Goal: Information Seeking & Learning: Check status

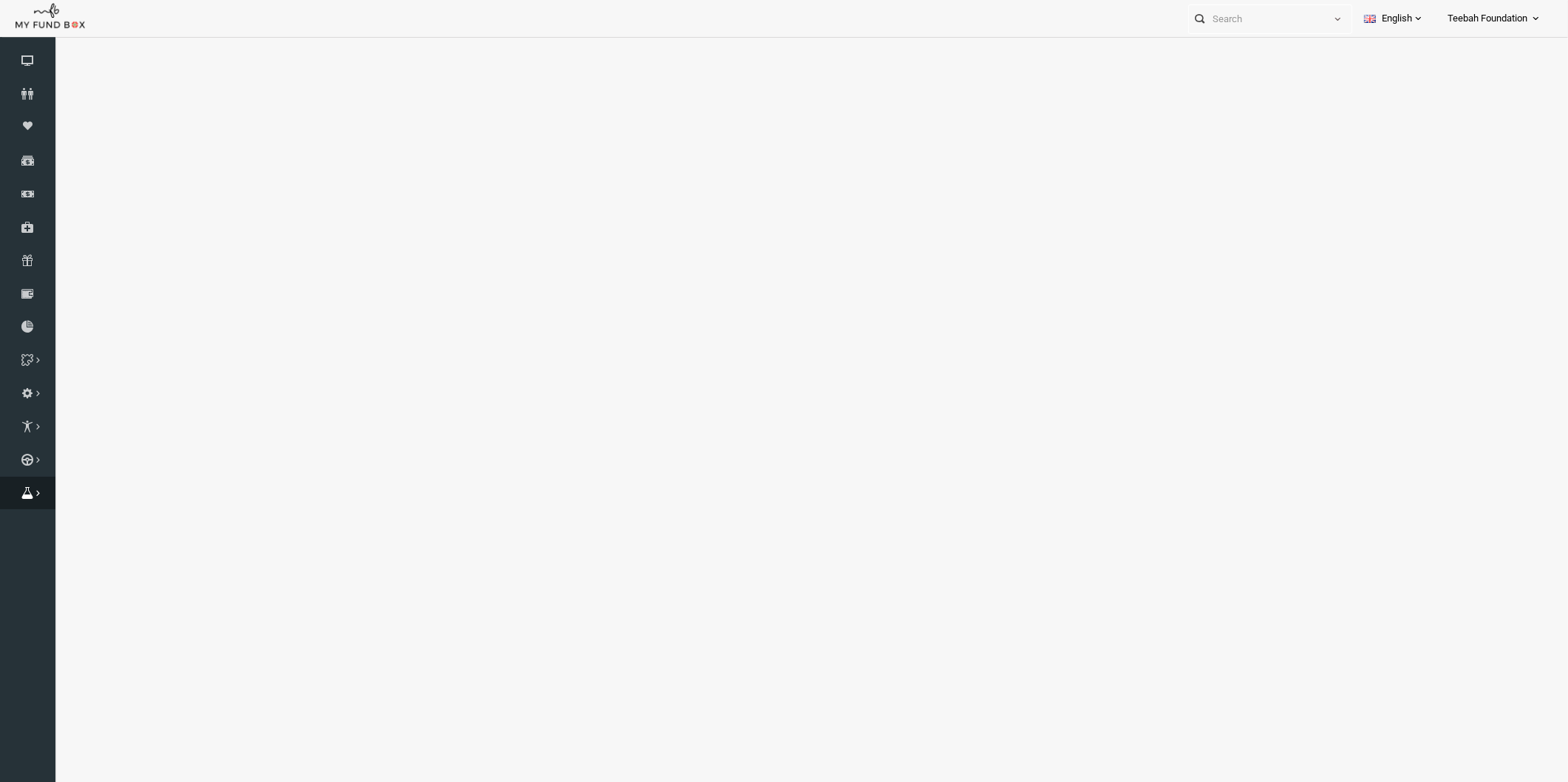
select select "100"
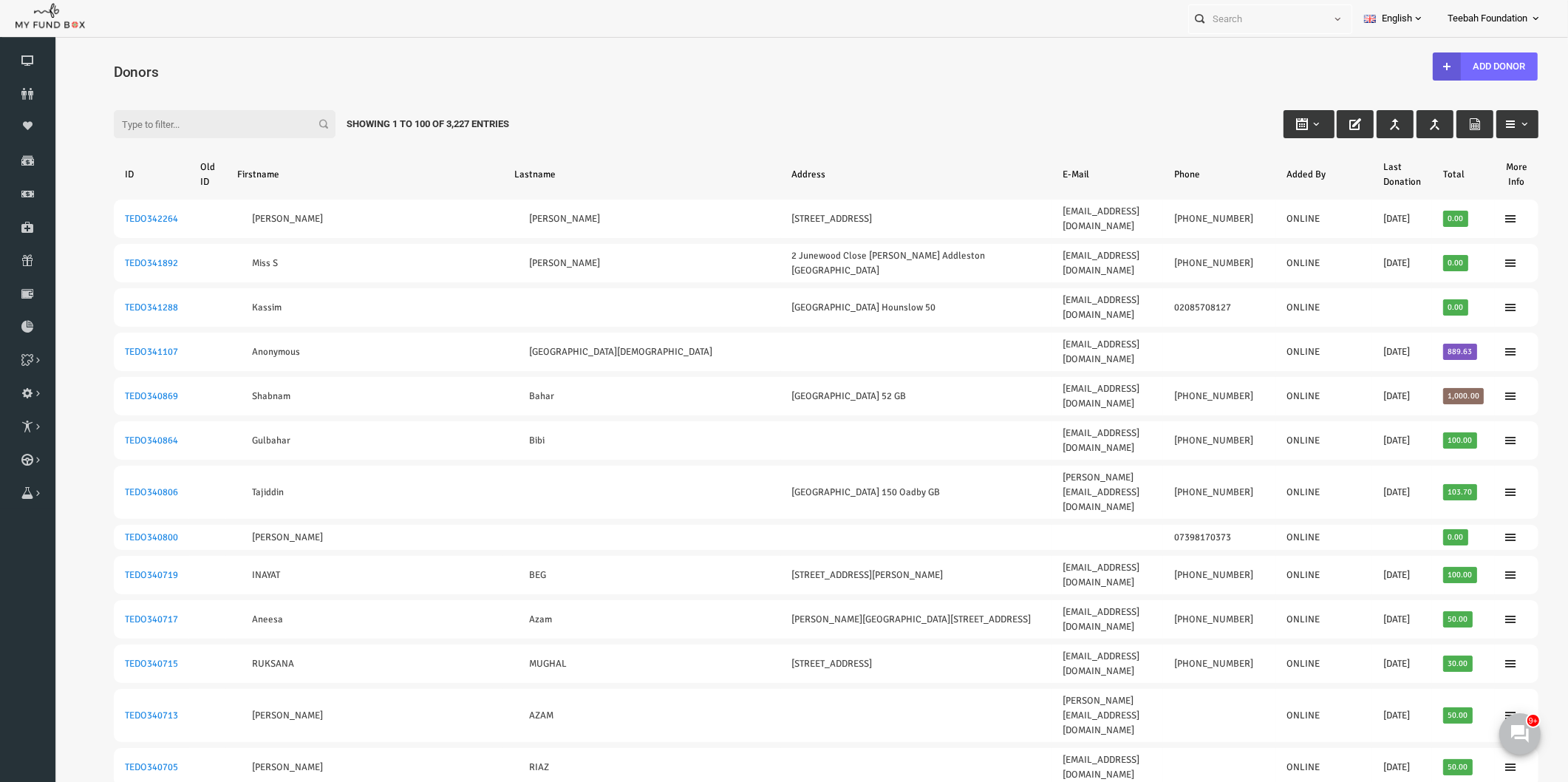
click at [561, 93] on div "Filter: Showing 1 to 100 of 3,227 Entries" at bounding box center [796, 109] width 1455 height 40
click at [0, 0] on icon at bounding box center [0, 0] width 0 height 0
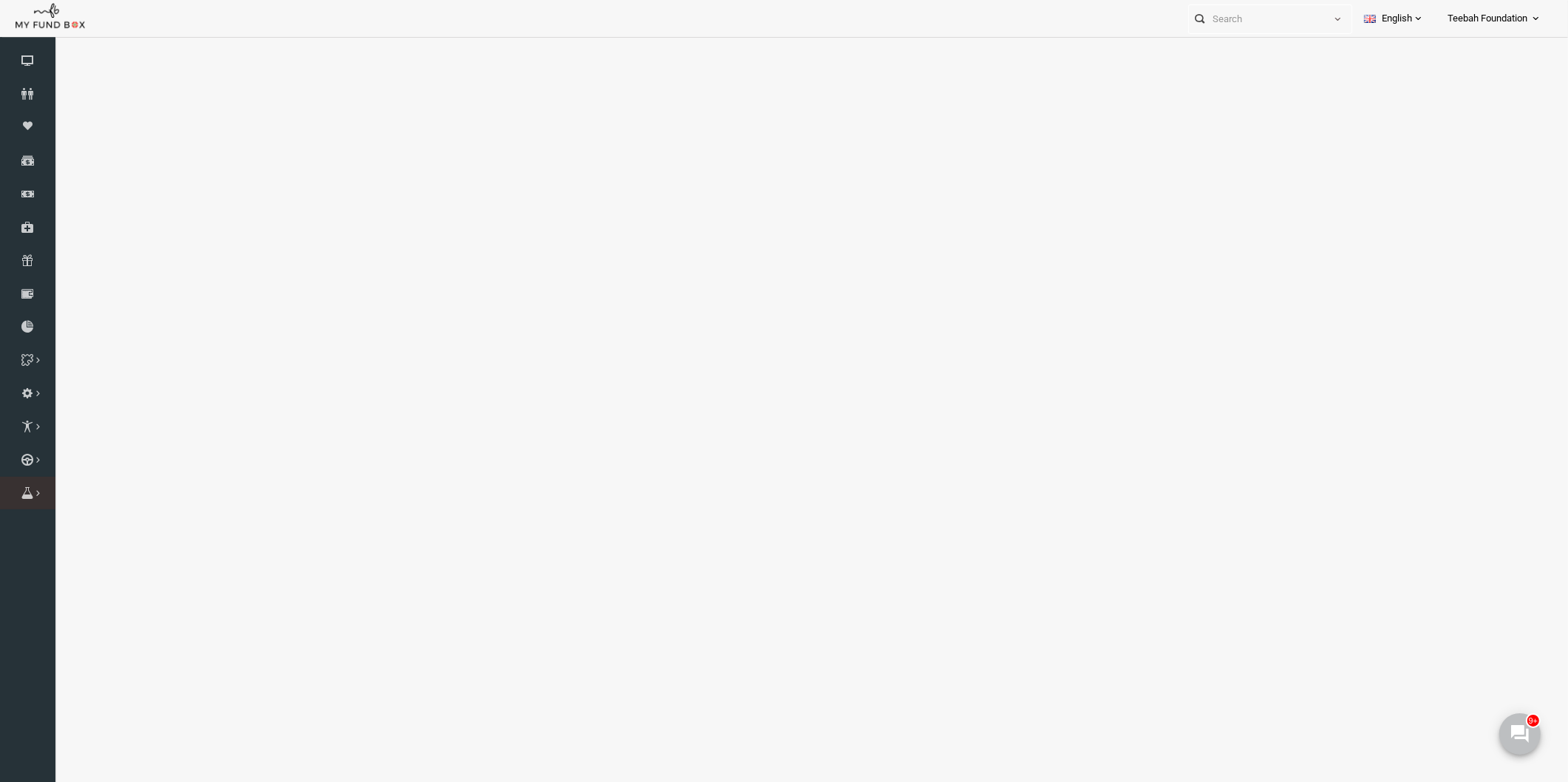
select select "100"
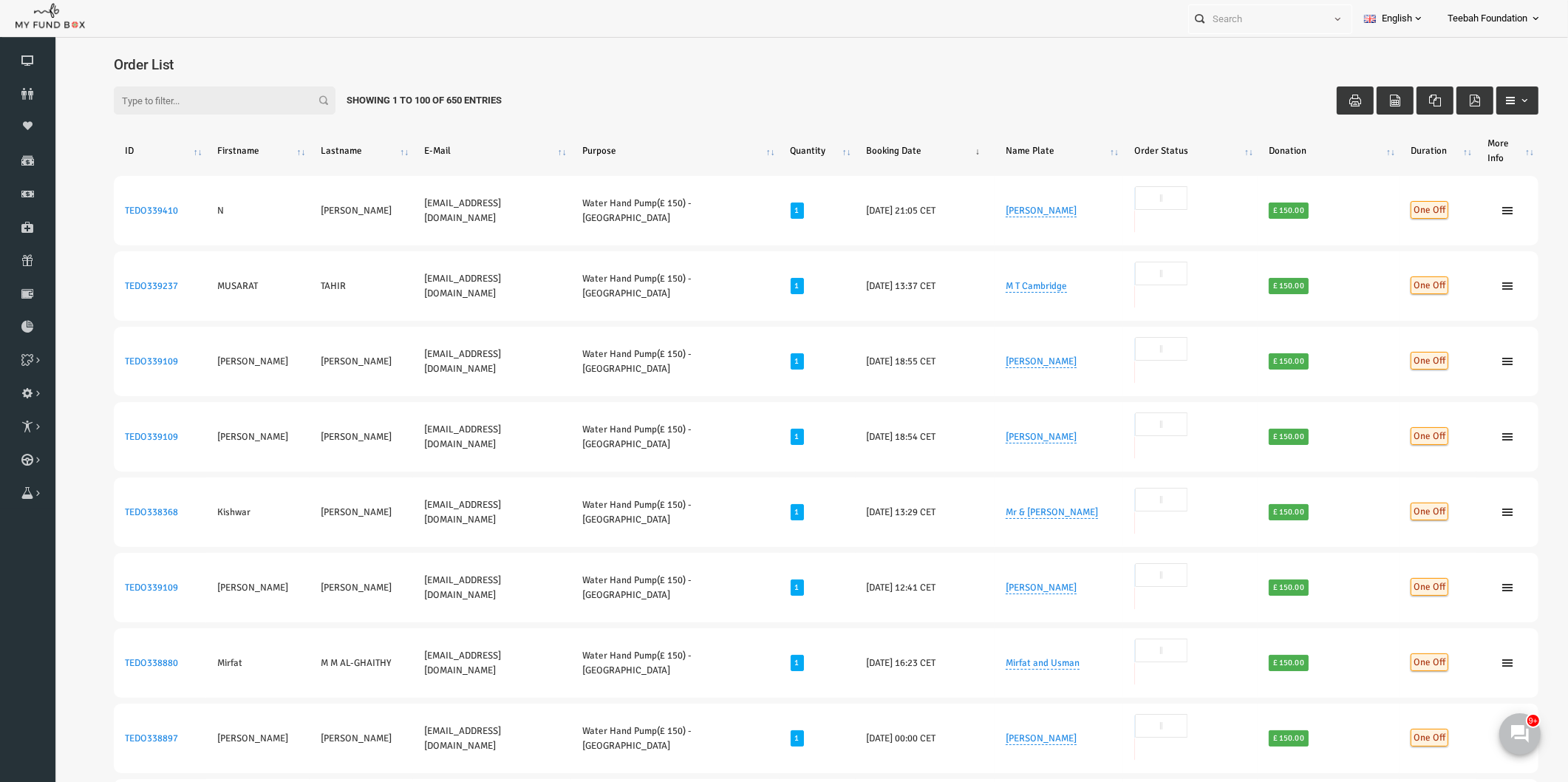
click at [816, 84] on div "Filter: Showing 1 to 100 of 650 Entries" at bounding box center [796, 101] width 1455 height 58
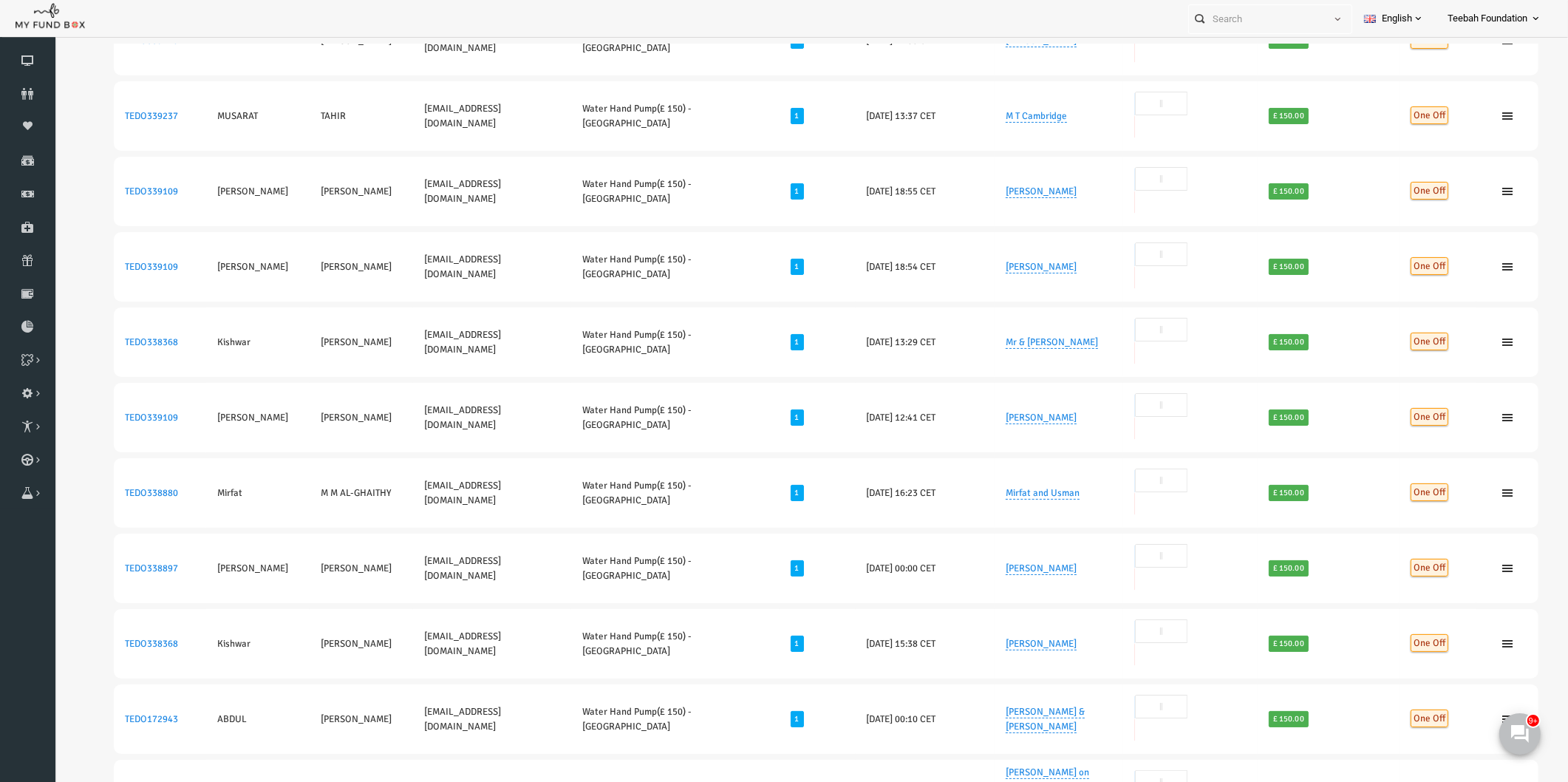
scroll to position [328, 0]
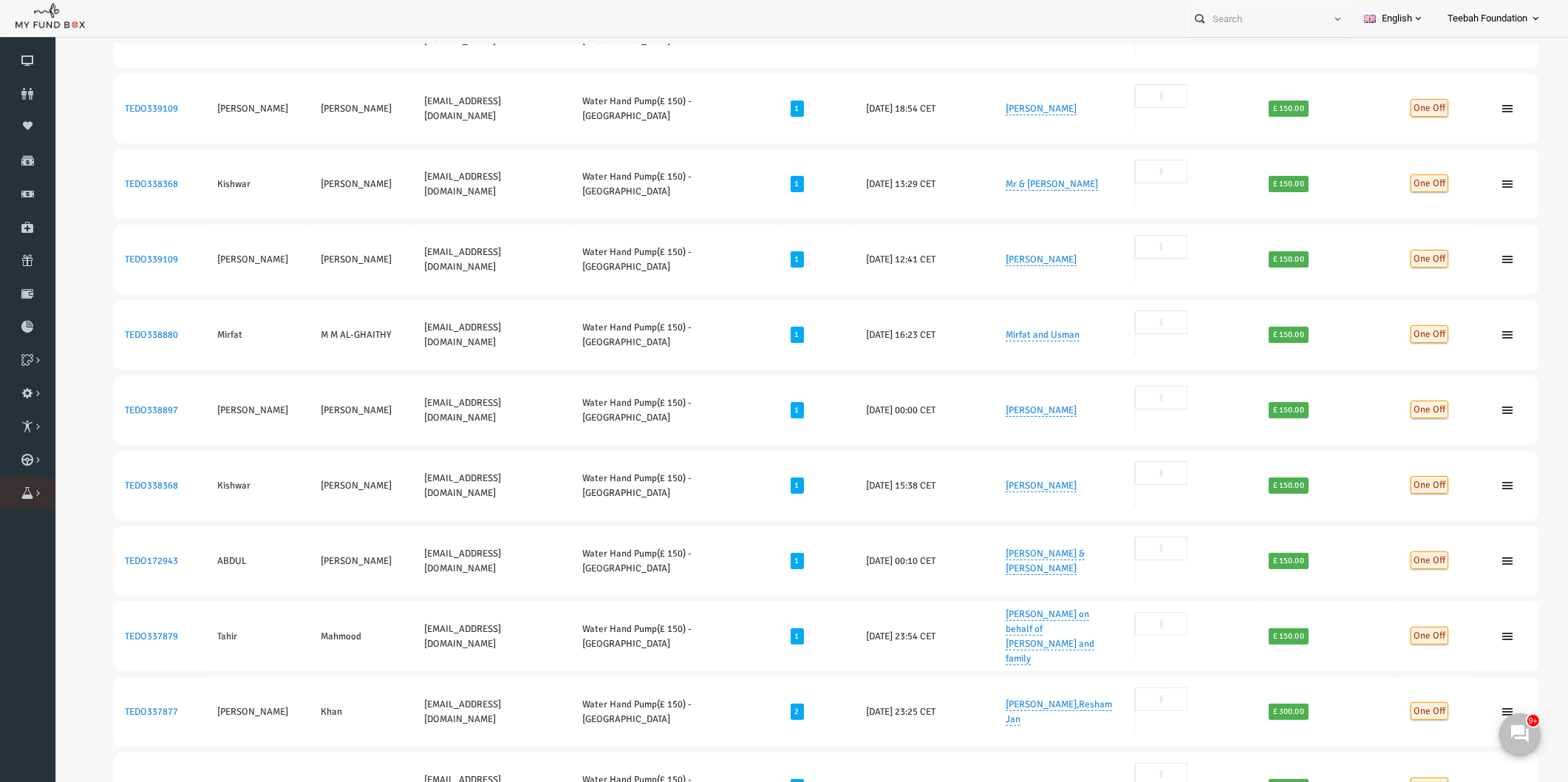
click at [0, 0] on icon at bounding box center [0, 0] width 0 height 0
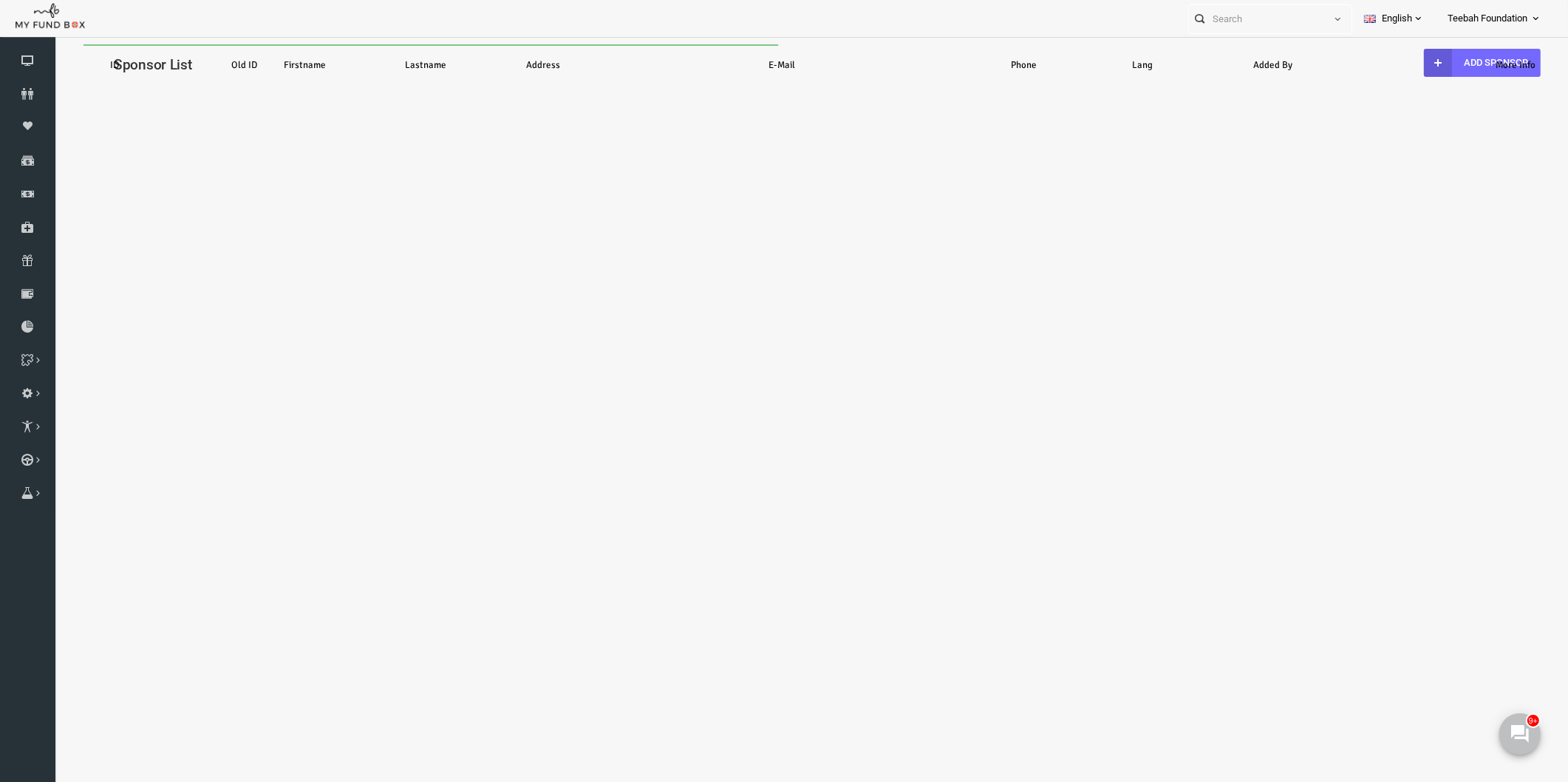
scroll to position [0, 0]
select select "100"
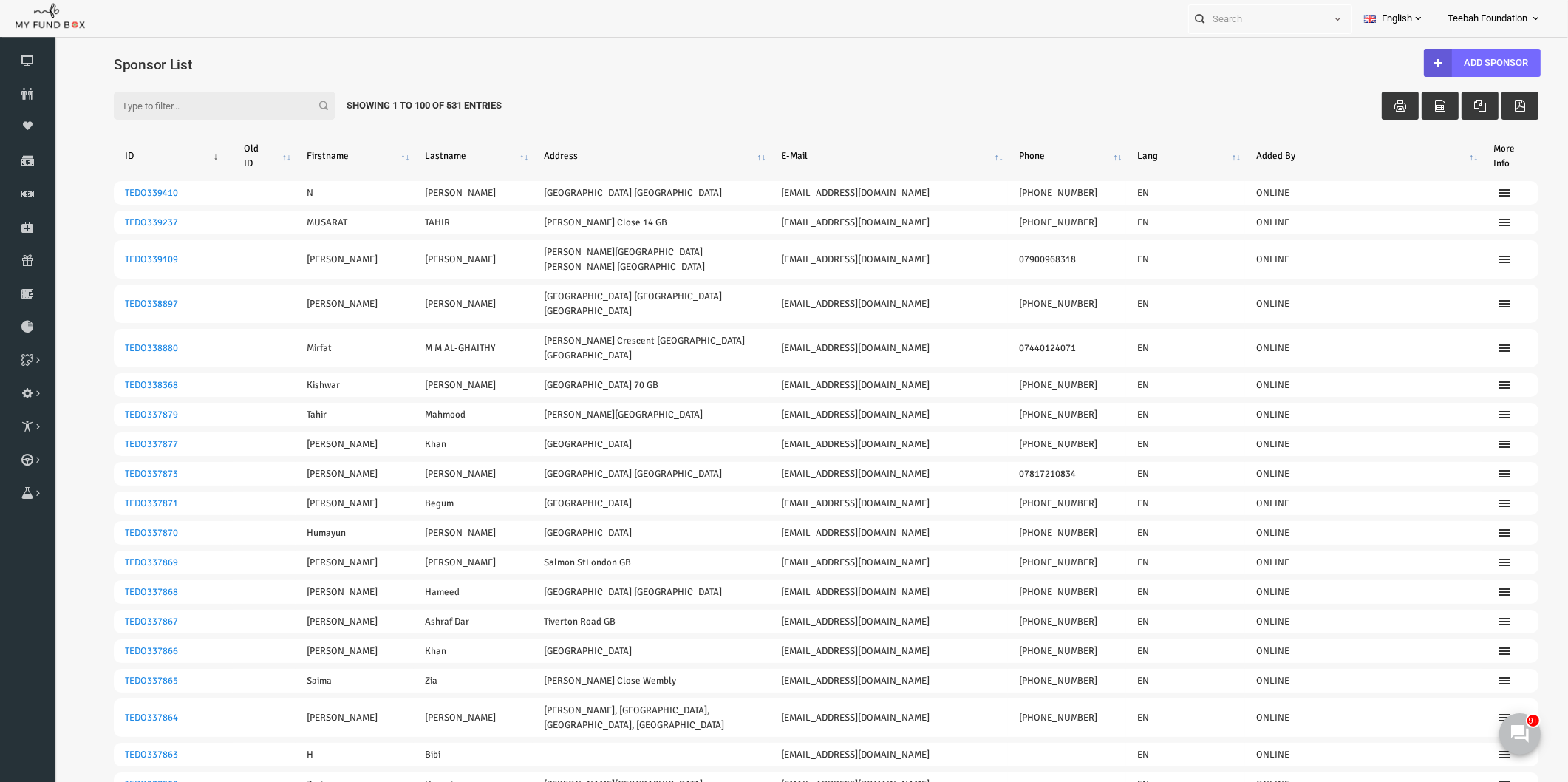
click at [976, 79] on div "Filter: Showing 1 to 100 of 531 Entries" at bounding box center [796, 92] width 1455 height 40
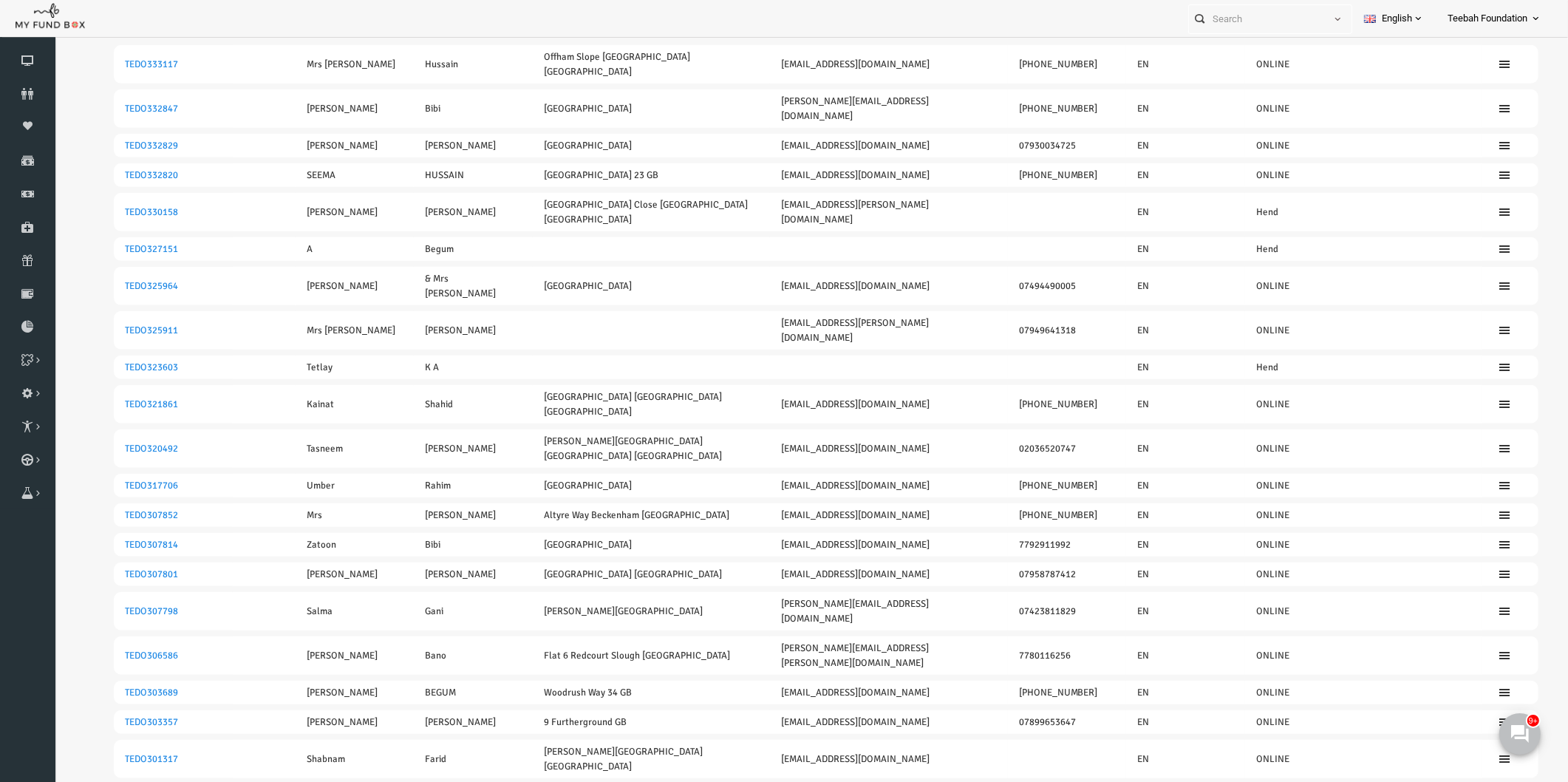
scroll to position [1149, 0]
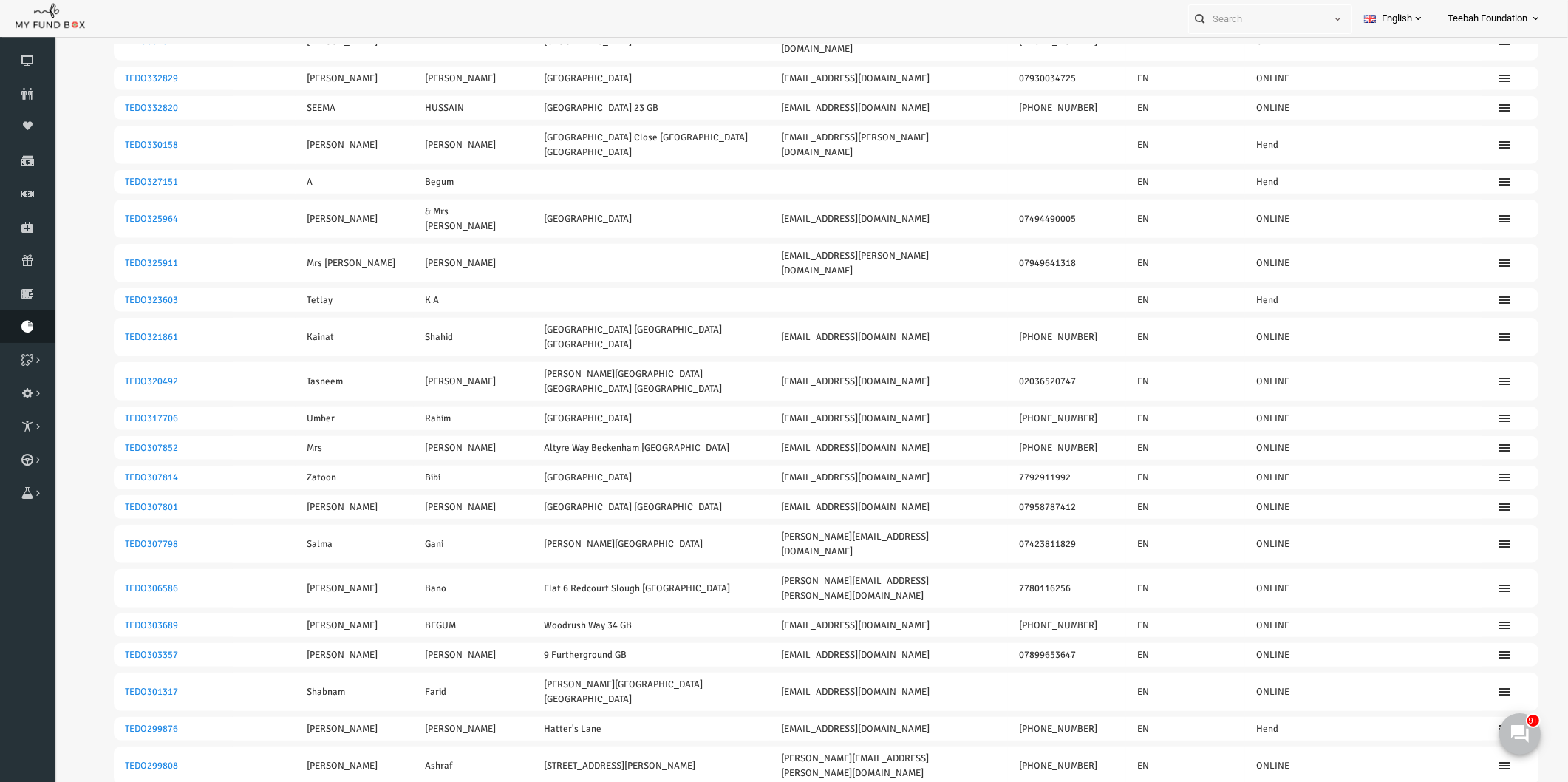
click at [16, 320] on icon at bounding box center [27, 326] width 55 height 12
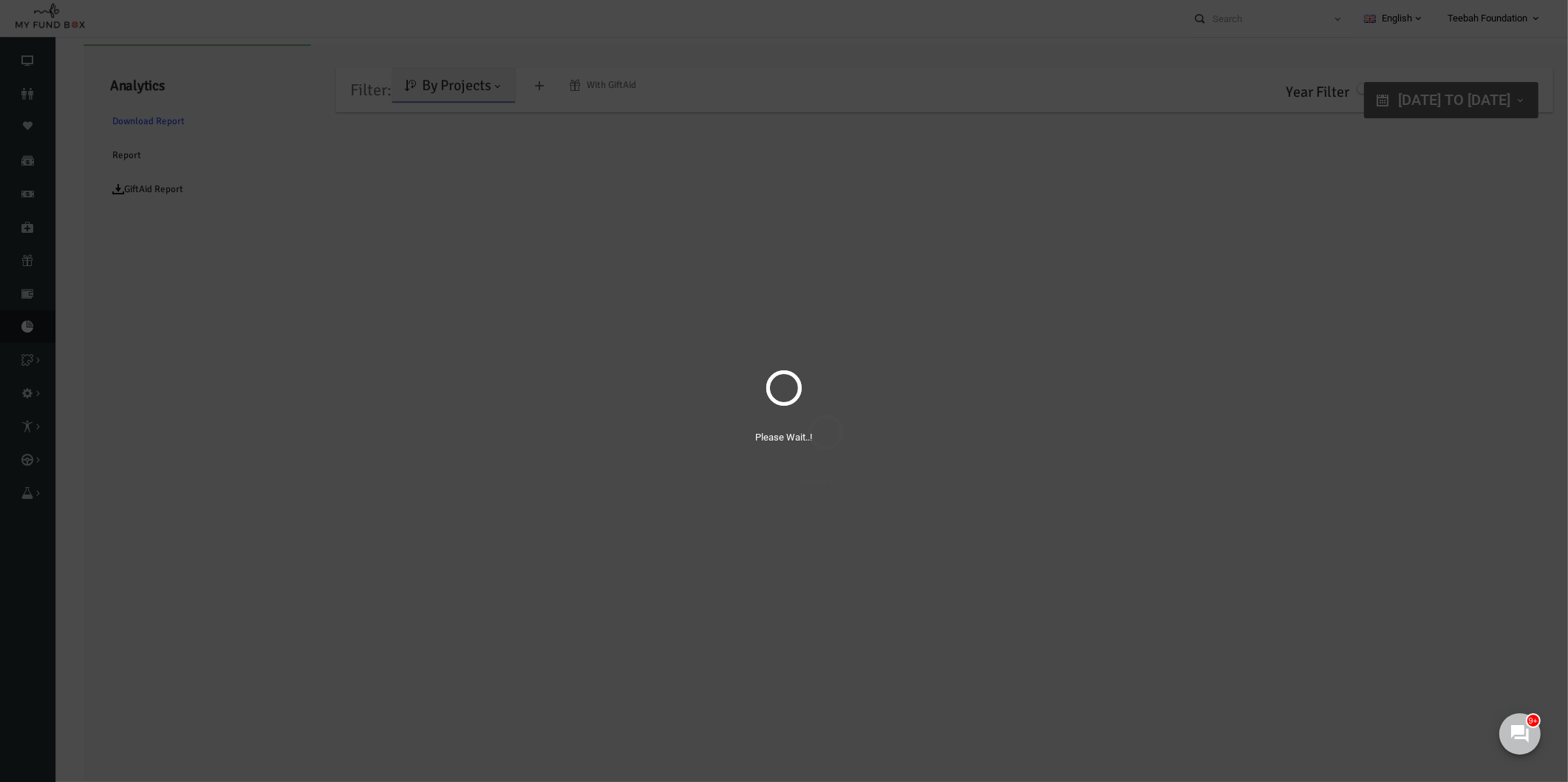
scroll to position [0, 0]
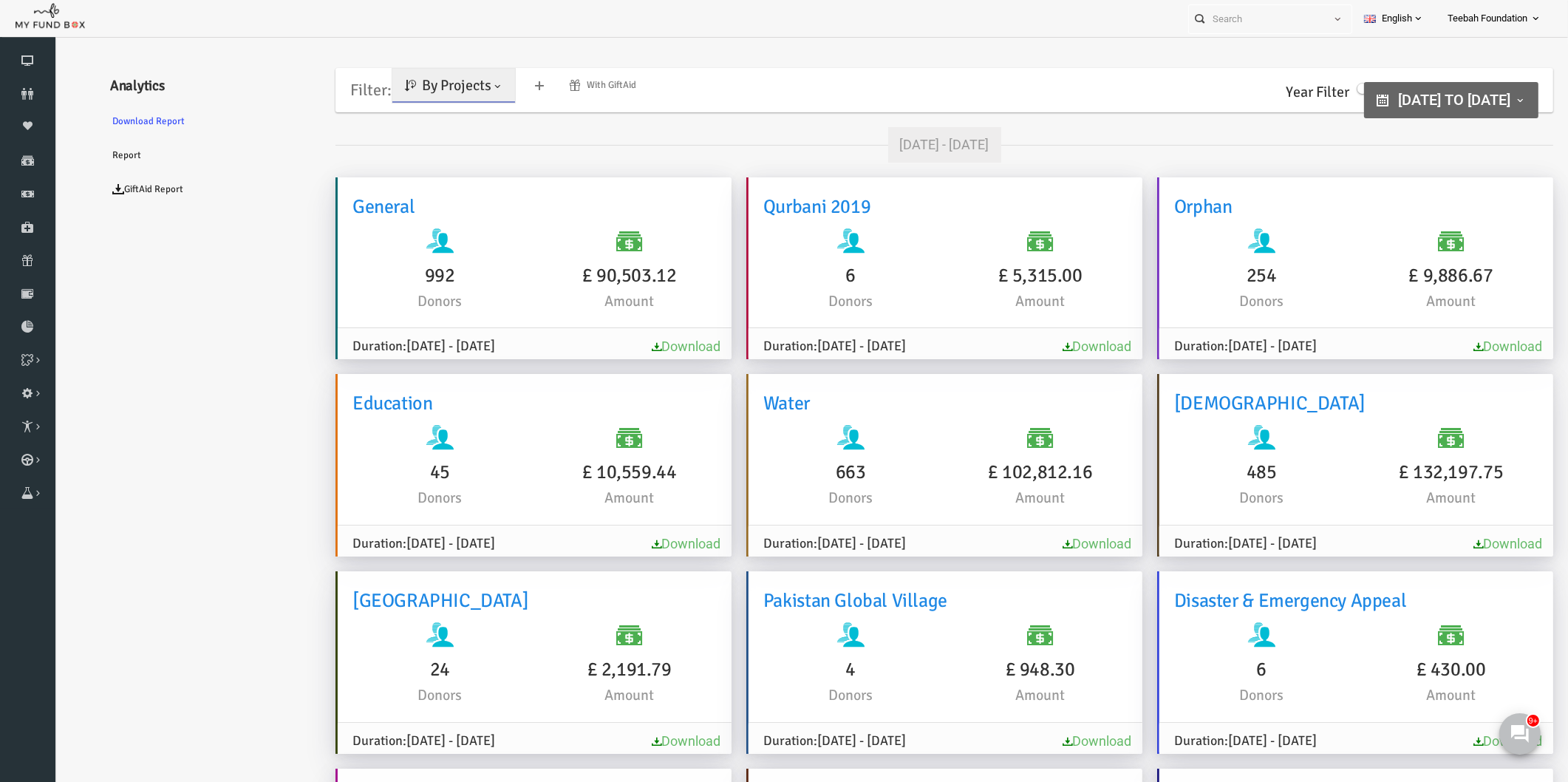
click at [1461, 535] on link "Download" at bounding box center [1478, 543] width 69 height 16
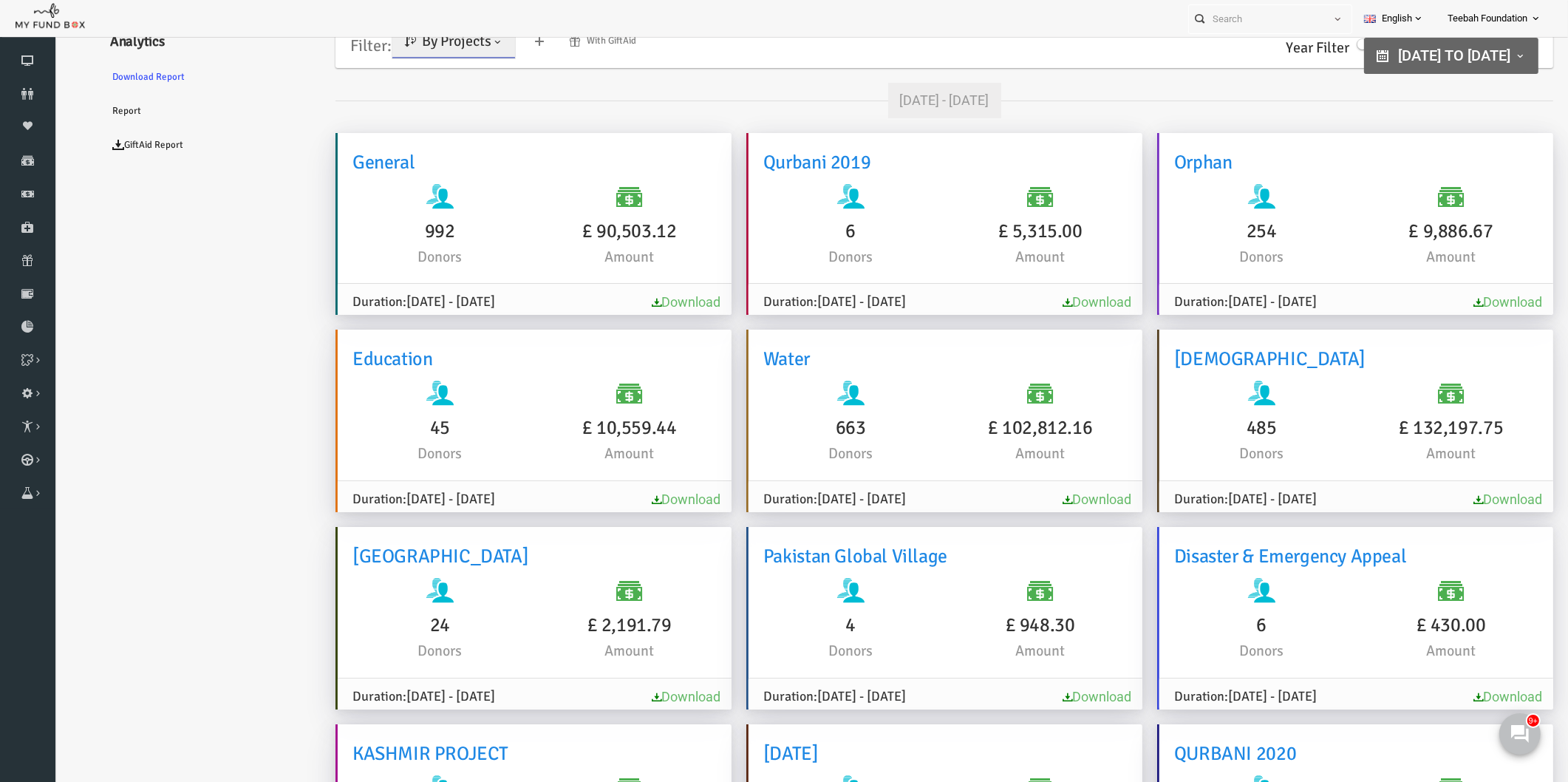
scroll to position [1151, 0]
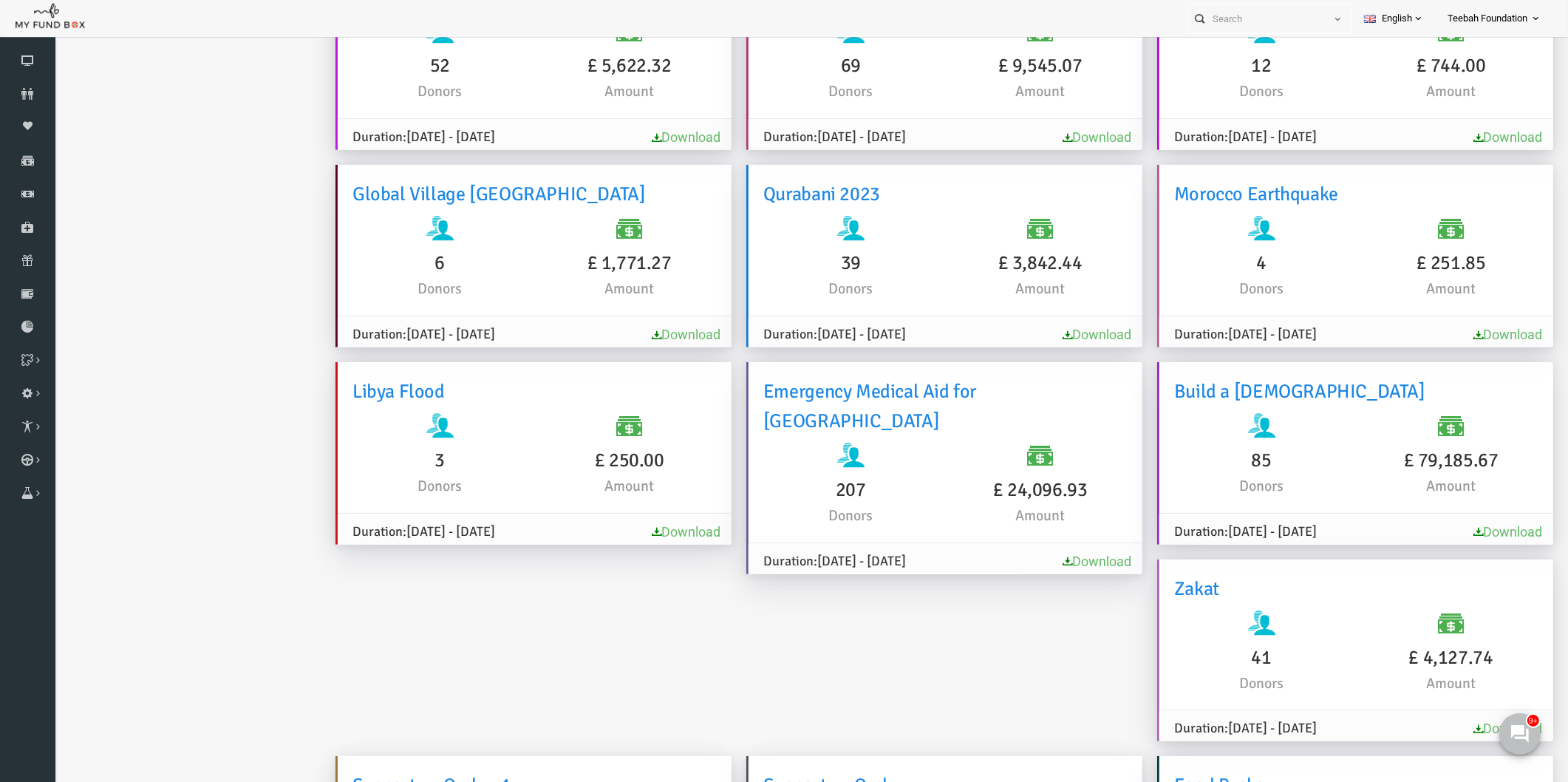
click at [1454, 529] on link "Download" at bounding box center [1478, 532] width 69 height 16
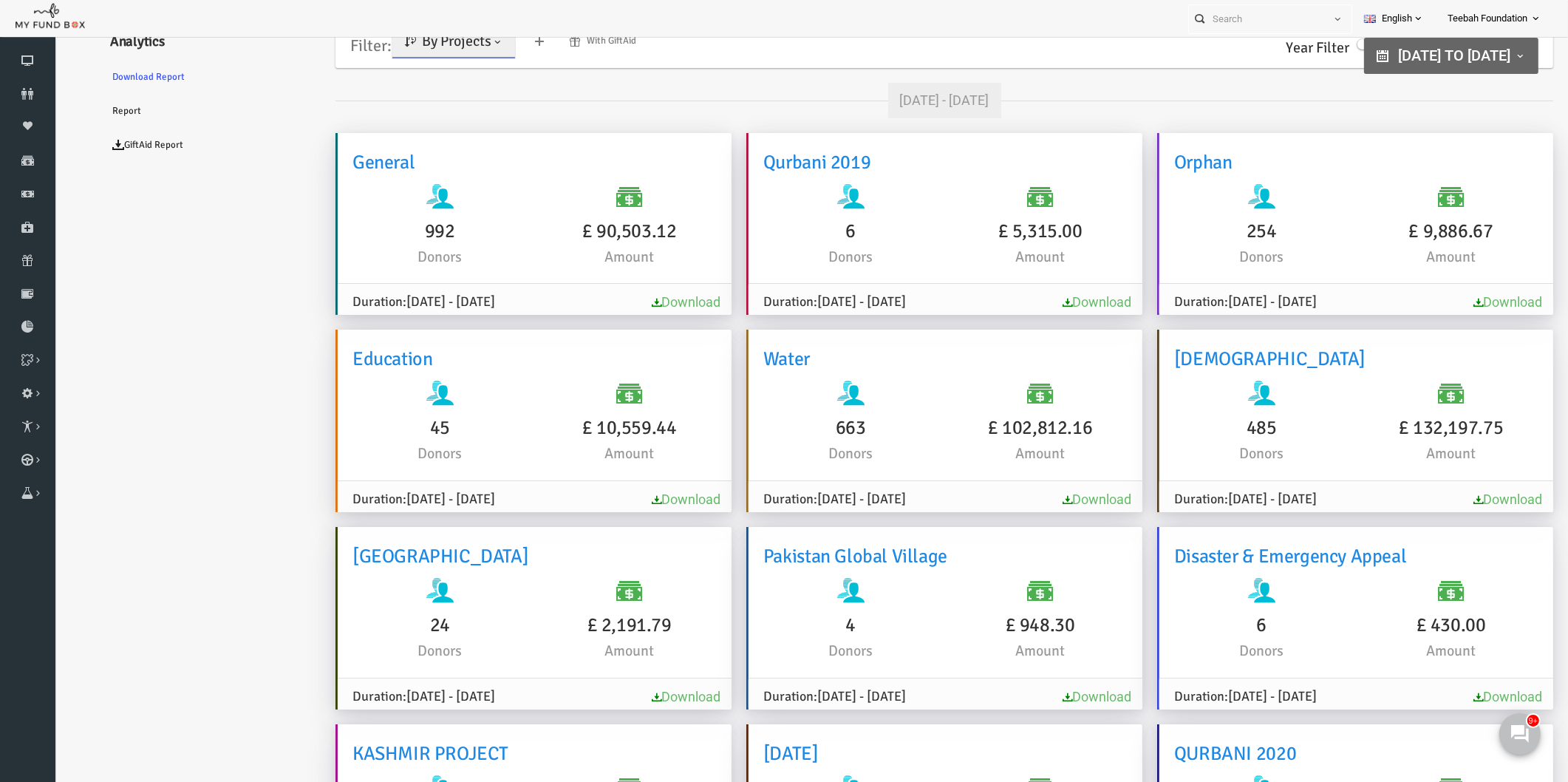
click at [411, 44] on span "By Projects" at bounding box center [426, 41] width 69 height 19
click at [421, 107] on link "By Causes" at bounding box center [425, 106] width 125 height 26
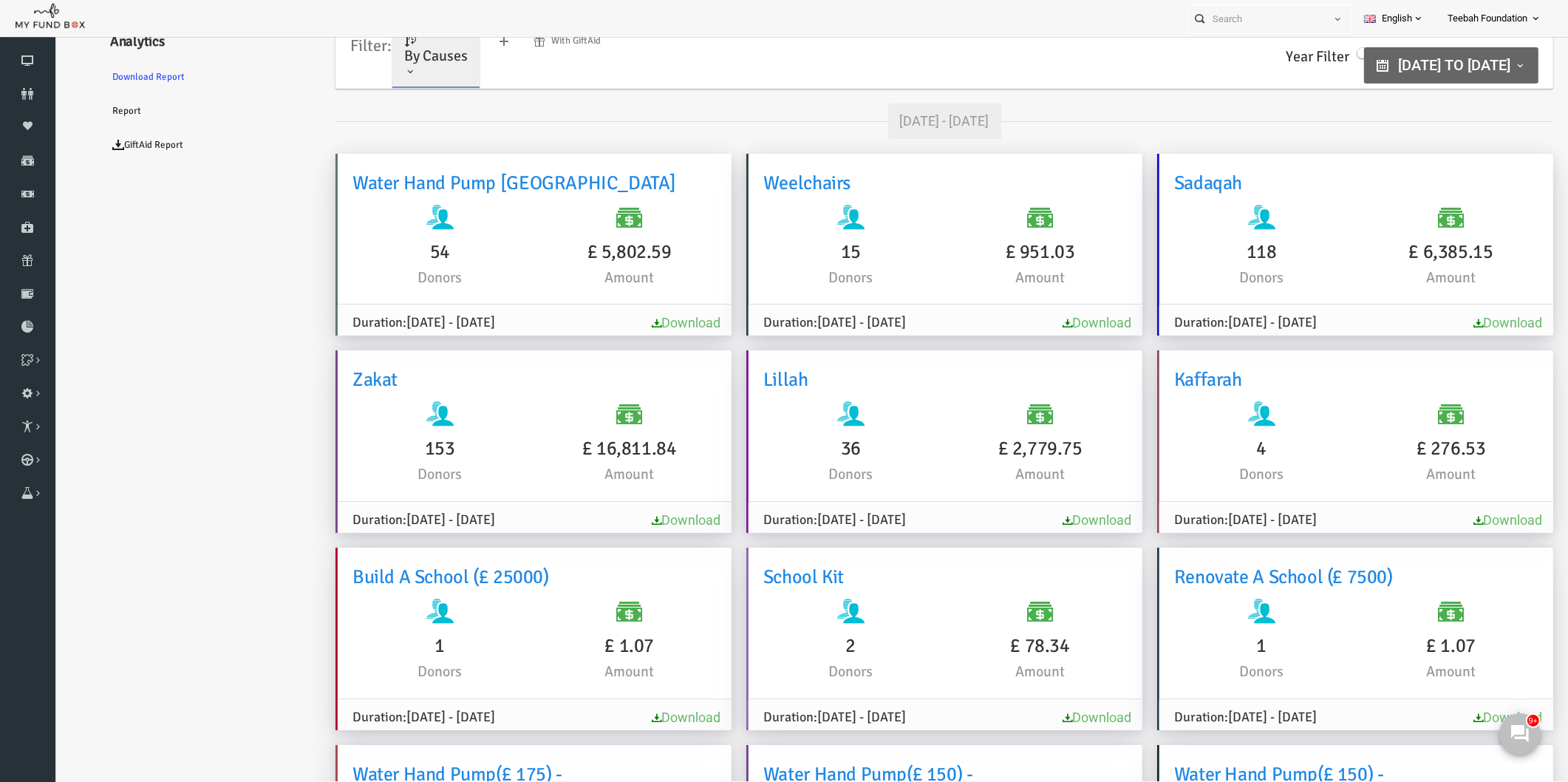
scroll to position [9258, 0]
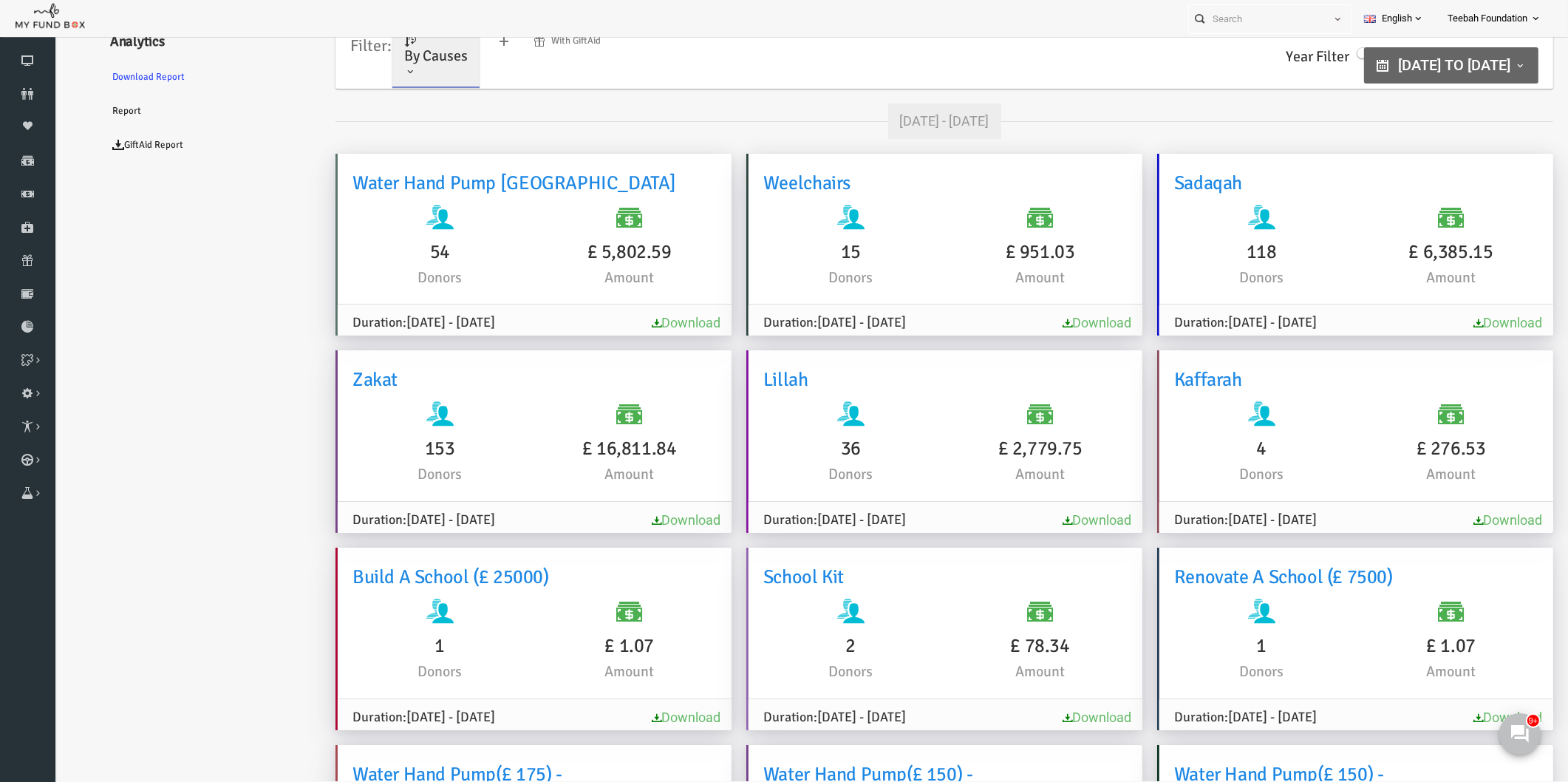
scroll to position [9456, 0]
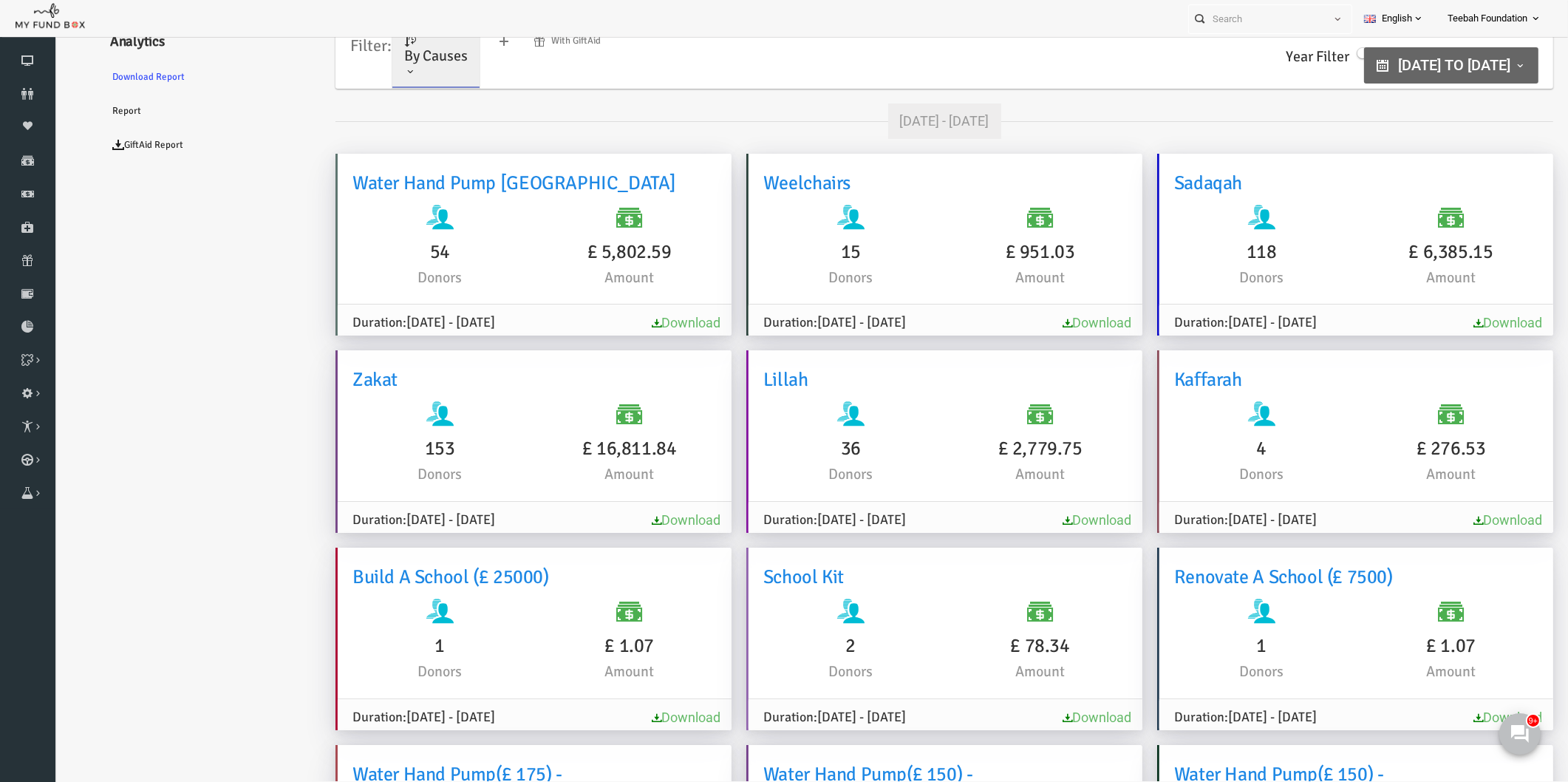
scroll to position [10047, 0]
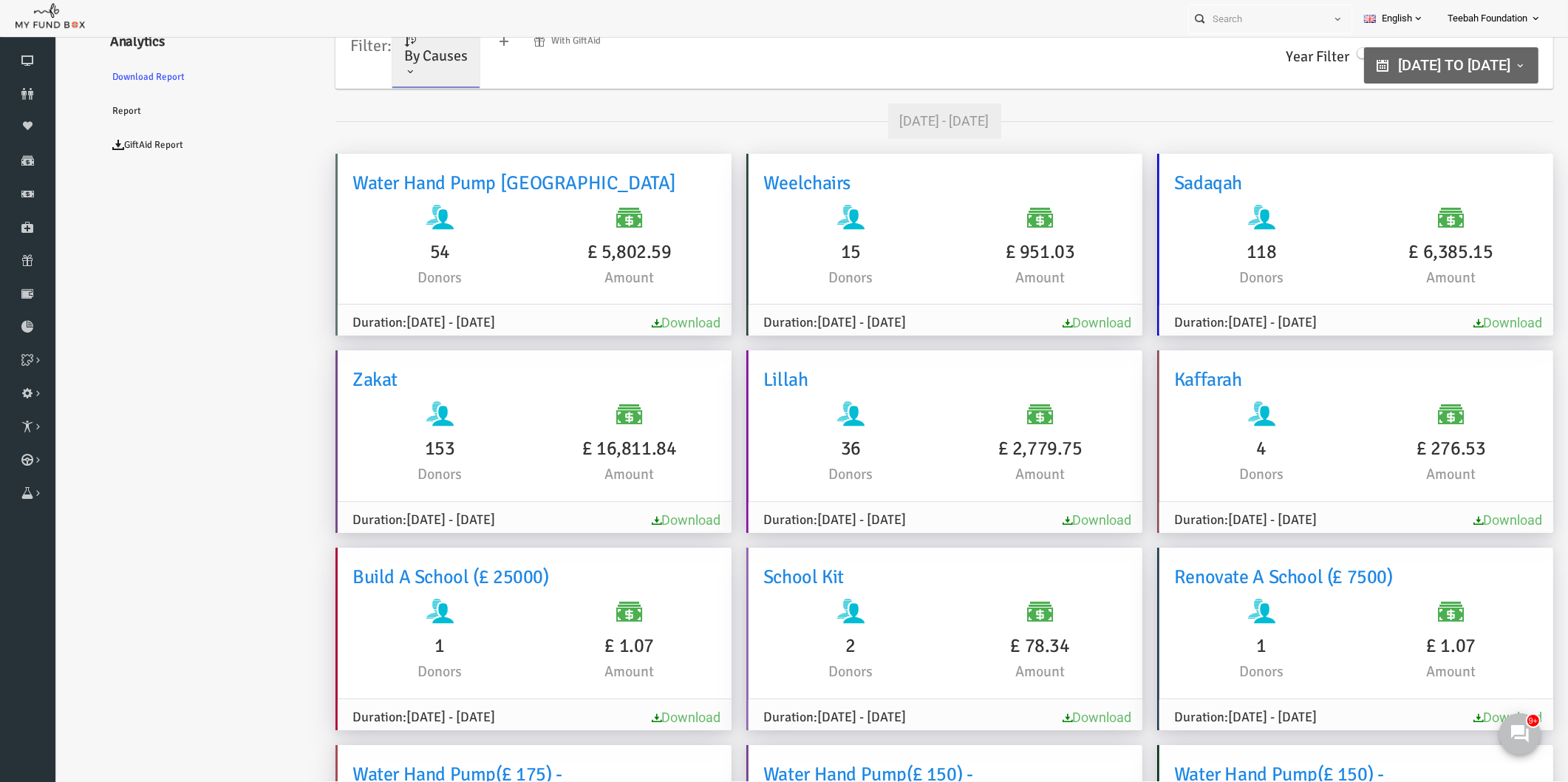
scroll to position [8469, 0]
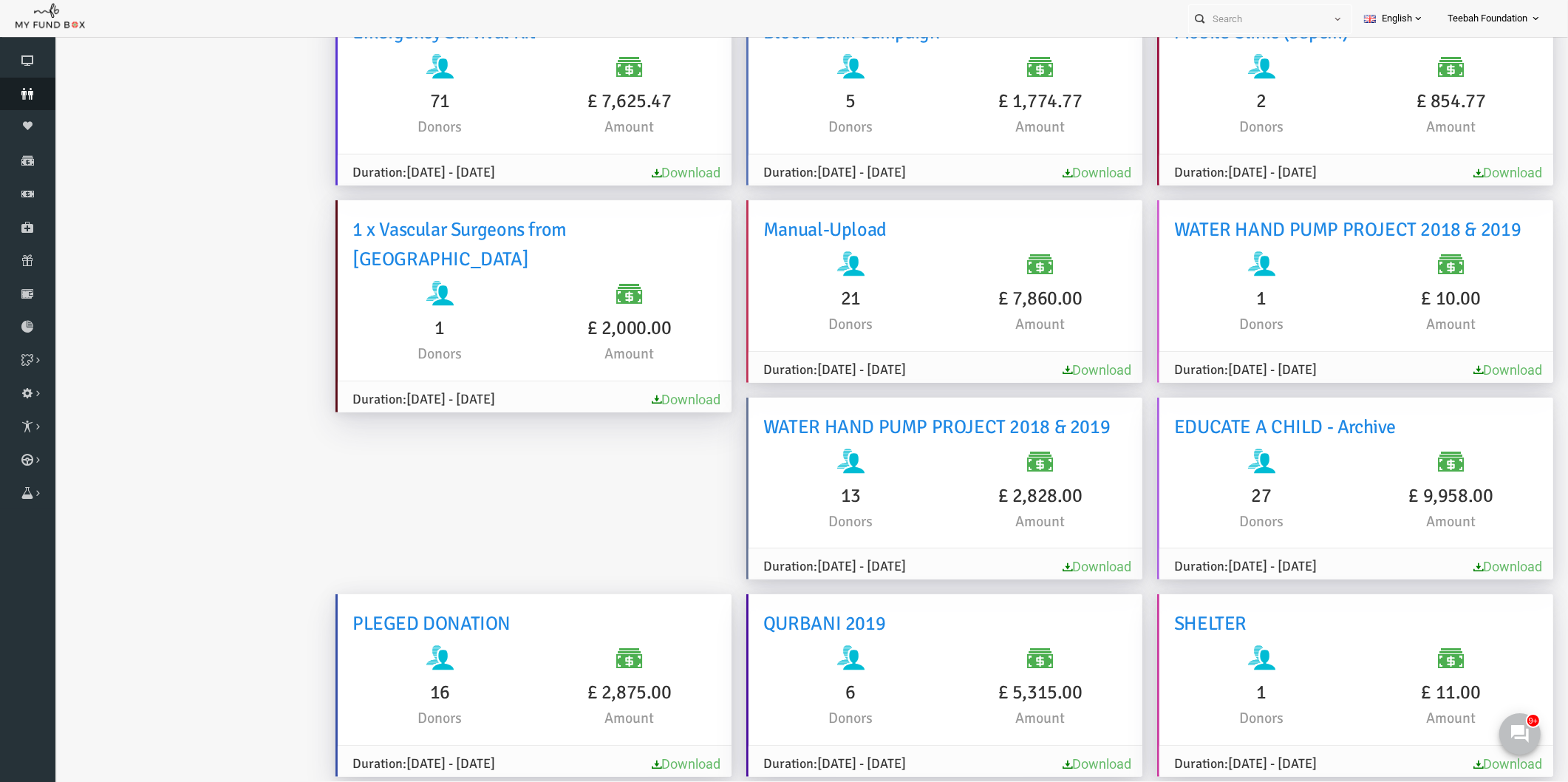
click at [31, 91] on icon at bounding box center [27, 93] width 55 height 12
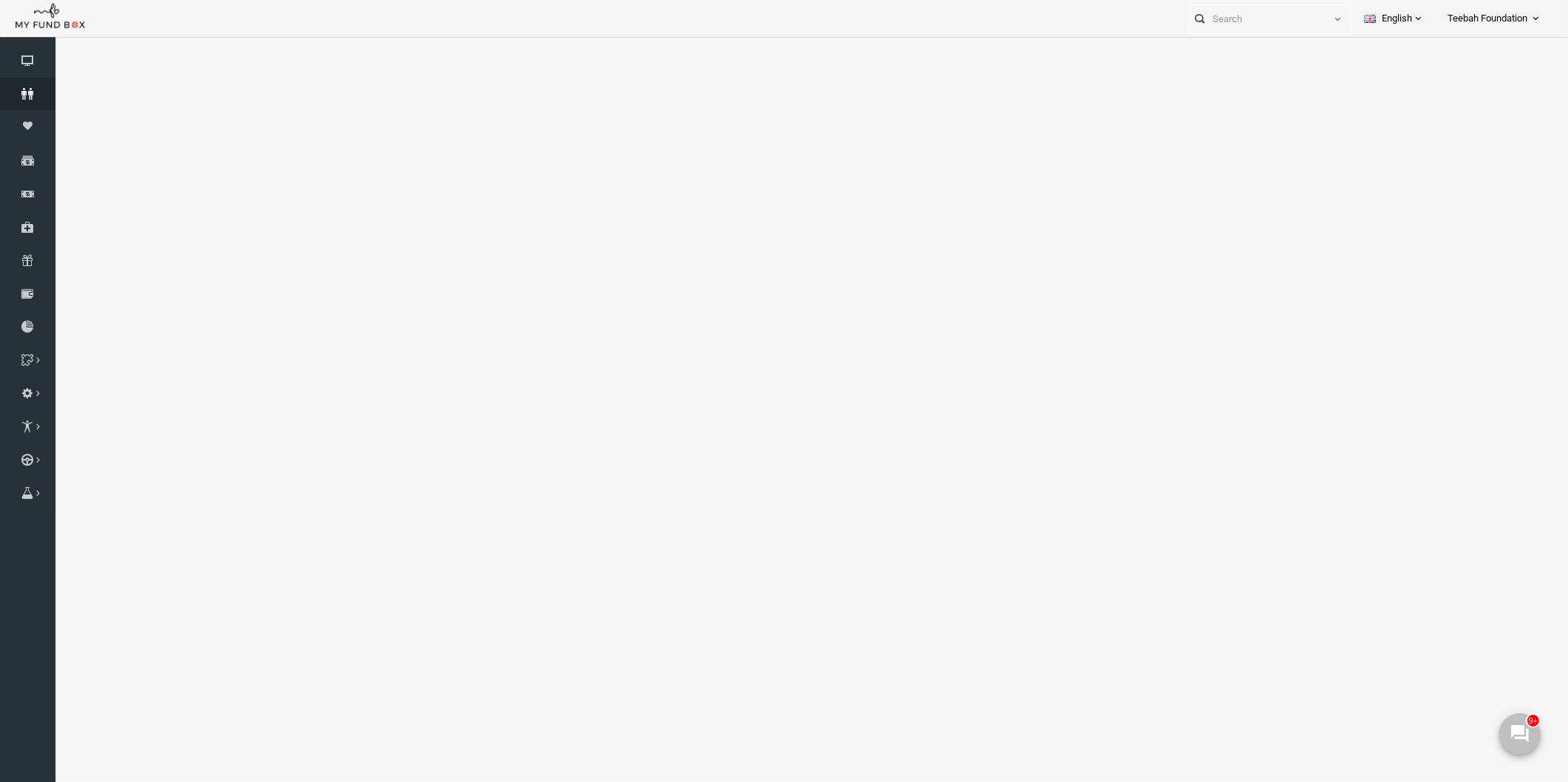
scroll to position [38, 0]
select select "100"
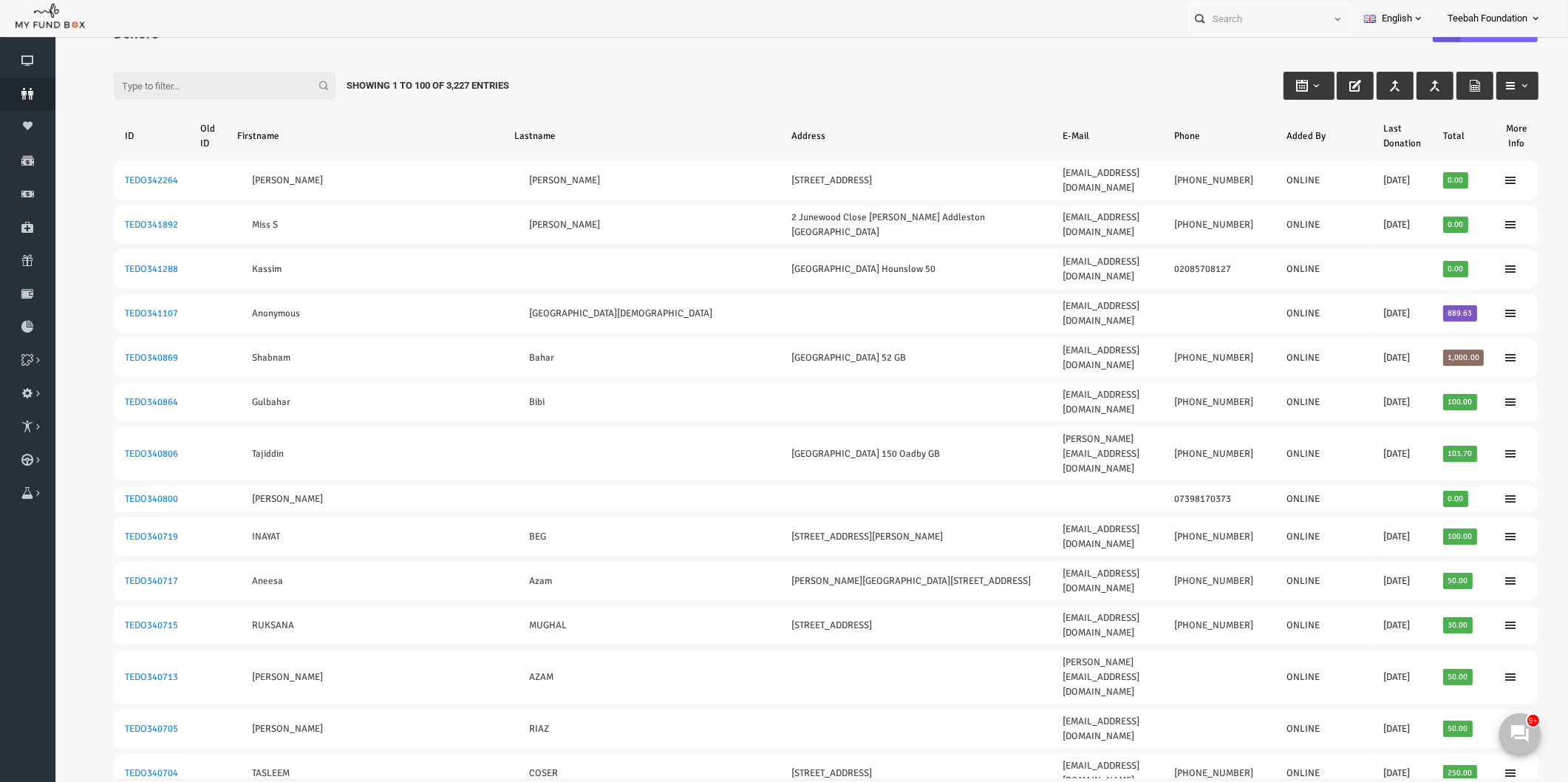
scroll to position [0, 0]
click at [192, 86] on input "Filter:" at bounding box center [193, 86] width 221 height 28
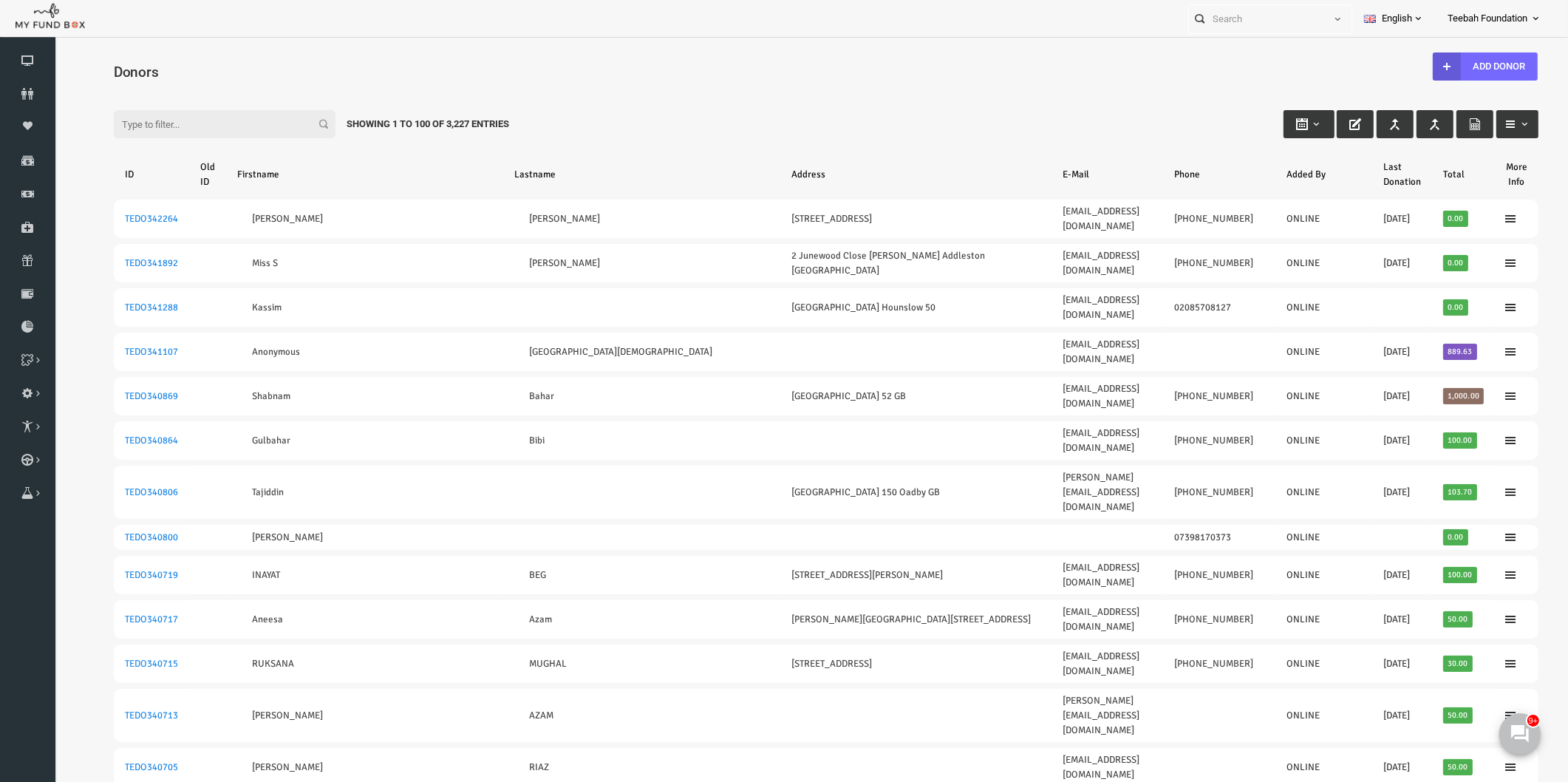
click at [144, 121] on input "Filter:" at bounding box center [193, 124] width 221 height 28
paste input "299894"
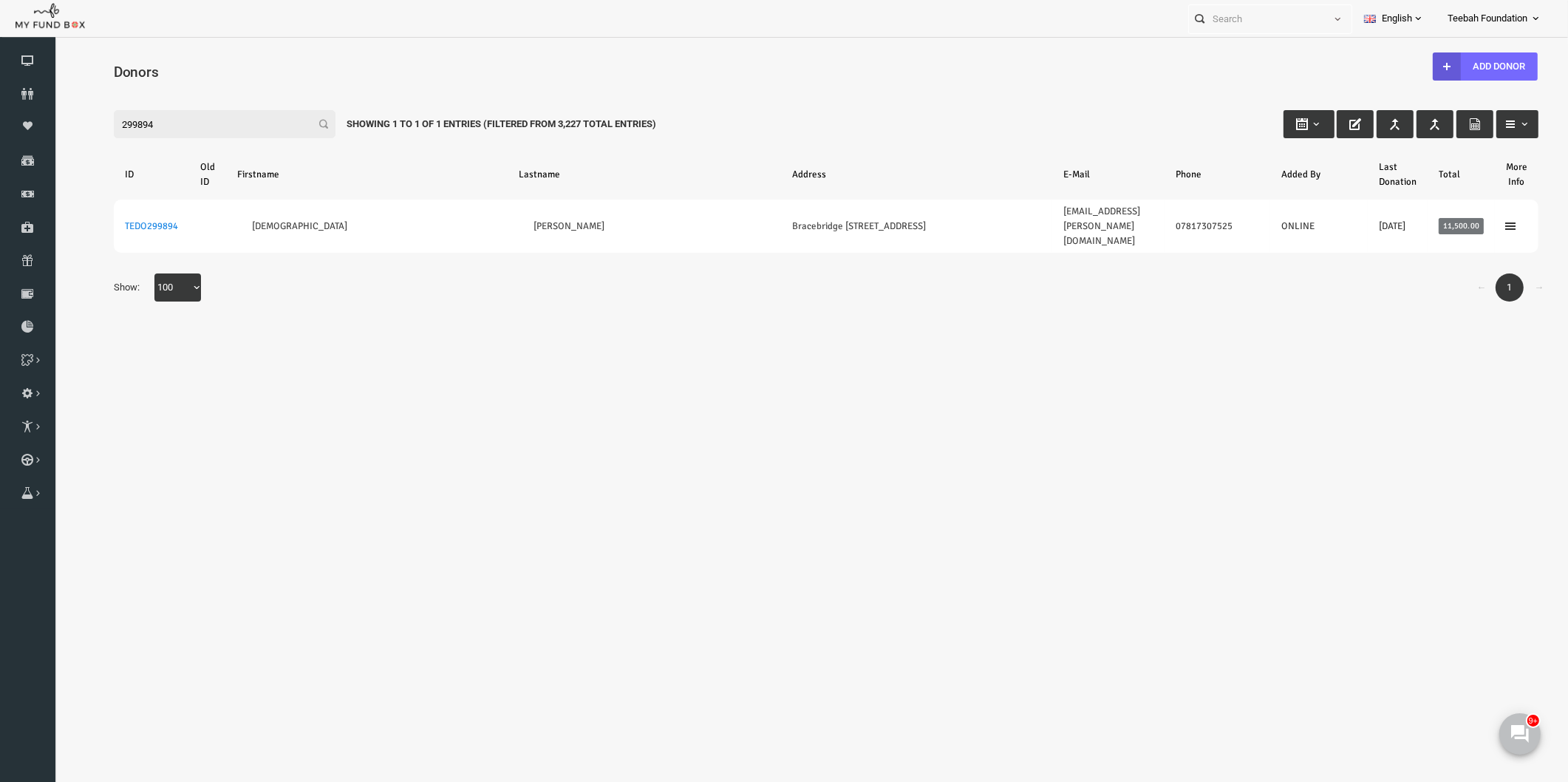
click at [507, 366] on body "Donor Not Found Beneficiary Not Found Partner Not Found!!!! Please Fill out thi…" at bounding box center [796, 430] width 1484 height 773
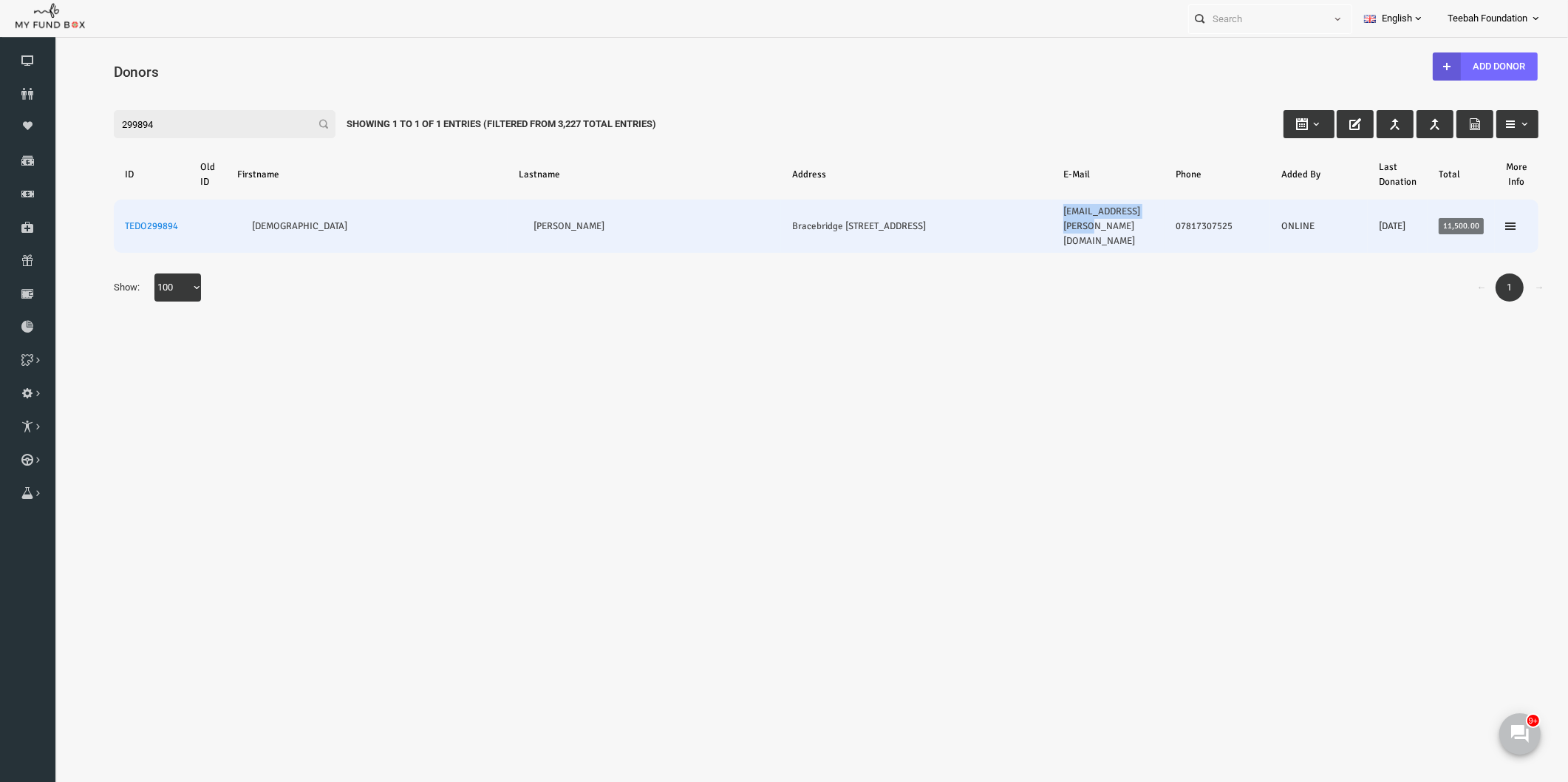
drag, startPoint x: 1119, startPoint y: 218, endPoint x: 1015, endPoint y: 230, distance: 104.7
click at [1022, 230] on td "[EMAIL_ADDRESS][PERSON_NAME][DOMAIN_NAME]" at bounding box center [1078, 226] width 112 height 53
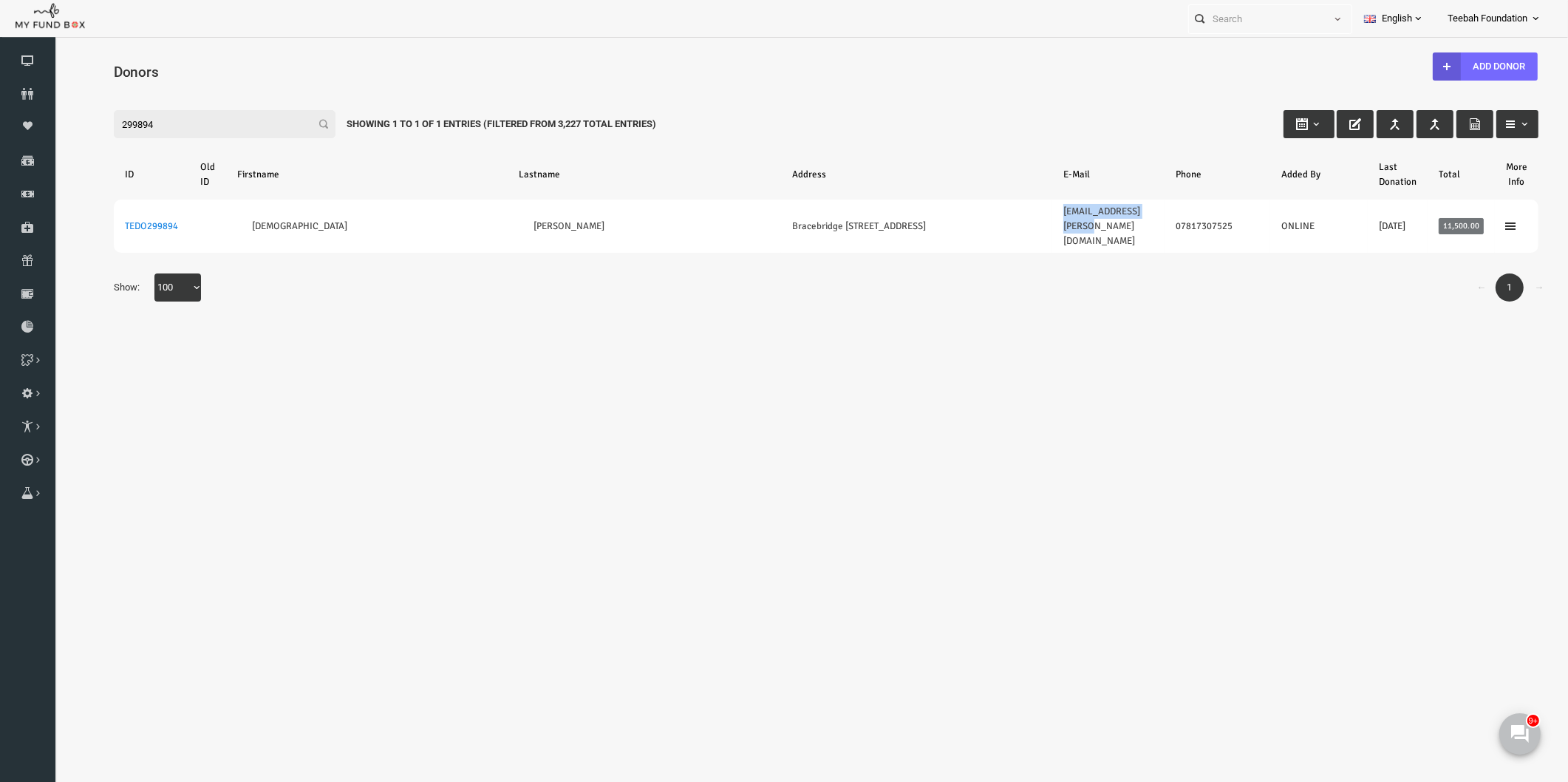
copy link "[EMAIL_ADDRESS][PERSON_NAME][DOMAIN_NAME]"
drag, startPoint x: 143, startPoint y: 126, endPoint x: 27, endPoint y: 137, distance: 116.5
click at [54, 137] on html "Donor Not Found Beneficiary Not Found Partner Not Found!!!! Please Fill out thi…" at bounding box center [796, 430] width 1484 height 773
paste input "17508"
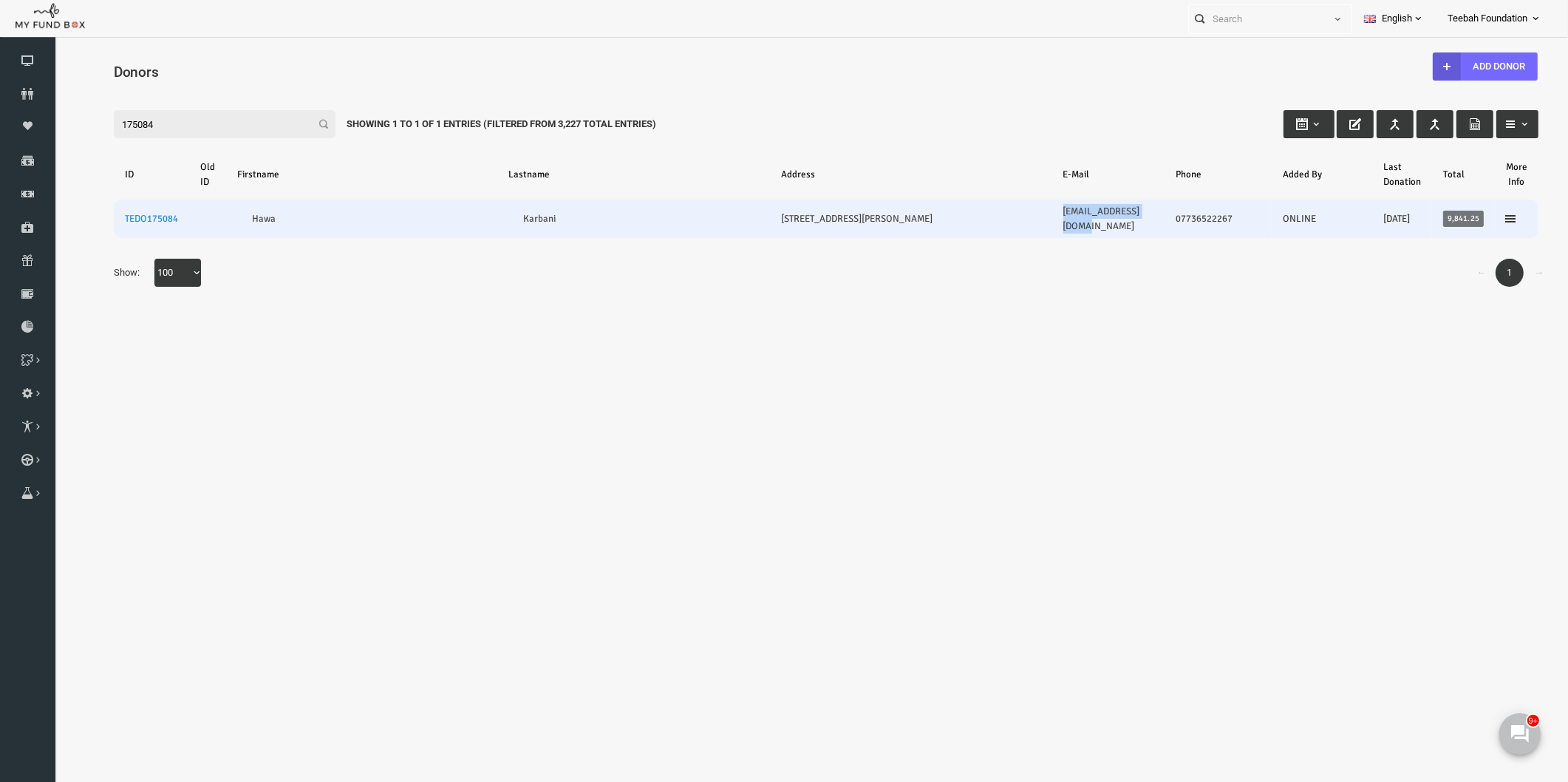
drag, startPoint x: 1119, startPoint y: 208, endPoint x: 1020, endPoint y: 204, distance: 99.1
click at [1022, 204] on td "[EMAIL_ADDRESS][DOMAIN_NAME]" at bounding box center [1078, 219] width 113 height 38
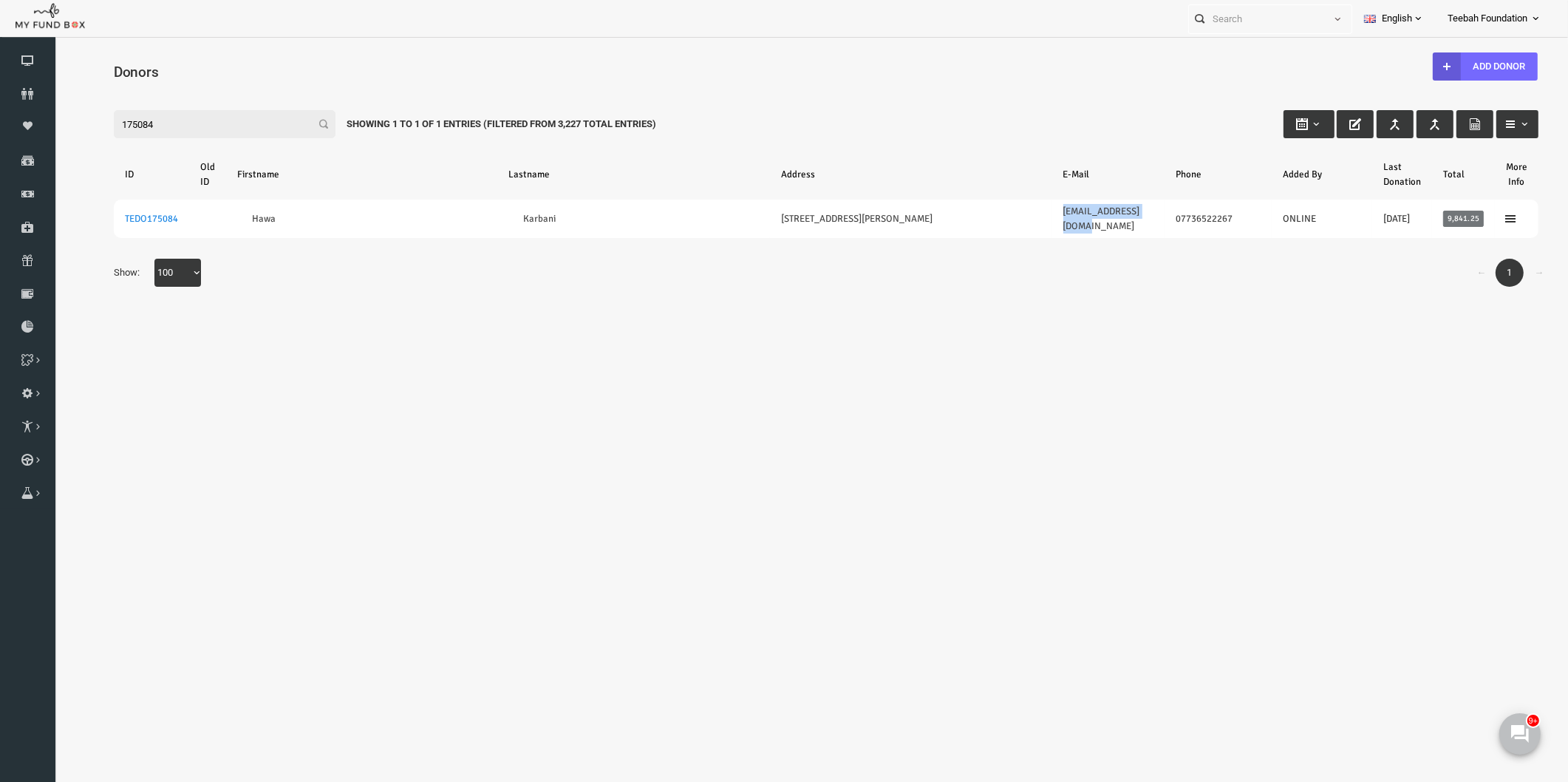
copy link "[EMAIL_ADDRESS][DOMAIN_NAME]"
drag, startPoint x: 140, startPoint y: 119, endPoint x: 36, endPoint y: 141, distance: 106.3
click at [54, 141] on html "Donor Not Found Beneficiary Not Found Partner Not Found!!!! Please Fill out thi…" at bounding box center [796, 426] width 1484 height 764
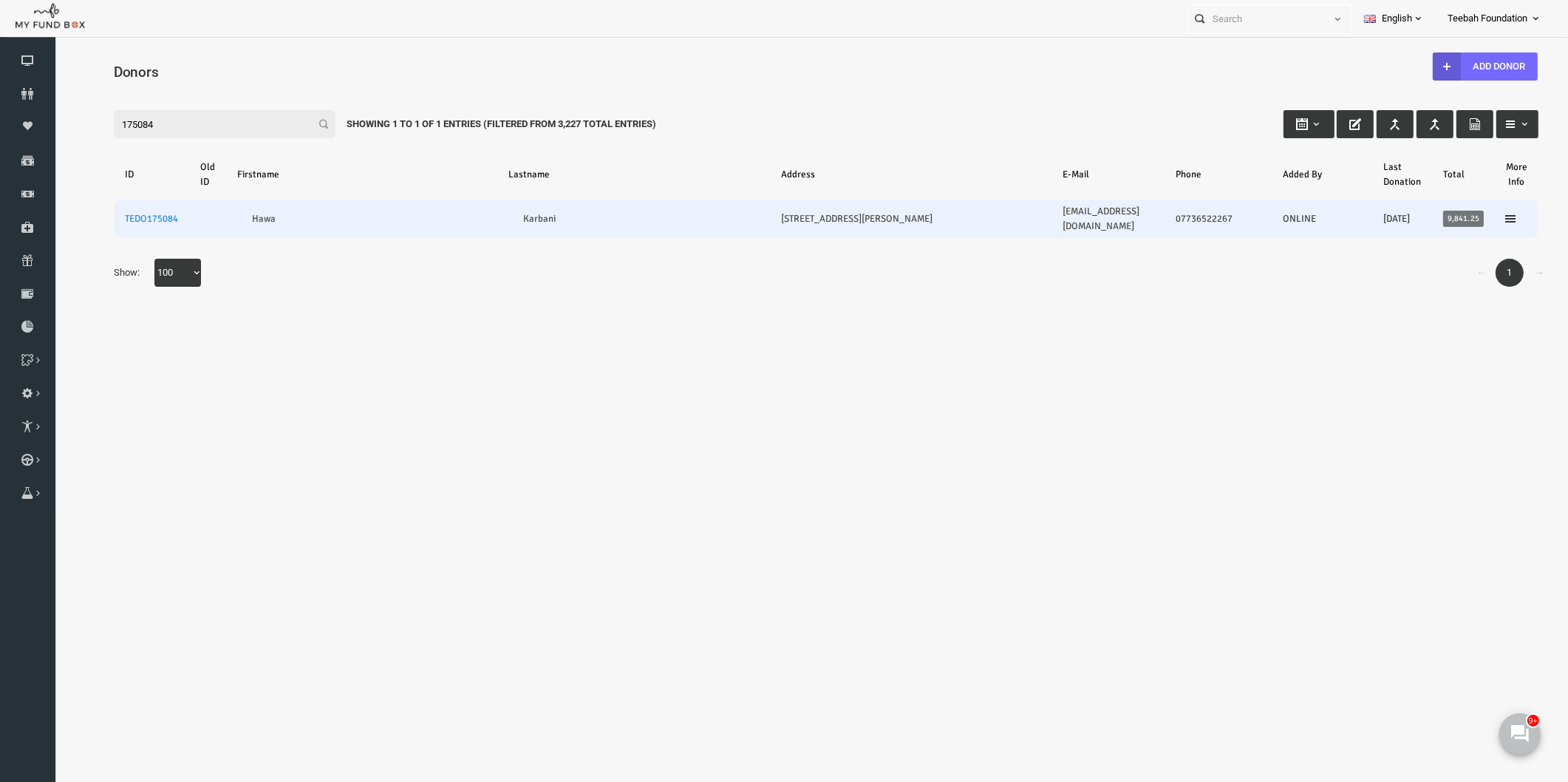
paste input "63817"
drag, startPoint x: 1115, startPoint y: 212, endPoint x: 1005, endPoint y: 221, distance: 110.4
click at [1019, 221] on td "[EMAIL_ADDRESS][DOMAIN_NAME]" at bounding box center [1075, 219] width 113 height 38
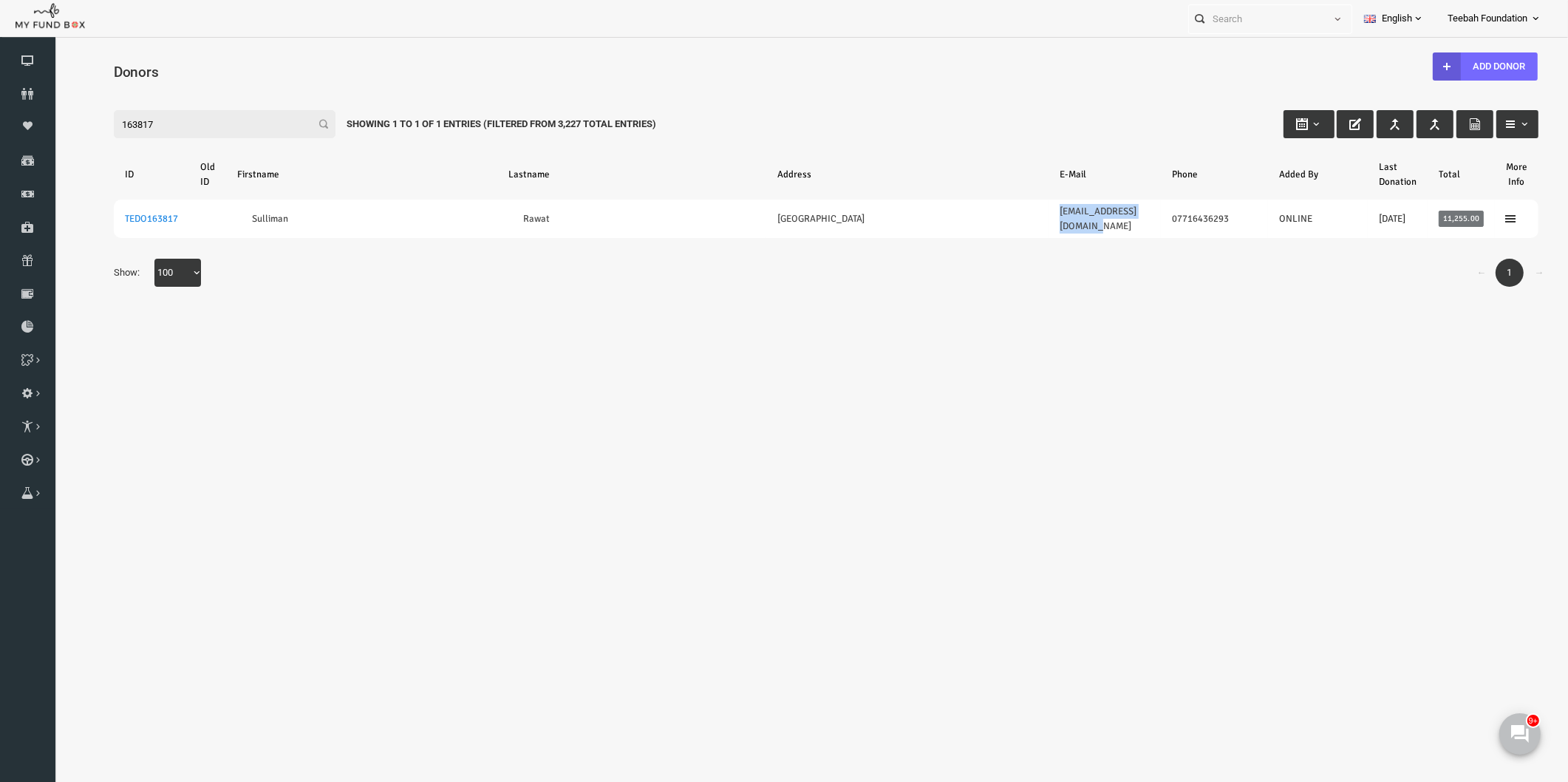
copy link "[EMAIL_ADDRESS][DOMAIN_NAME]"
drag, startPoint x: 162, startPoint y: 120, endPoint x: 59, endPoint y: 143, distance: 105.5
click at [59, 143] on div "Search: By ID: Note :ID should be atleast 5 digits By Name: Note :Name should b…" at bounding box center [796, 196] width 1484 height 241
paste input "337846"
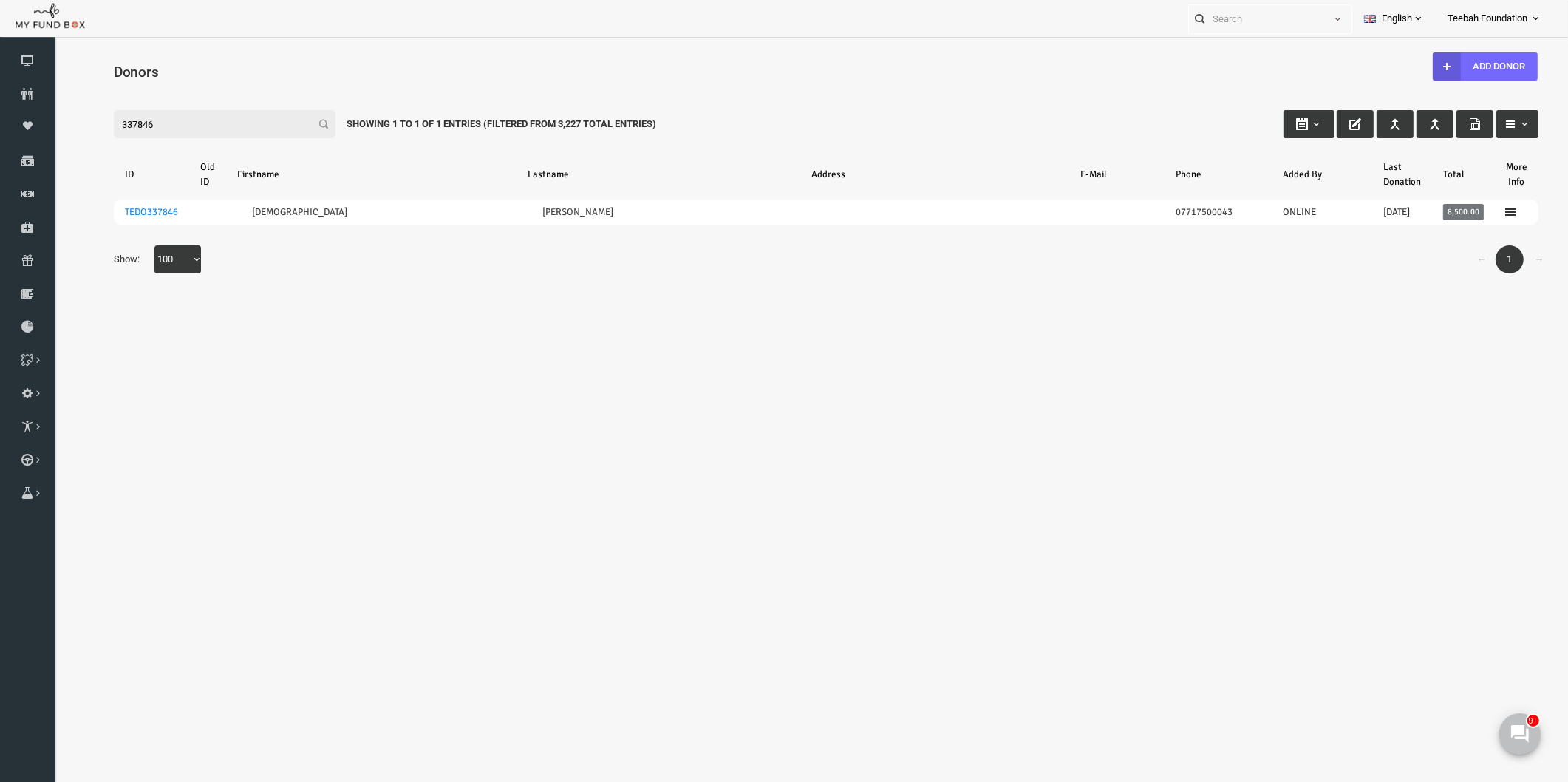
drag, startPoint x: 145, startPoint y: 126, endPoint x: 55, endPoint y: 143, distance: 91.6
click at [55, 143] on div "Search: By ID: Note :ID should be atleast 5 digits By Name: Note :Name should b…" at bounding box center [796, 190] width 1484 height 228
paste input "268444"
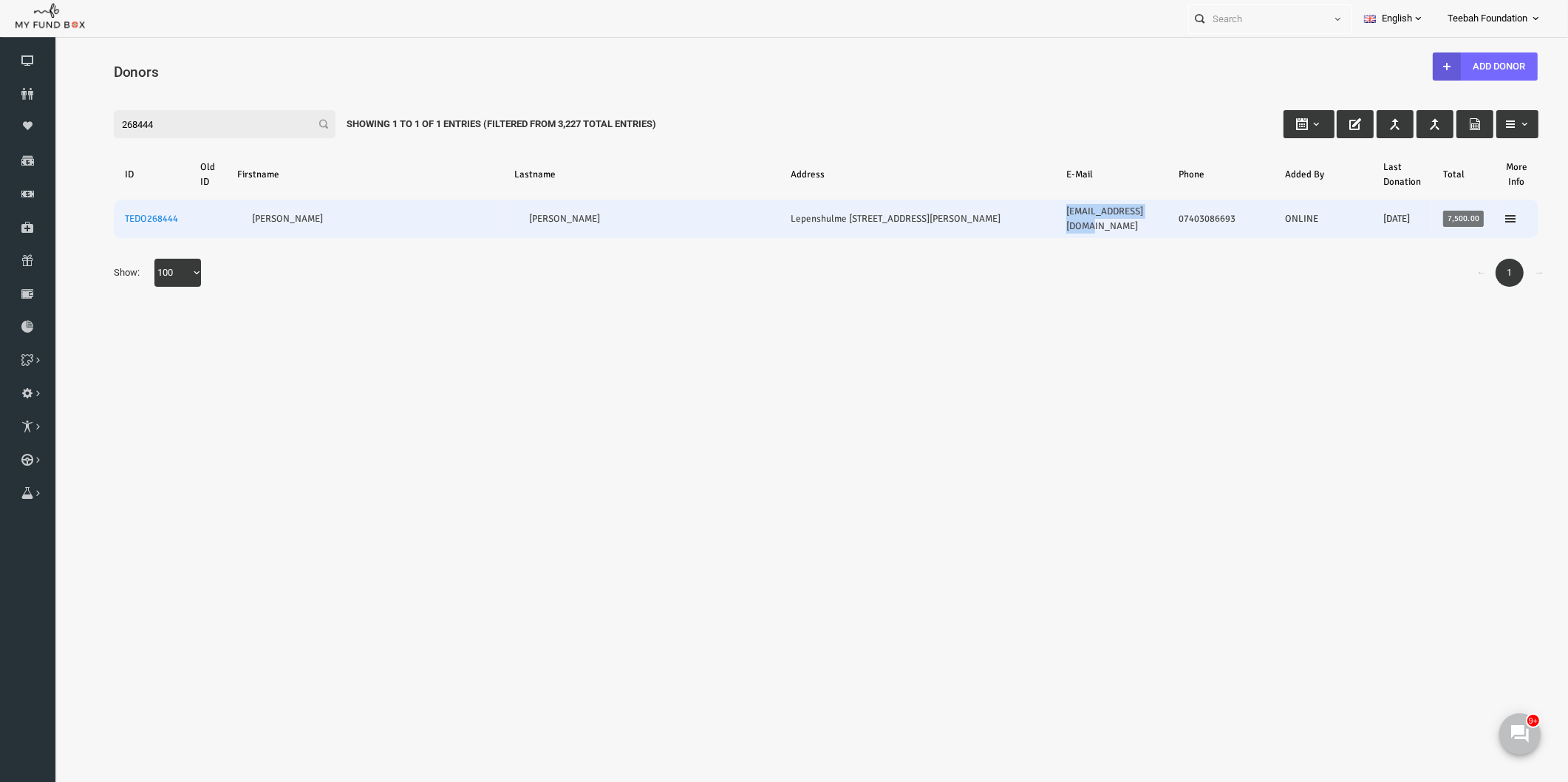
drag, startPoint x: 1122, startPoint y: 212, endPoint x: 1017, endPoint y: 215, distance: 105.0
click at [1025, 215] on td "[EMAIL_ADDRESS][DOMAIN_NAME]" at bounding box center [1081, 219] width 112 height 38
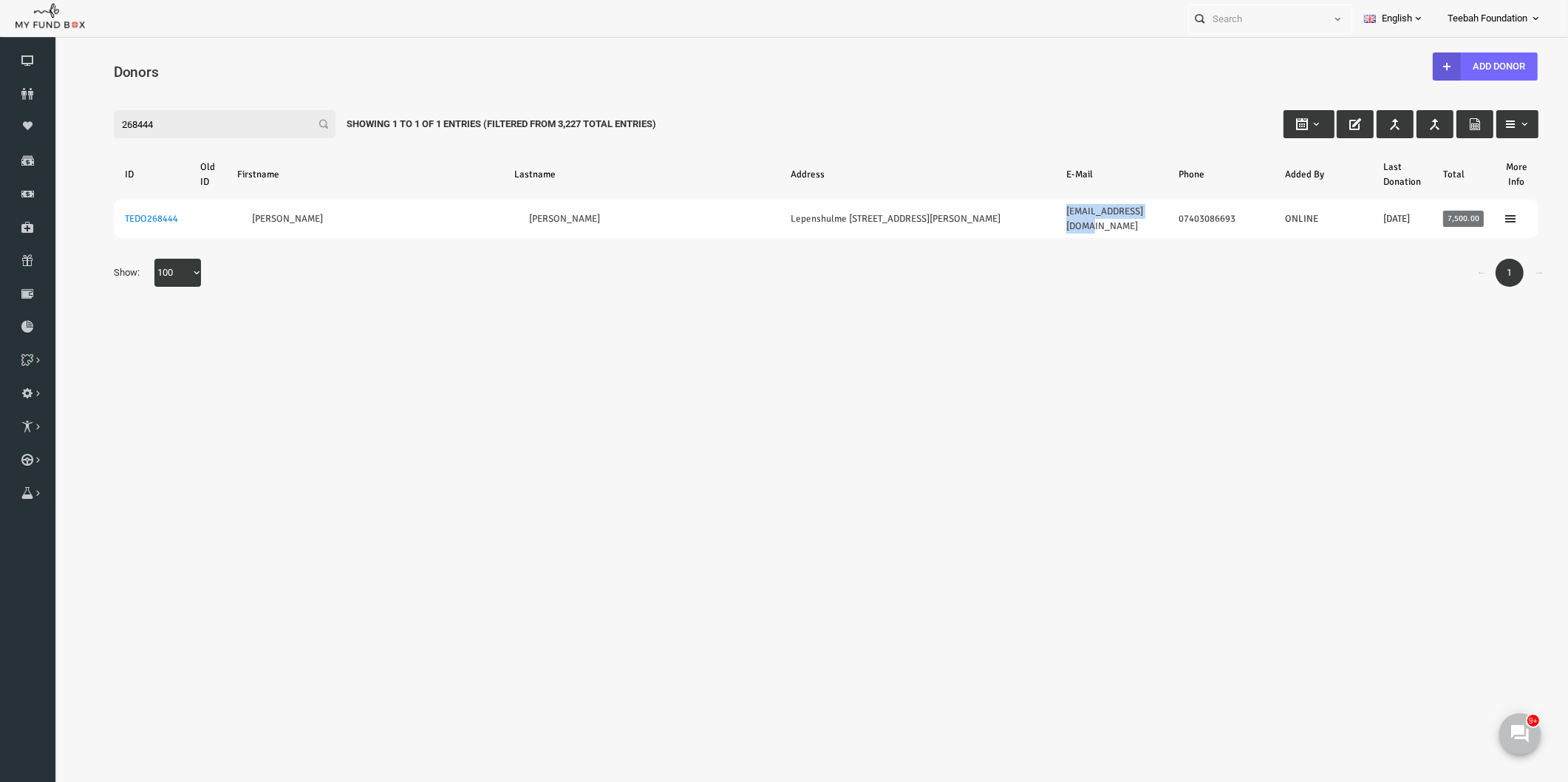
copy link "[EMAIL_ADDRESS][DOMAIN_NAME]"
click at [1052, 267] on div "← 1 → Show: 10 25 50 100 100" at bounding box center [796, 280] width 1455 height 43
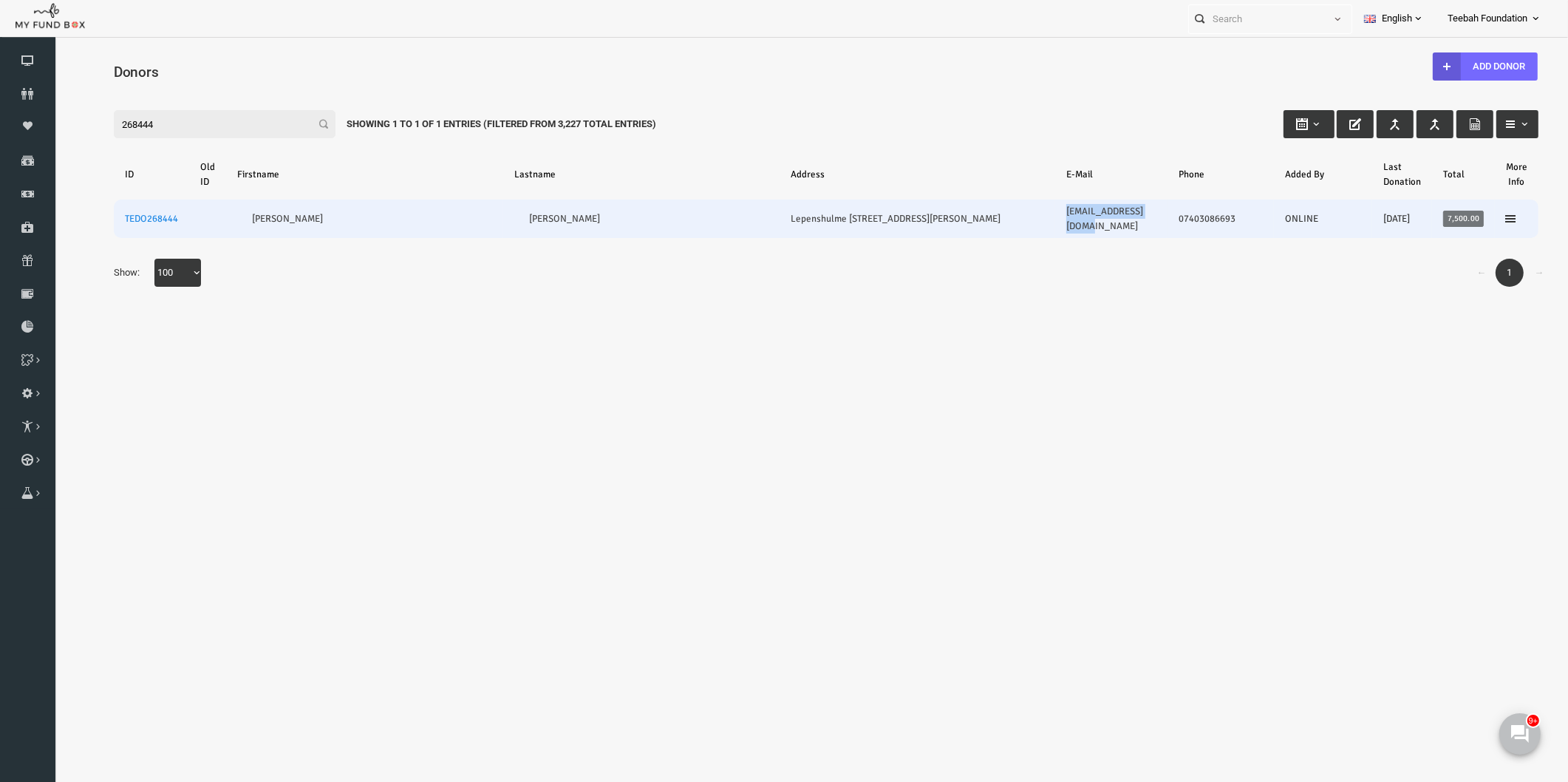
drag, startPoint x: 1090, startPoint y: 215, endPoint x: 1017, endPoint y: 224, distance: 73.6
click at [1025, 224] on td "[EMAIL_ADDRESS][DOMAIN_NAME]" at bounding box center [1081, 219] width 112 height 38
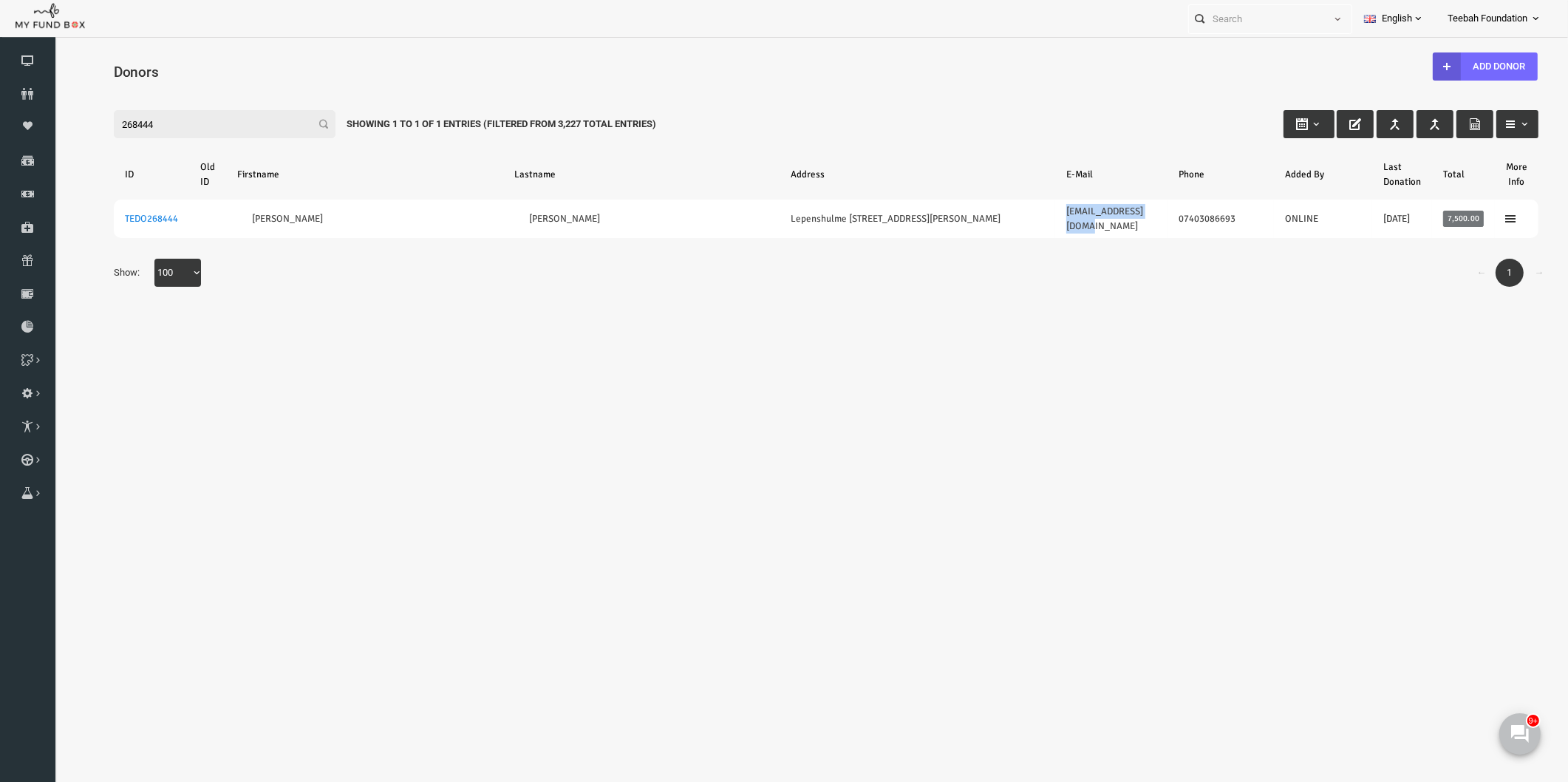
copy link "[EMAIL_ADDRESS][DOMAIN_NAME]"
drag, startPoint x: 62, startPoint y: 121, endPoint x: 22, endPoint y: 114, distance: 40.6
click at [54, 114] on html "Donor Not Found Beneficiary Not Found Partner Not Found!!!! Please Fill out thi…" at bounding box center [796, 414] width 1484 height 740
paste input "22701"
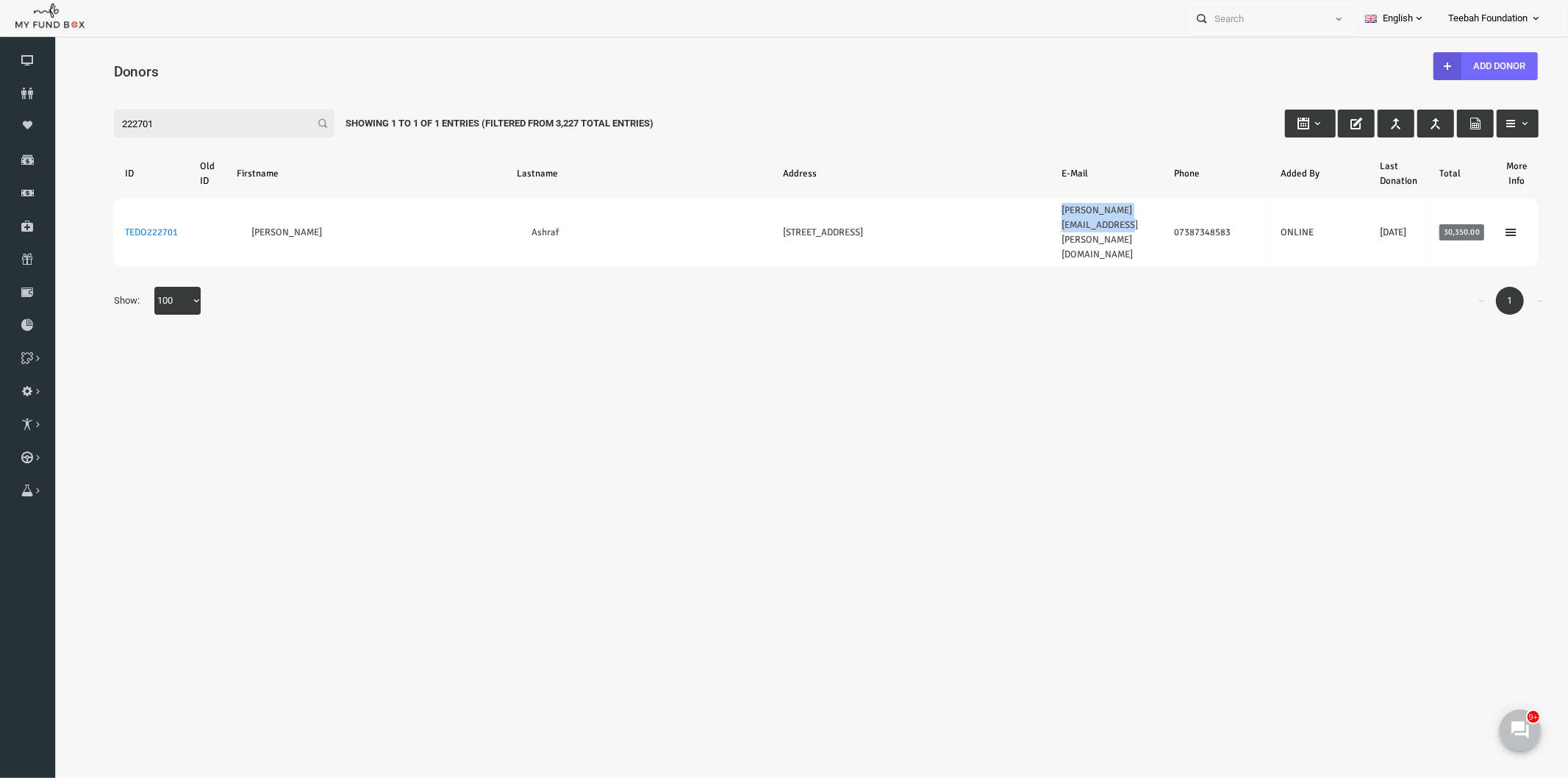
drag, startPoint x: 1120, startPoint y: 209, endPoint x: 991, endPoint y: 225, distance: 130.0
click at [991, 225] on table "ID Old ID [PERSON_NAME] Address E-Mail Phone Added By Last Donation Total More …" at bounding box center [796, 209] width 1455 height 153
copy link "[PERSON_NAME][EMAIL_ADDRESS][PERSON_NAME][DOMAIN_NAME]"
drag, startPoint x: 141, startPoint y: 113, endPoint x: 31, endPoint y: 140, distance: 113.3
click at [54, 140] on html "Donor Not Found Beneficiary Not Found Partner Not Found!!!! Please Fill out thi…" at bounding box center [796, 407] width 1483 height 728
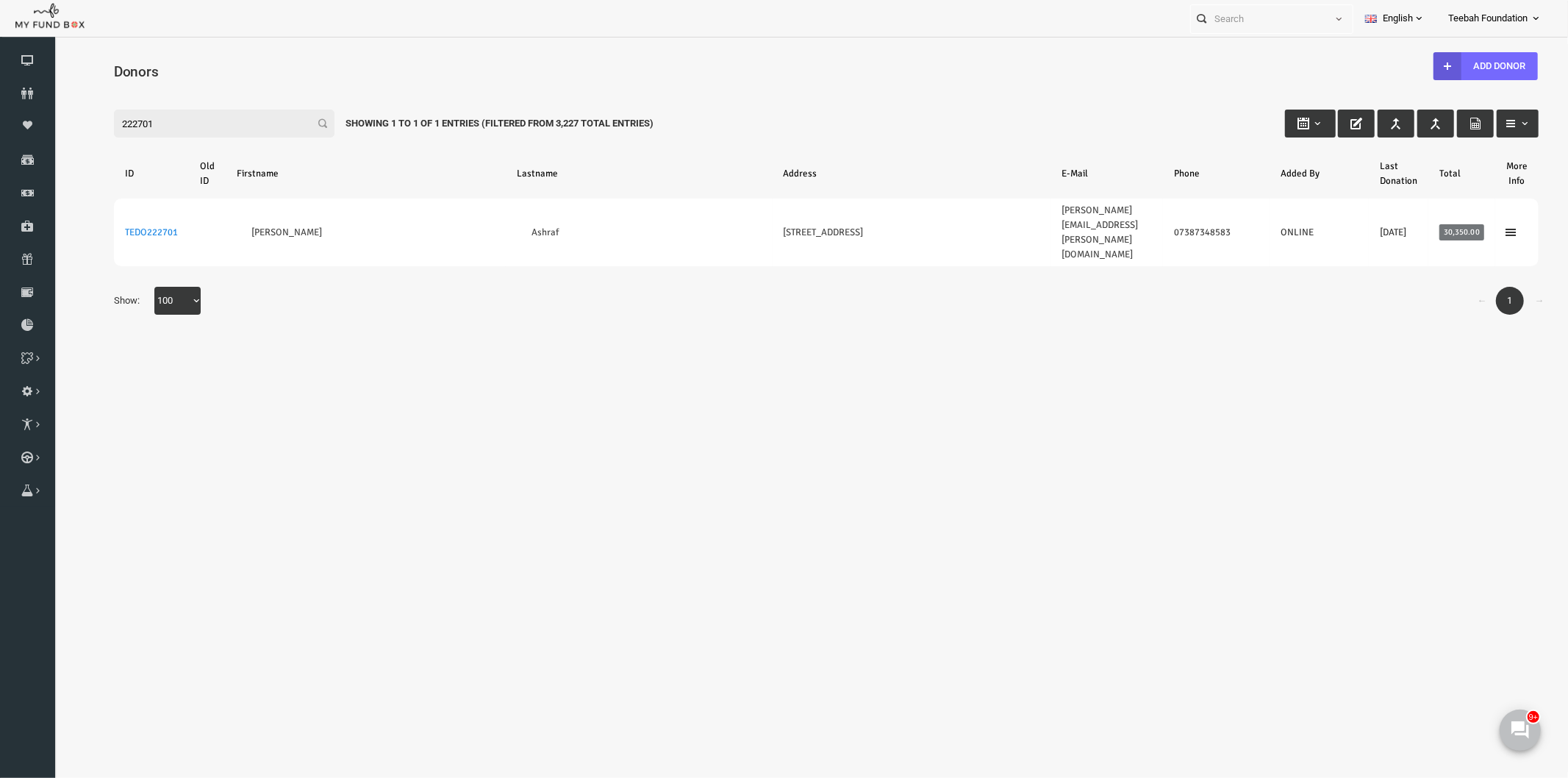
paste input "68444"
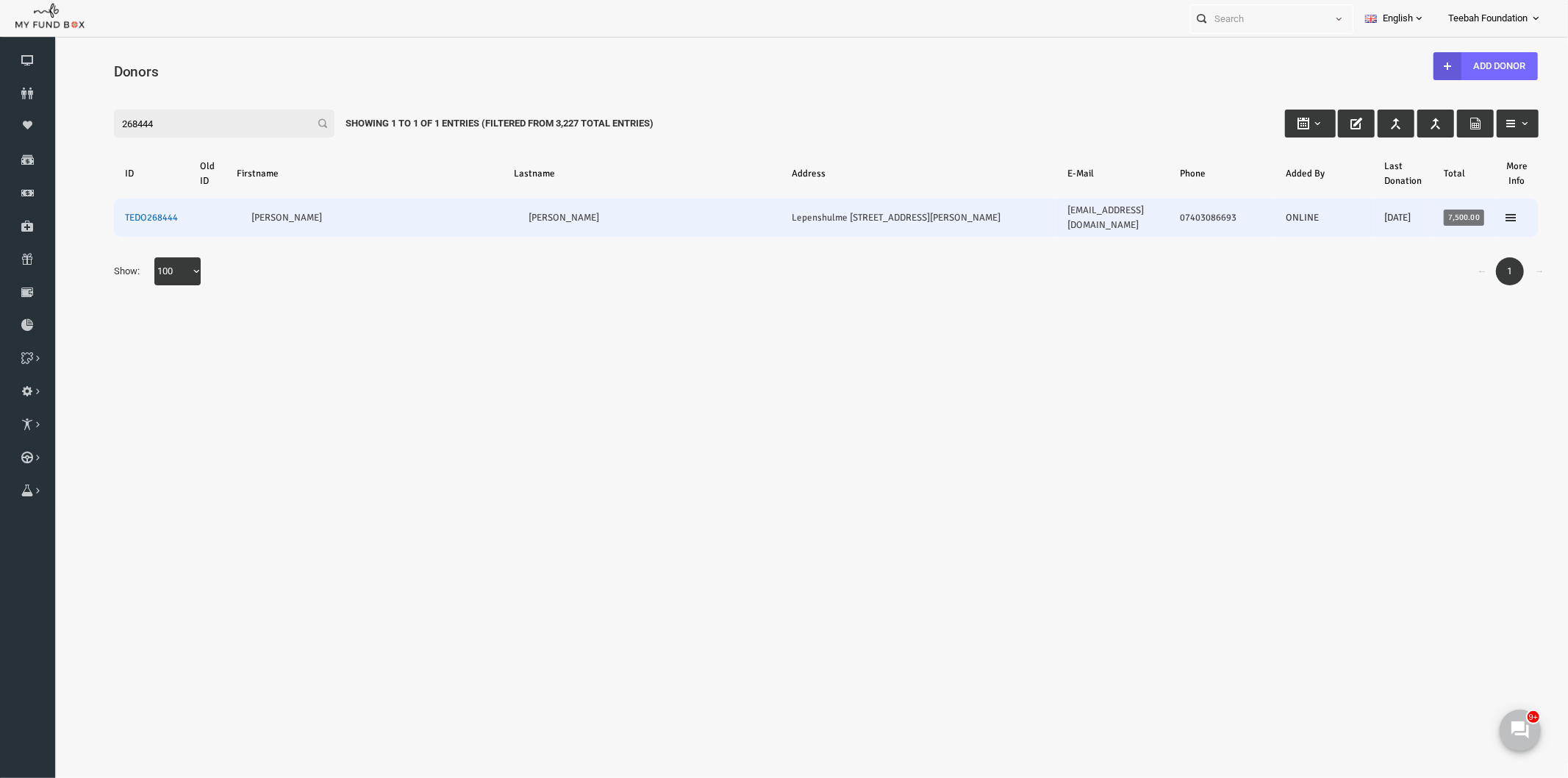
type input "268444"
click at [118, 211] on link "TEDO268444" at bounding box center [120, 217] width 53 height 12
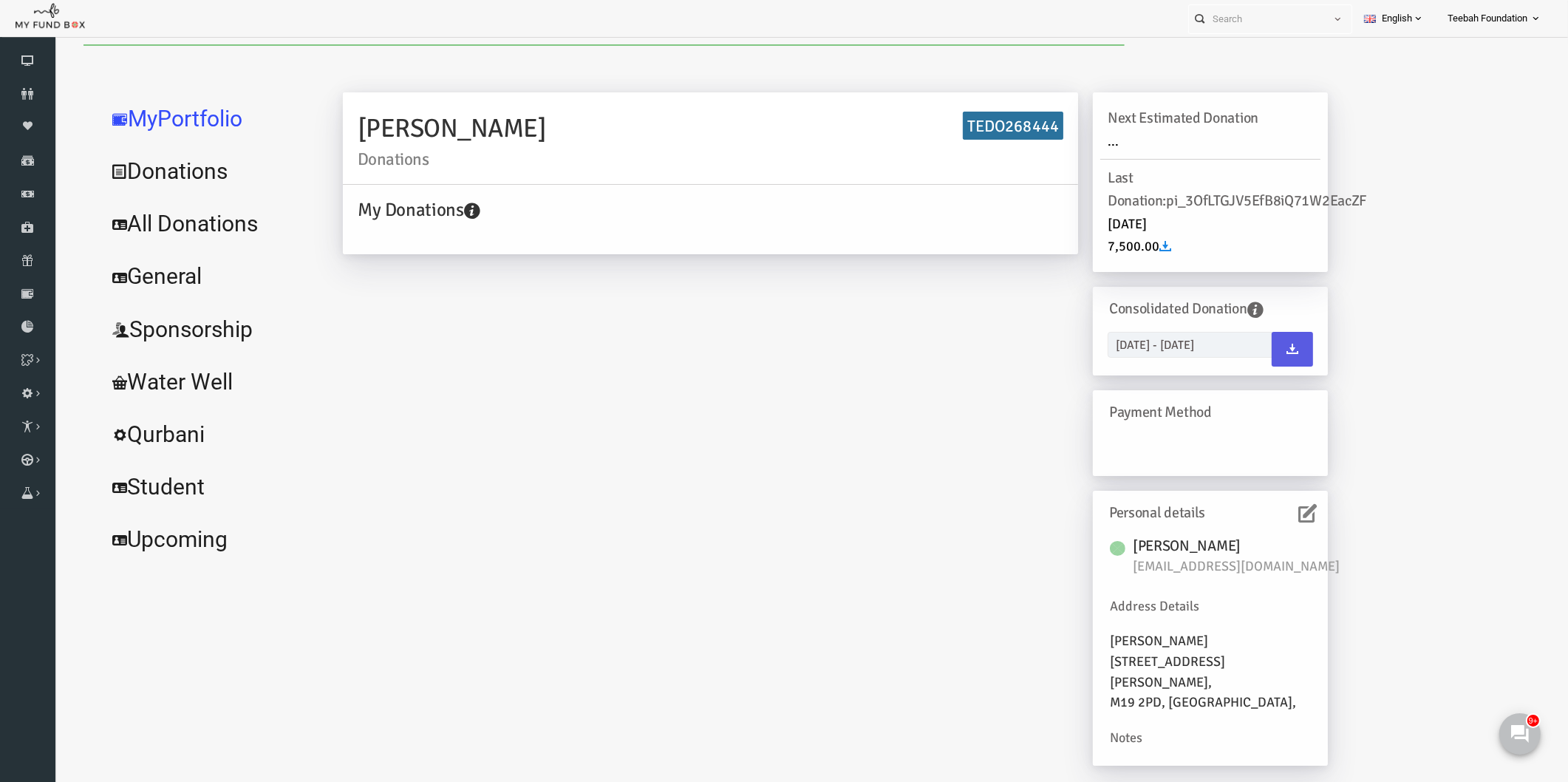
click at [189, 223] on link "All Donations" at bounding box center [179, 223] width 221 height 53
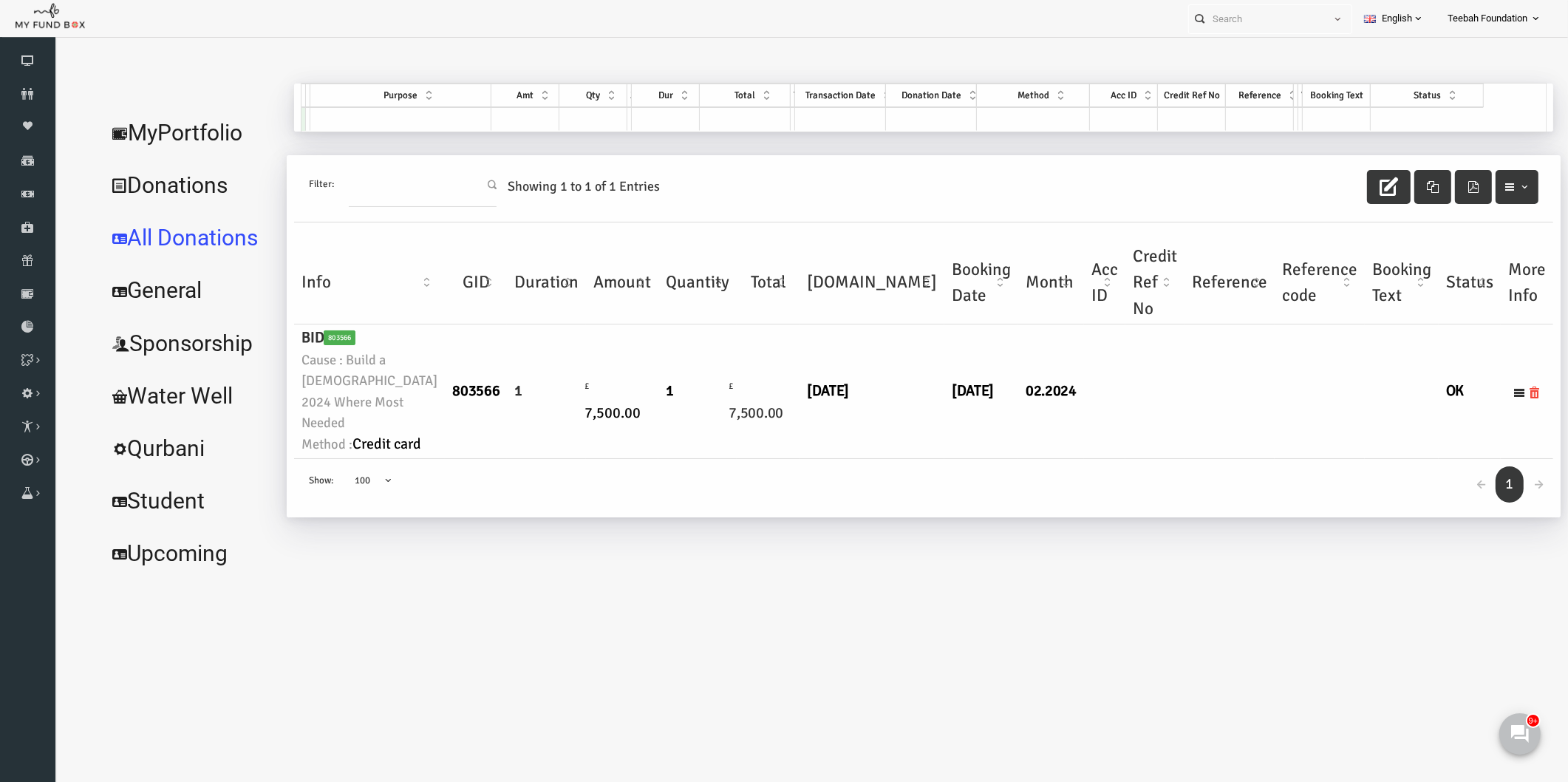
click at [492, 459] on td "1" at bounding box center [516, 391] width 79 height 135
click at [170, 123] on link "MyPortfolio" at bounding box center [159, 133] width 180 height 53
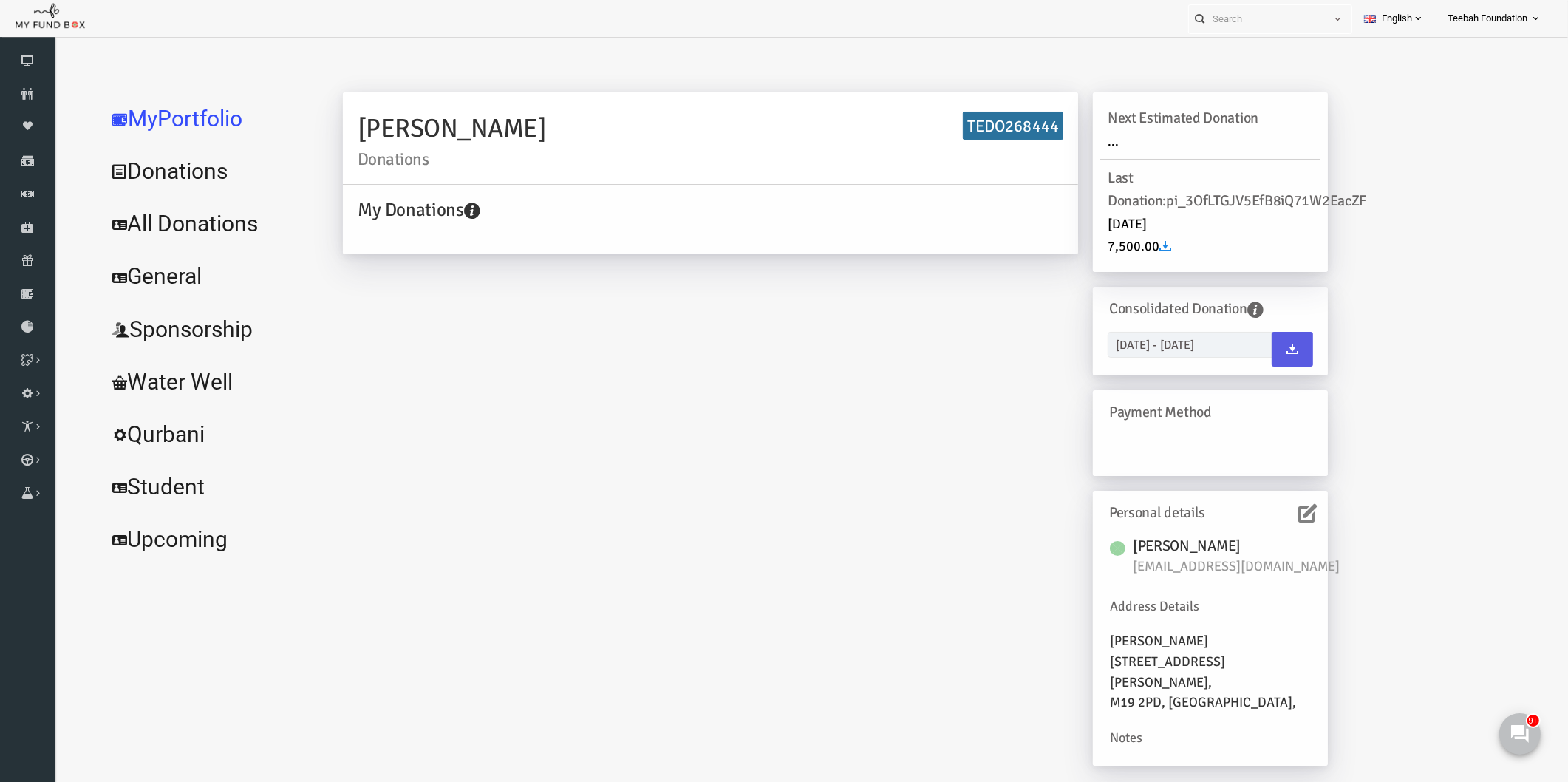
click at [168, 214] on link "All Donations" at bounding box center [179, 223] width 221 height 53
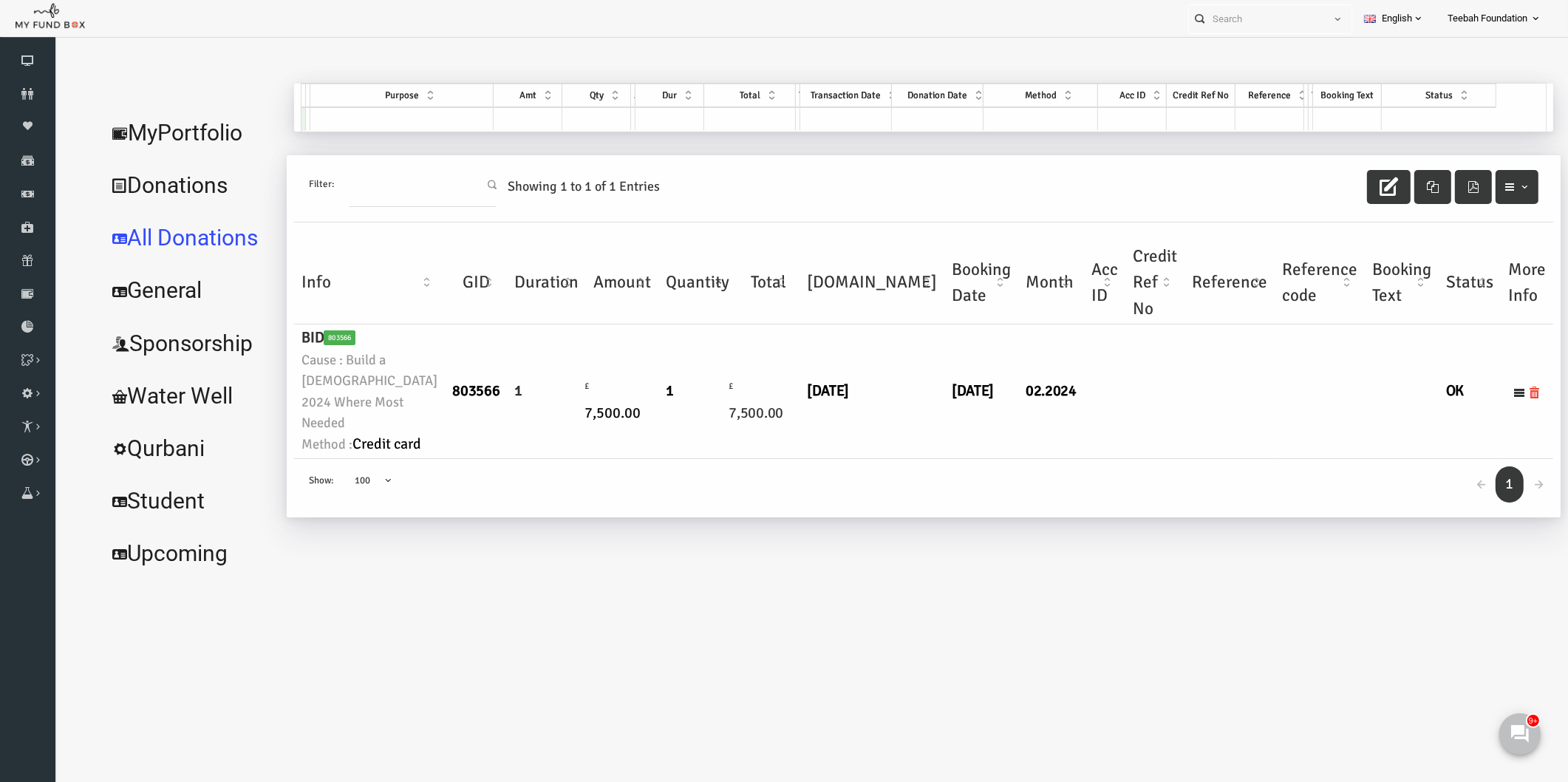
click at [168, 132] on link "MyPortfolio" at bounding box center [159, 133] width 180 height 53
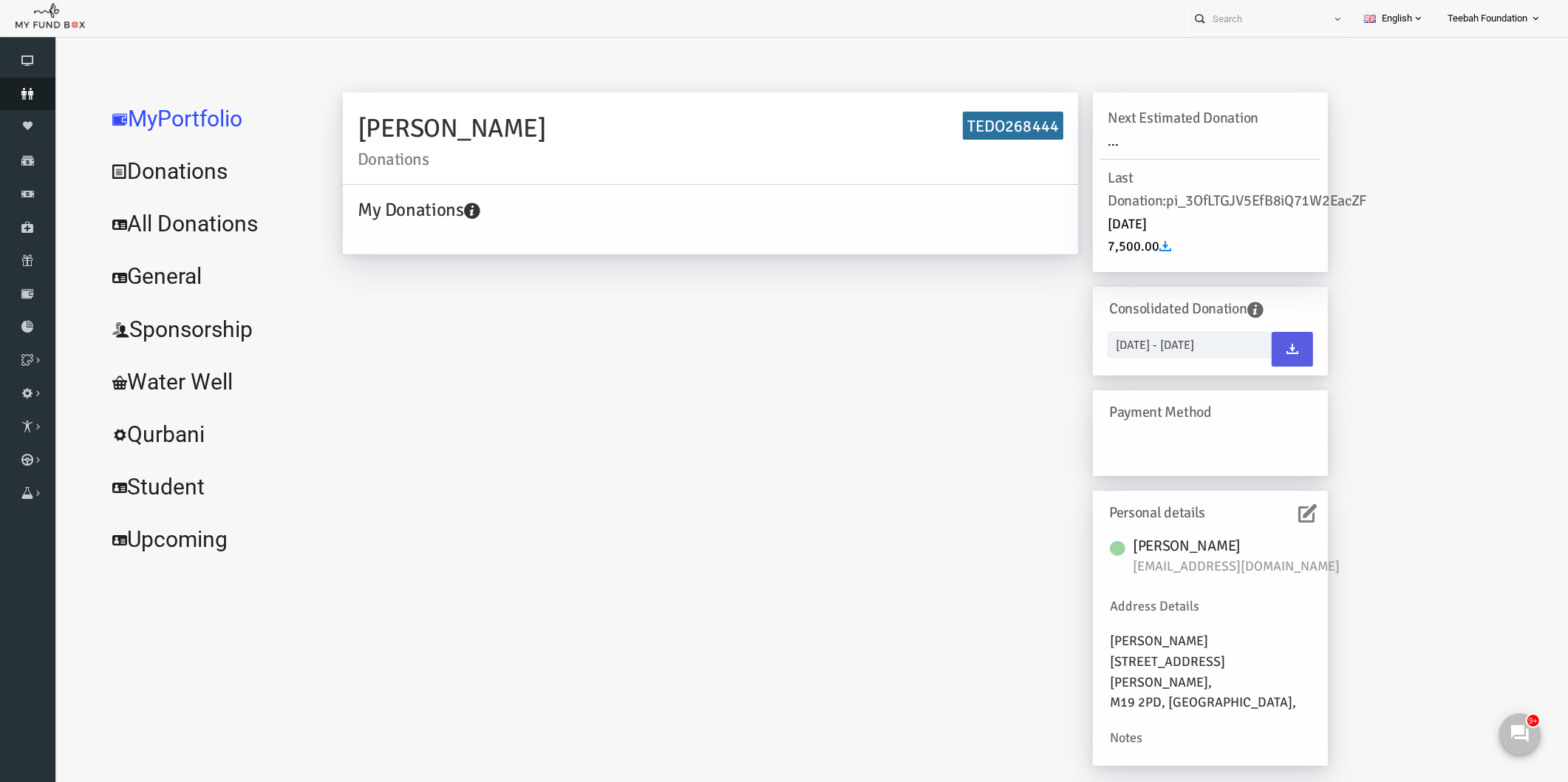
click at [30, 102] on link "Donors" at bounding box center [27, 93] width 55 height 33
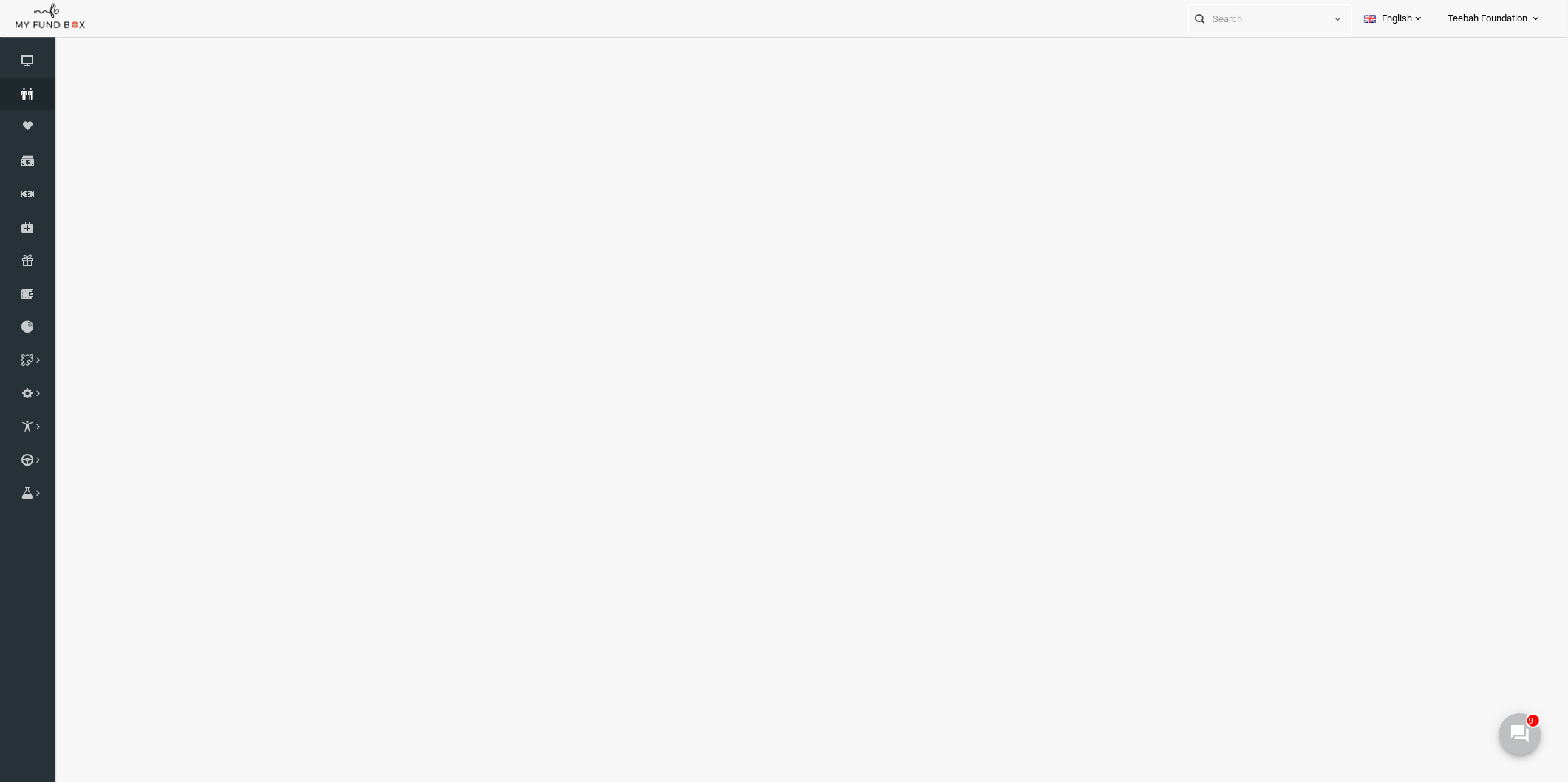
select select "100"
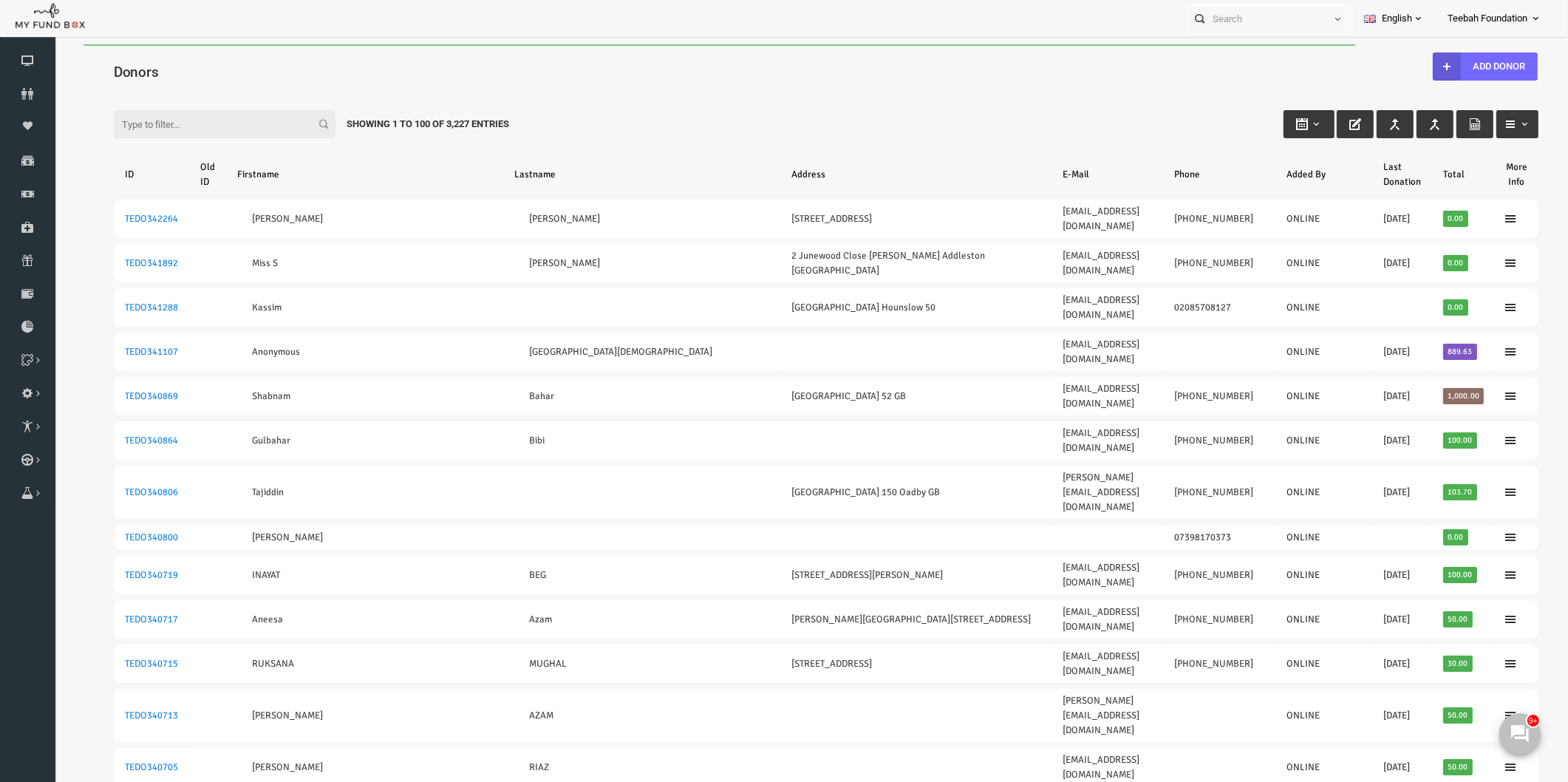
click at [149, 120] on input "Filter:" at bounding box center [193, 124] width 221 height 28
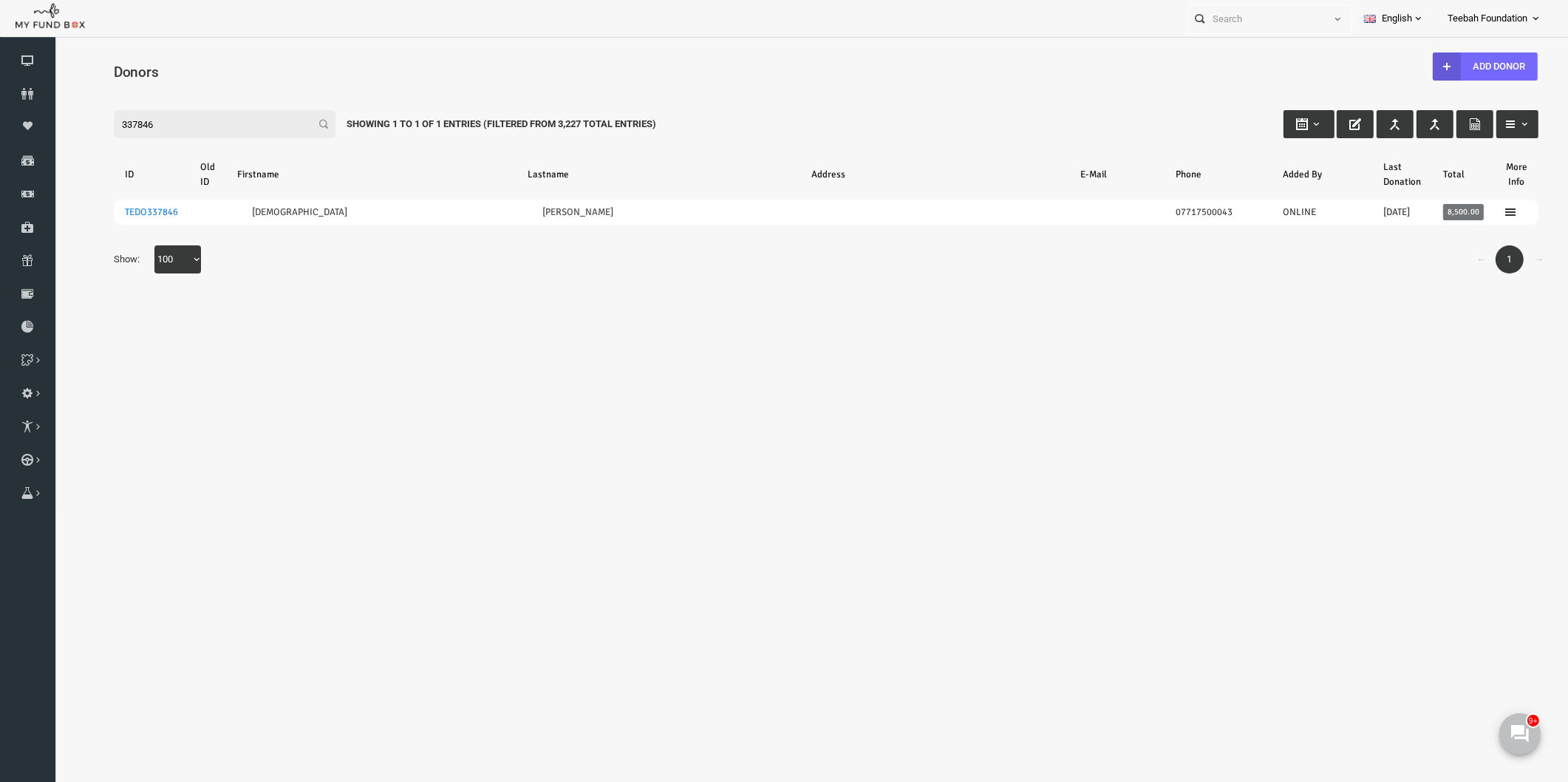
type input "337846"
click at [342, 287] on div "← 1 → Show: 10 25 50 100 100" at bounding box center [796, 267] width 1455 height 43
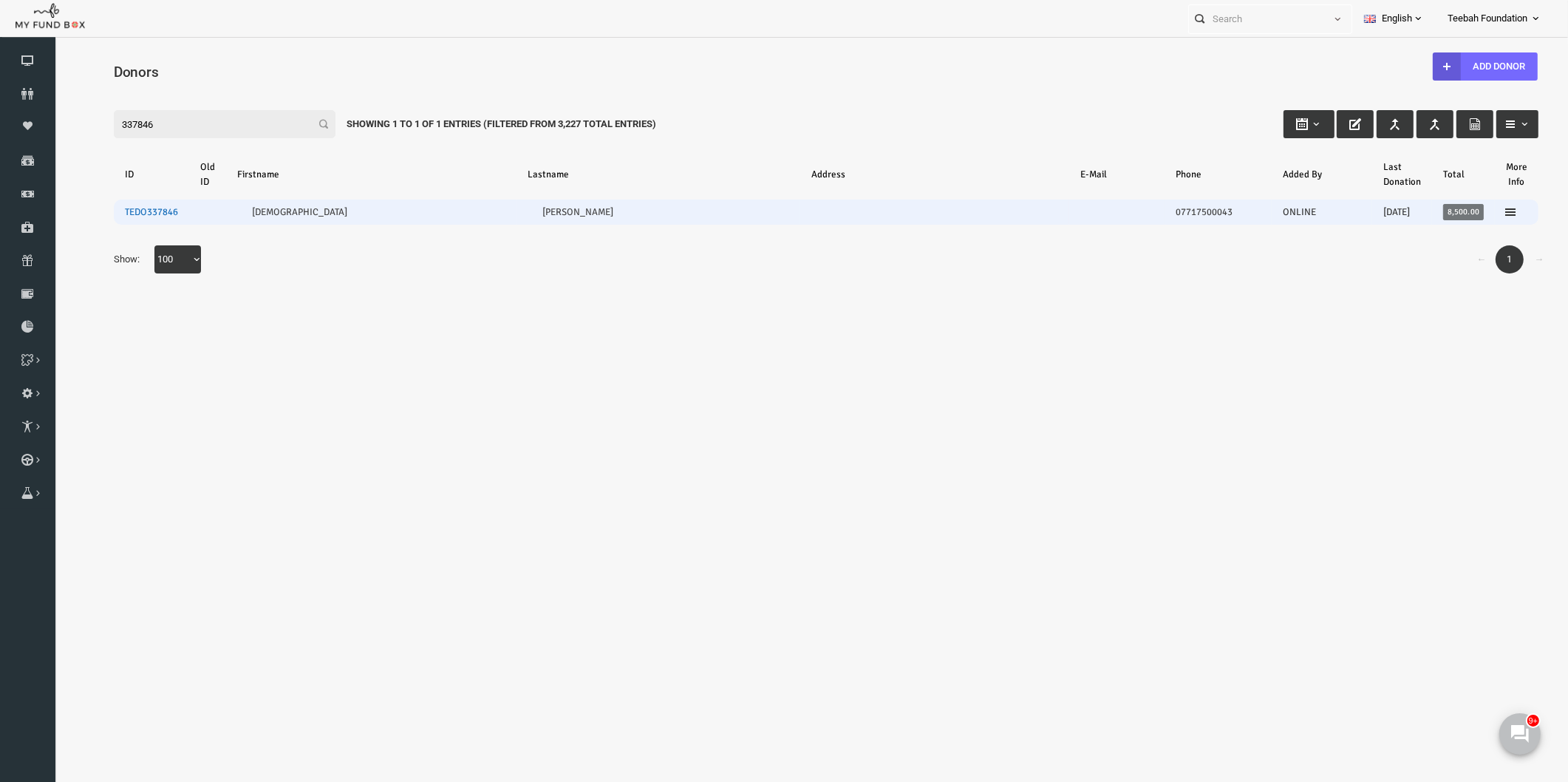
click at [115, 210] on link "TEDO337846" at bounding box center [121, 212] width 53 height 12
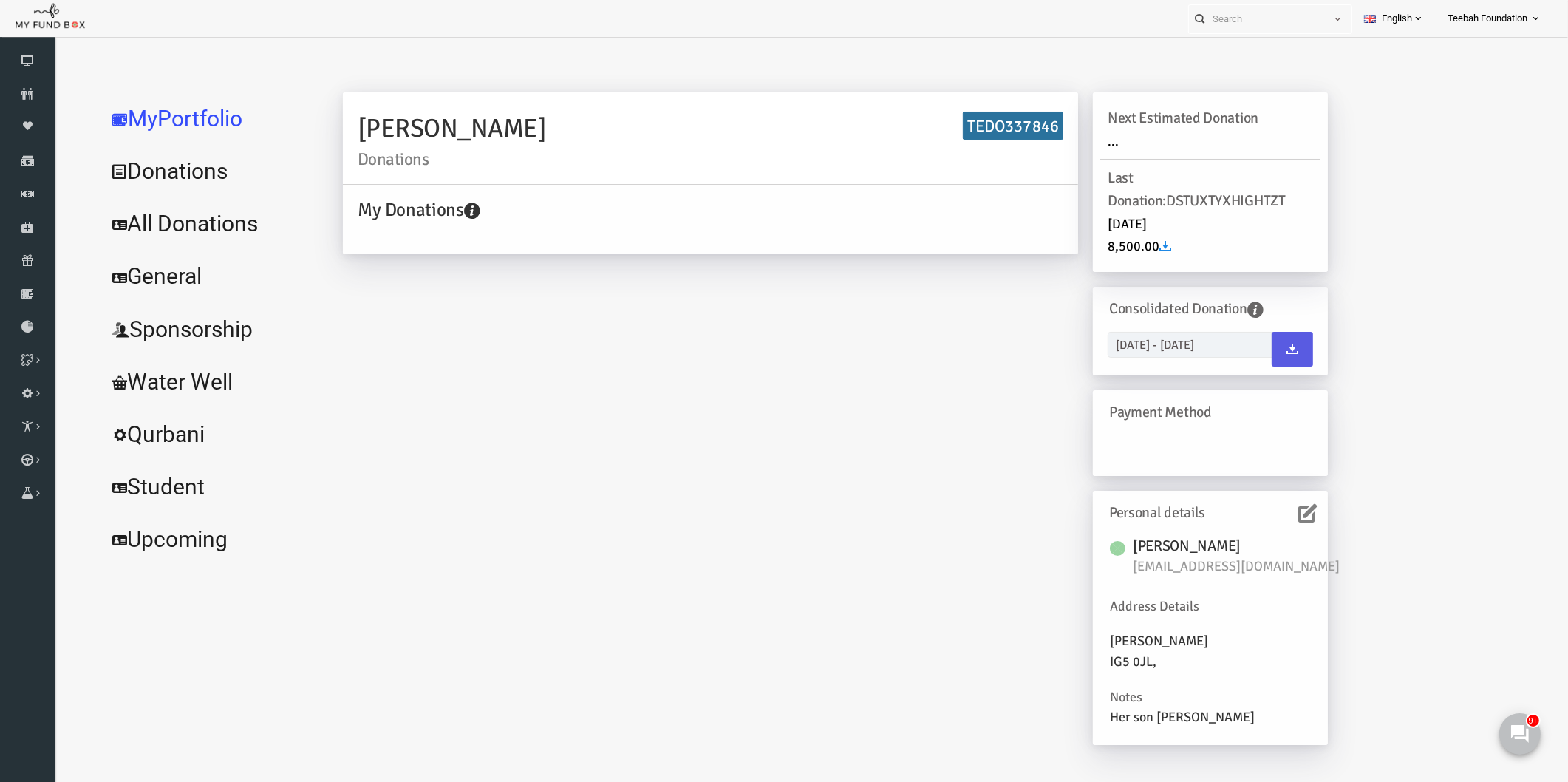
click at [1275, 513] on icon at bounding box center [1277, 513] width 19 height 19
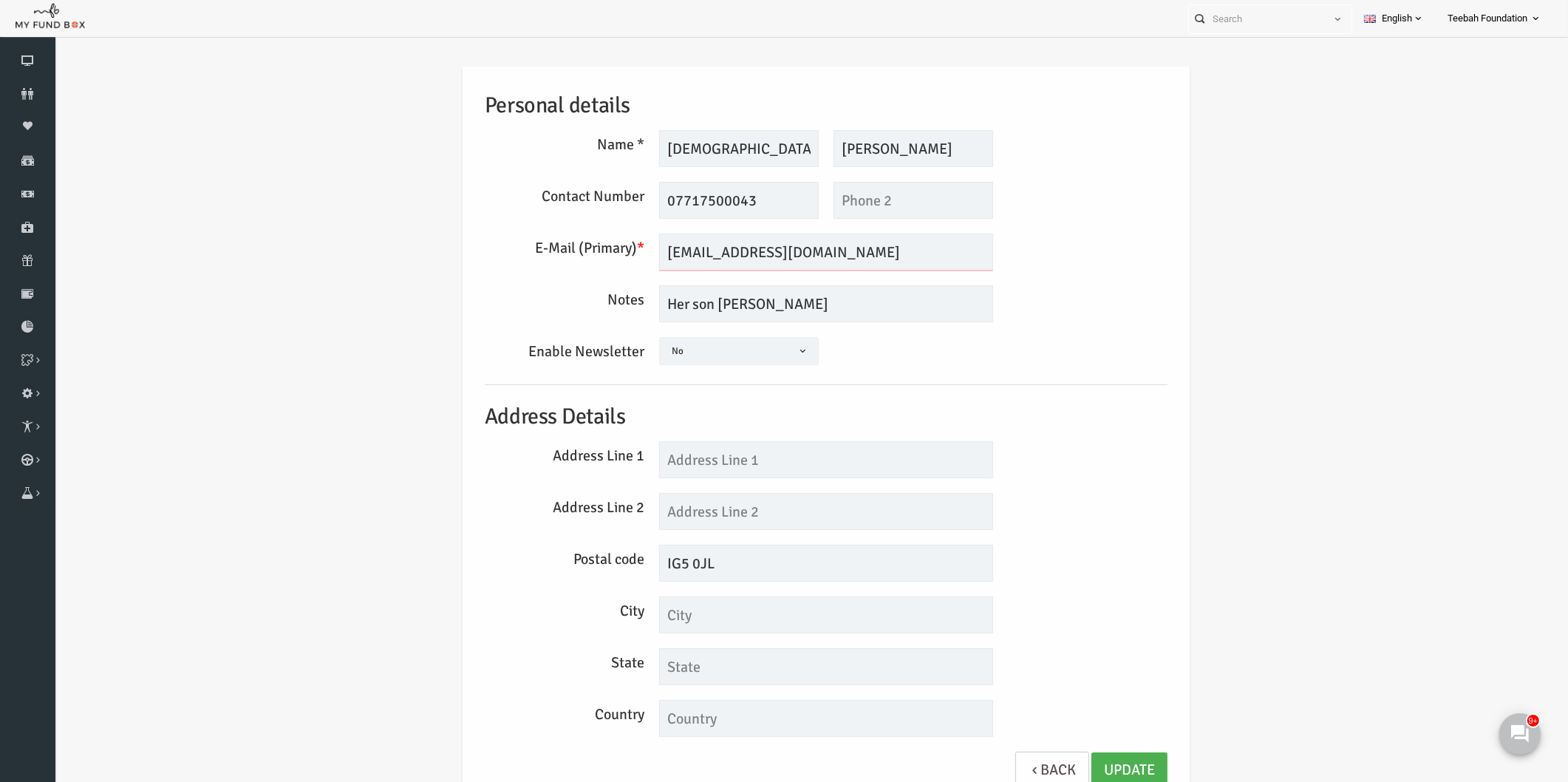
drag, startPoint x: 817, startPoint y: 254, endPoint x: 618, endPoint y: 260, distance: 199.1
click at [621, 260] on div "[EMAIL_ADDRESS][DOMAIN_NAME] We will be sending invoices to this email Please e…" at bounding box center [795, 252] width 349 height 37
click at [1090, 766] on link "Update" at bounding box center [1099, 770] width 76 height 36
click at [1190, 416] on div "Personal details Name * [DEMOGRAPHIC_DATA] Description allows upto maximum of 2…" at bounding box center [796, 438] width 1484 height 789
drag, startPoint x: 1043, startPoint y: 308, endPoint x: 677, endPoint y: 291, distance: 366.4
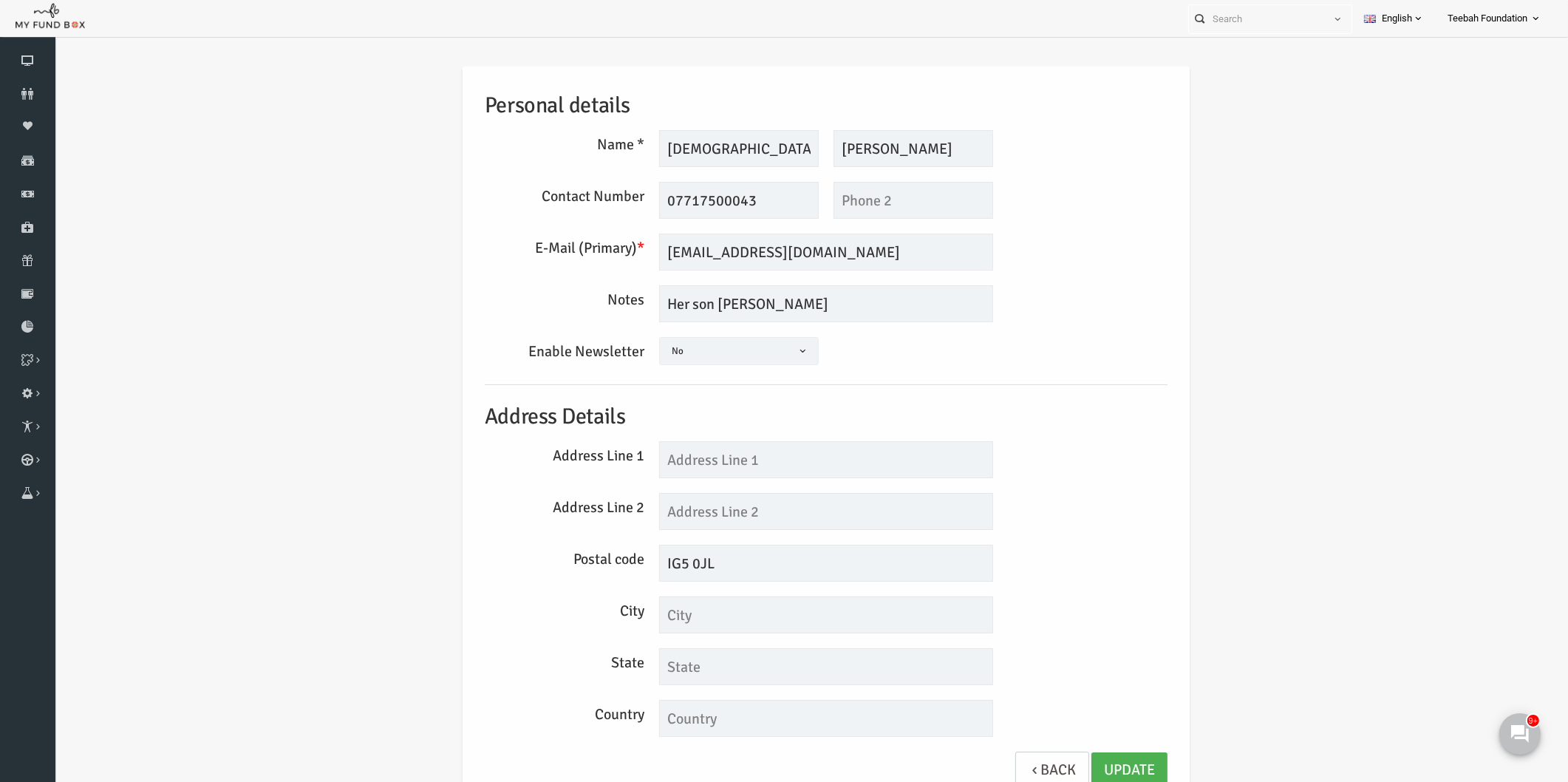
click at [1043, 308] on div "Notes Her son [PERSON_NAME]" at bounding box center [796, 304] width 698 height 37
click at [21, 90] on icon at bounding box center [27, 93] width 55 height 12
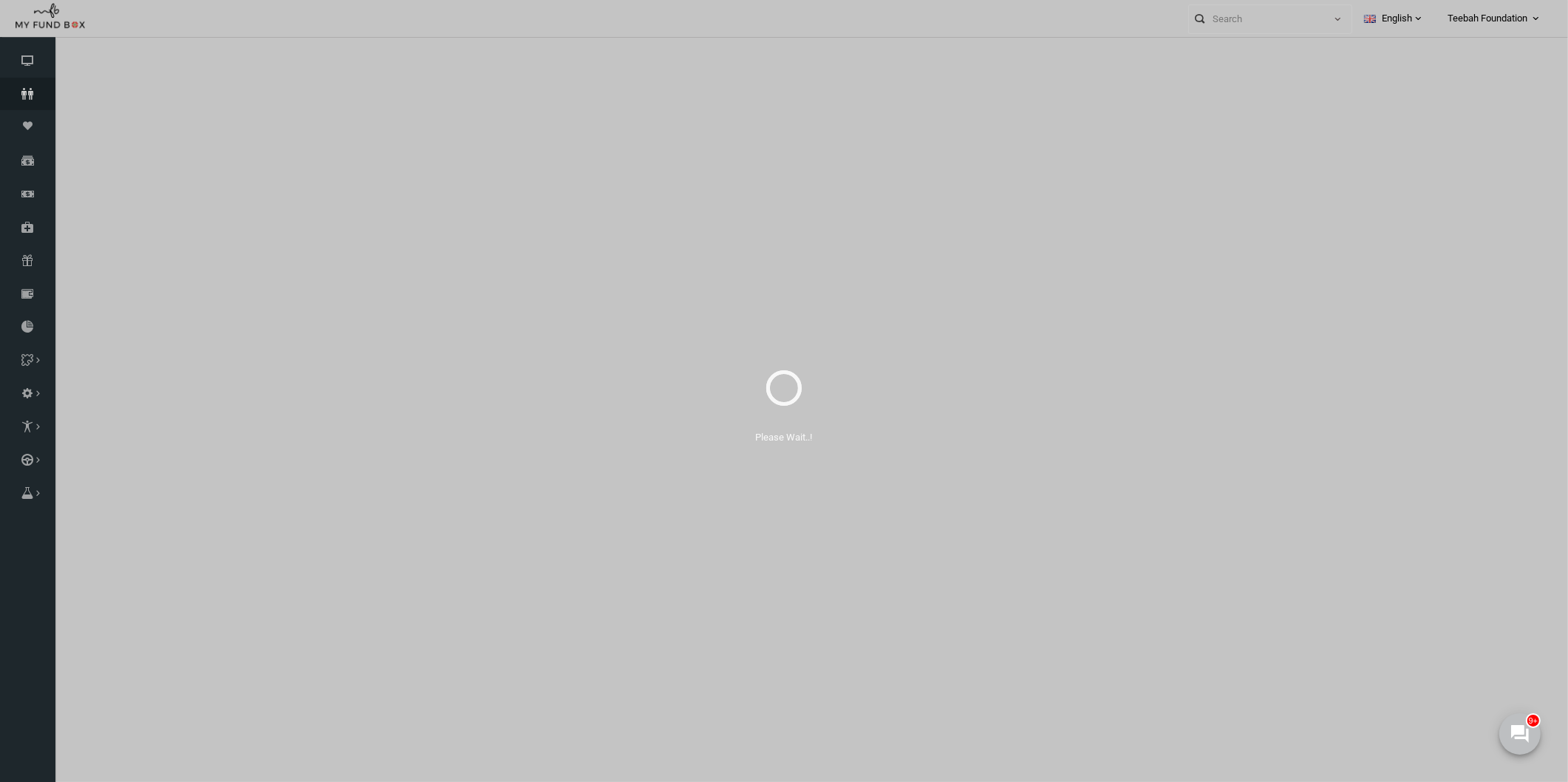
select select "100"
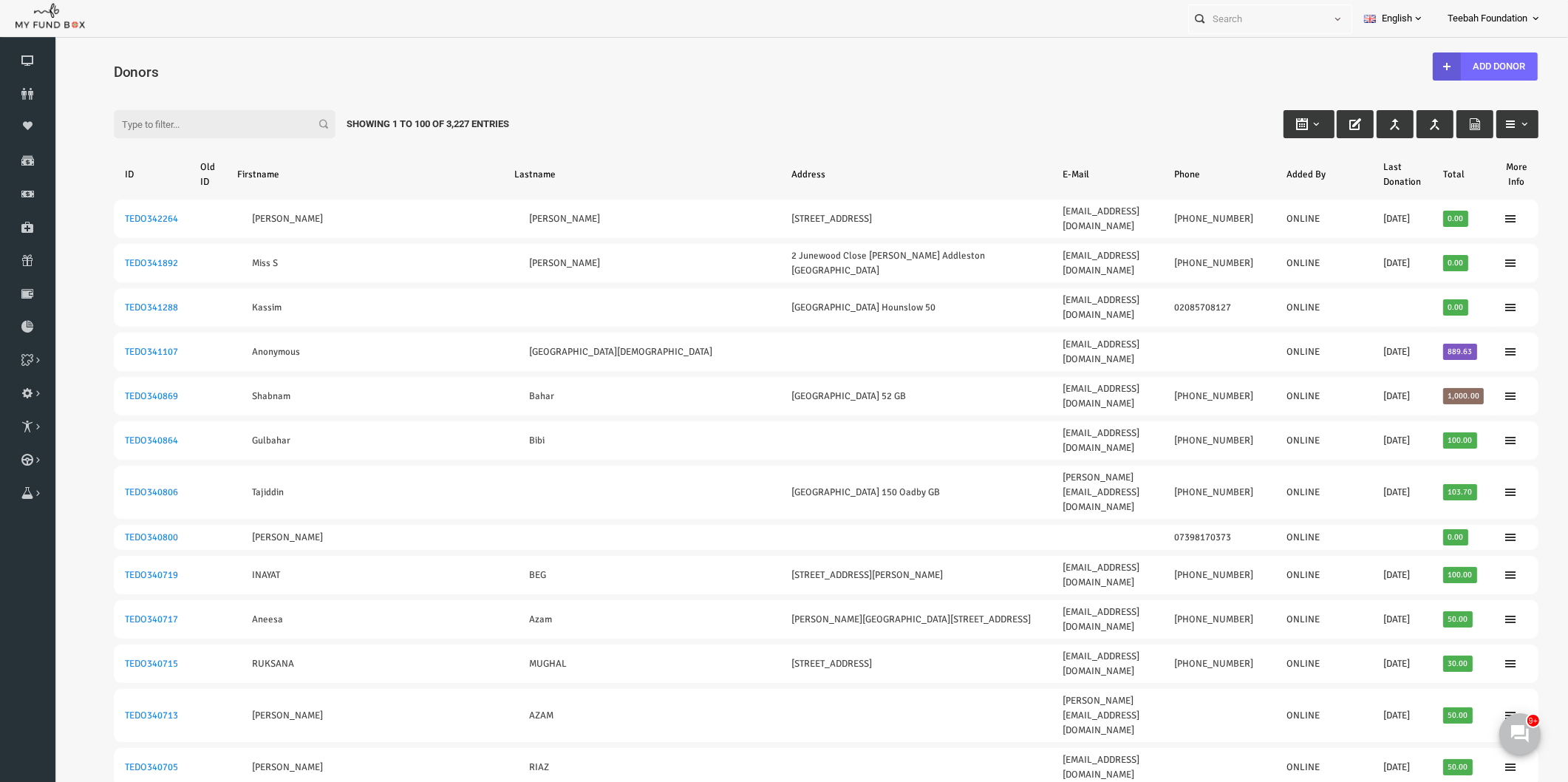
click at [912, 111] on div "Filter: Showing 1 to 100 of 3,227 Entries" at bounding box center [796, 109] width 1455 height 40
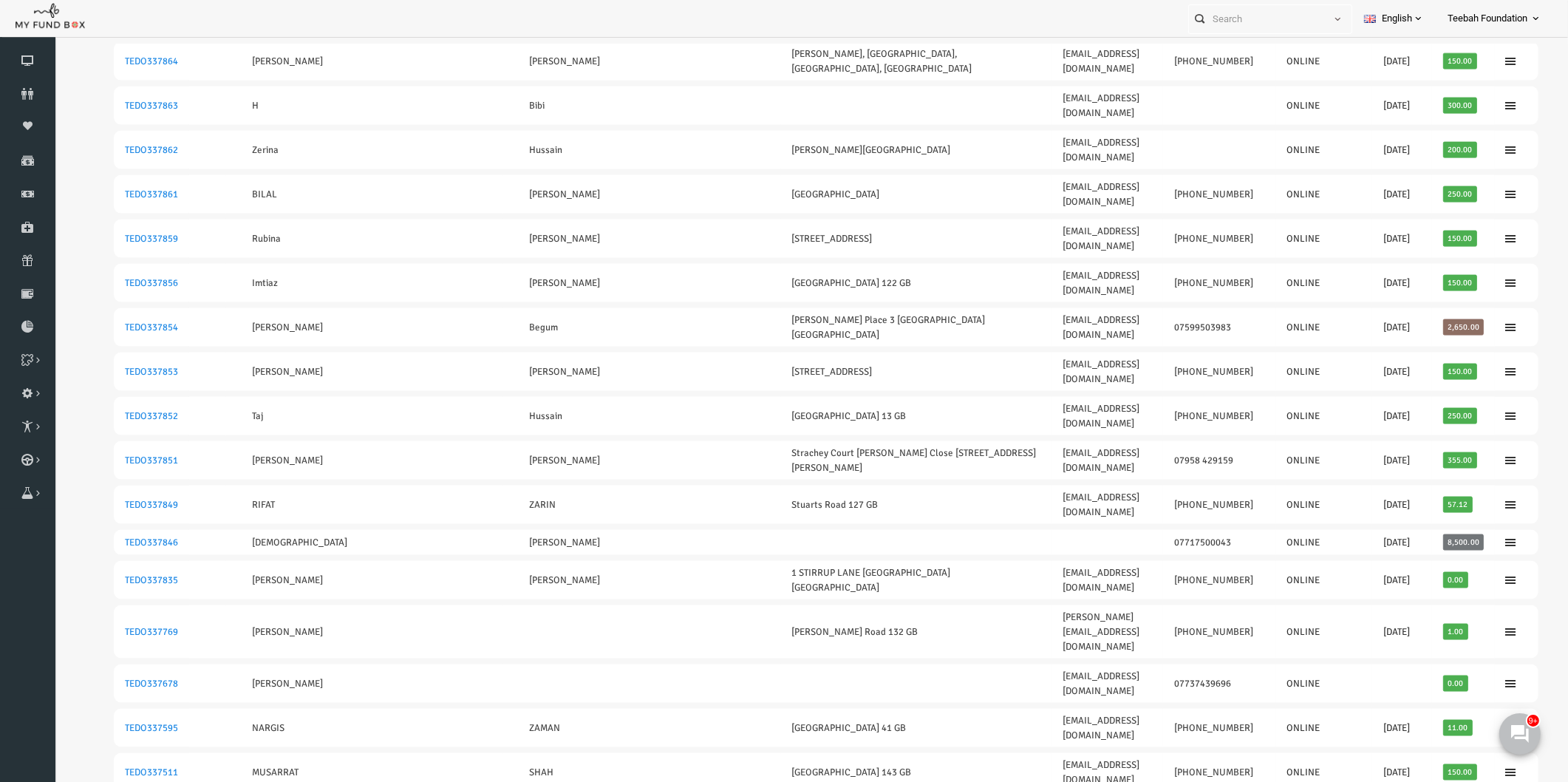
scroll to position [2632, 0]
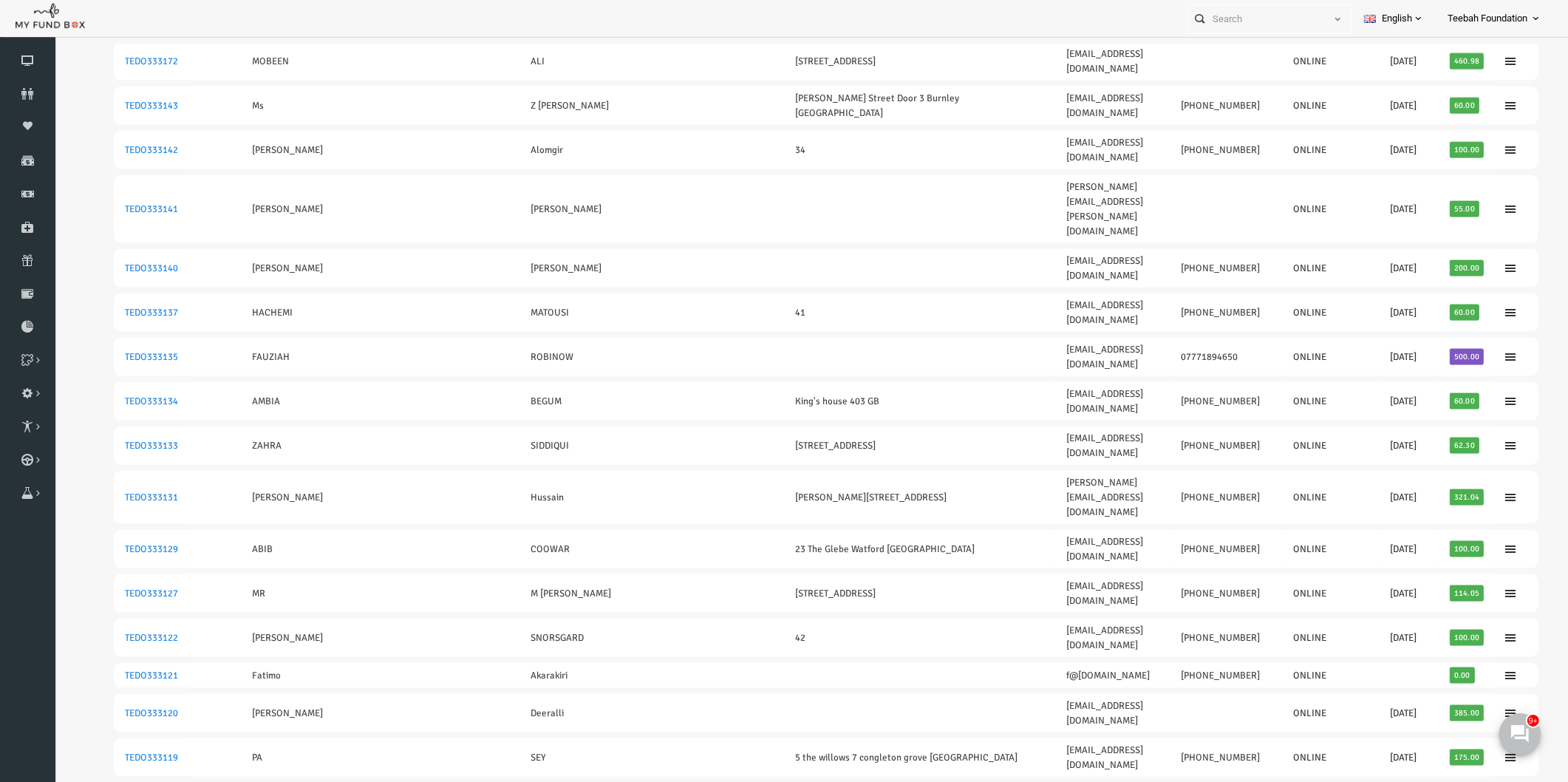
scroll to position [2627, 0]
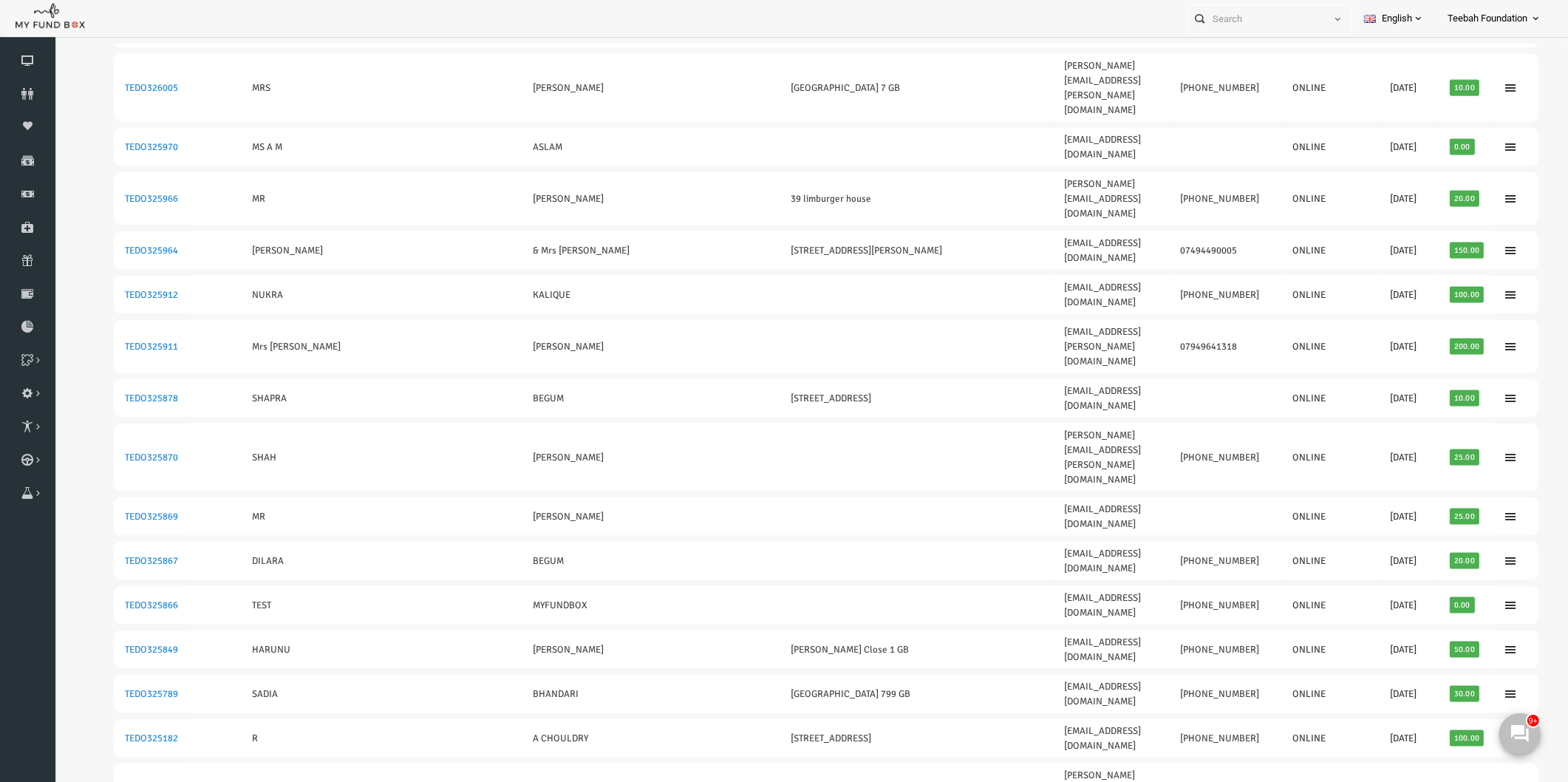
scroll to position [2596, 0]
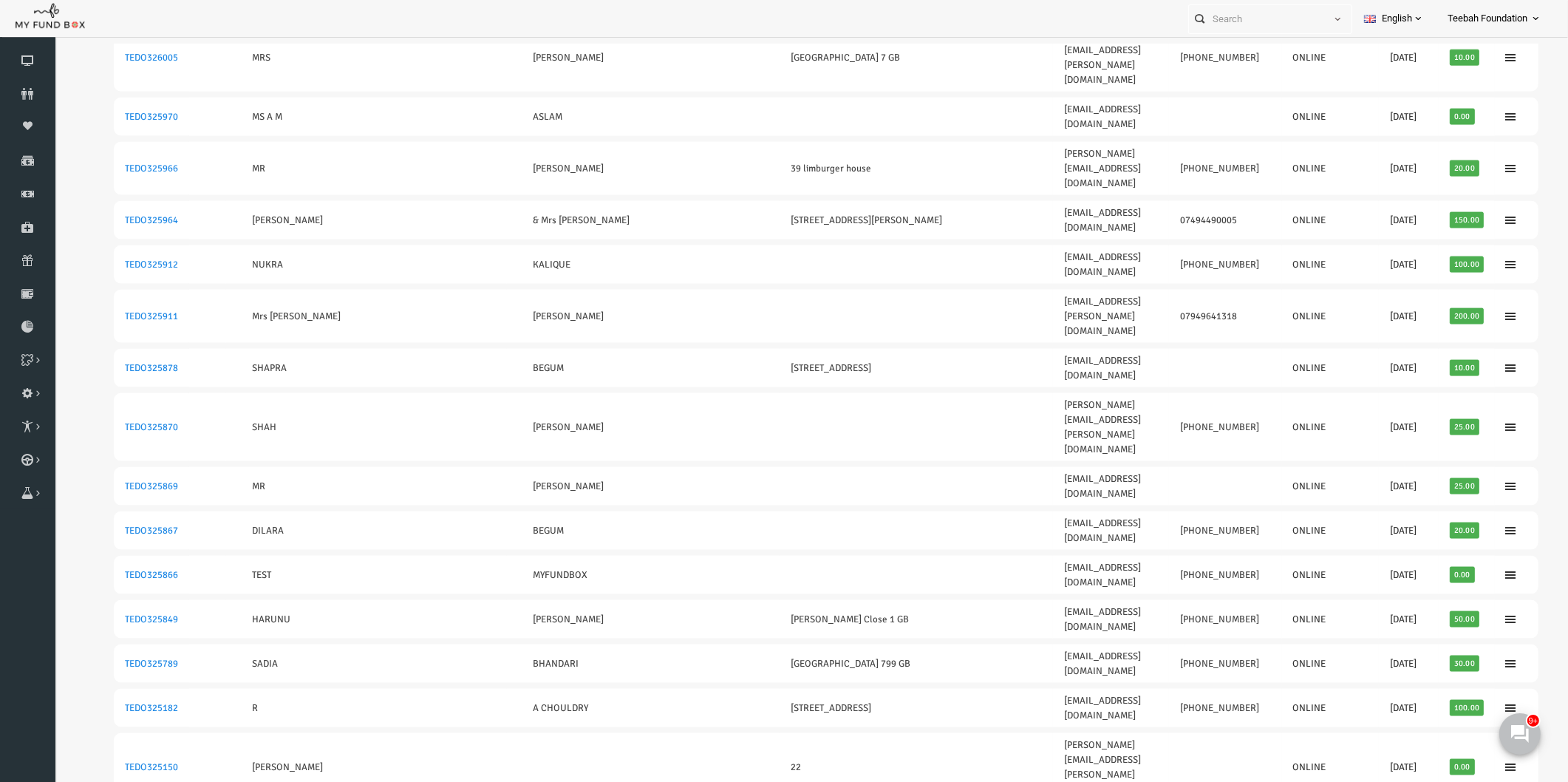
drag, startPoint x: 1408, startPoint y: 759, endPoint x: 1404, endPoint y: 710, distance: 49.2
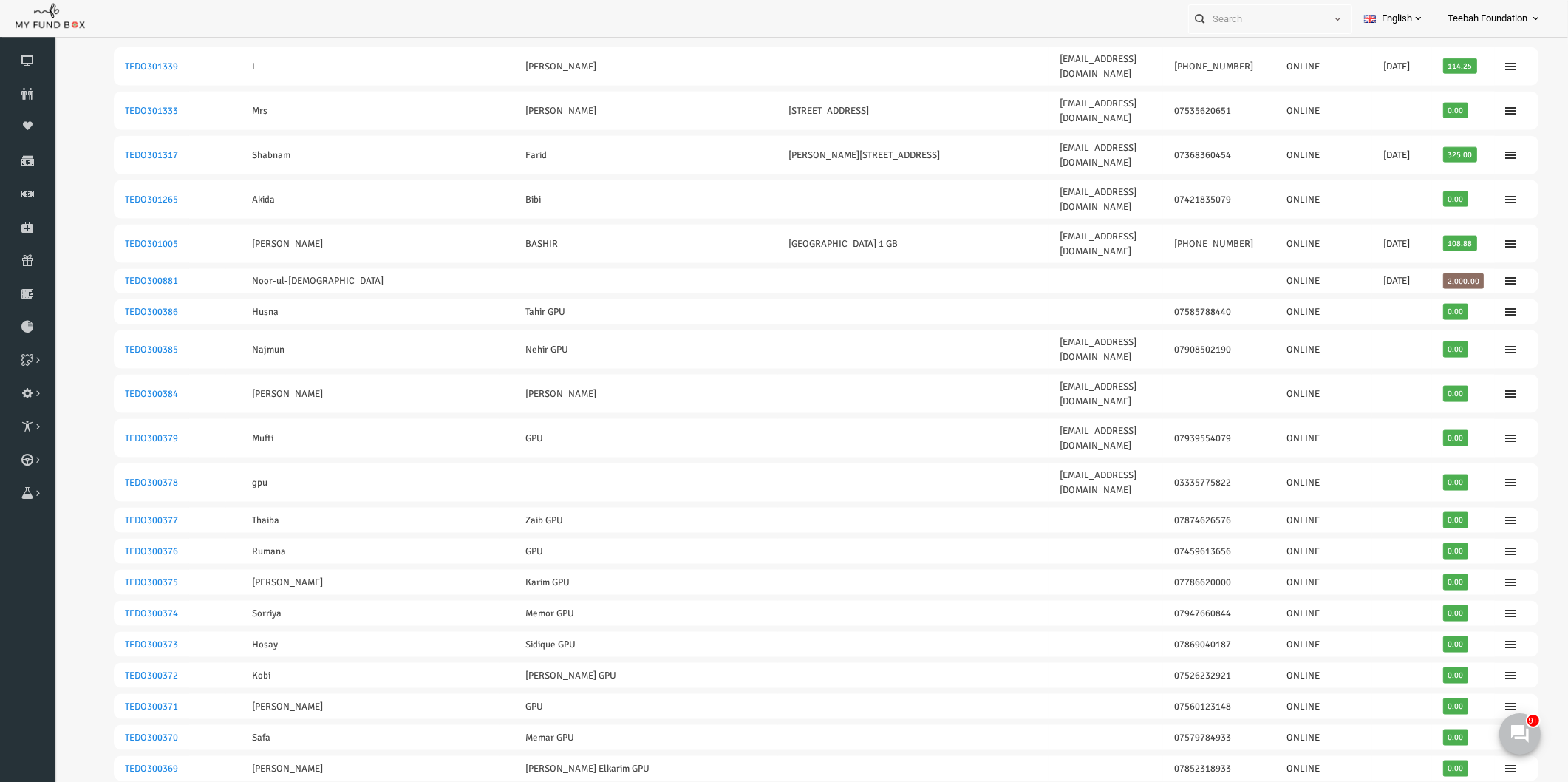
scroll to position [2604, 0]
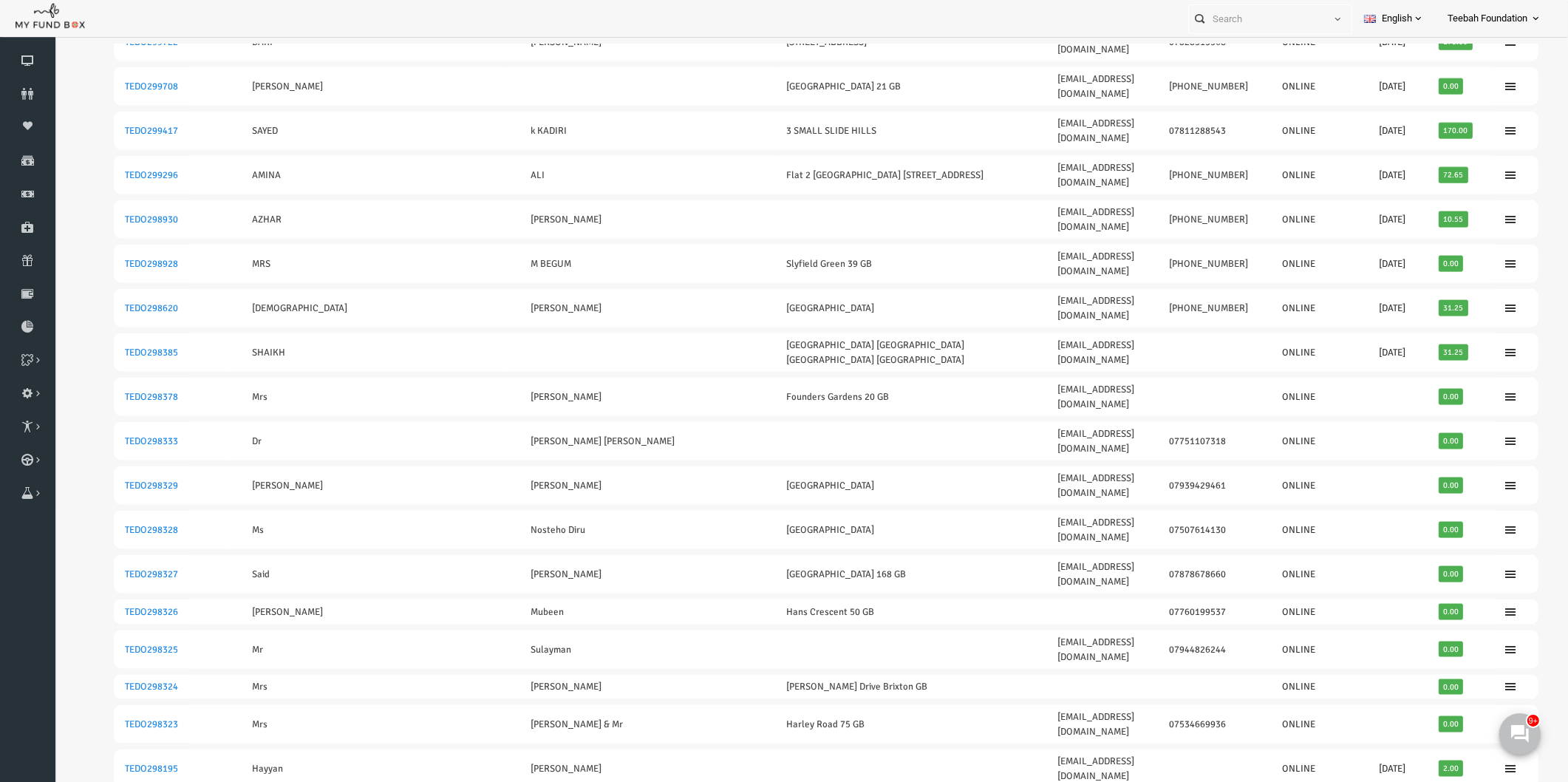
scroll to position [2612, 0]
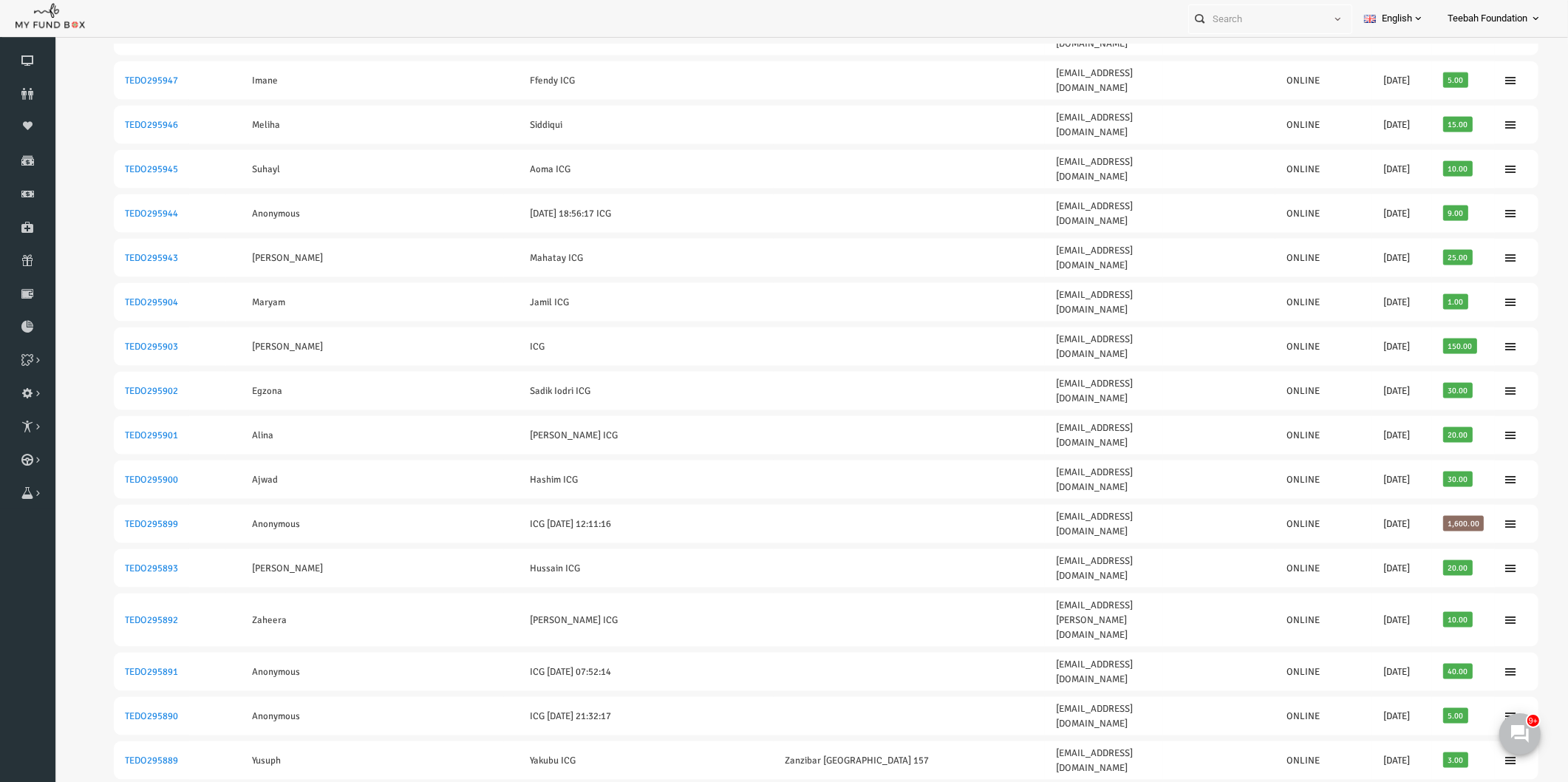
scroll to position [2621, 0]
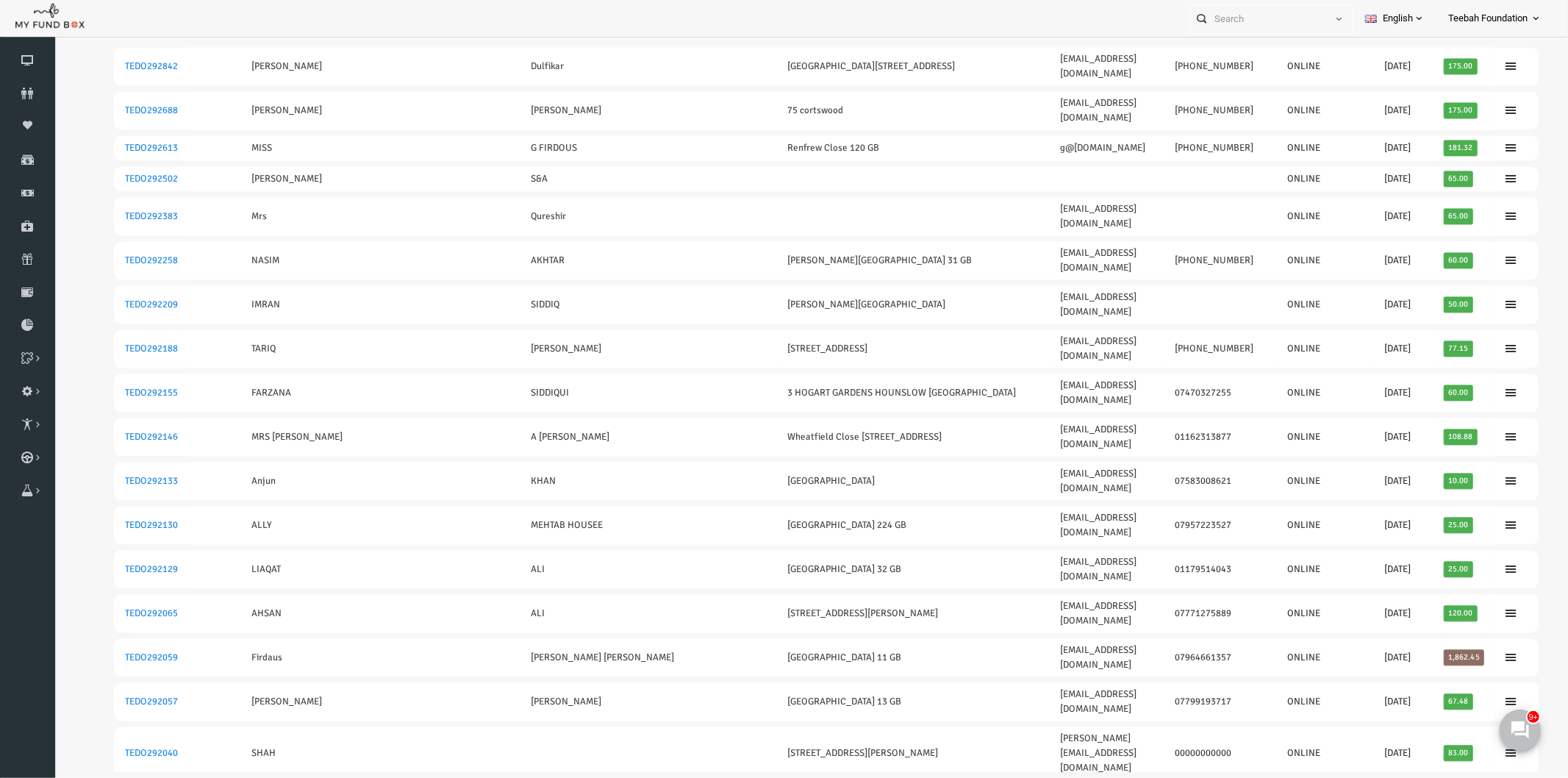
scroll to position [2604, 0]
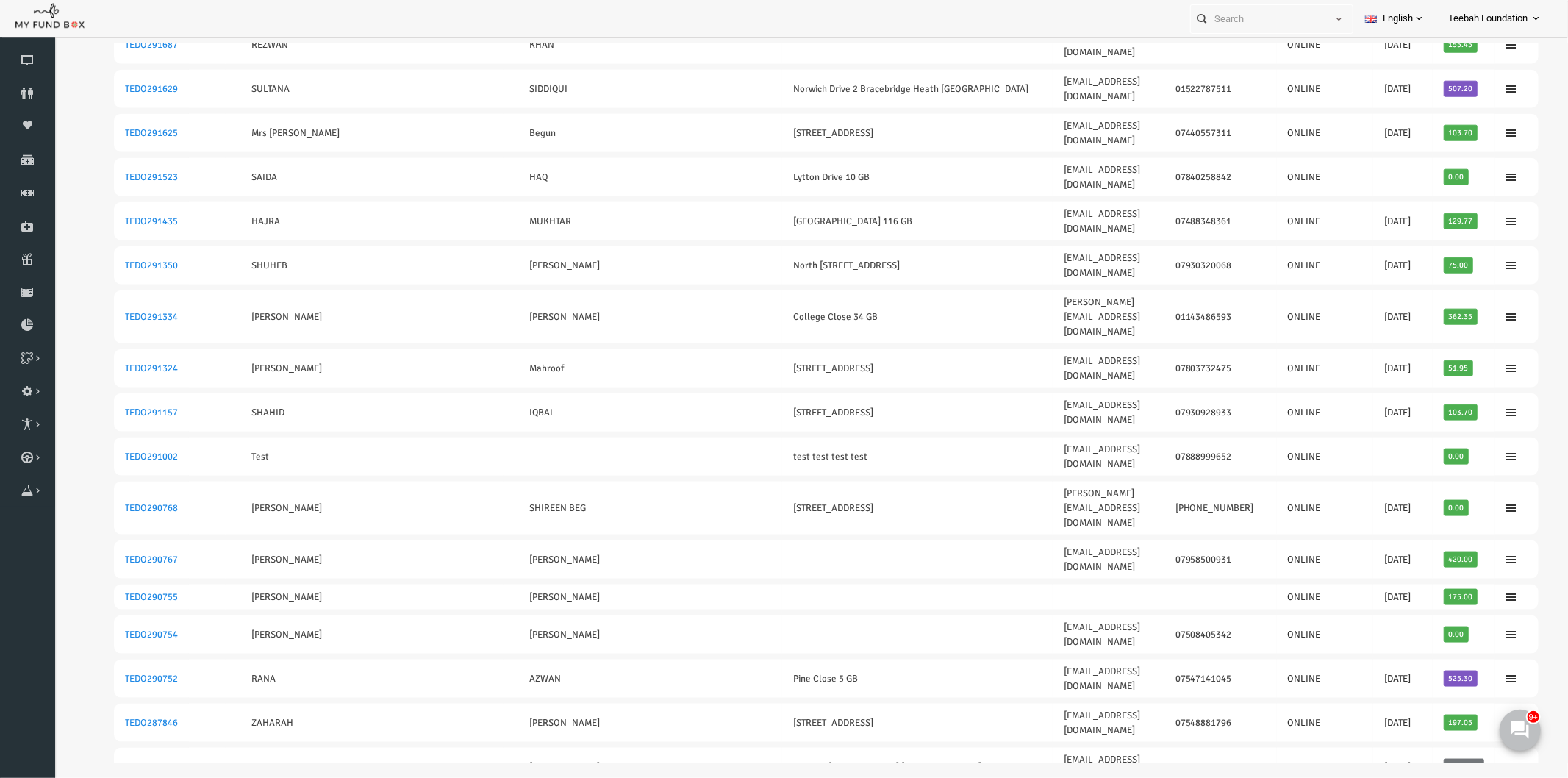
scroll to position [1215, 0]
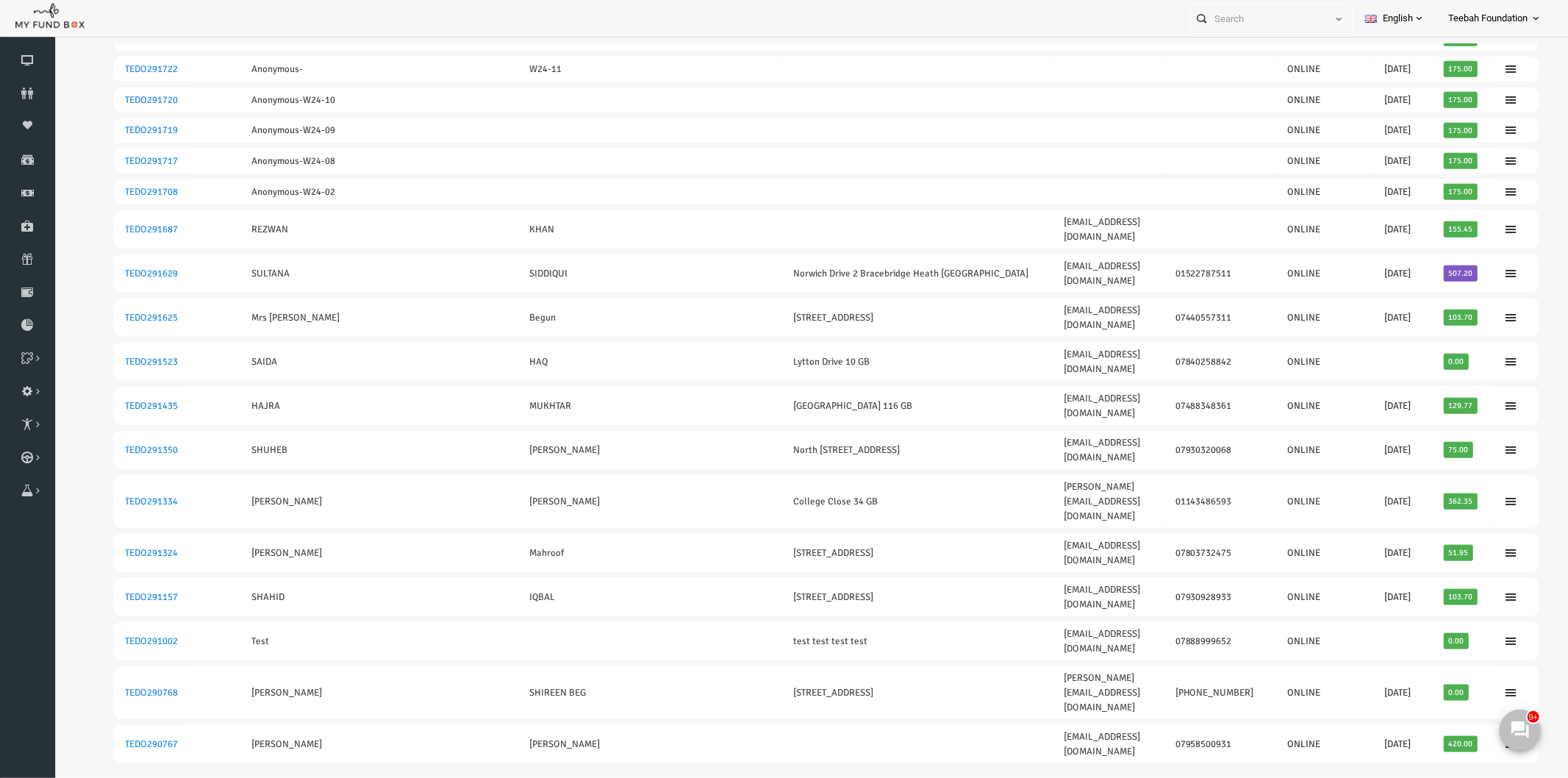
drag, startPoint x: 1085, startPoint y: 585, endPoint x: 966, endPoint y: 589, distance: 119.1
copy link "[EMAIL_ADDRESS][DOMAIN_NAME]"
drag, startPoint x: 152, startPoint y: 586, endPoint x: 93, endPoint y: 593, distance: 59.4
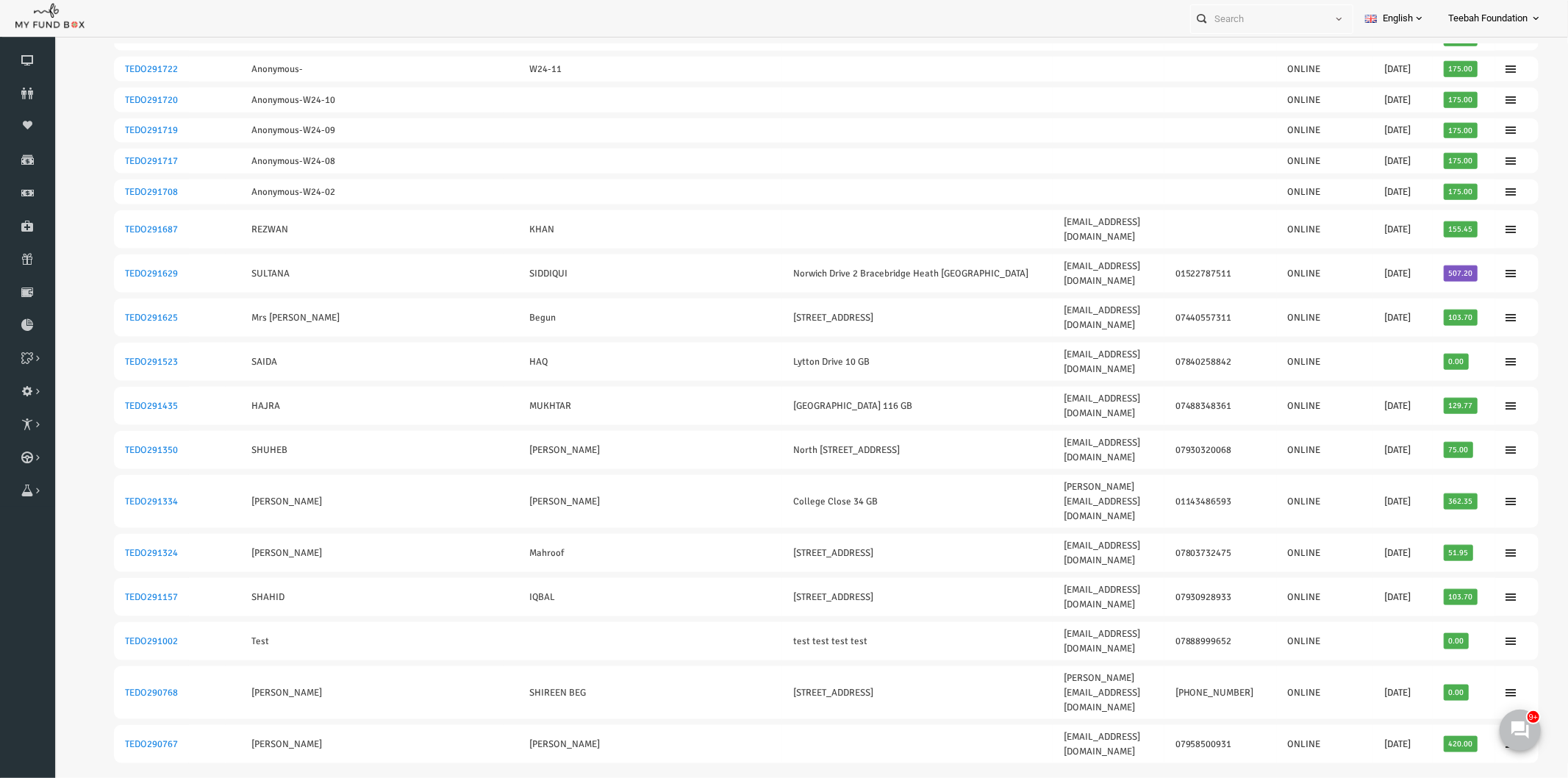
copy link "TEDO283159"
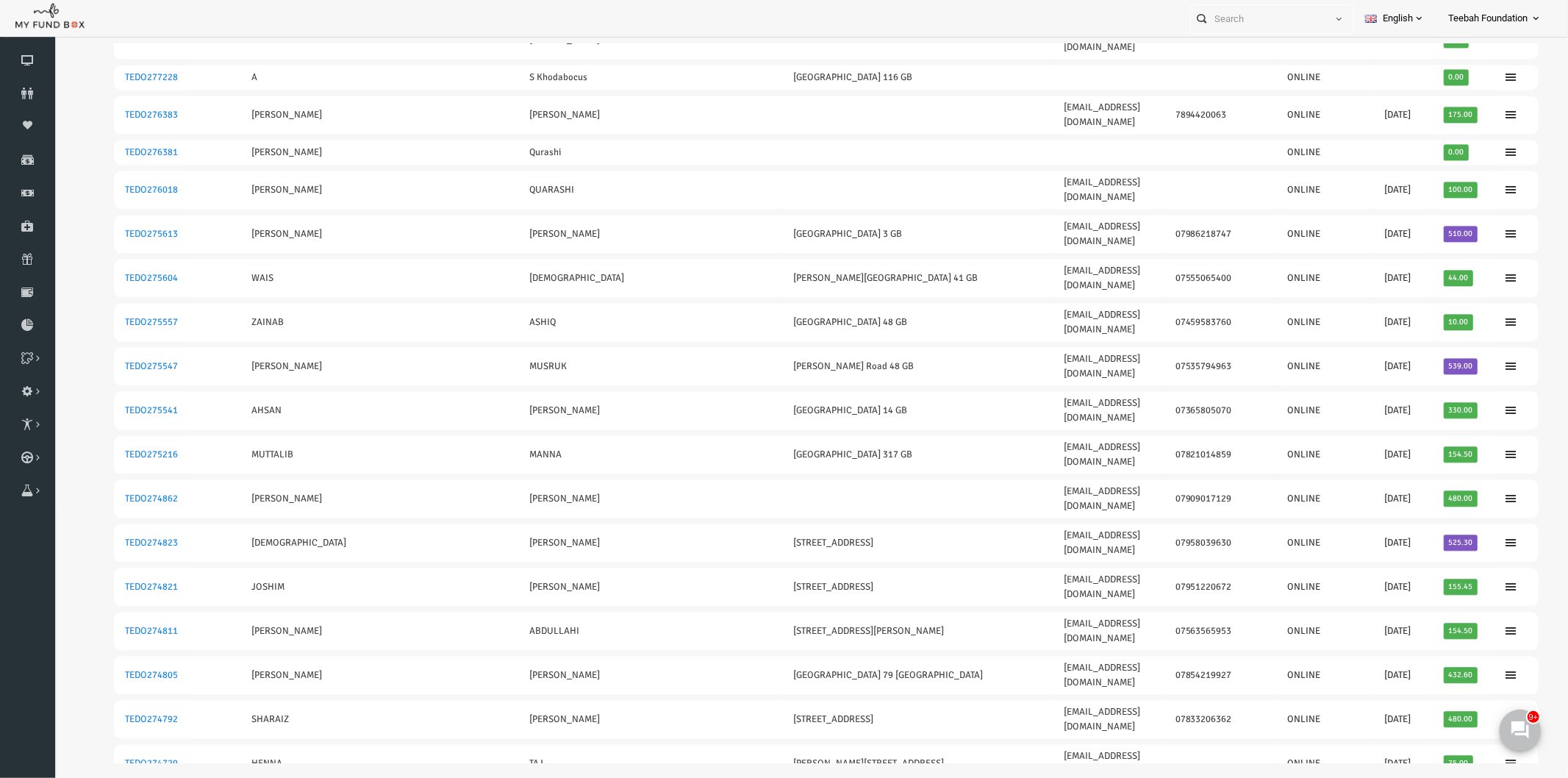
scroll to position [2650, 0]
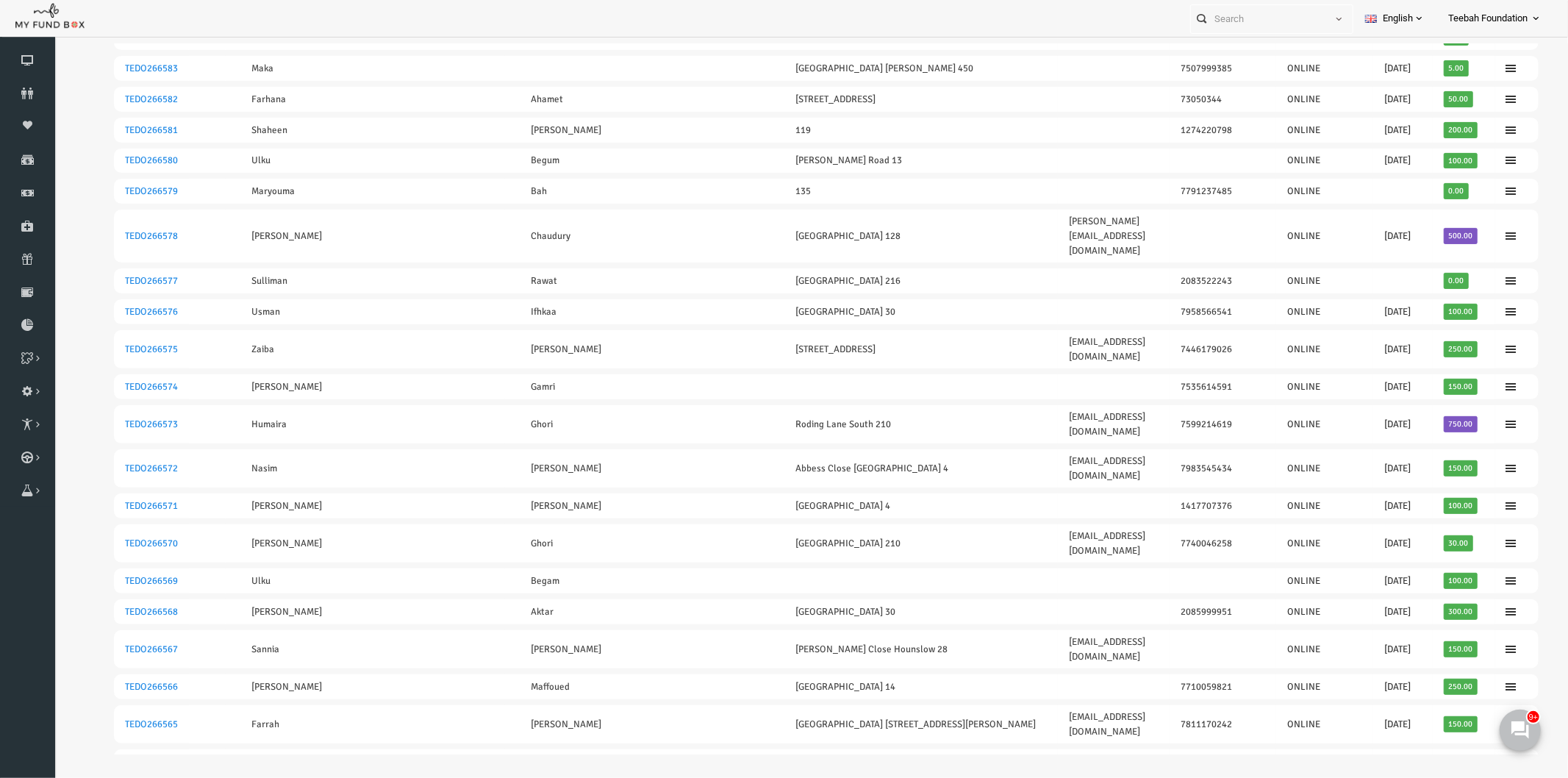
scroll to position [89, 0]
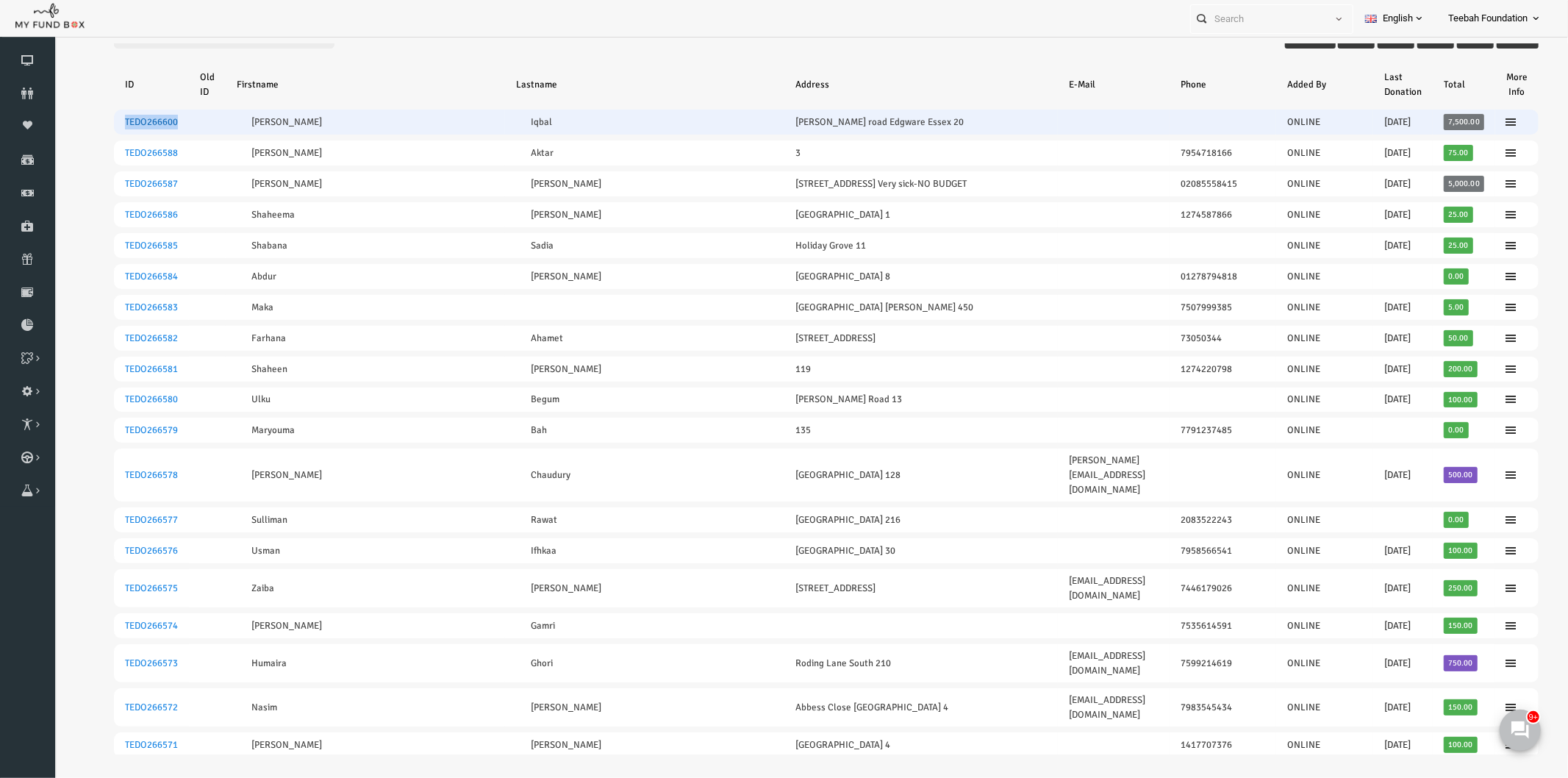
drag, startPoint x: 156, startPoint y: 120, endPoint x: 96, endPoint y: 122, distance: 60.0
click at [96, 122] on tr "TEDO266600 Akhtar [PERSON_NAME][GEOGRAPHIC_DATA] Edgware [GEOGRAPHIC_DATA] 20 O…" at bounding box center [795, 121] width 1425 height 25
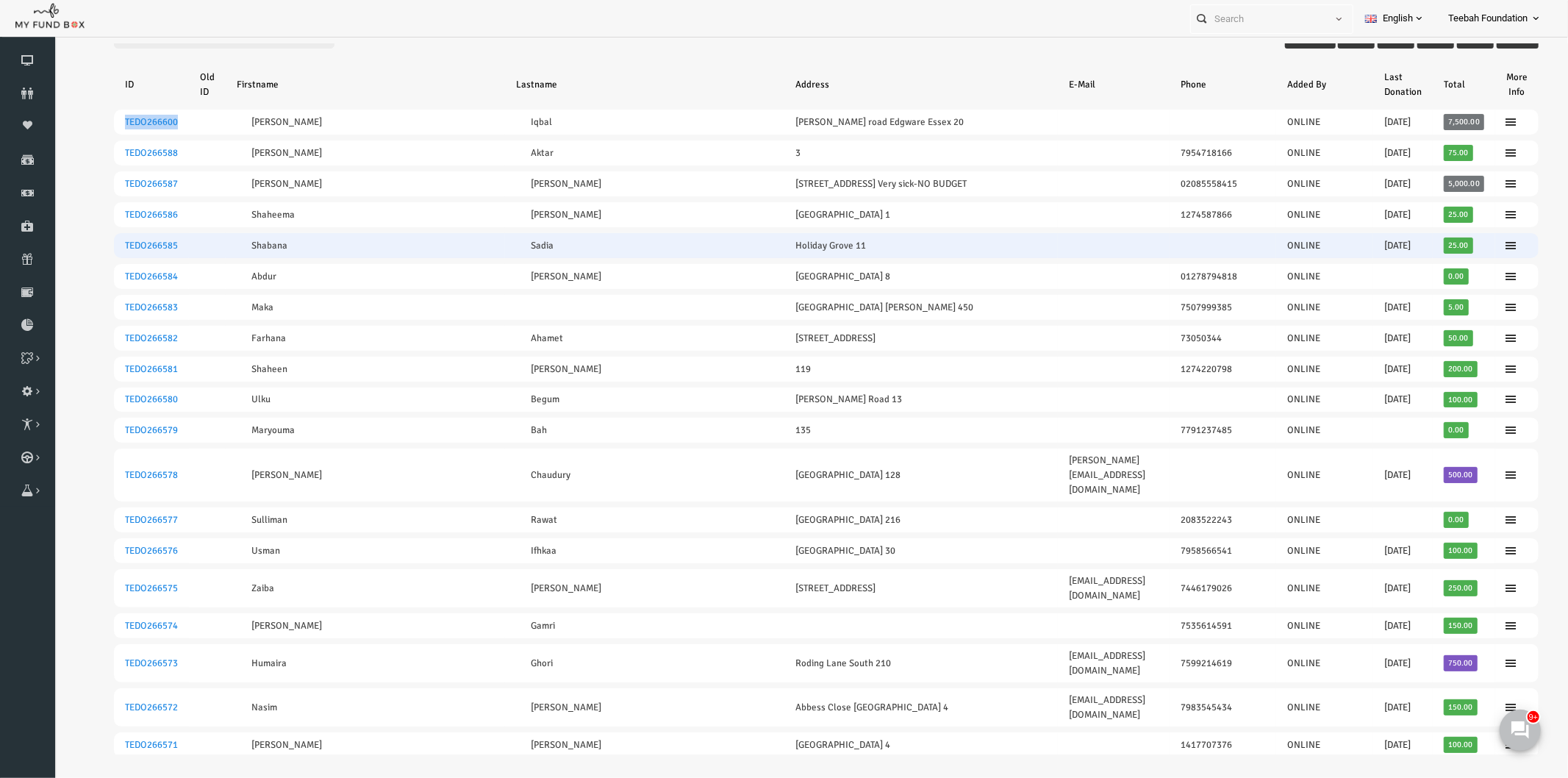
copy link "TEDO266600"
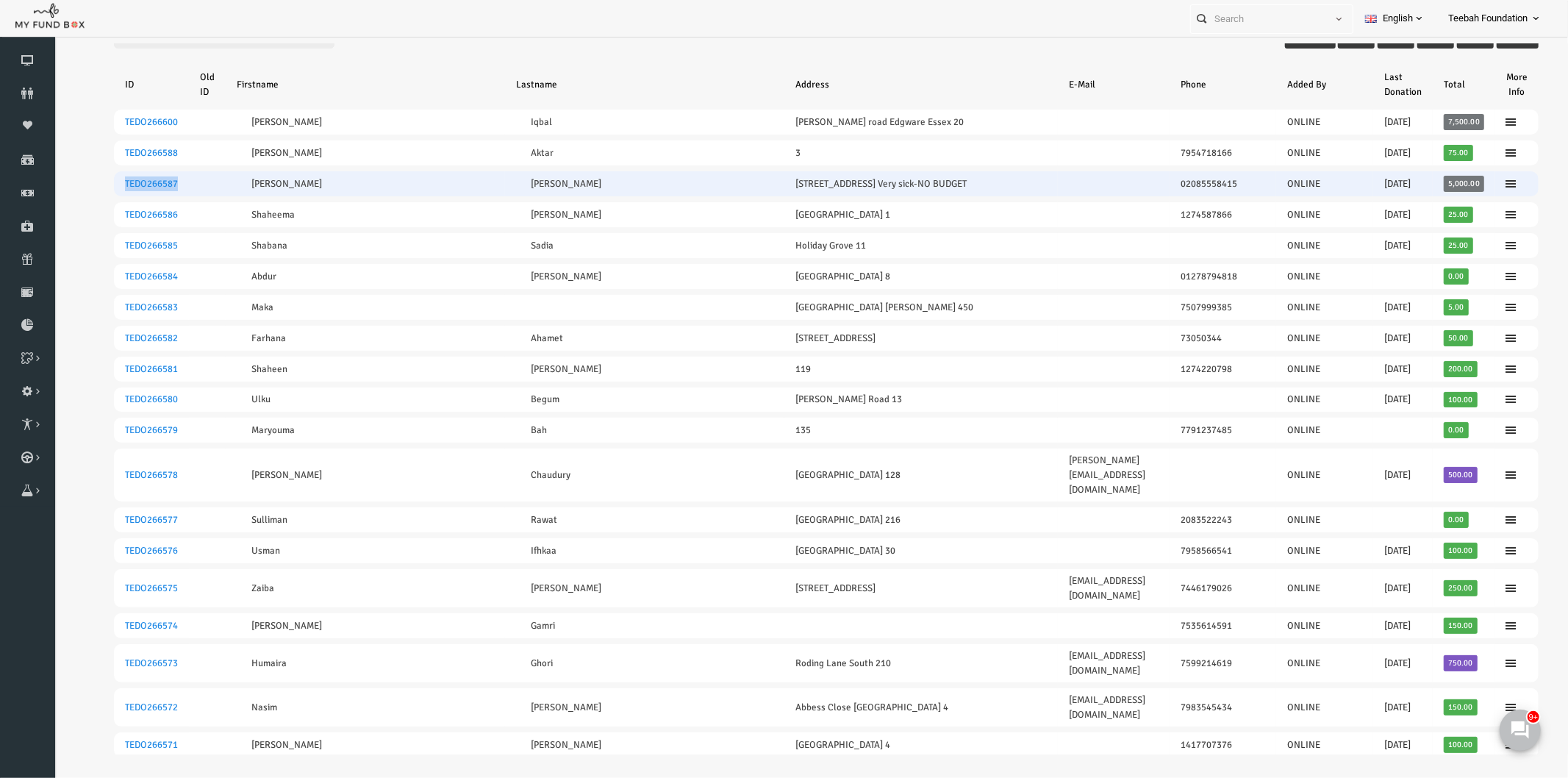
drag, startPoint x: 147, startPoint y: 180, endPoint x: 87, endPoint y: 180, distance: 60.0
click at [87, 180] on td "TEDO266587" at bounding box center [120, 183] width 75 height 25
copy link "TEDO266587"
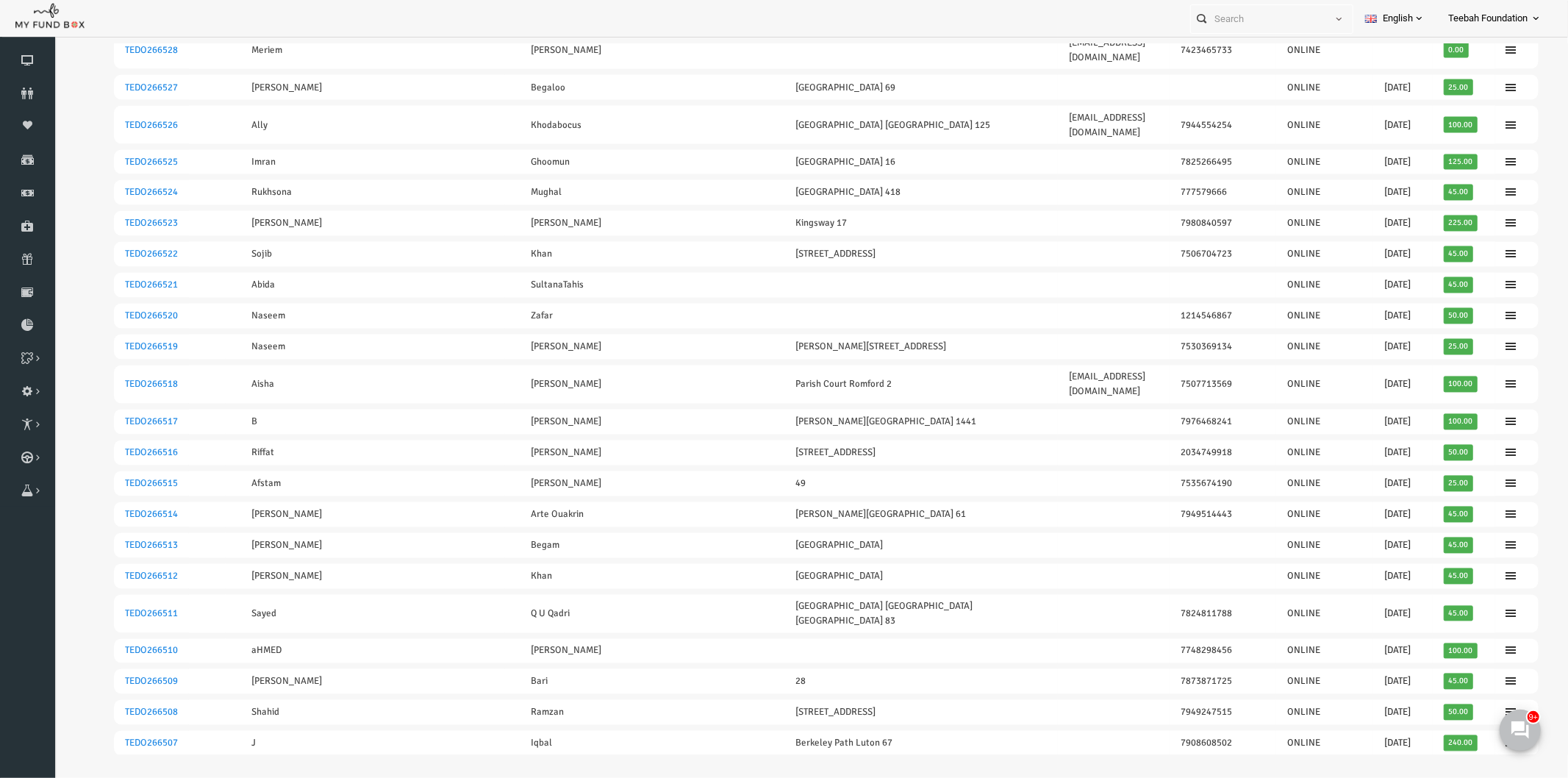
scroll to position [2621, 0]
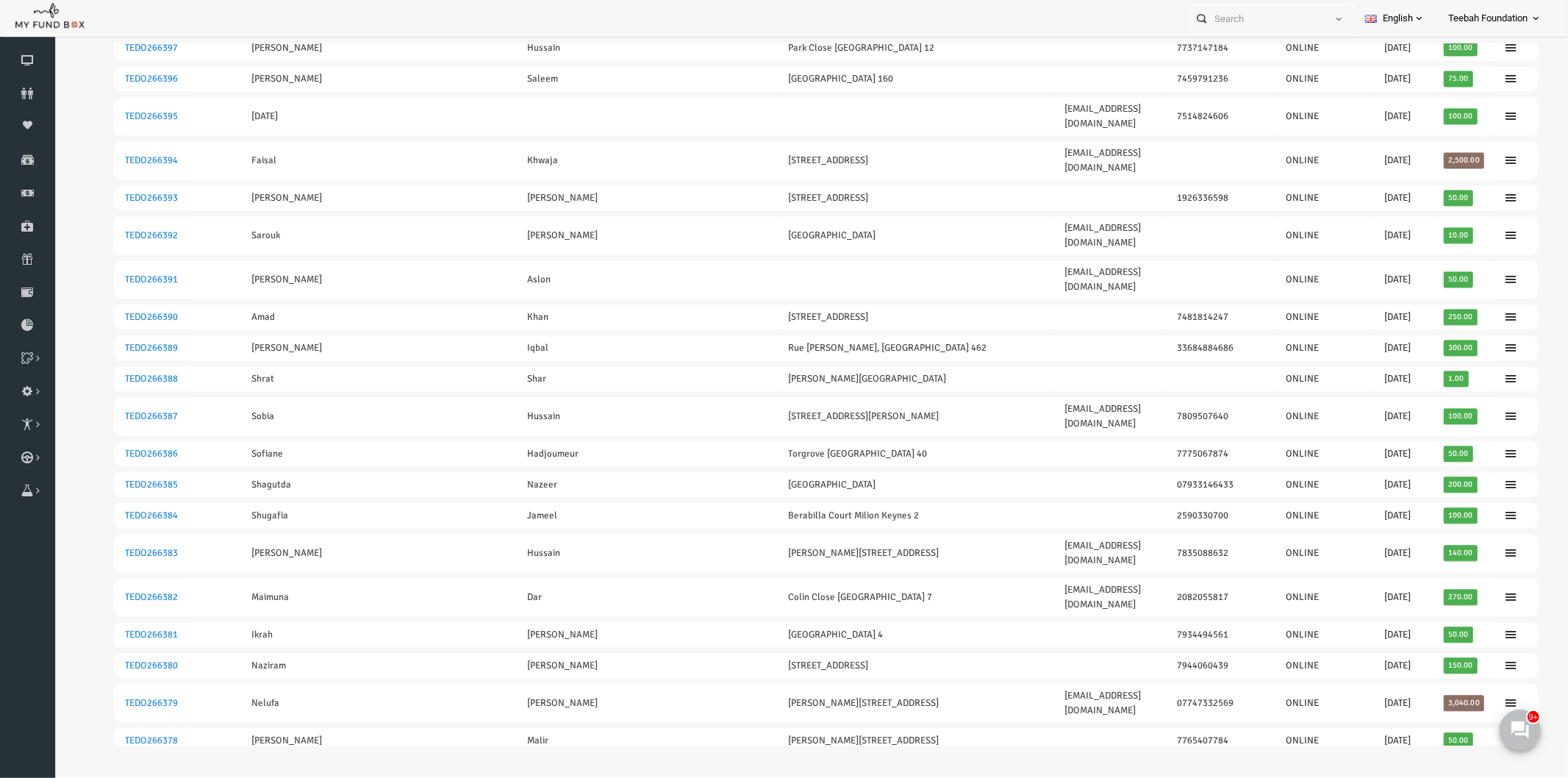
scroll to position [2642, 0]
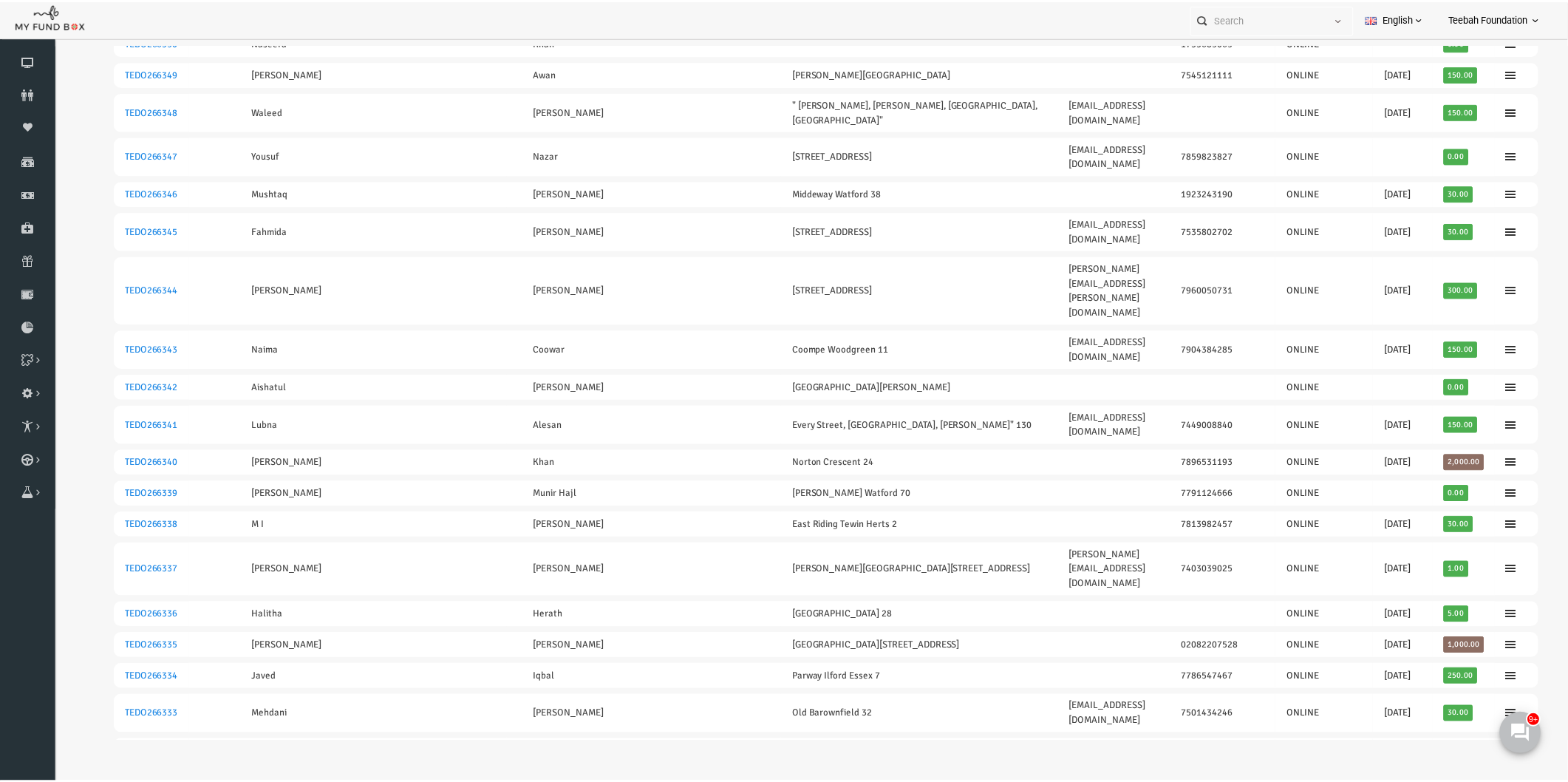
scroll to position [328, 0]
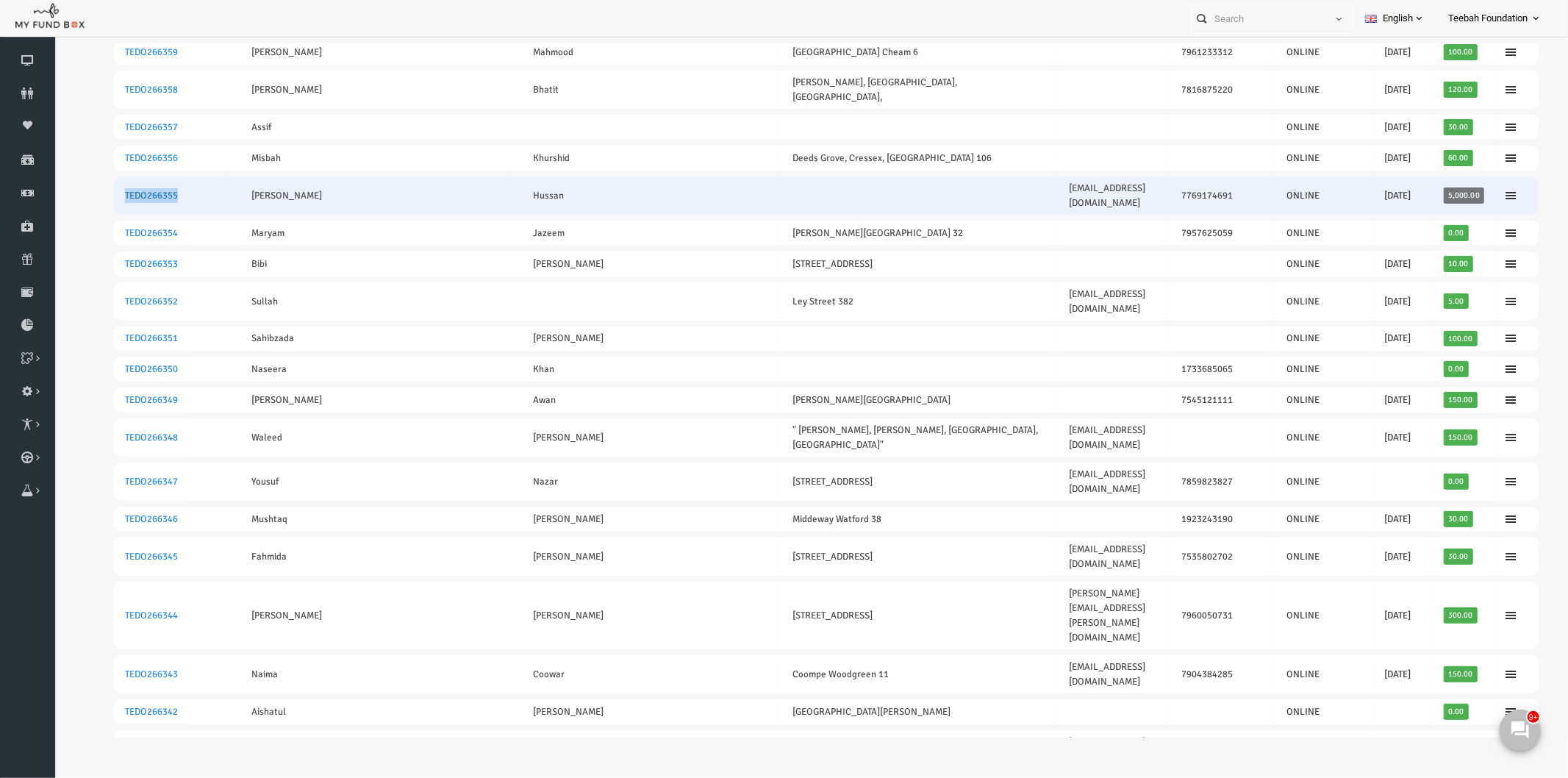
drag, startPoint x: 156, startPoint y: 156, endPoint x: 94, endPoint y: 160, distance: 62.1
click at [94, 176] on tr "TEDO266355 [PERSON_NAME] [PERSON_NAME][EMAIL_ADDRESS][DOMAIN_NAME] 7769174691 O…" at bounding box center [795, 194] width 1425 height 38
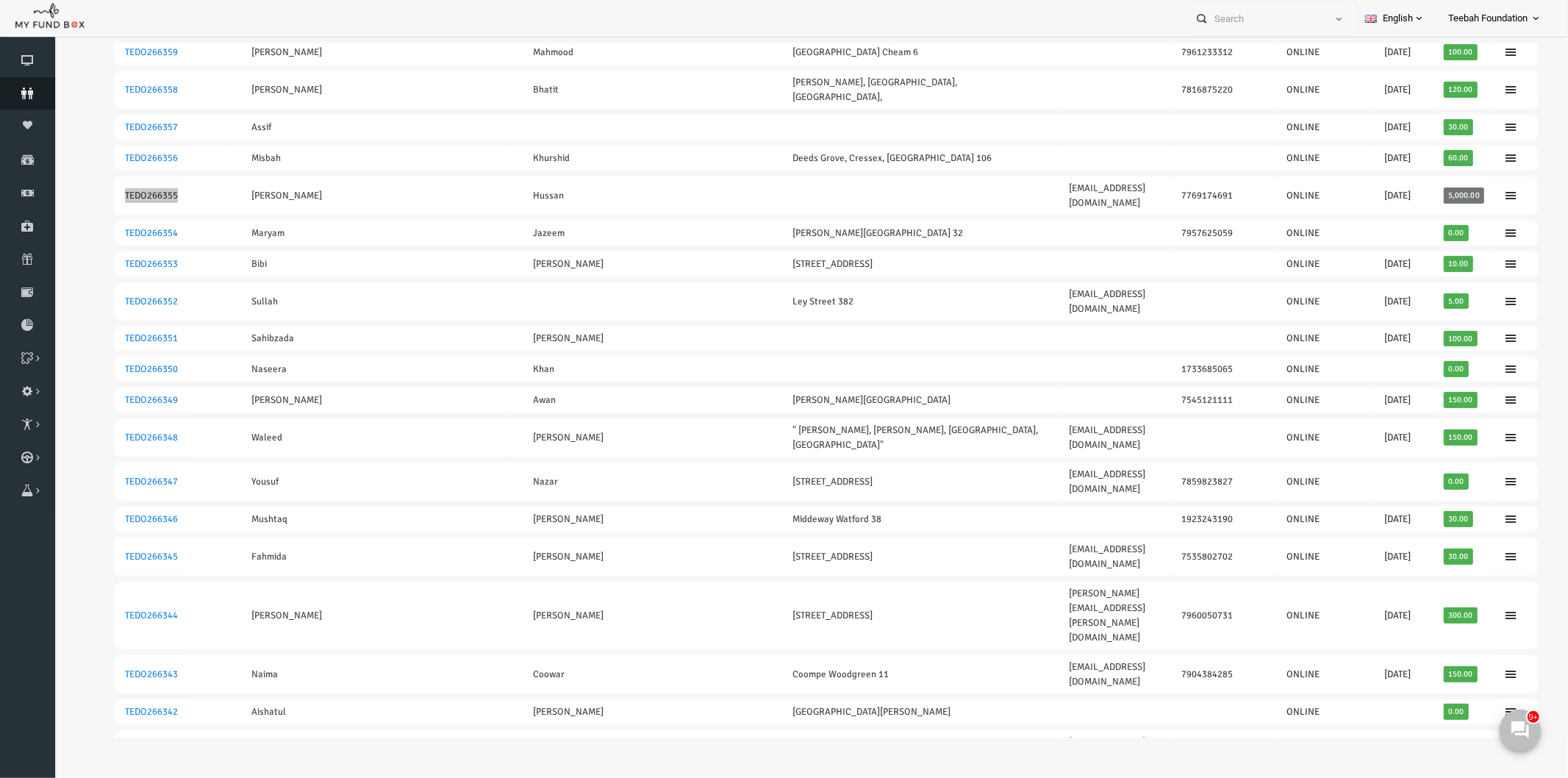
click at [25, 92] on icon at bounding box center [27, 93] width 55 height 12
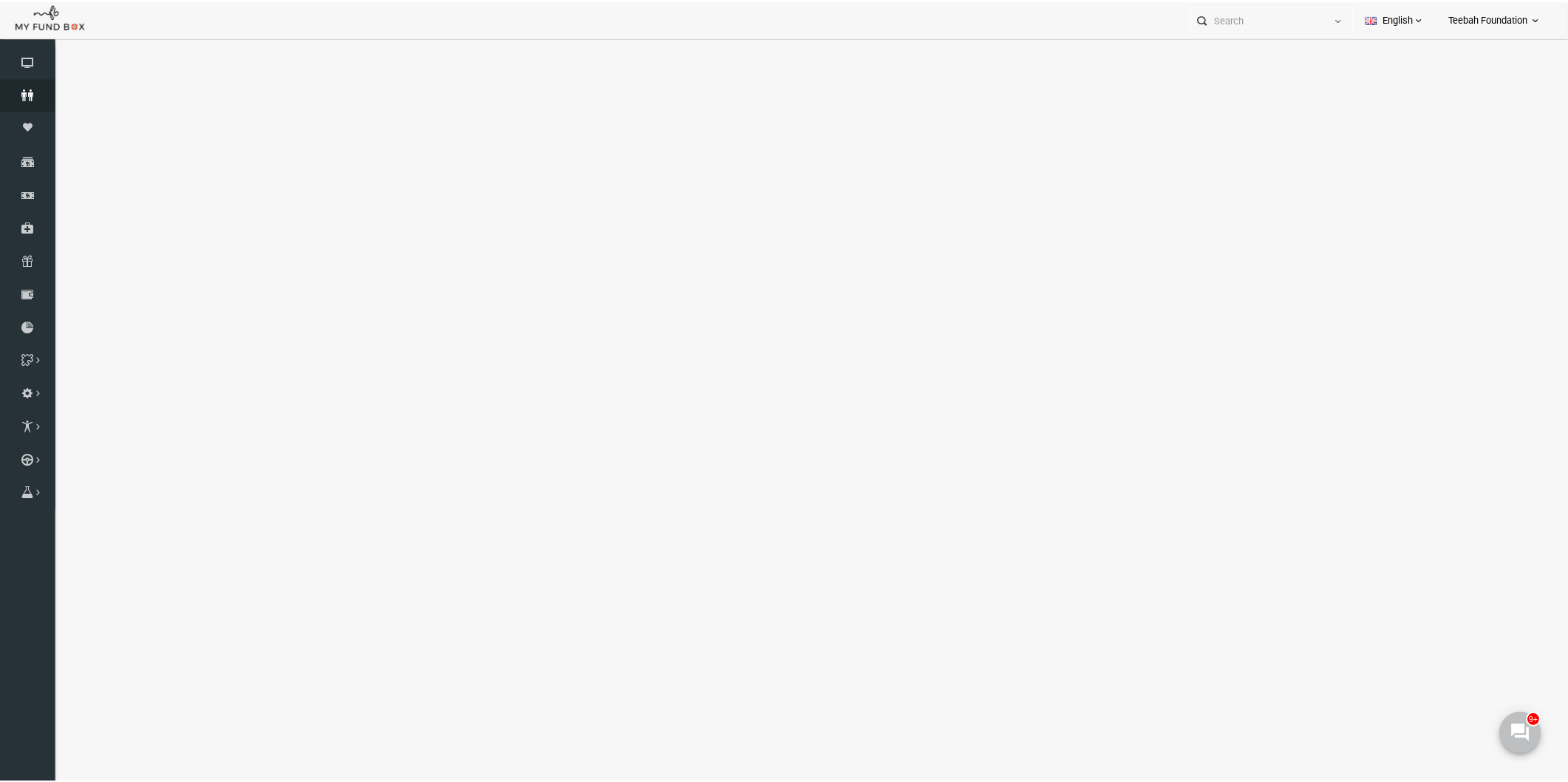
select select "100"
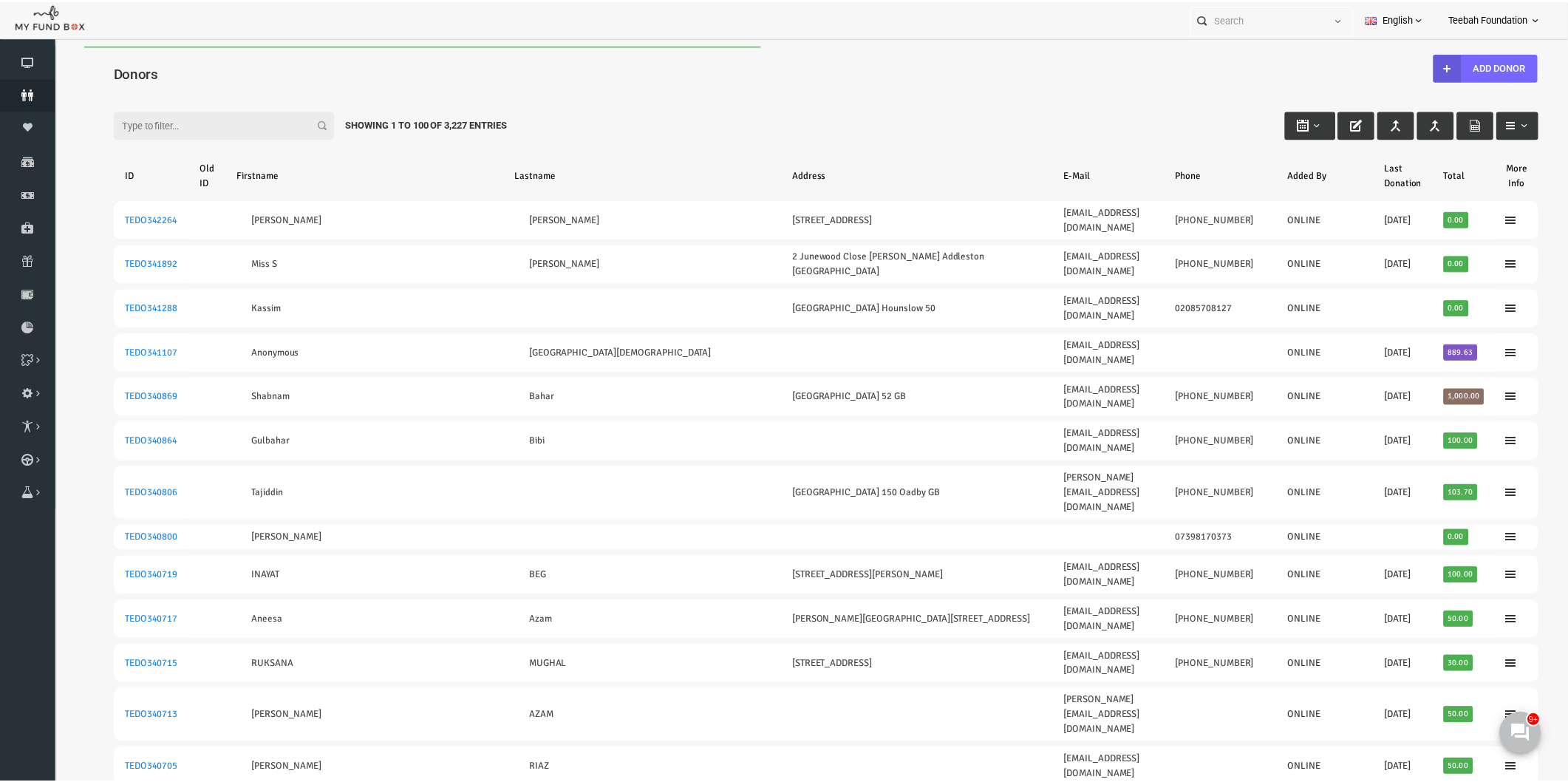
scroll to position [0, 0]
click at [122, 125] on input "Filter:" at bounding box center [193, 124] width 221 height 28
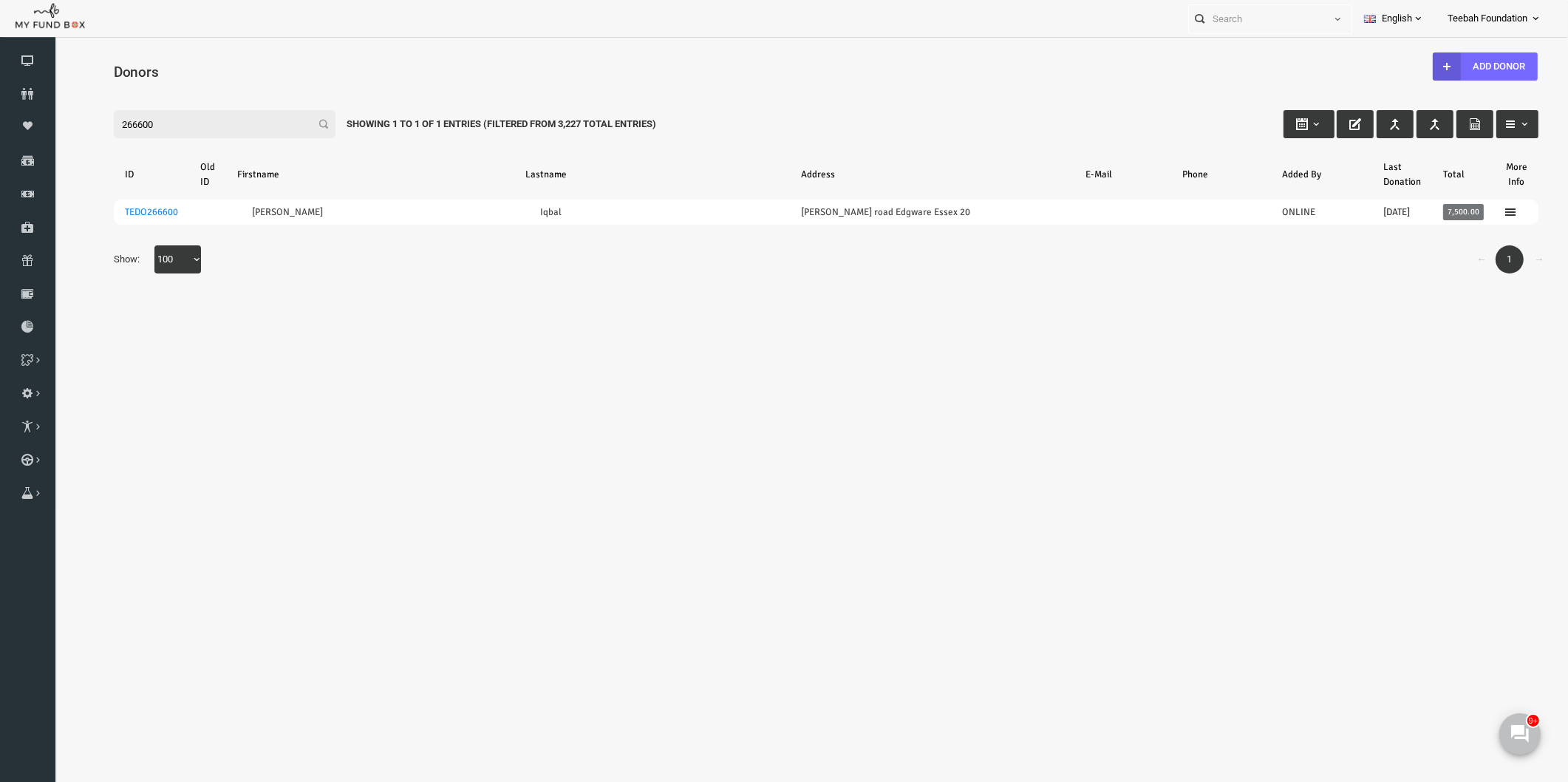
type input "266600"
click at [270, 263] on div "← 1 → Show: 10 25 50 100 100" at bounding box center [796, 267] width 1455 height 43
click at [26, 93] on icon at bounding box center [27, 93] width 55 height 12
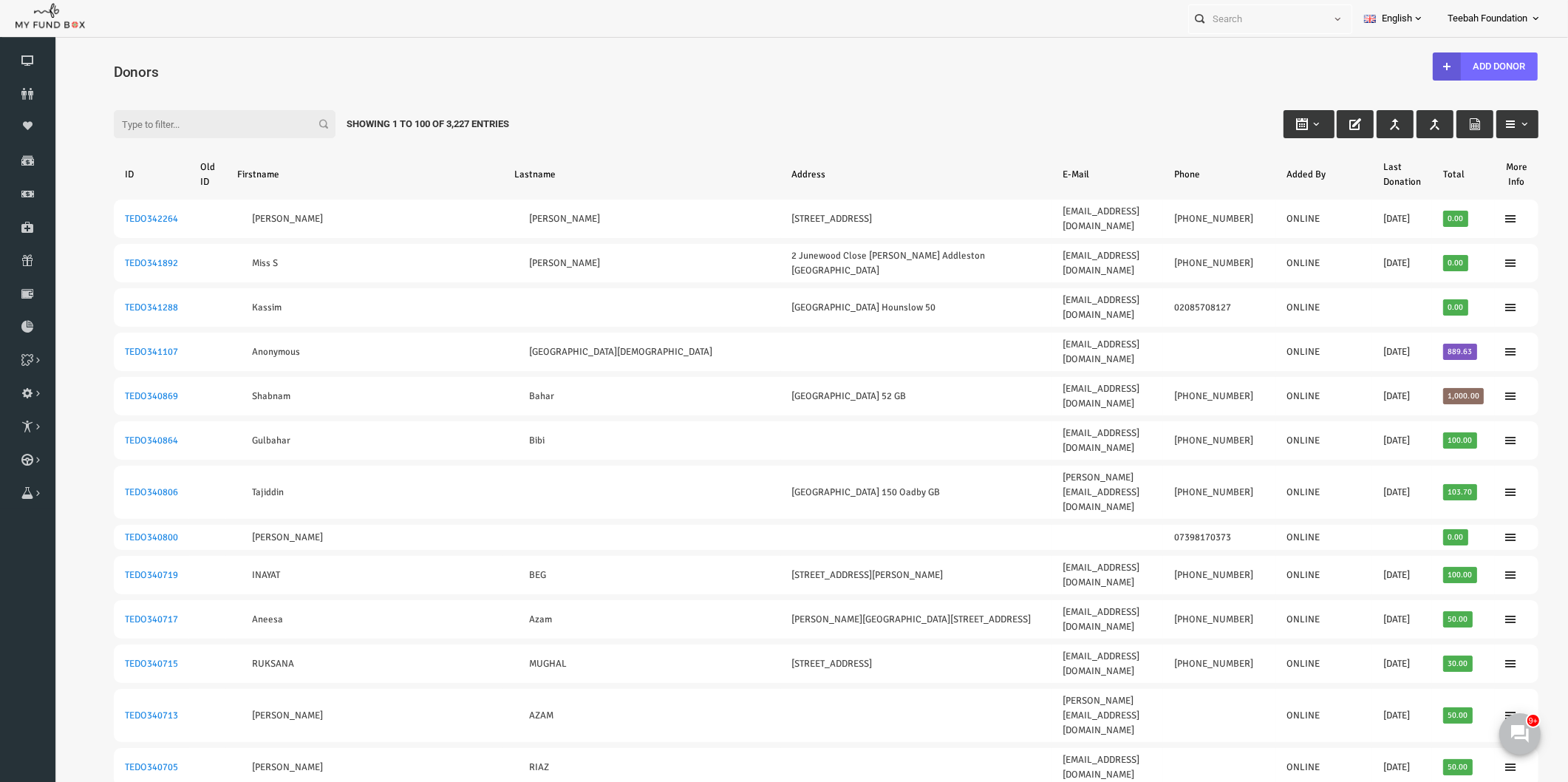
click at [1155, 71] on h4 "Donors" at bounding box center [803, 72] width 1440 height 21
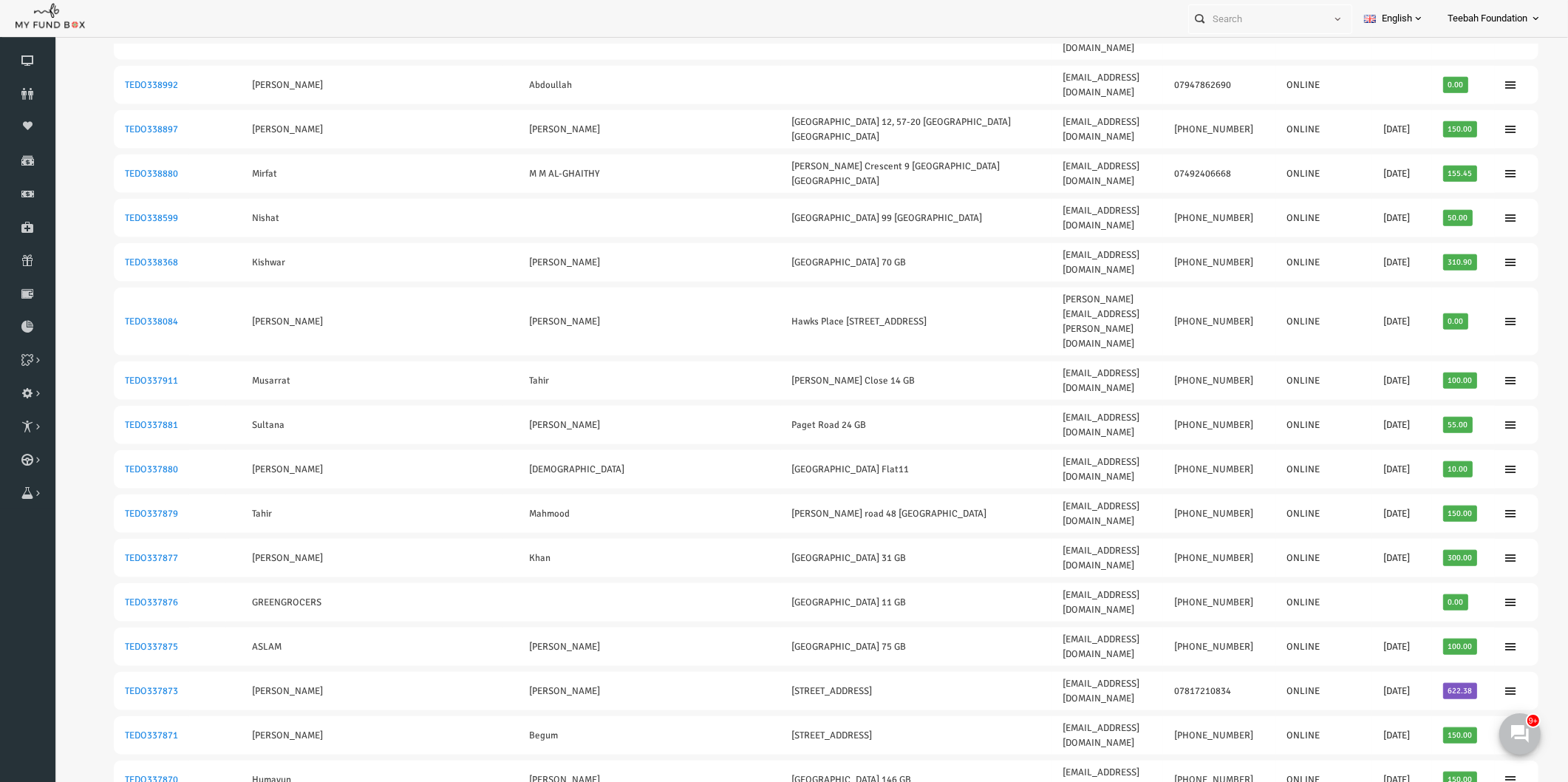
scroll to position [1642, 0]
click at [33, 318] on link "Download Report" at bounding box center [27, 326] width 55 height 33
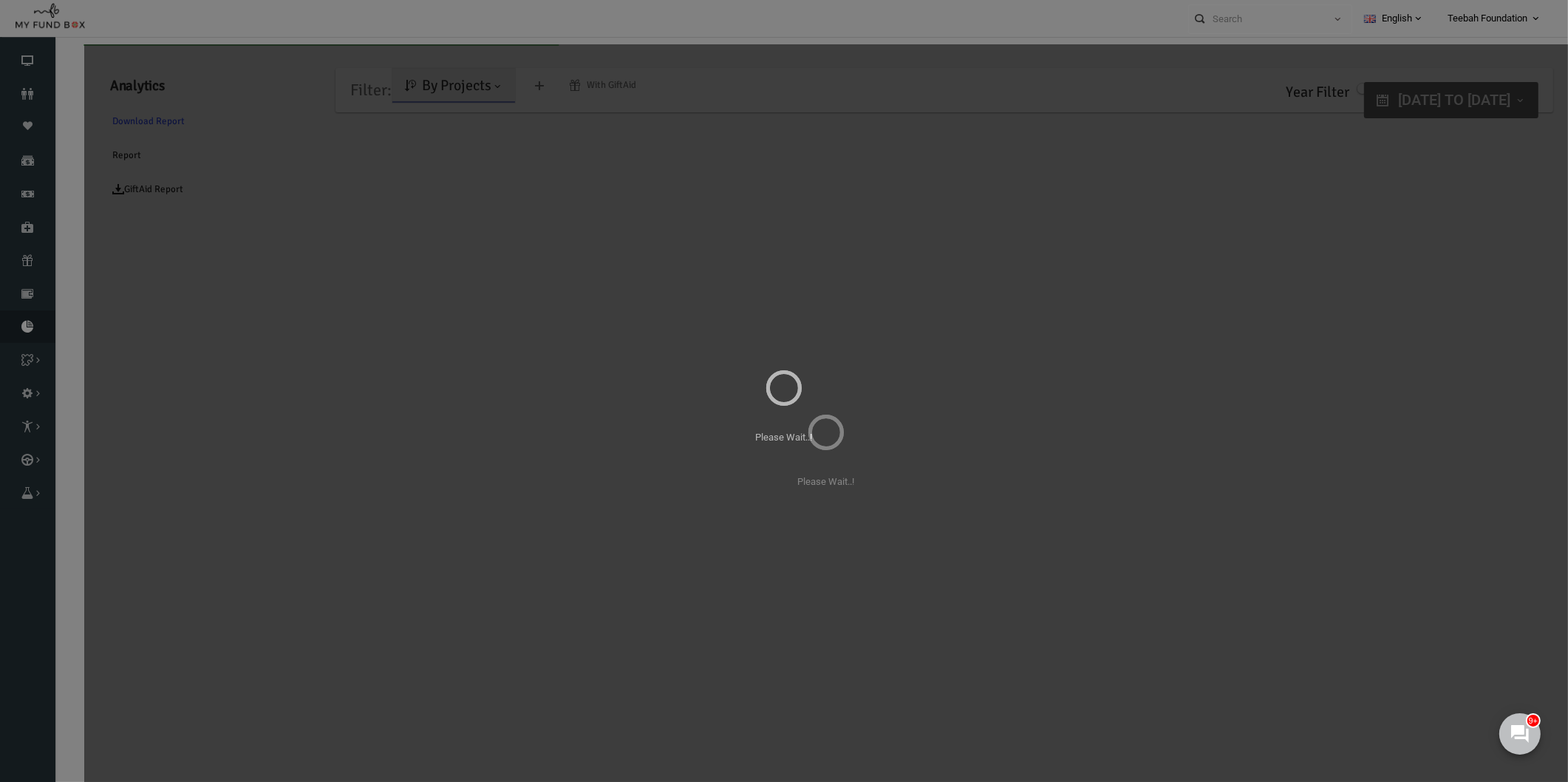
scroll to position [0, 0]
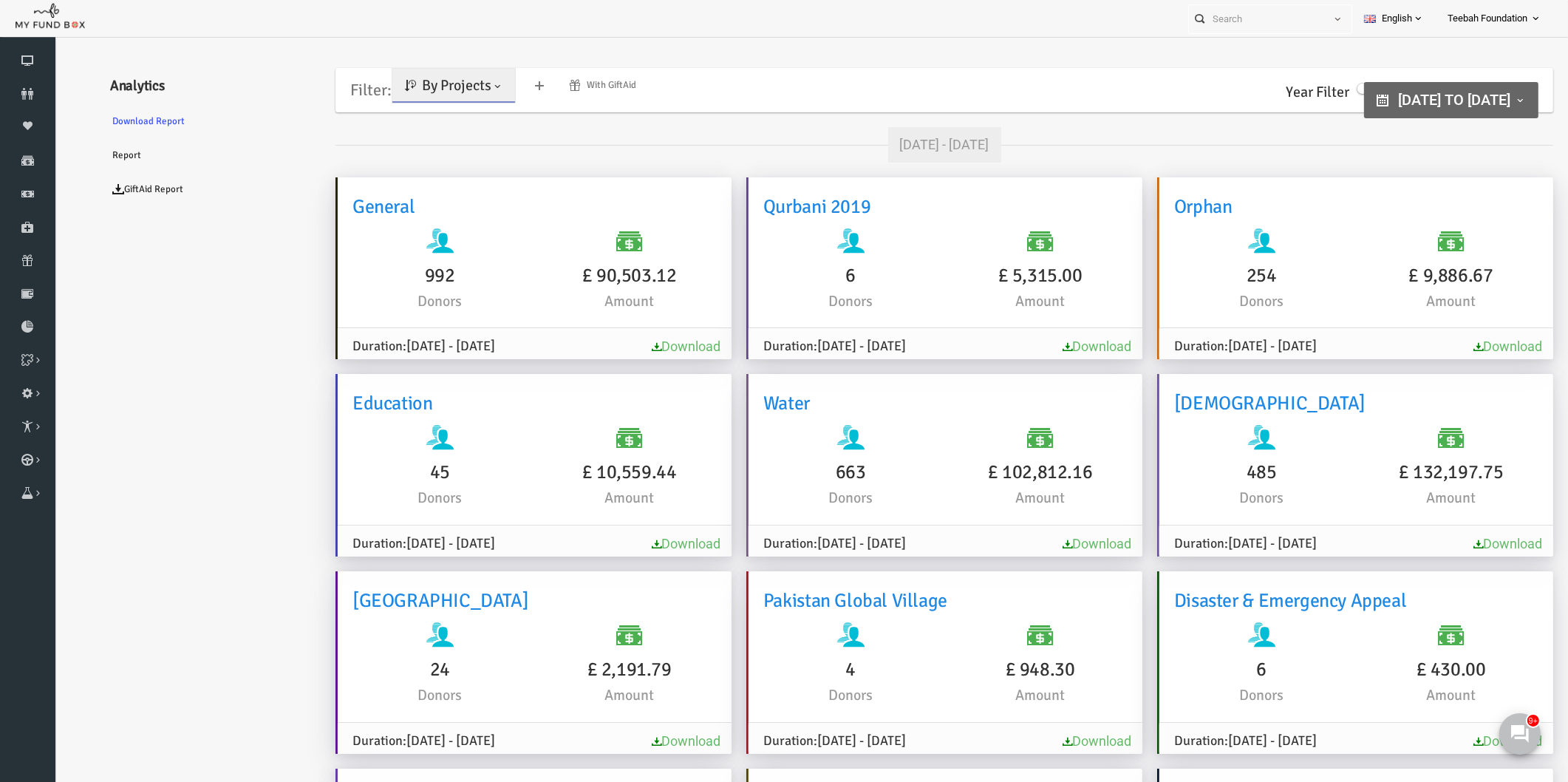
click at [398, 93] on span "By Projects" at bounding box center [426, 85] width 69 height 19
click at [412, 146] on link "By Causes" at bounding box center [425, 149] width 125 height 26
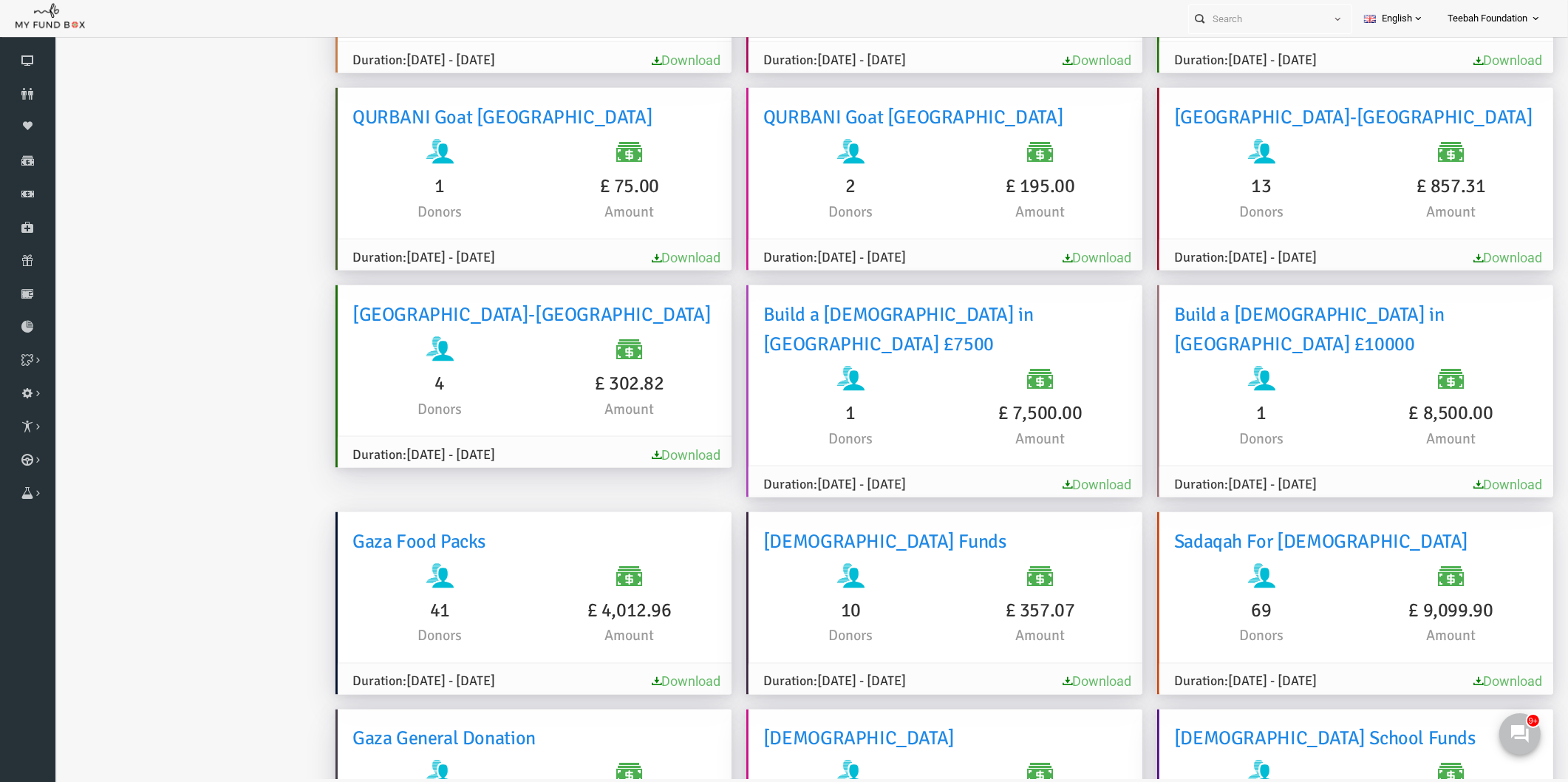
scroll to position [9935, 0]
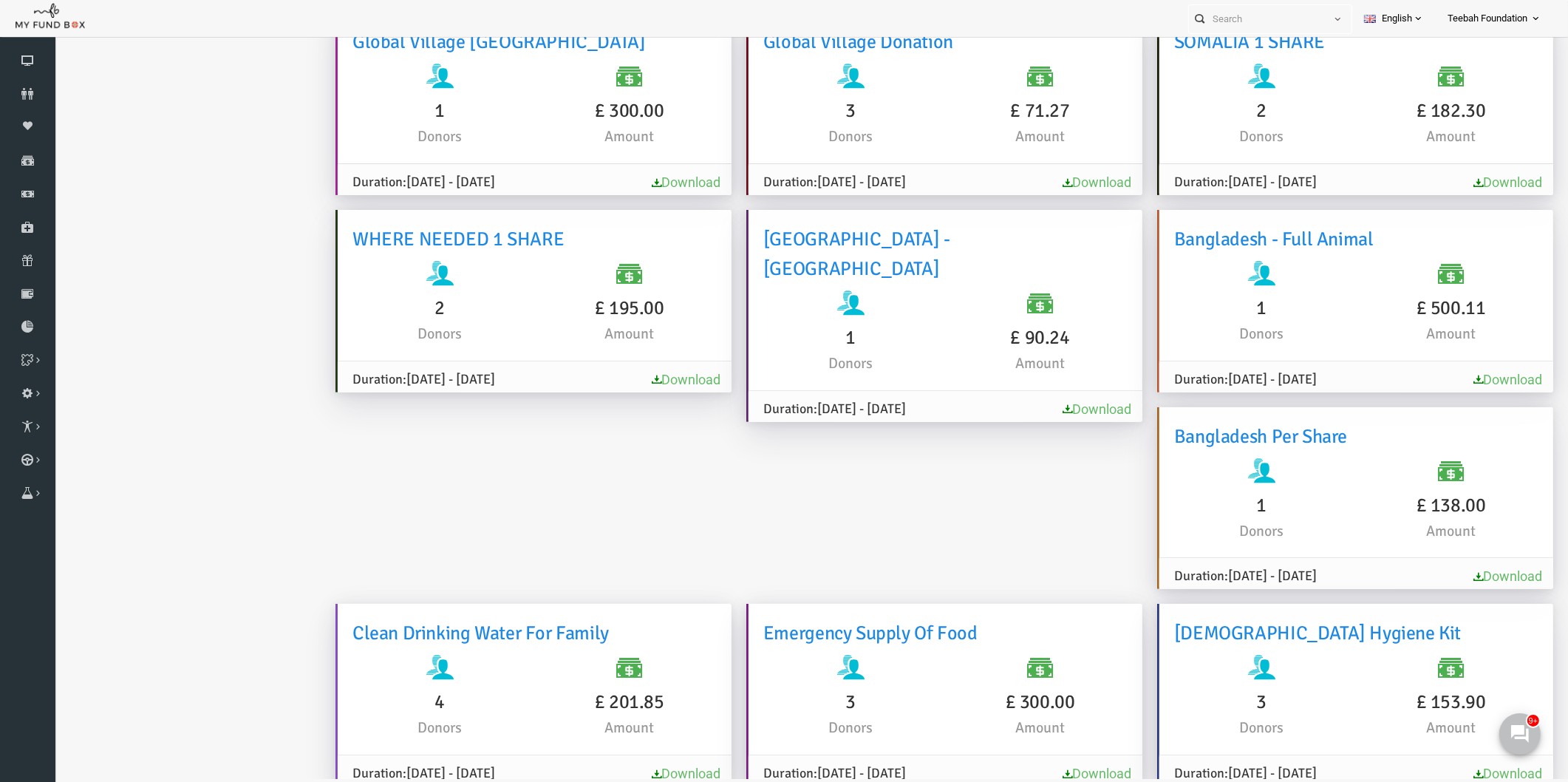
scroll to position [7554, 0]
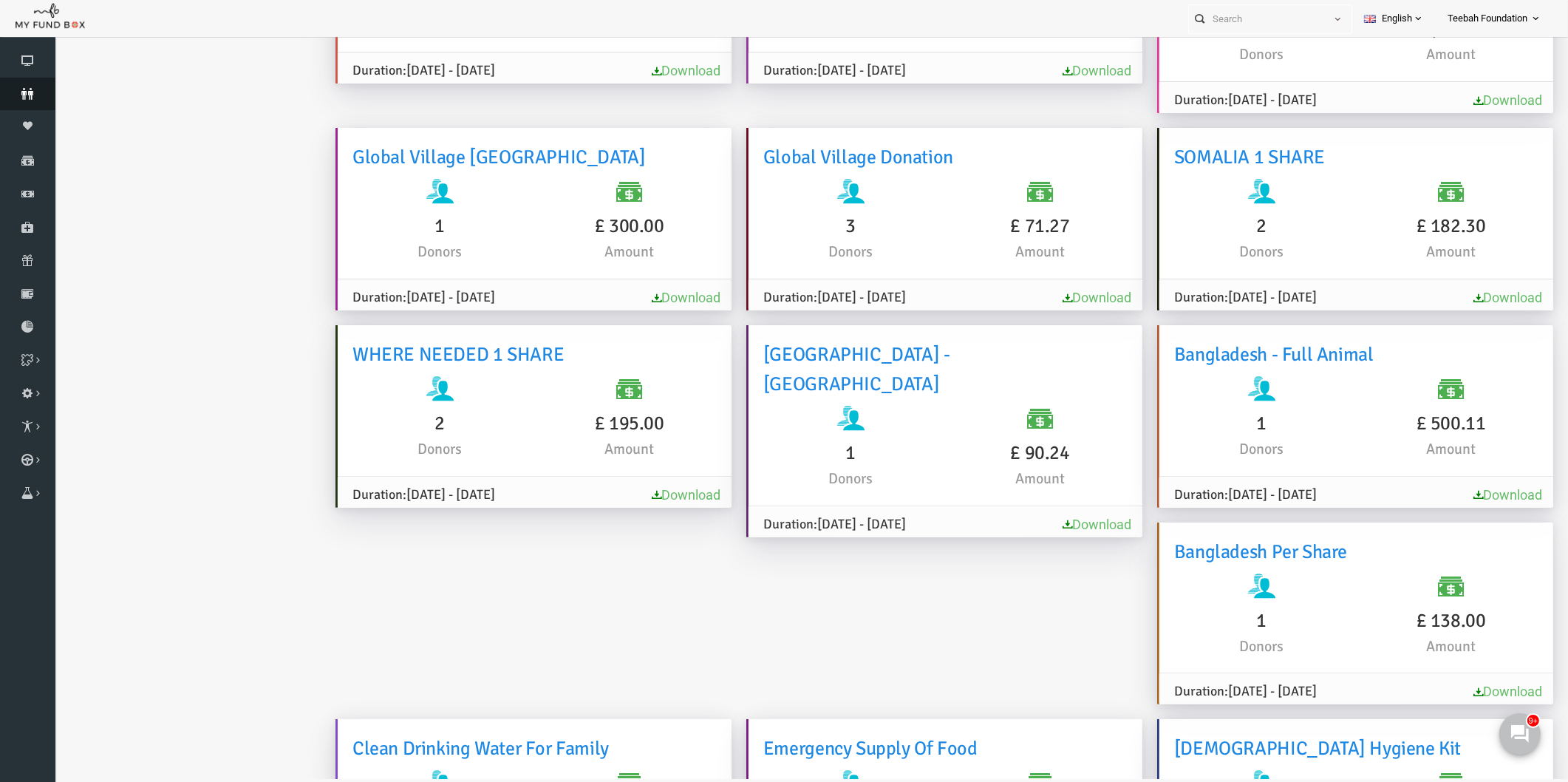
click at [24, 89] on icon at bounding box center [27, 93] width 55 height 12
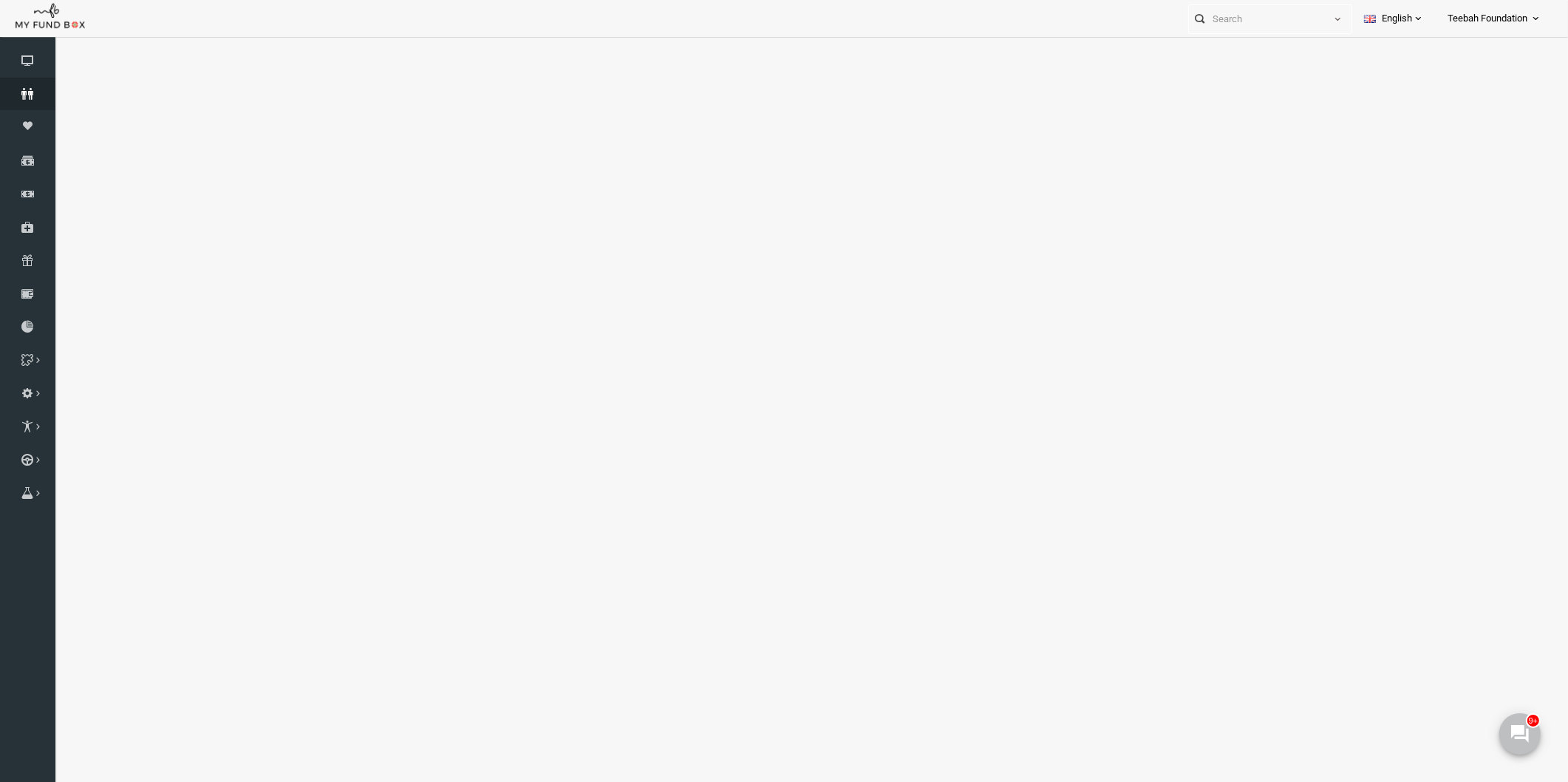
select select "100"
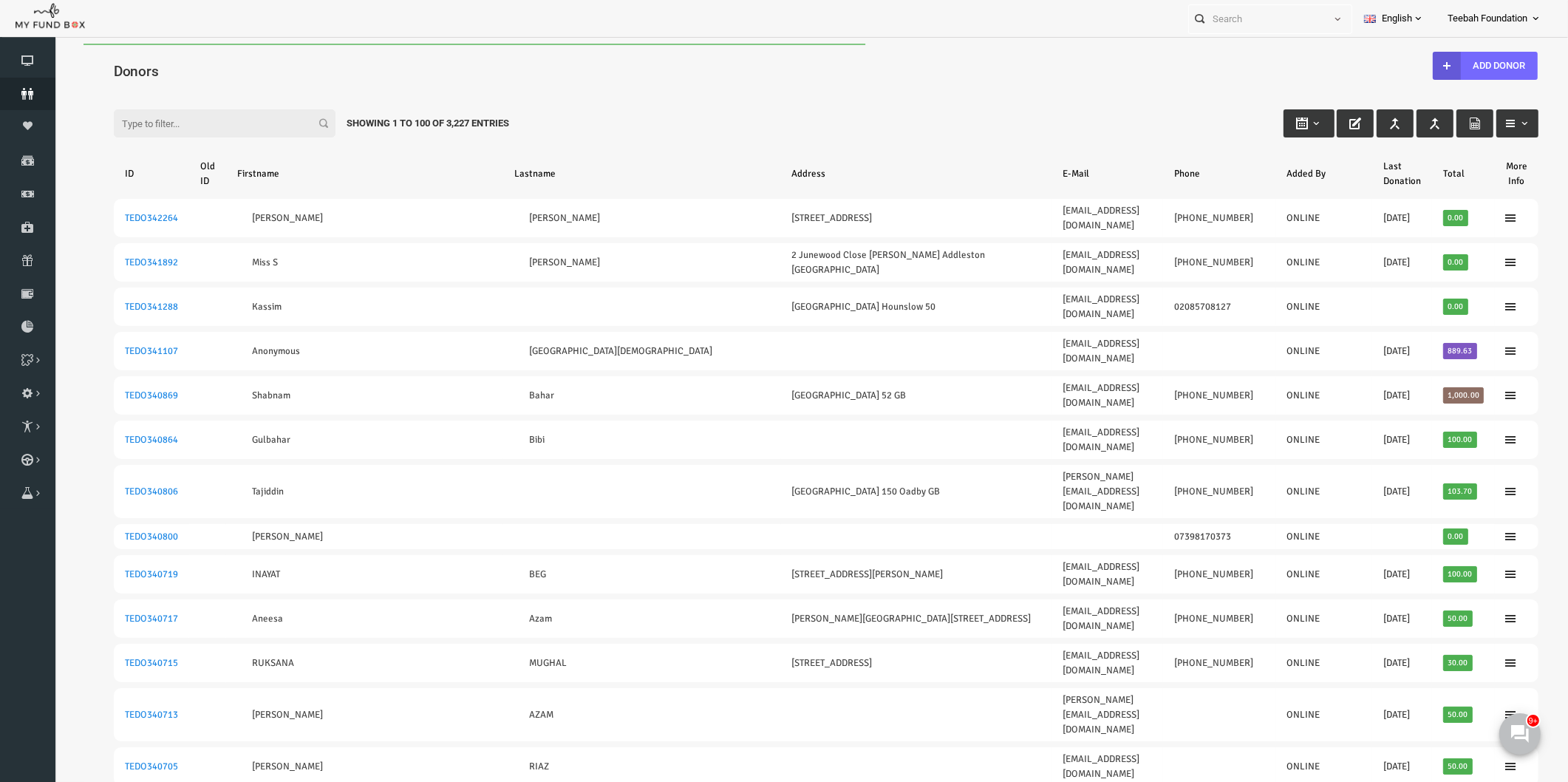
scroll to position [0, 0]
click at [140, 121] on input "Filter:" at bounding box center [193, 124] width 221 height 28
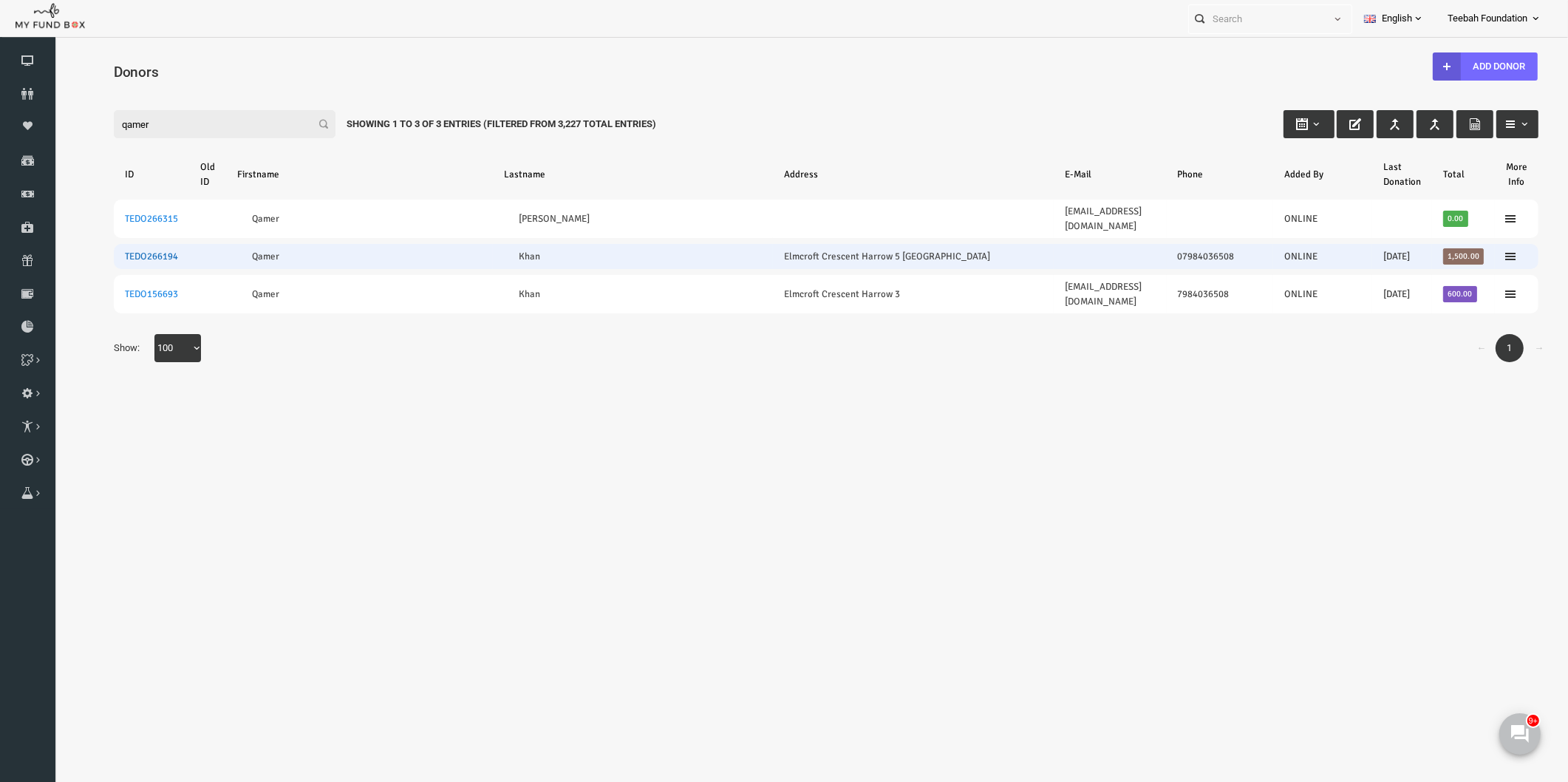
type input "qamer"
click at [125, 250] on link "TEDO266194" at bounding box center [121, 256] width 53 height 12
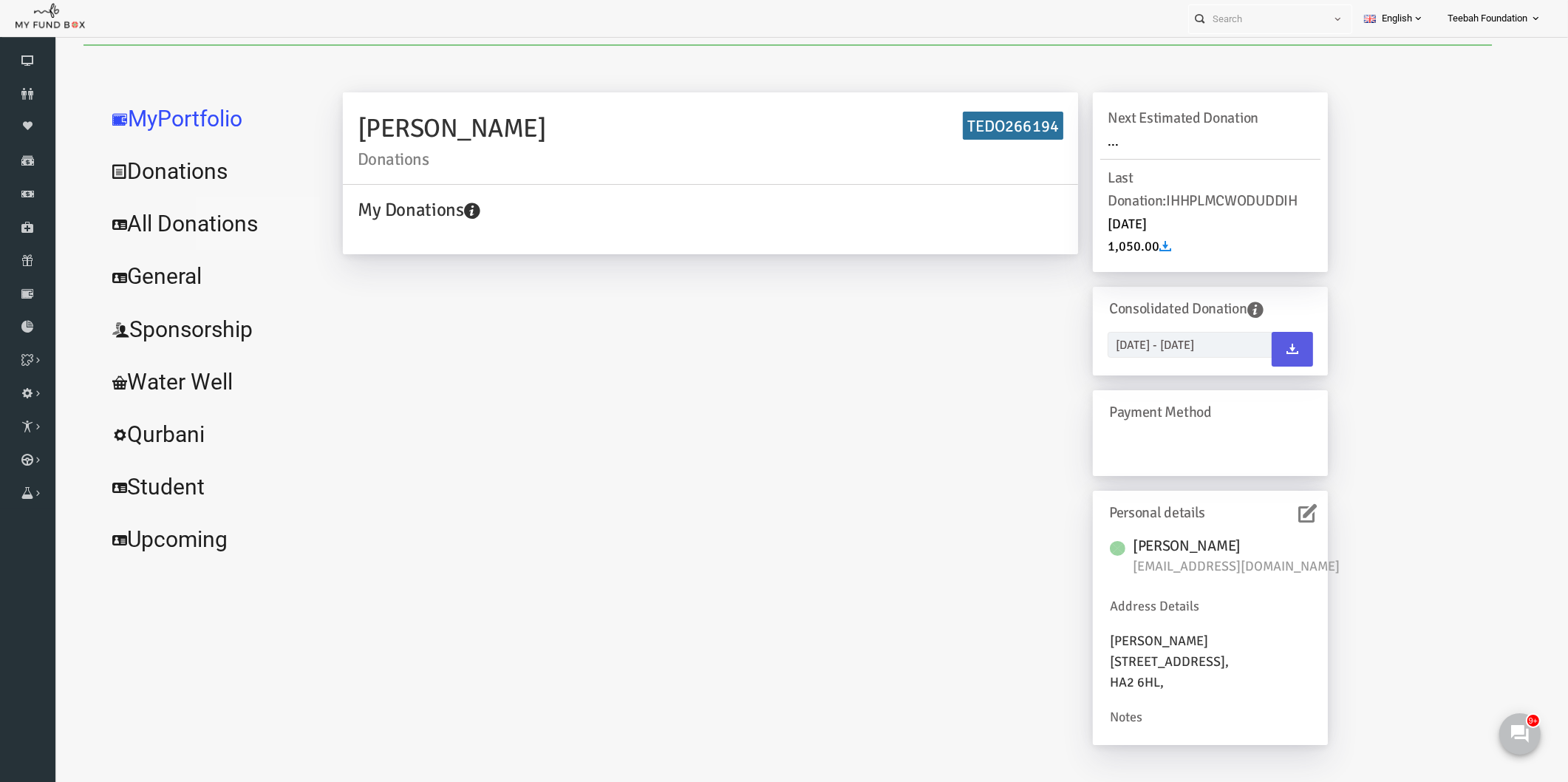
click at [204, 230] on link "All Donations" at bounding box center [179, 223] width 221 height 53
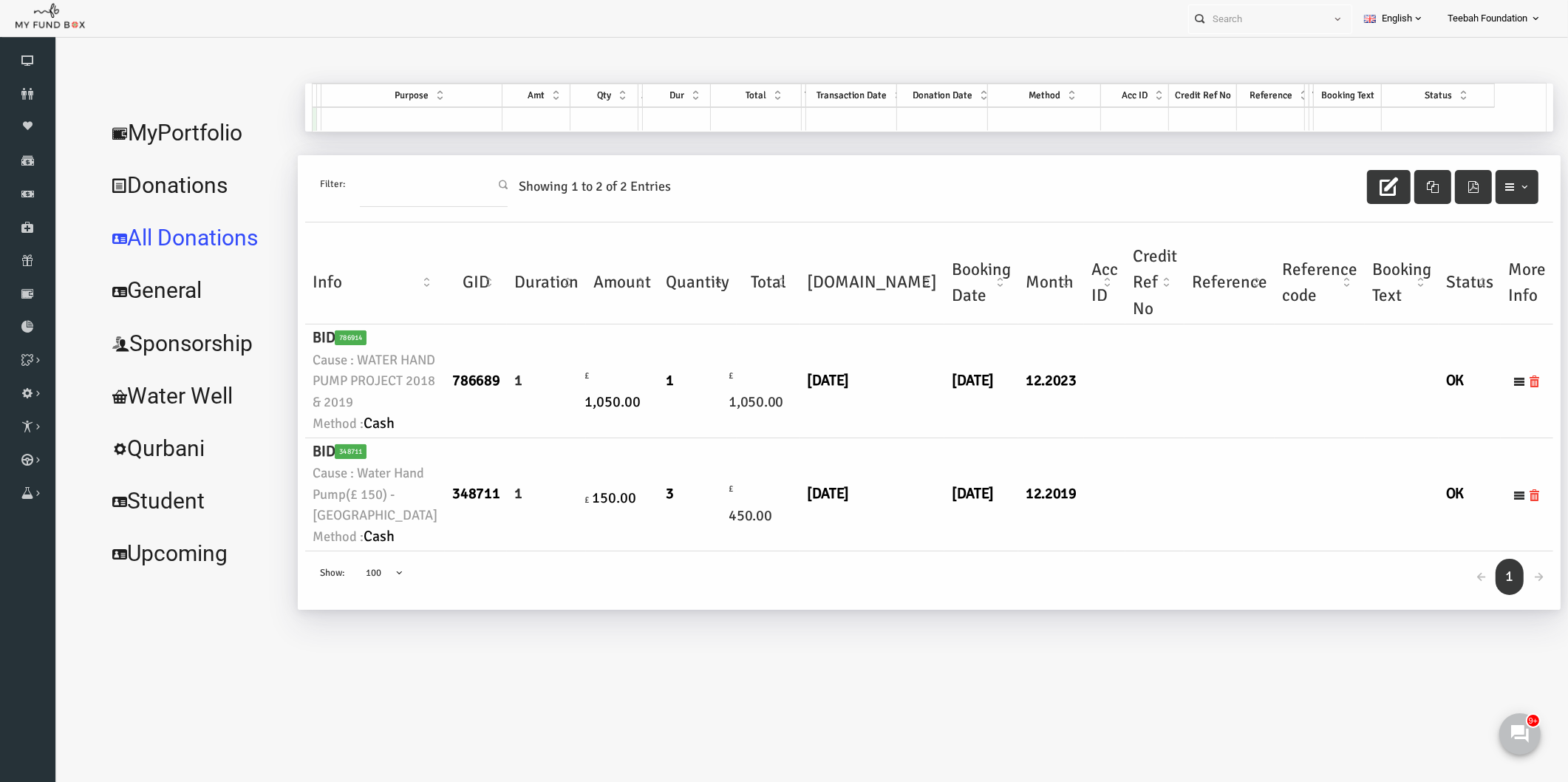
click at [1095, 437] on td at bounding box center [1124, 380] width 59 height 113
click at [28, 93] on icon at bounding box center [27, 93] width 55 height 12
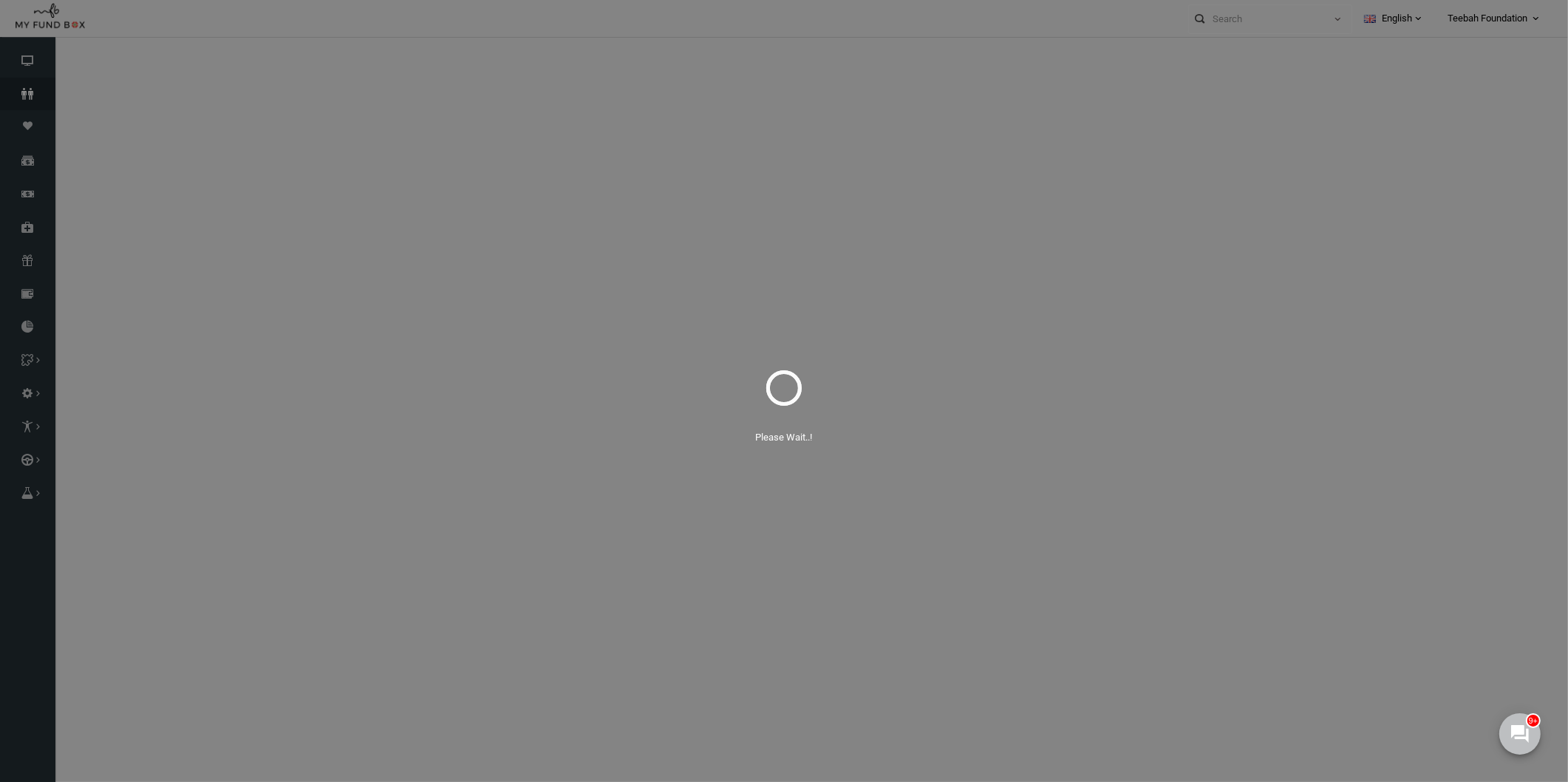
select select "100"
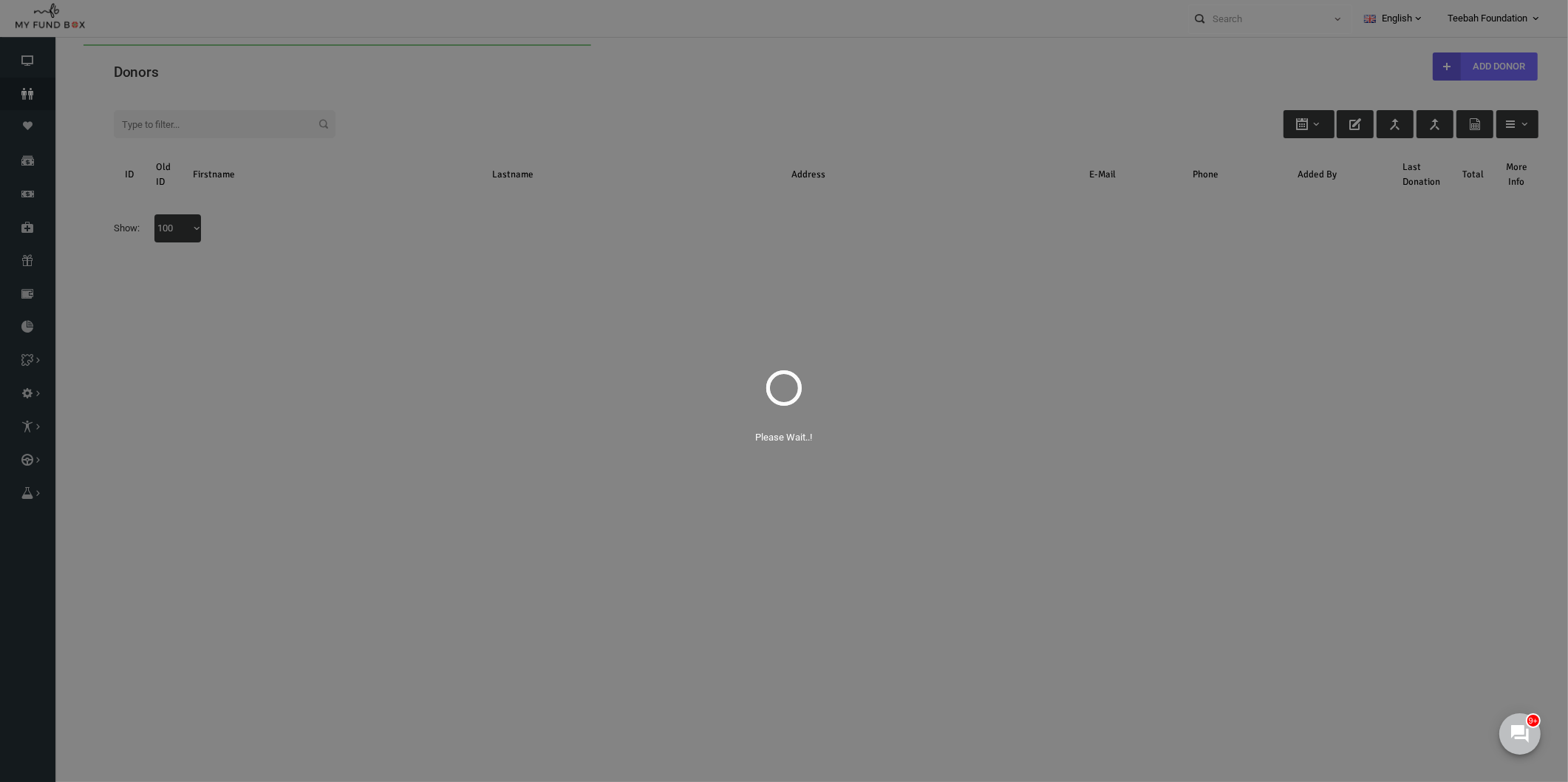
scroll to position [0, 0]
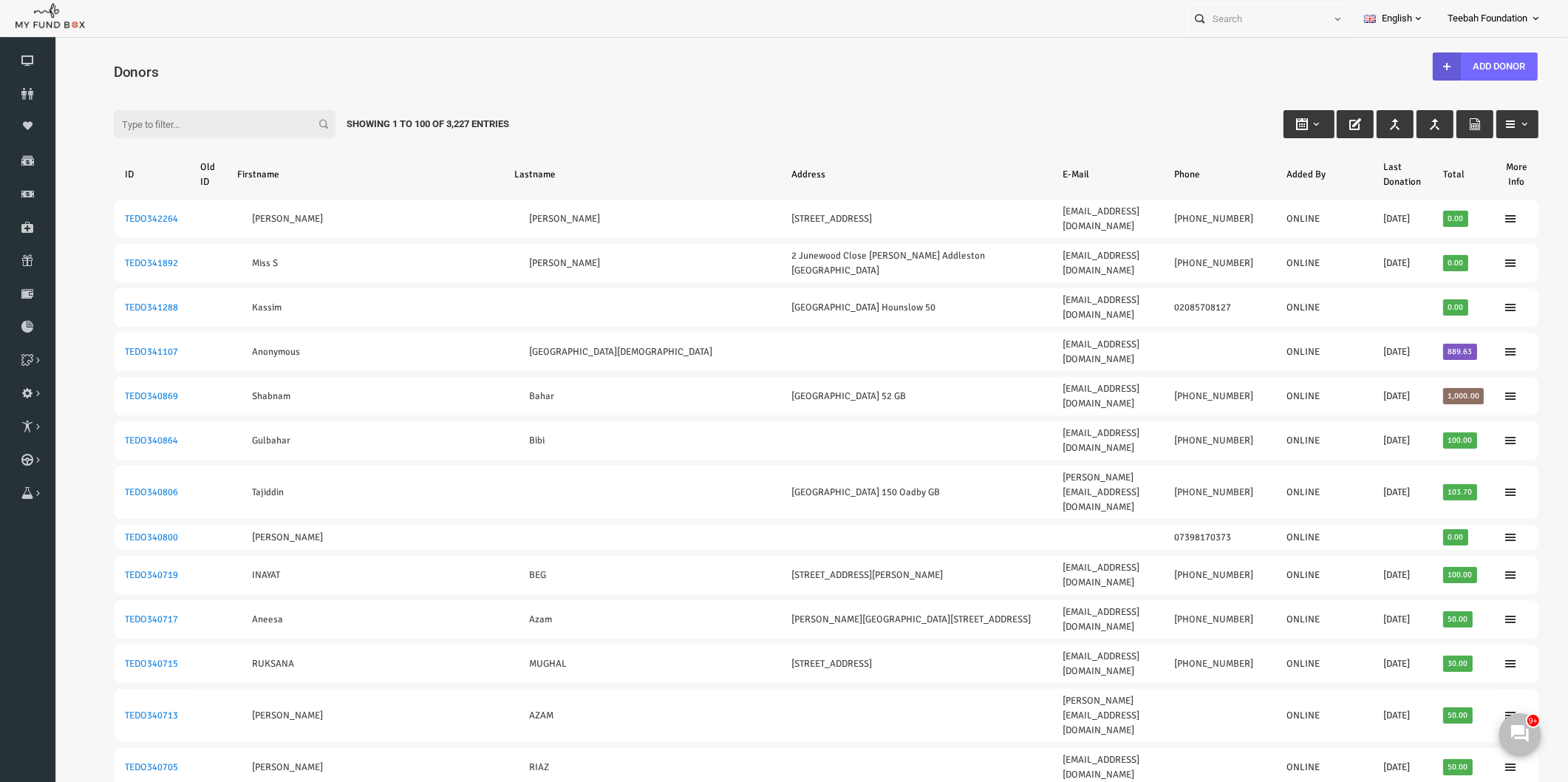
click at [161, 131] on input "Filter:" at bounding box center [193, 124] width 221 height 28
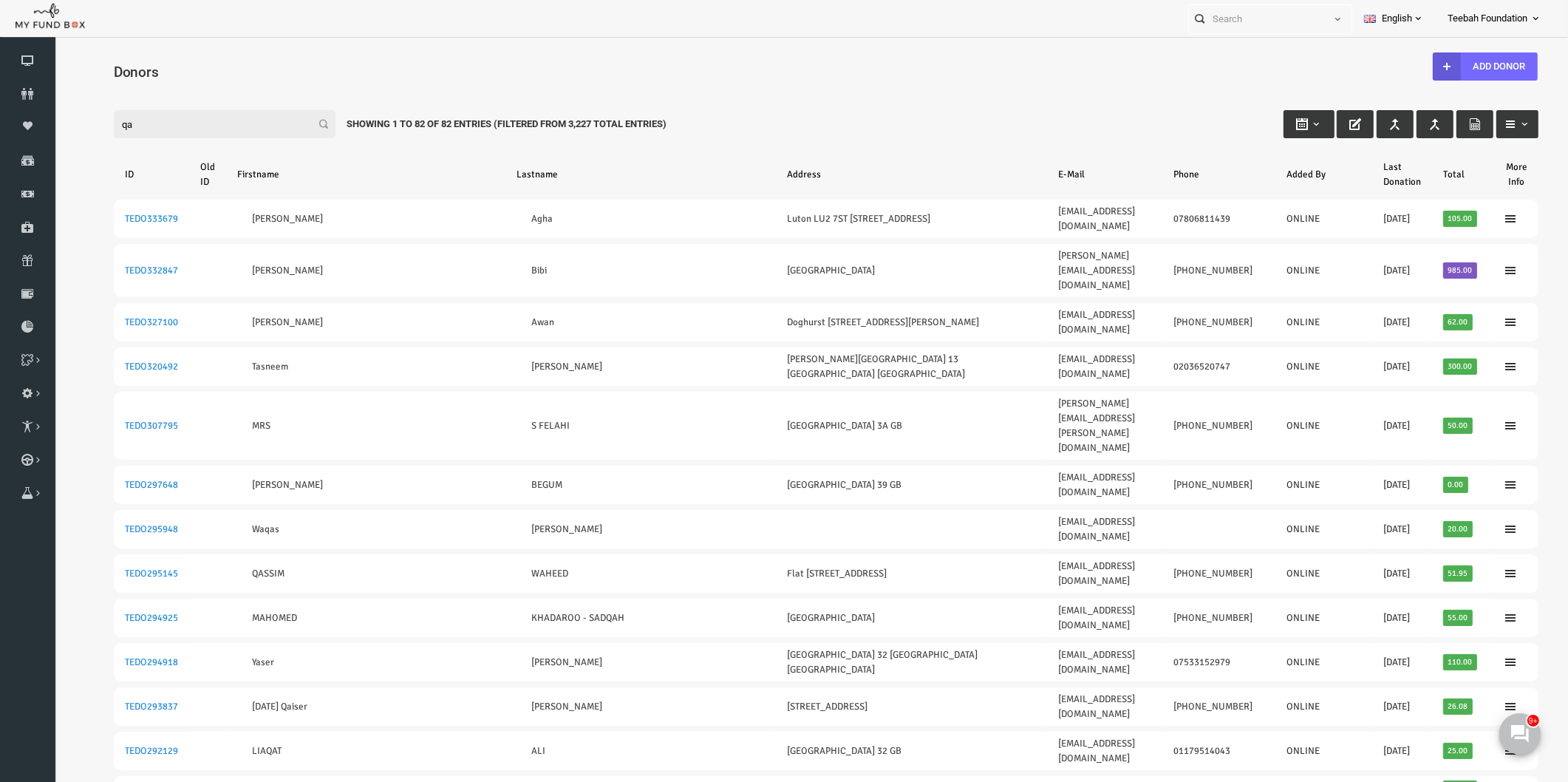
click at [125, 121] on input "qa" at bounding box center [193, 124] width 221 height 28
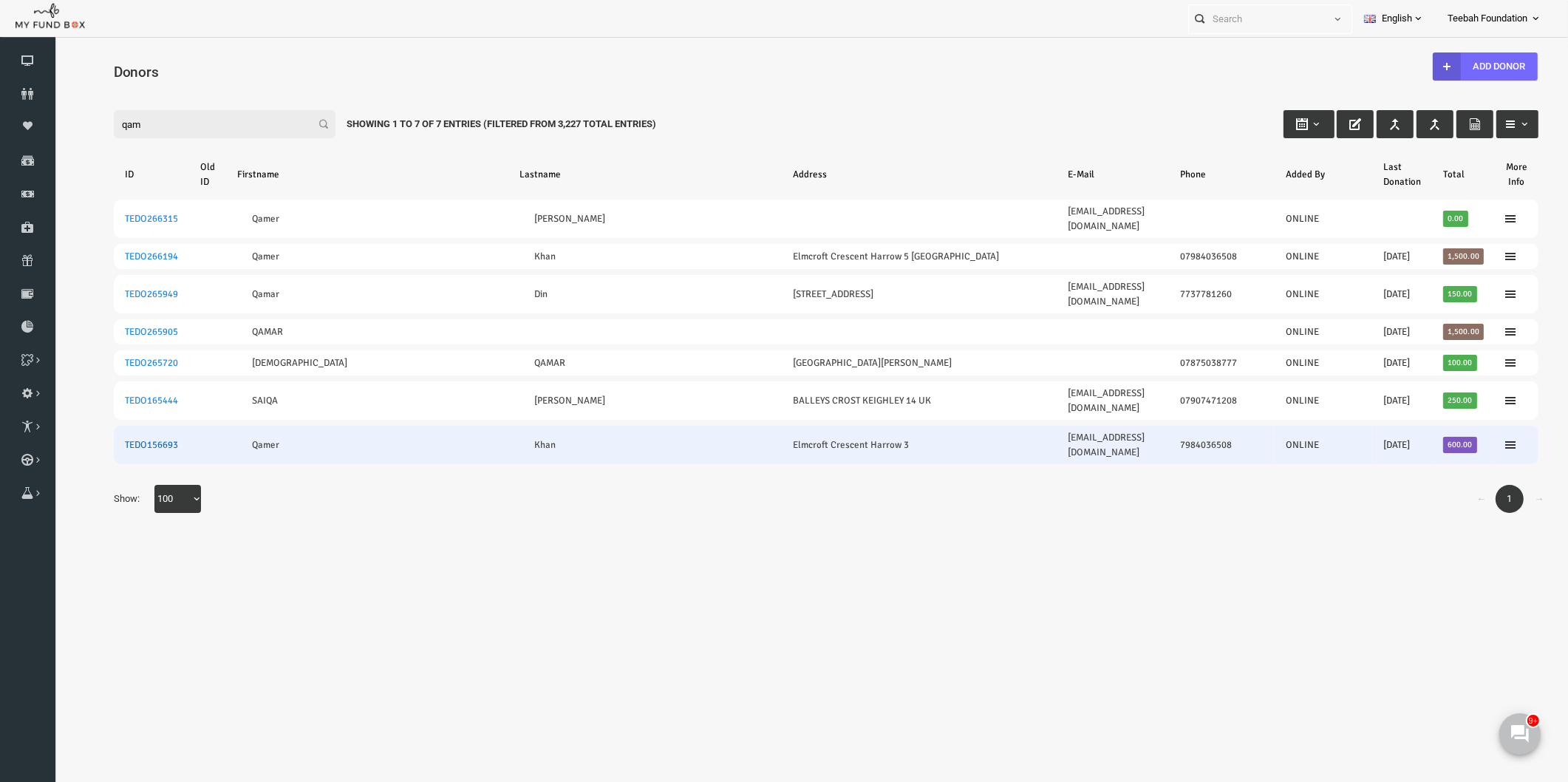
type input "qam"
click at [121, 439] on link "TEDO156693" at bounding box center [121, 445] width 53 height 12
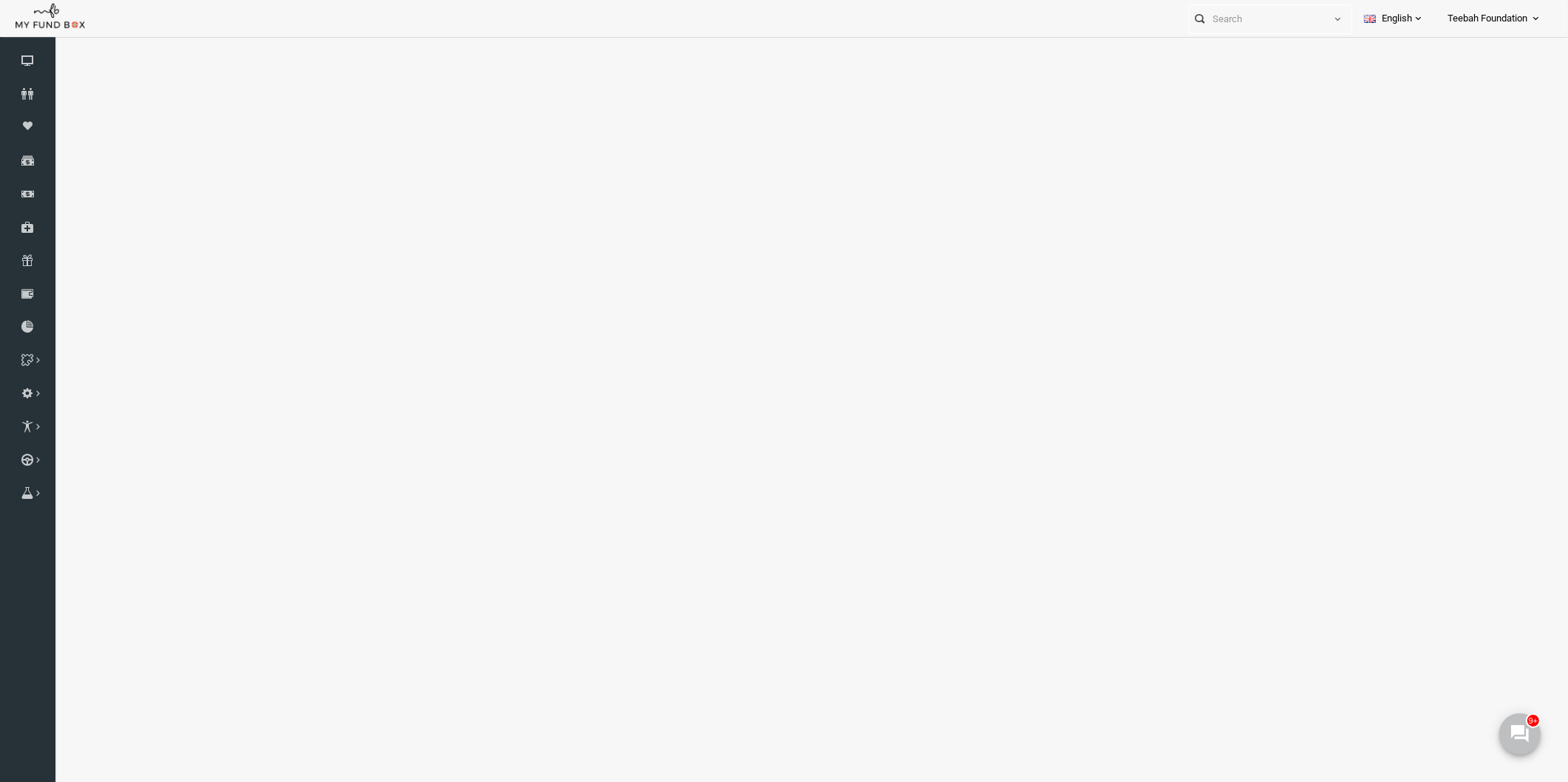
select select "100"
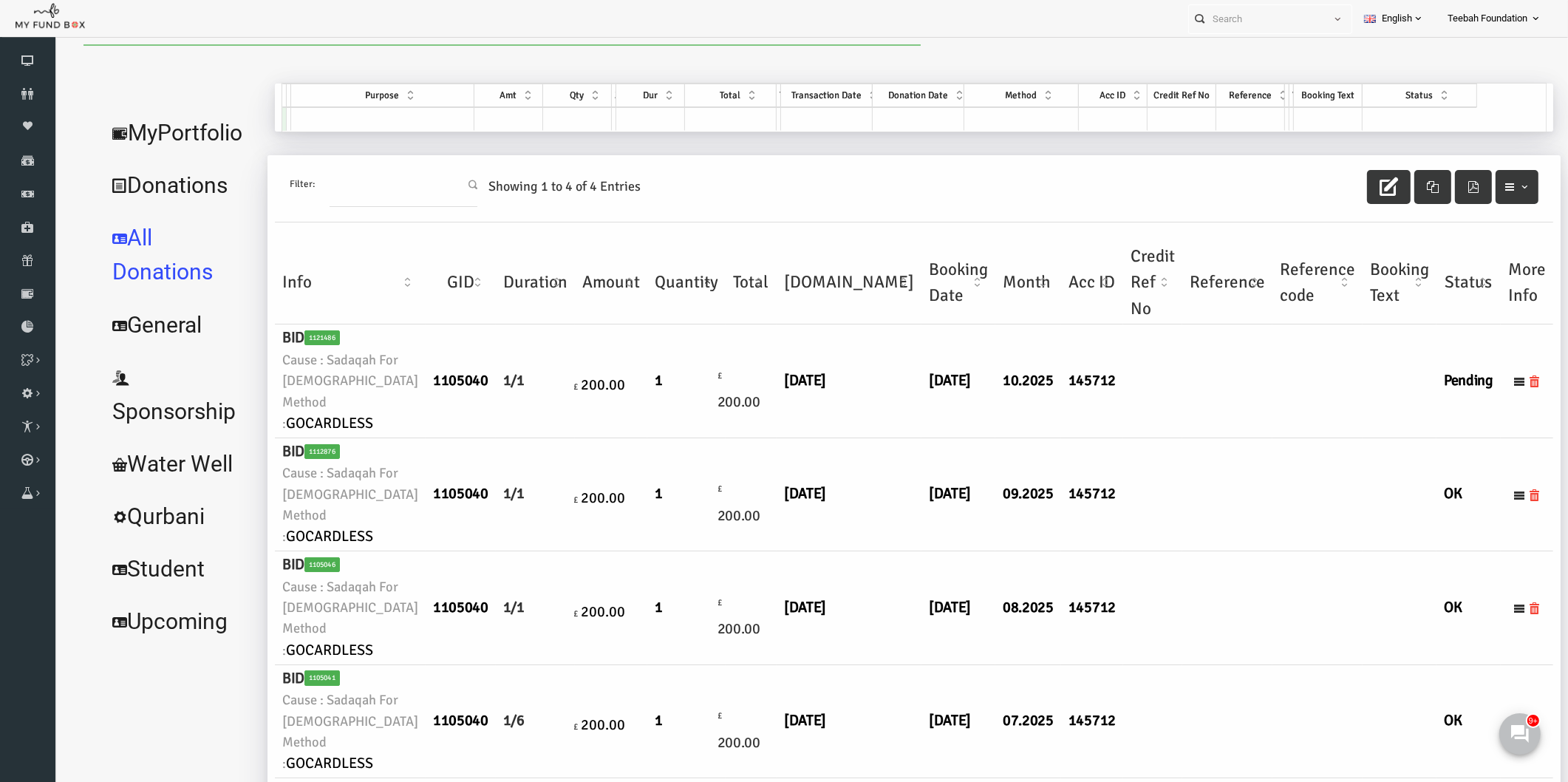
click at [1152, 528] on td at bounding box center [1197, 494] width 90 height 113
click at [137, 128] on link "MyPortfolio" at bounding box center [150, 133] width 161 height 53
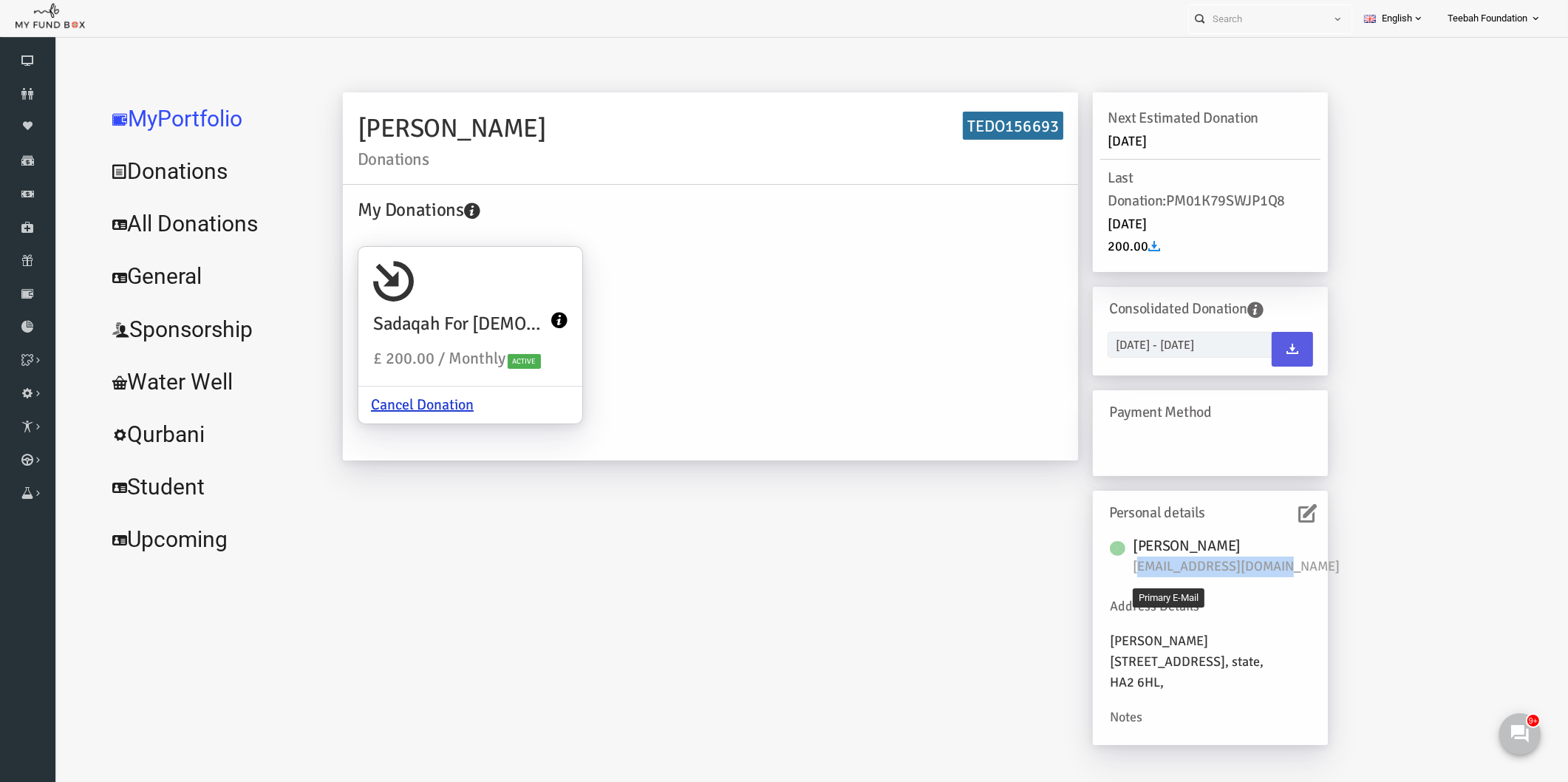
drag, startPoint x: 1262, startPoint y: 564, endPoint x: 1106, endPoint y: 573, distance: 156.3
click at [1106, 573] on span "[EMAIL_ADDRESS][DOMAIN_NAME]" at bounding box center [1213, 567] width 221 height 21
click at [914, 360] on div "My Donations [DEMOGRAPHIC_DATA] £ 200.00 / Monthly Active Cancel Donation" at bounding box center [679, 320] width 720 height 249
click at [156, 218] on link "All Donations" at bounding box center [179, 223] width 221 height 53
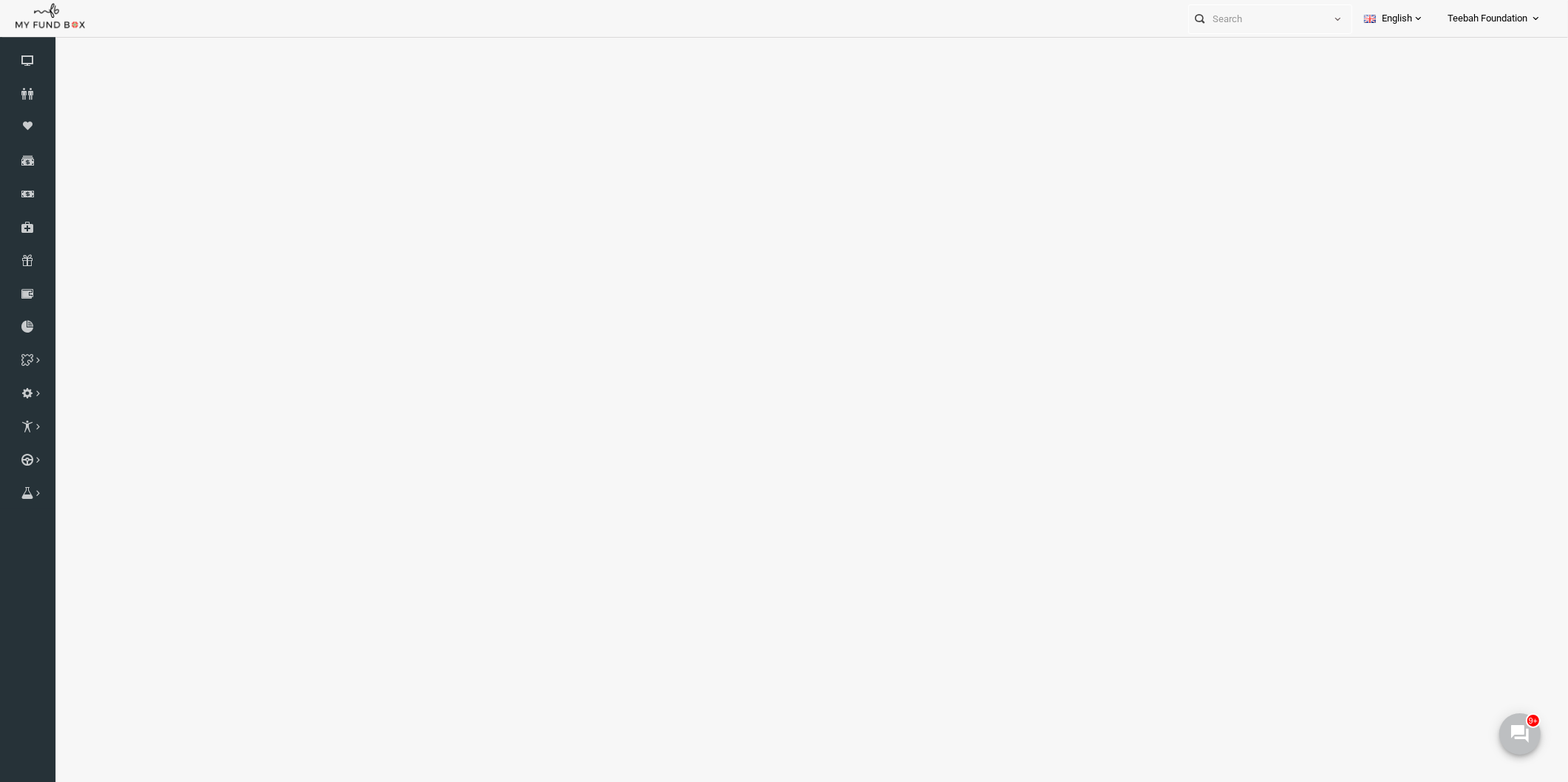
select select "100"
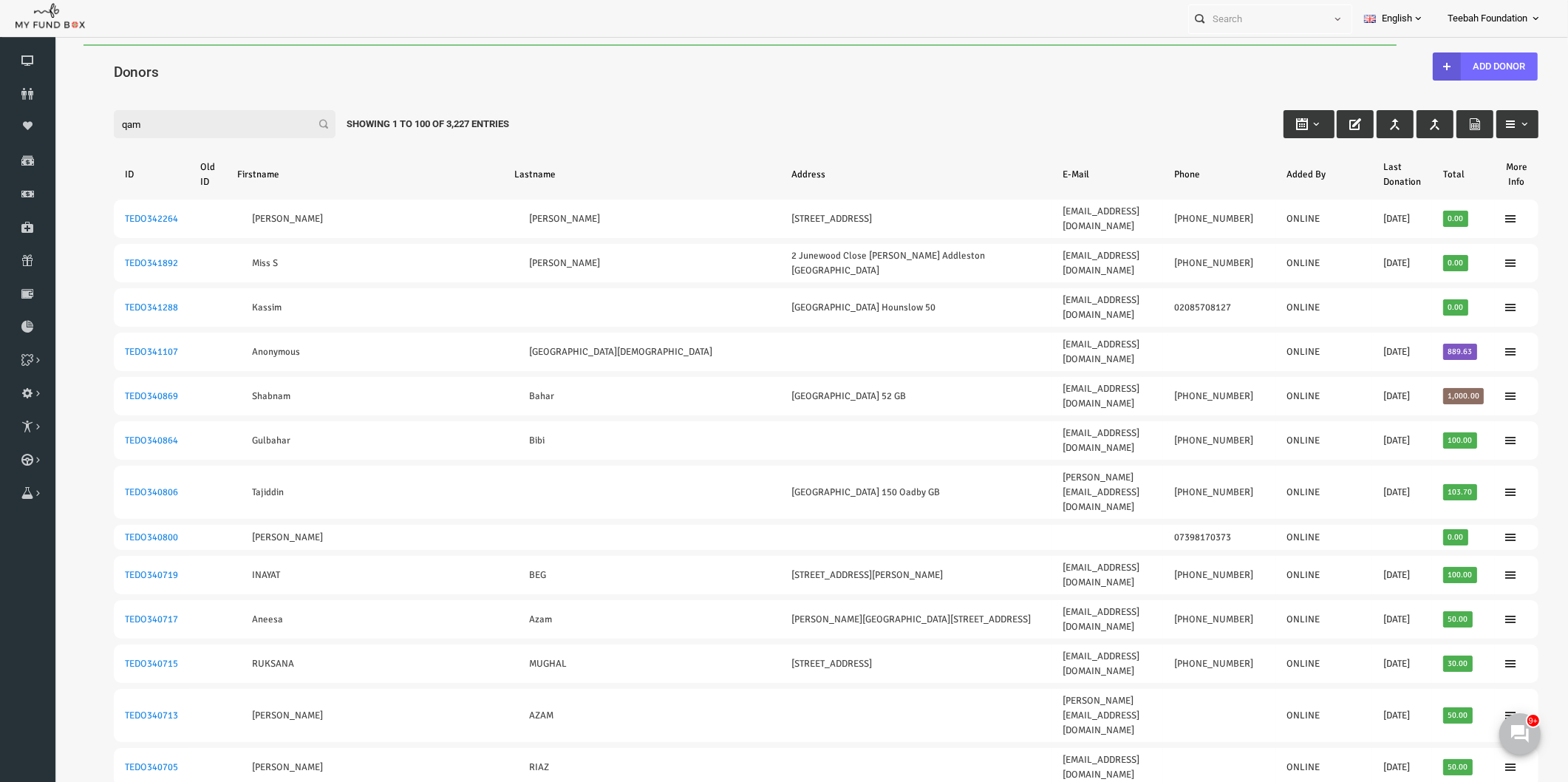
click at [143, 127] on input "qam" at bounding box center [193, 124] width 221 height 28
drag, startPoint x: 143, startPoint y: 127, endPoint x: 86, endPoint y: 128, distance: 57.0
click at [86, 128] on input "qam" at bounding box center [193, 124] width 221 height 28
paste input "[EMAIL_ADDRESS][DOMAIN_NAME]"
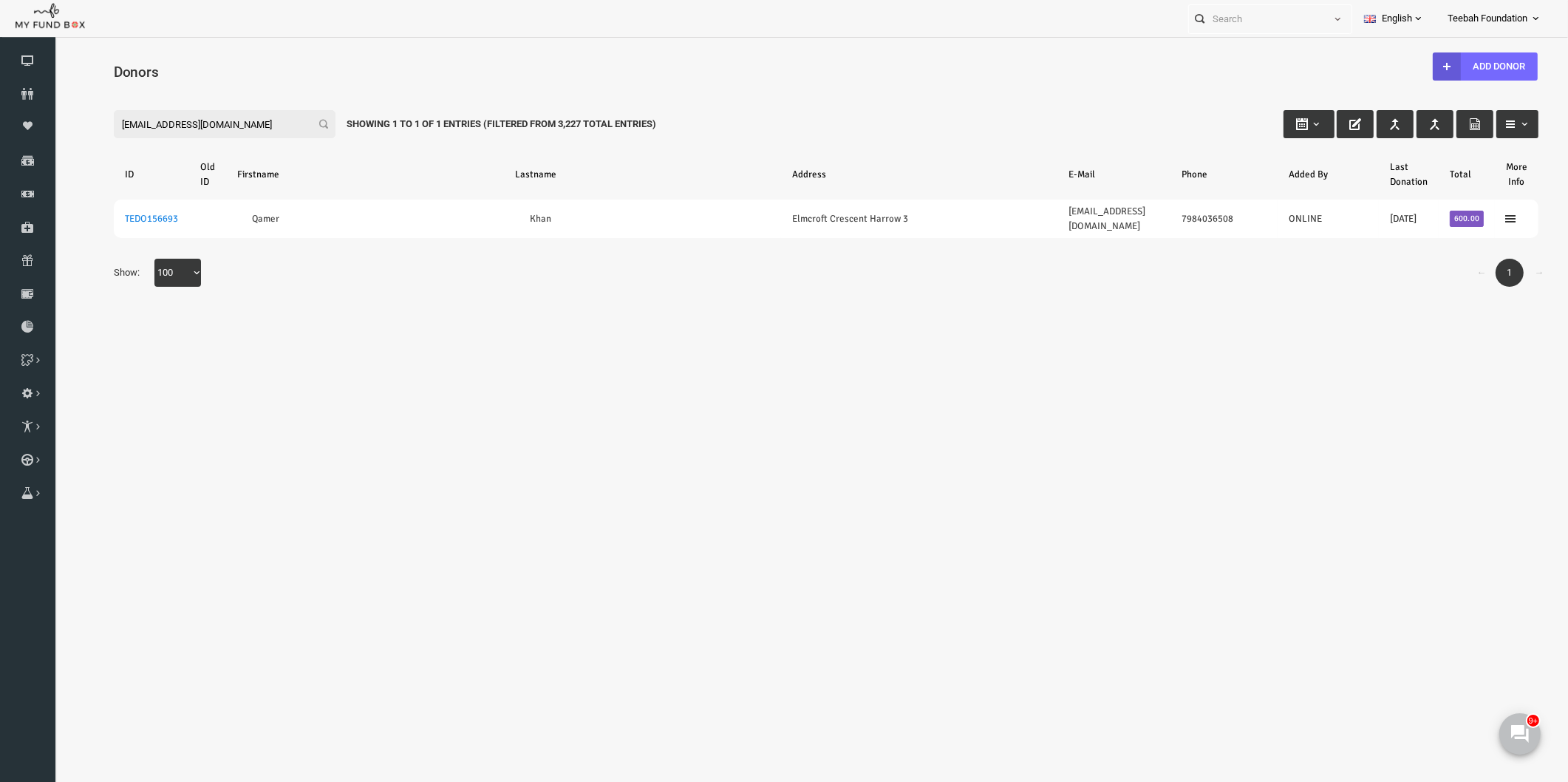
drag, startPoint x: 214, startPoint y: 122, endPoint x: 71, endPoint y: 129, distance: 143.2
click at [71, 129] on div "Filter: [EMAIL_ADDRESS][DOMAIN_NAME] Showing 1 to 1 of 1 Entries (Filtered From…" at bounding box center [796, 109] width 1455 height 40
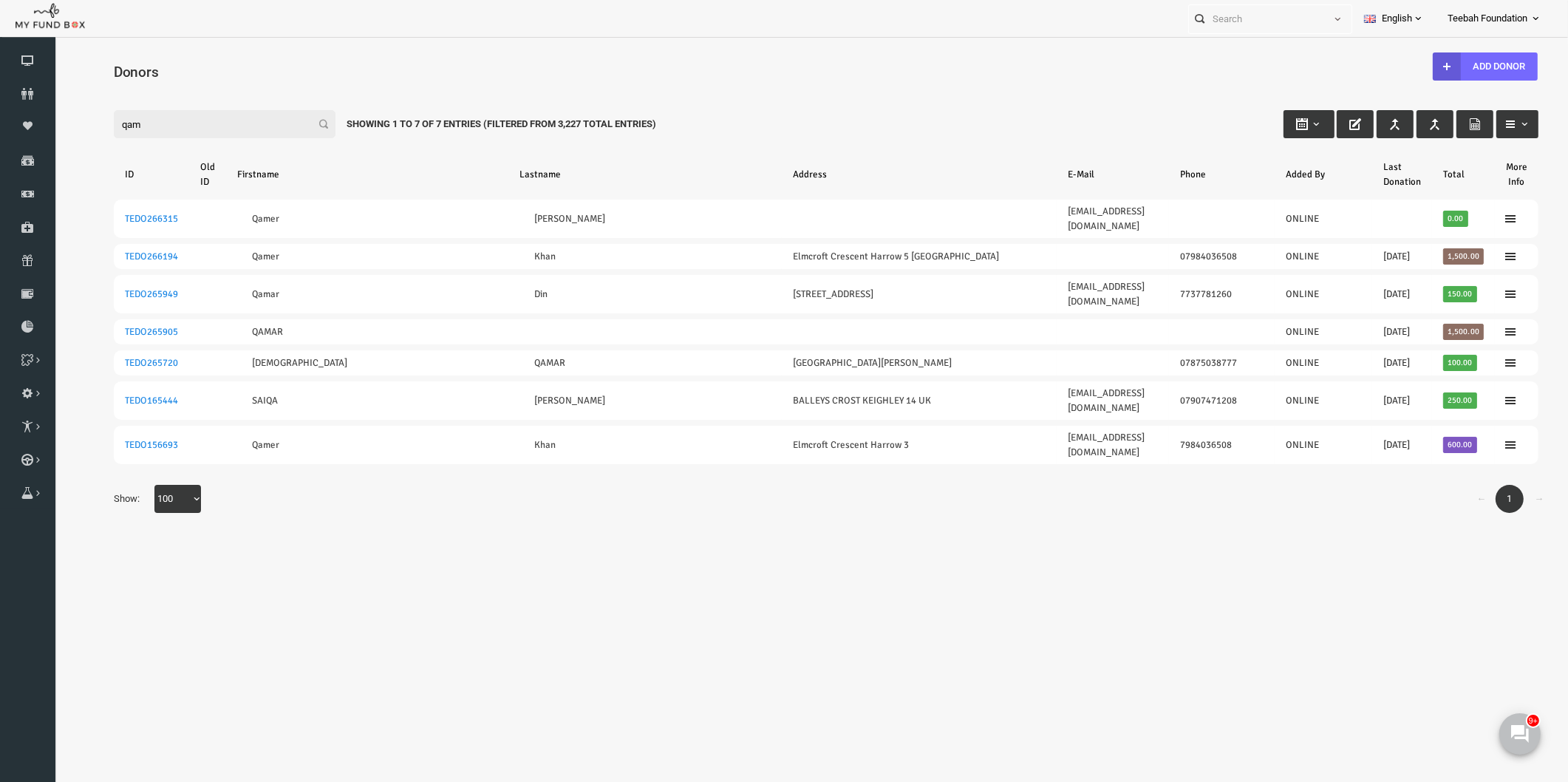
click at [1153, 515] on body "Donor Not Found Beneficiary Not Found Partner Not Found!!!! Please Fill out thi…" at bounding box center [796, 426] width 1484 height 764
drag, startPoint x: 119, startPoint y: 121, endPoint x: 87, endPoint y: 121, distance: 32.0
click at [87, 121] on input "qam" at bounding box center [193, 124] width 221 height 28
paste input "[EMAIL_ADDRESS][DOMAIN_NAME]"
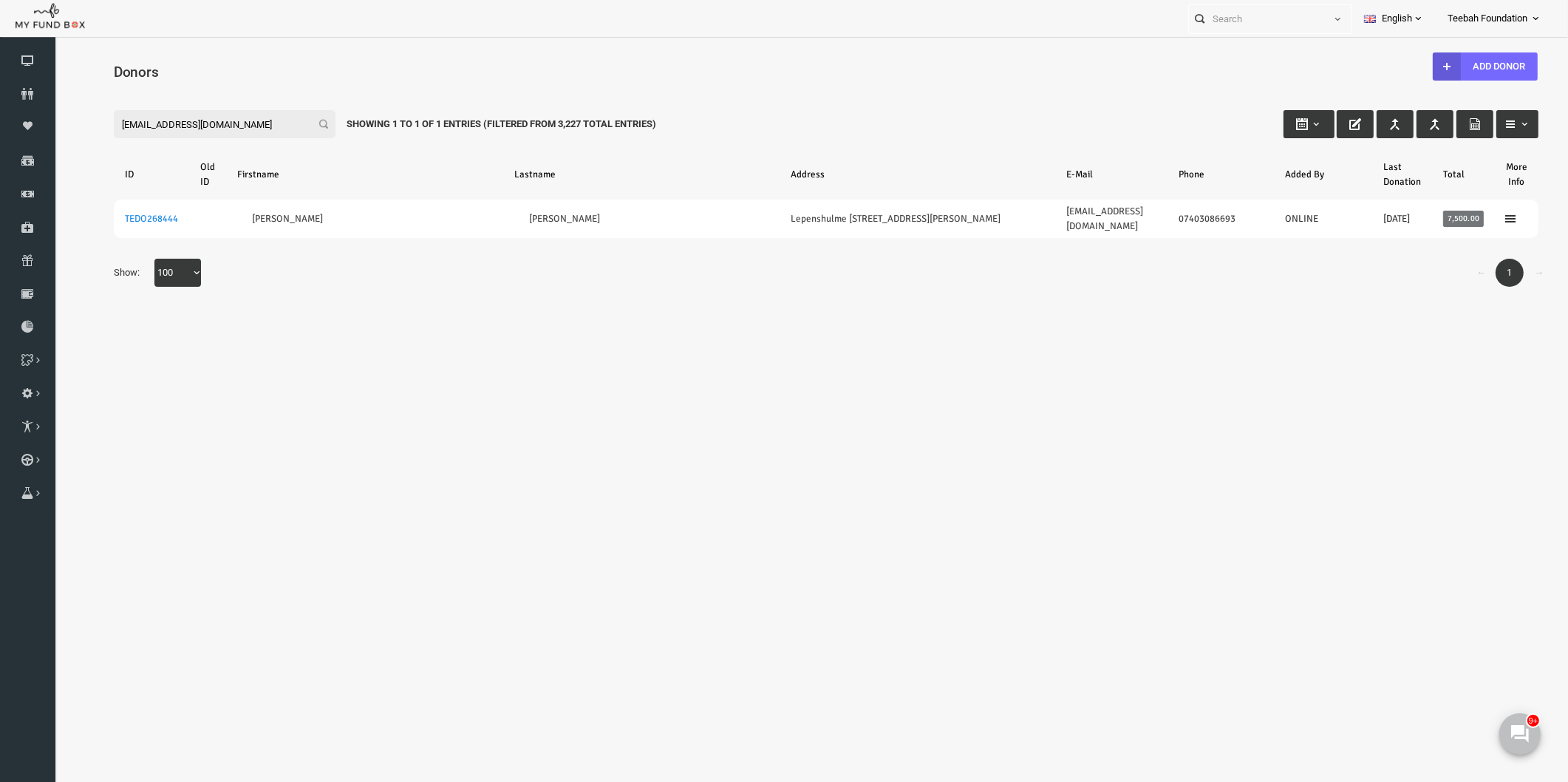
type input "[EMAIL_ADDRESS][DOMAIN_NAME]"
click at [623, 358] on body "Donor Not Found Beneficiary Not Found Partner Not Found!!!! Please Fill out thi…" at bounding box center [796, 421] width 1484 height 756
click at [17, 88] on icon at bounding box center [27, 93] width 55 height 12
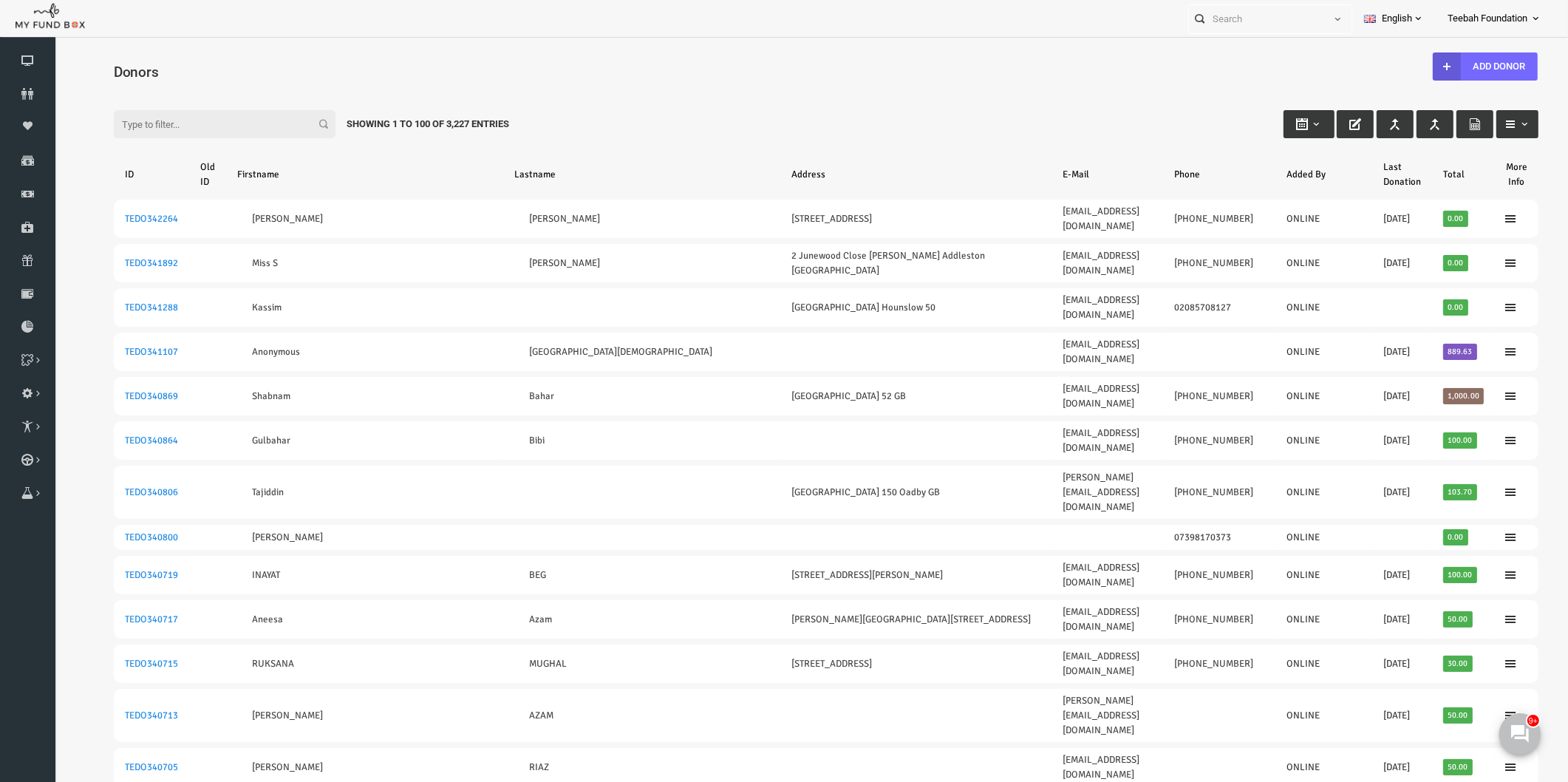
click at [1011, 108] on div "Filter: Showing 1 to 100 of 3,227 Entries" at bounding box center [796, 109] width 1455 height 40
click at [626, 129] on div "Filter: Showing 1 to 100 of 3,227 Entries" at bounding box center [796, 109] width 1455 height 40
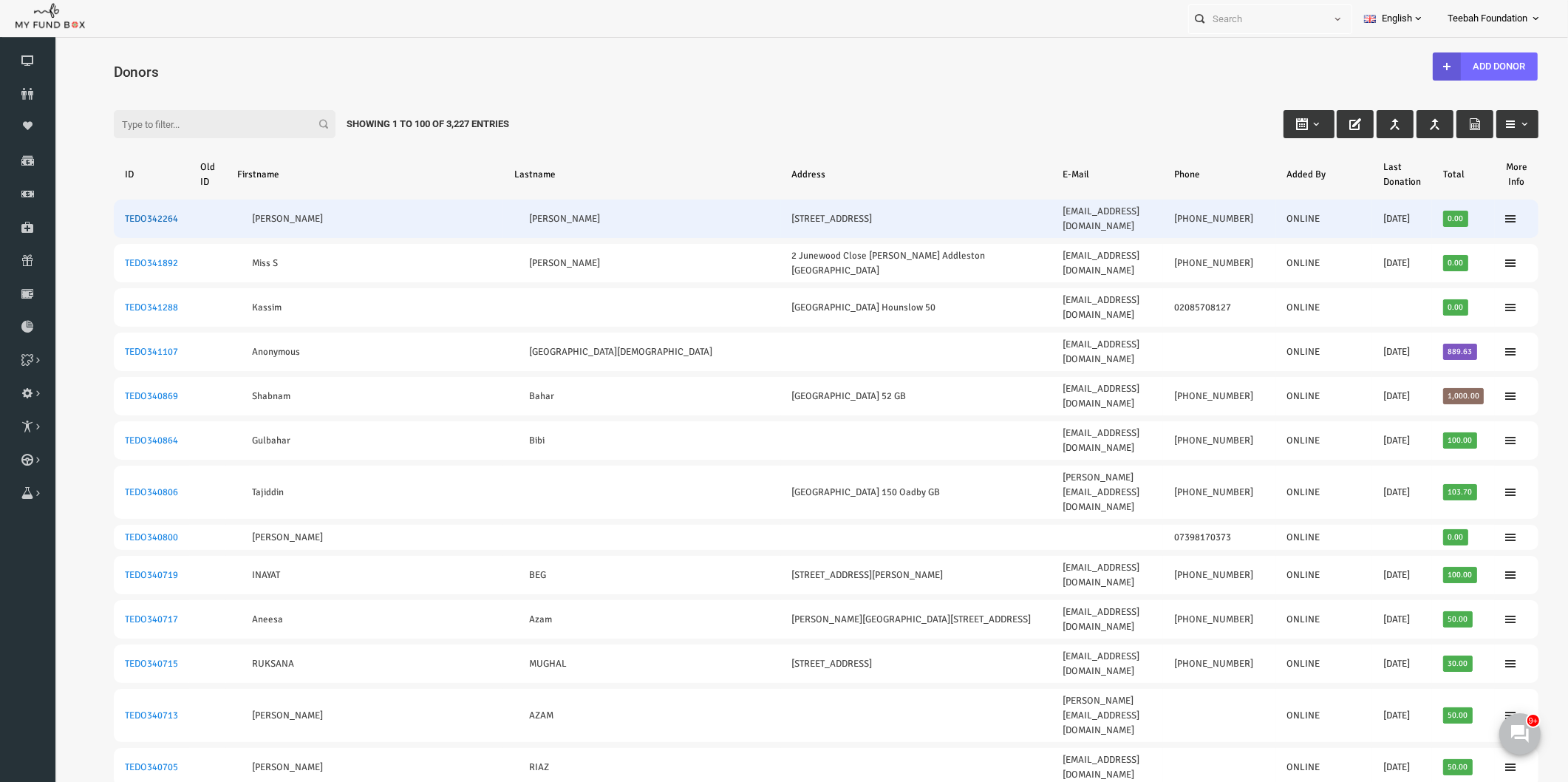
click at [111, 213] on link "TEDO342264" at bounding box center [121, 219] width 53 height 12
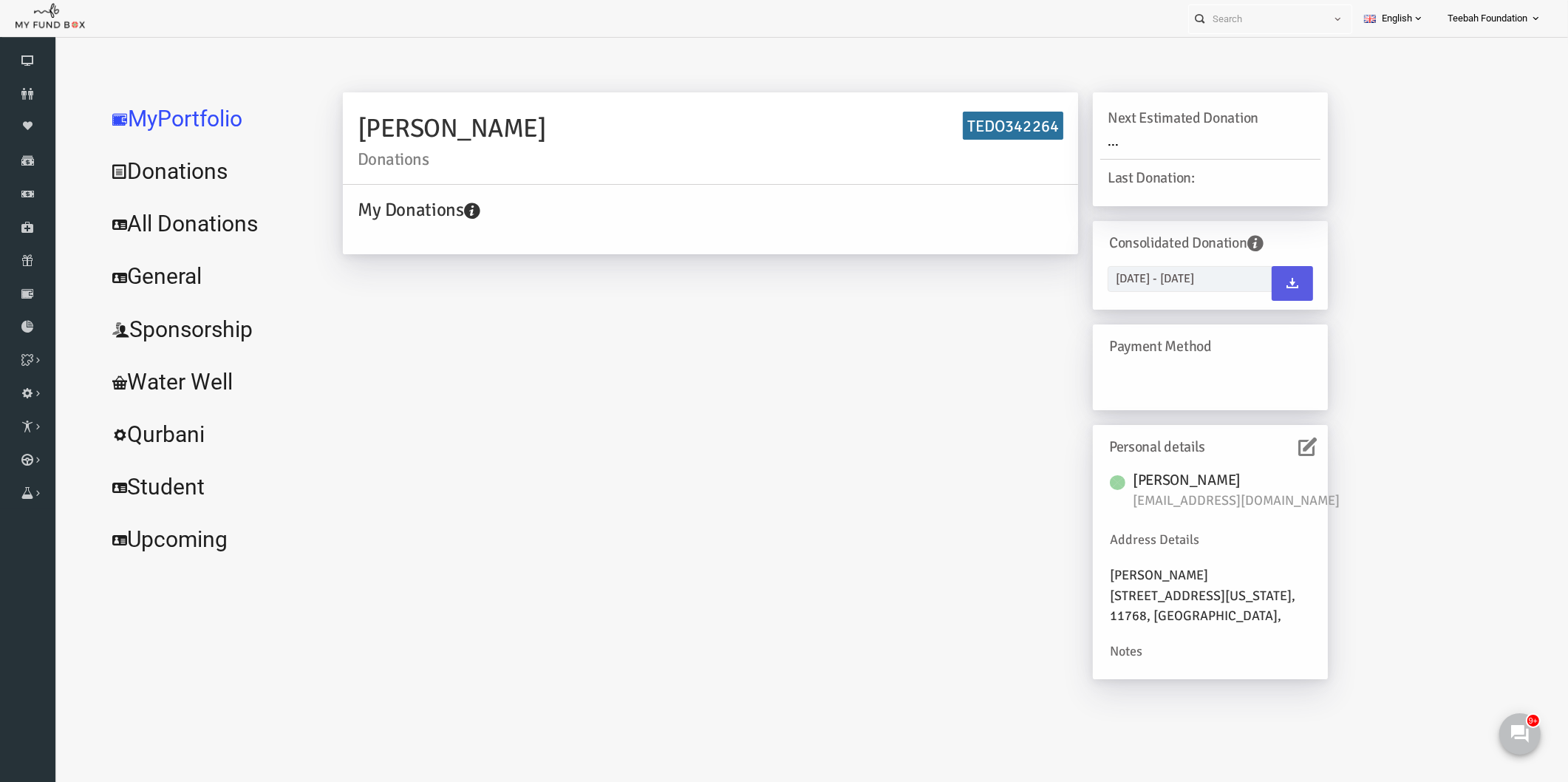
click at [145, 227] on link "All Donations" at bounding box center [179, 223] width 221 height 53
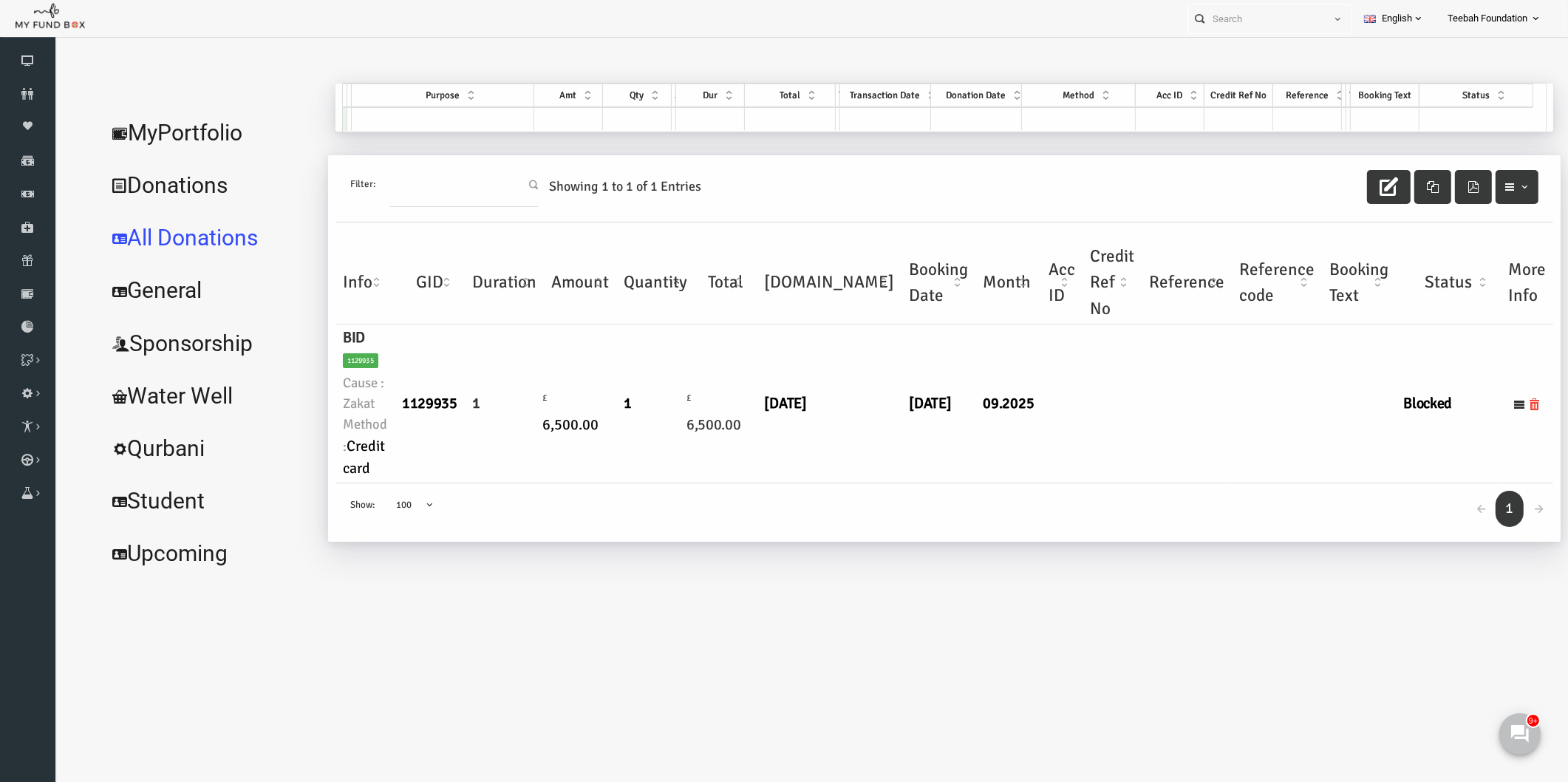
click at [872, 490] on div "← 1 → Show: 10 25 50 100 100" at bounding box center [915, 512] width 1219 height 58
click at [178, 128] on link "MyPortfolio" at bounding box center [179, 133] width 221 height 53
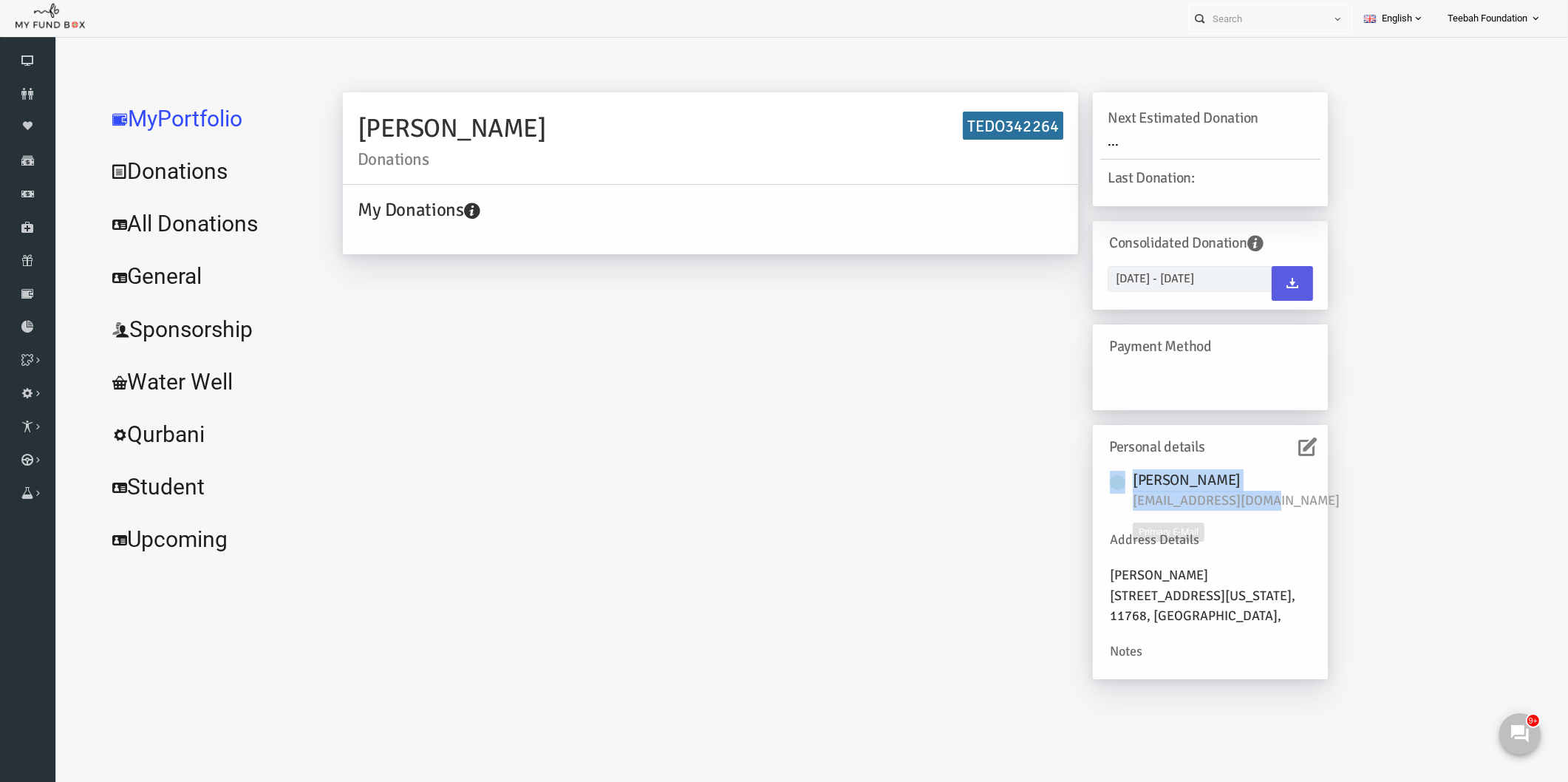
drag, startPoint x: 1241, startPoint y: 500, endPoint x: 1099, endPoint y: 511, distance: 142.4
click at [1099, 511] on div "[PERSON_NAME] [EMAIL_ADDRESS][DOMAIN_NAME]" at bounding box center [1180, 500] width 201 height 59
click at [171, 219] on link "All Donations" at bounding box center [179, 223] width 221 height 53
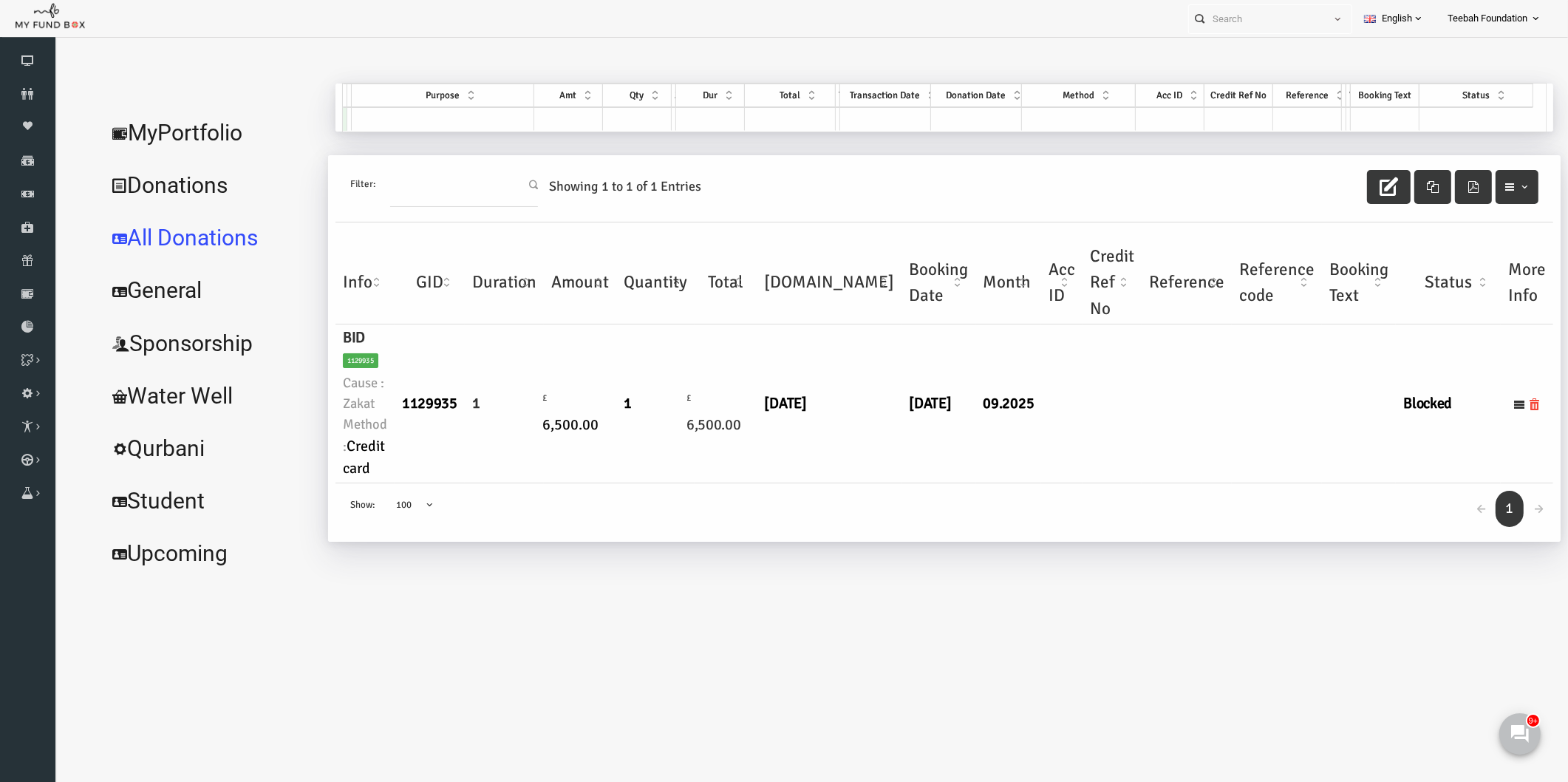
click at [192, 136] on link "MyPortfolio" at bounding box center [179, 133] width 221 height 53
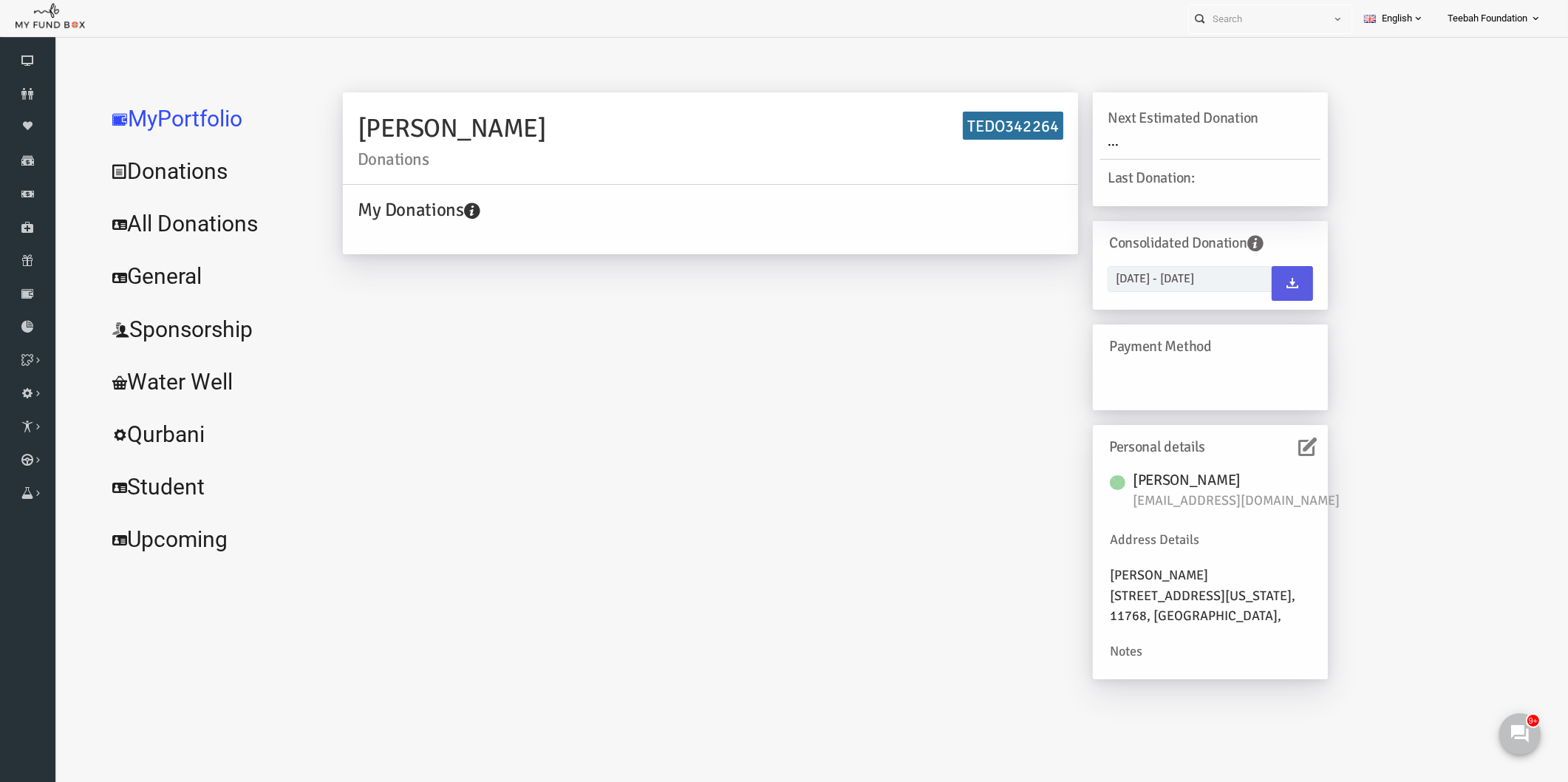
click at [1219, 533] on div "Address Details" at bounding box center [1180, 540] width 201 height 21
drag, startPoint x: 1233, startPoint y: 504, endPoint x: 1105, endPoint y: 504, distance: 128.0
click at [1105, 504] on span "[EMAIL_ADDRESS][DOMAIN_NAME]" at bounding box center [1213, 501] width 221 height 21
click at [143, 232] on link "All Donations" at bounding box center [179, 223] width 221 height 53
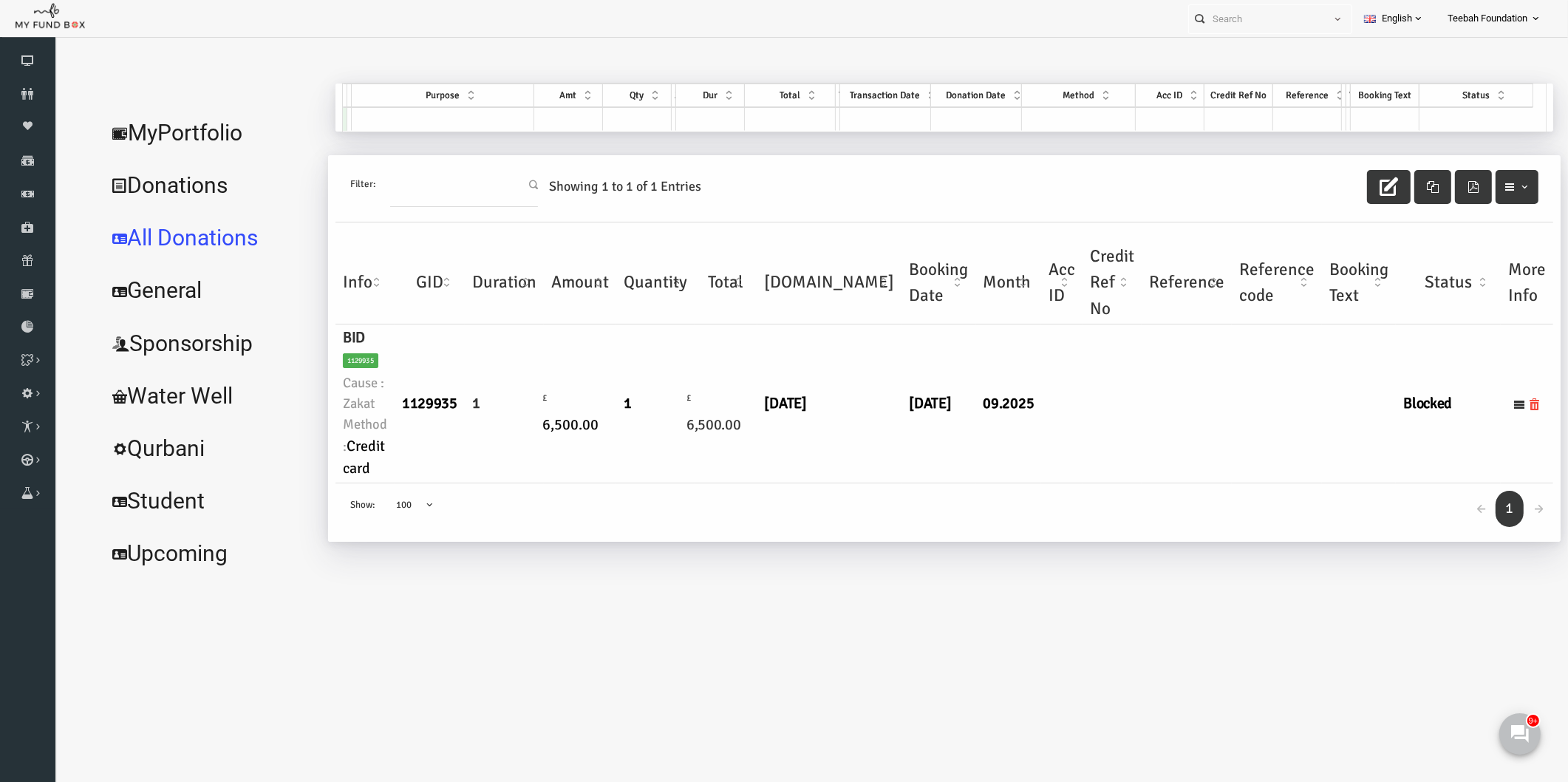
click at [567, 498] on div "← 1 → Show: 10 25 50 100 100" at bounding box center [915, 512] width 1219 height 58
drag, startPoint x: 580, startPoint y: 427, endPoint x: 518, endPoint y: 433, distance: 62.3
click at [518, 433] on td "£ 6,500.00" at bounding box center [550, 404] width 73 height 159
click at [164, 127] on link "MyPortfolio" at bounding box center [179, 133] width 221 height 53
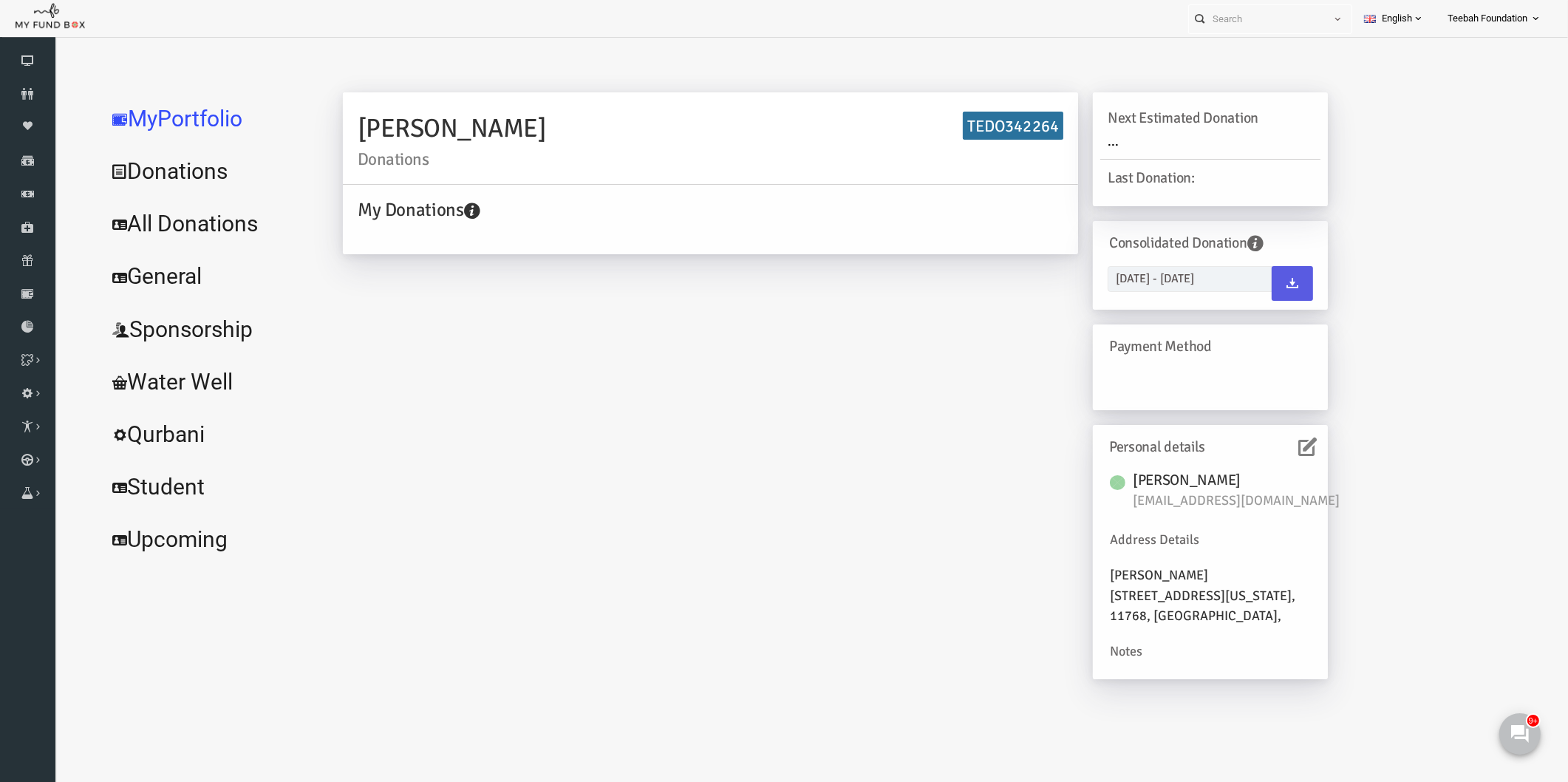
drag, startPoint x: 505, startPoint y: 129, endPoint x: 330, endPoint y: 137, distance: 175.2
click at [330, 137] on h2 "[PERSON_NAME] Donations" at bounding box center [679, 137] width 706 height 59
click at [198, 230] on link "All Donations" at bounding box center [179, 223] width 221 height 53
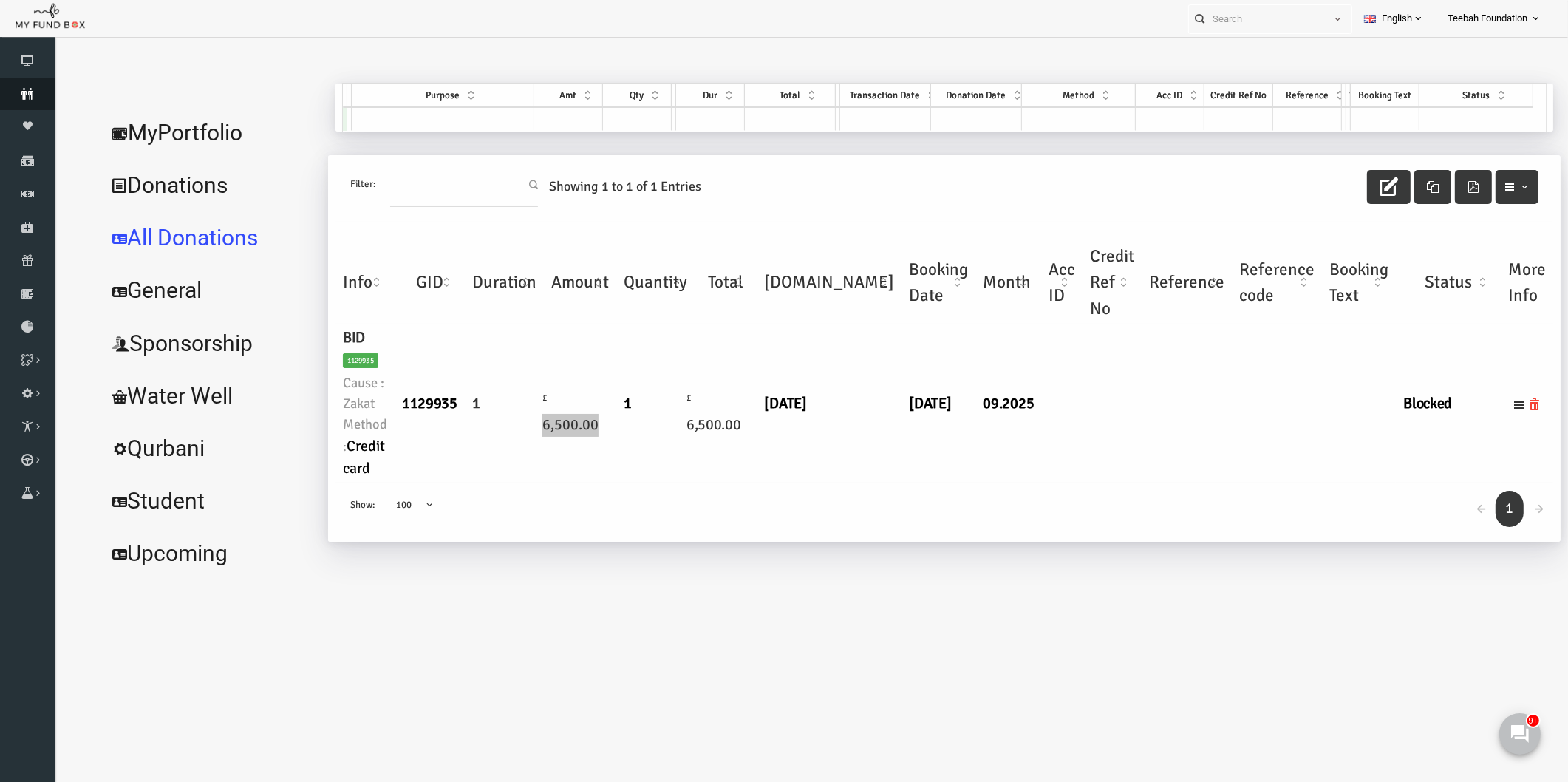
click at [35, 91] on icon at bounding box center [27, 93] width 55 height 12
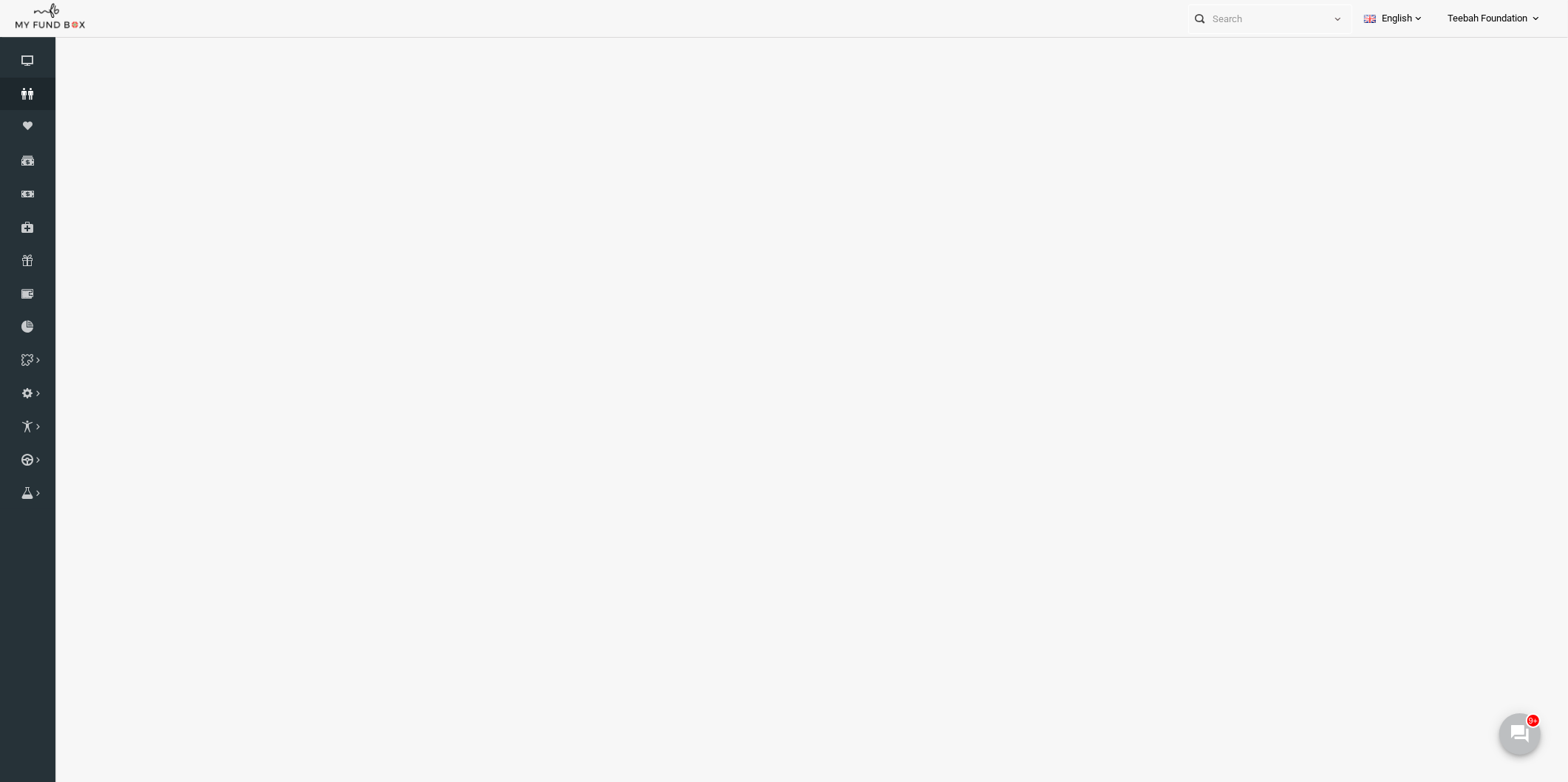
select select "100"
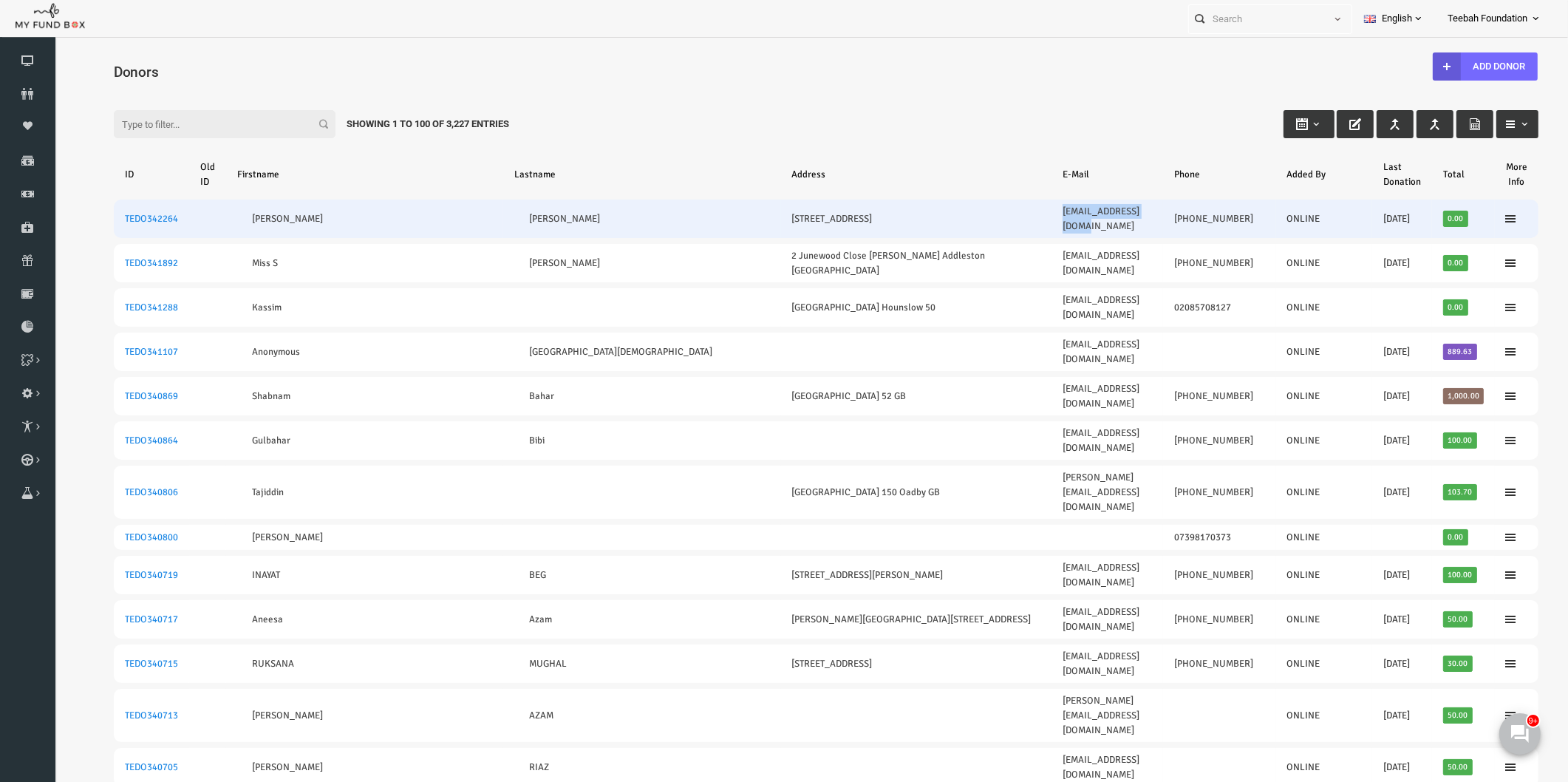
drag, startPoint x: 1082, startPoint y: 211, endPoint x: 967, endPoint y: 209, distance: 115.0
click at [1021, 209] on td "[EMAIL_ADDRESS][DOMAIN_NAME]" at bounding box center [1076, 219] width 111 height 38
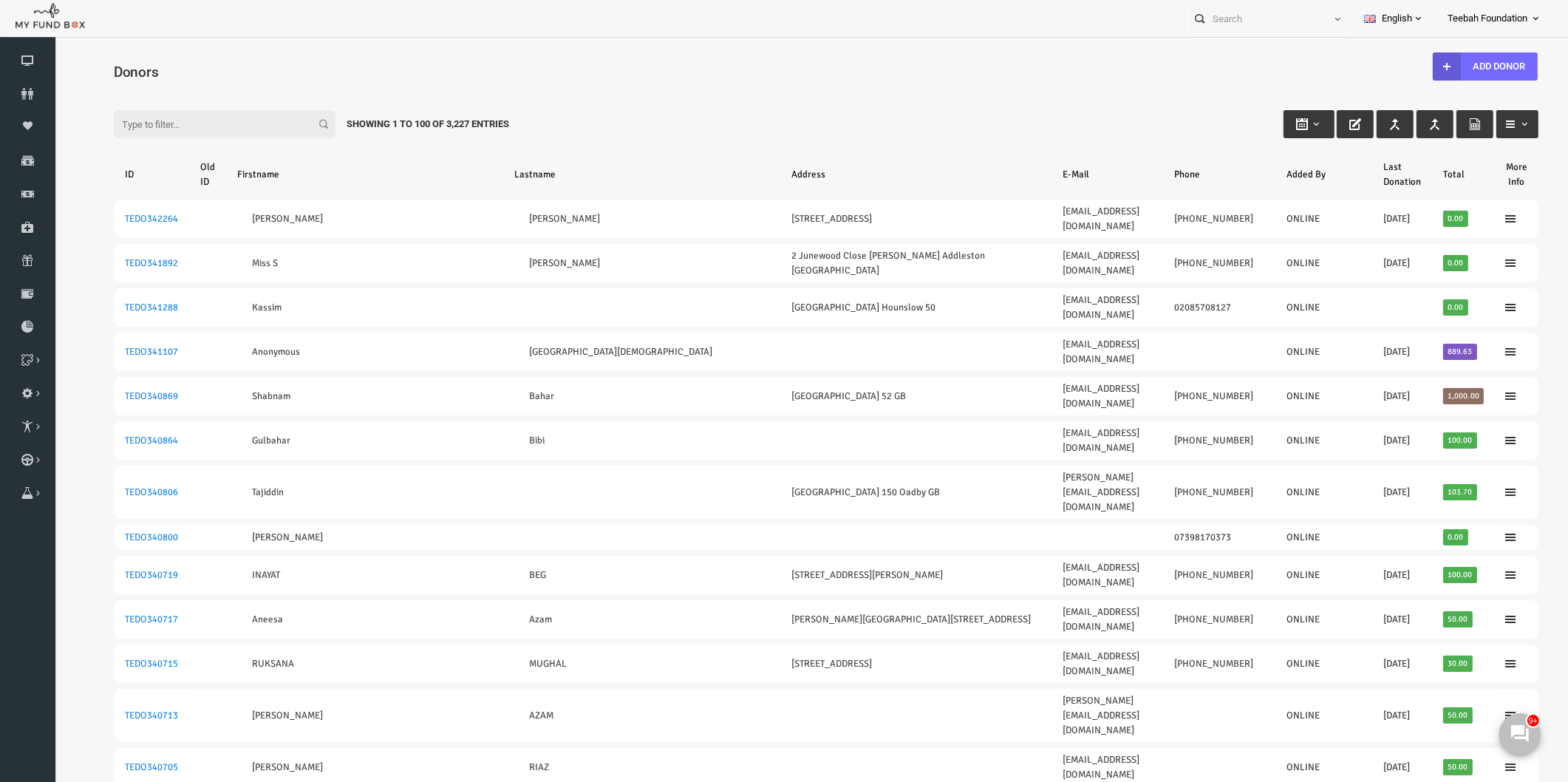
click at [1001, 121] on div "Filter: Showing 1 to 100 of 3,227 Entries" at bounding box center [796, 109] width 1455 height 40
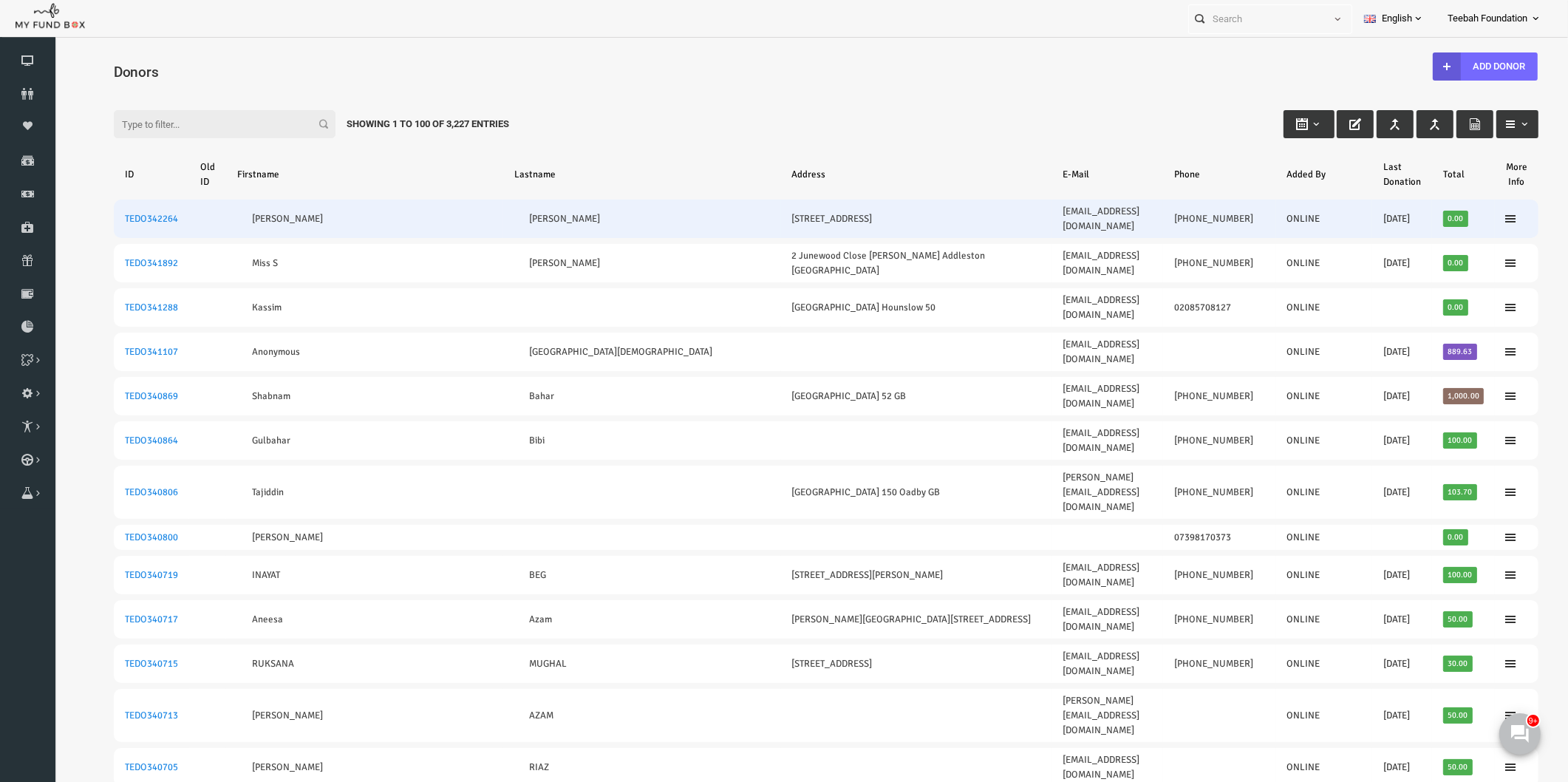
drag, startPoint x: 1213, startPoint y: 209, endPoint x: 1138, endPoint y: 209, distance: 75.0
click at [1138, 209] on td "[PHONE_NUMBER]" at bounding box center [1190, 219] width 112 height 38
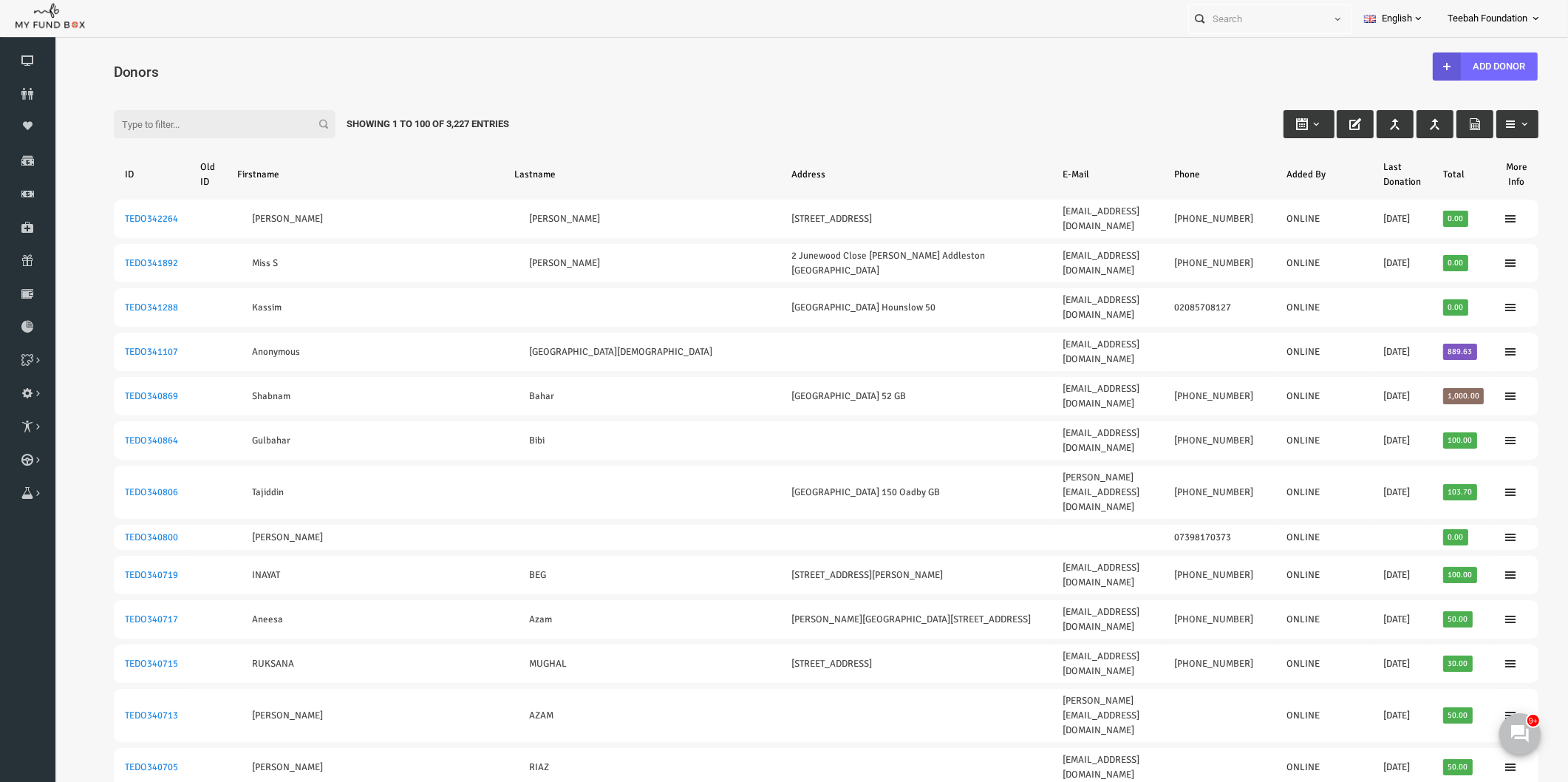
click at [590, 164] on th "Lastname" at bounding box center [611, 174] width 278 height 38
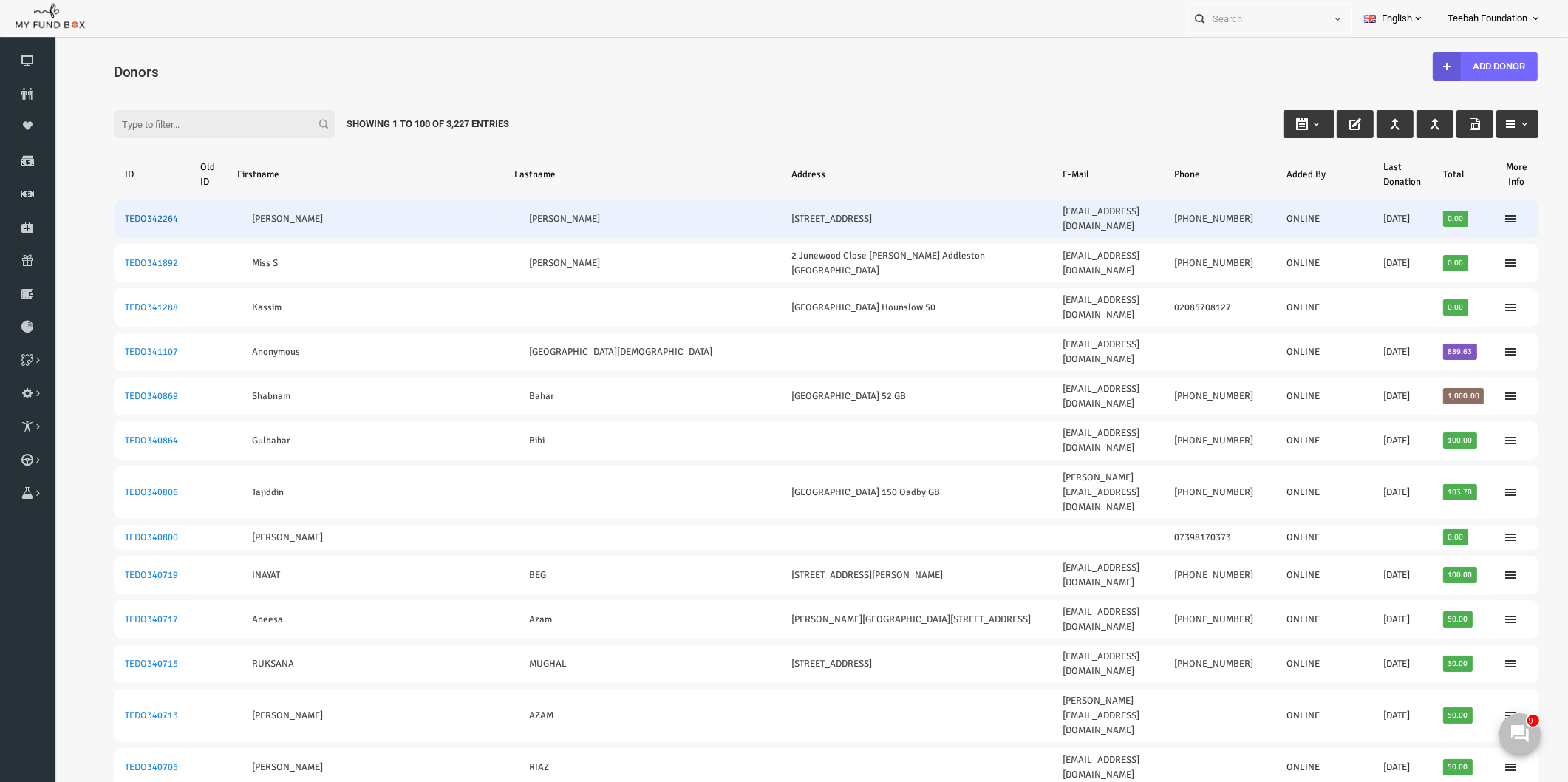
click at [141, 213] on link "TEDO342264" at bounding box center [121, 219] width 53 height 12
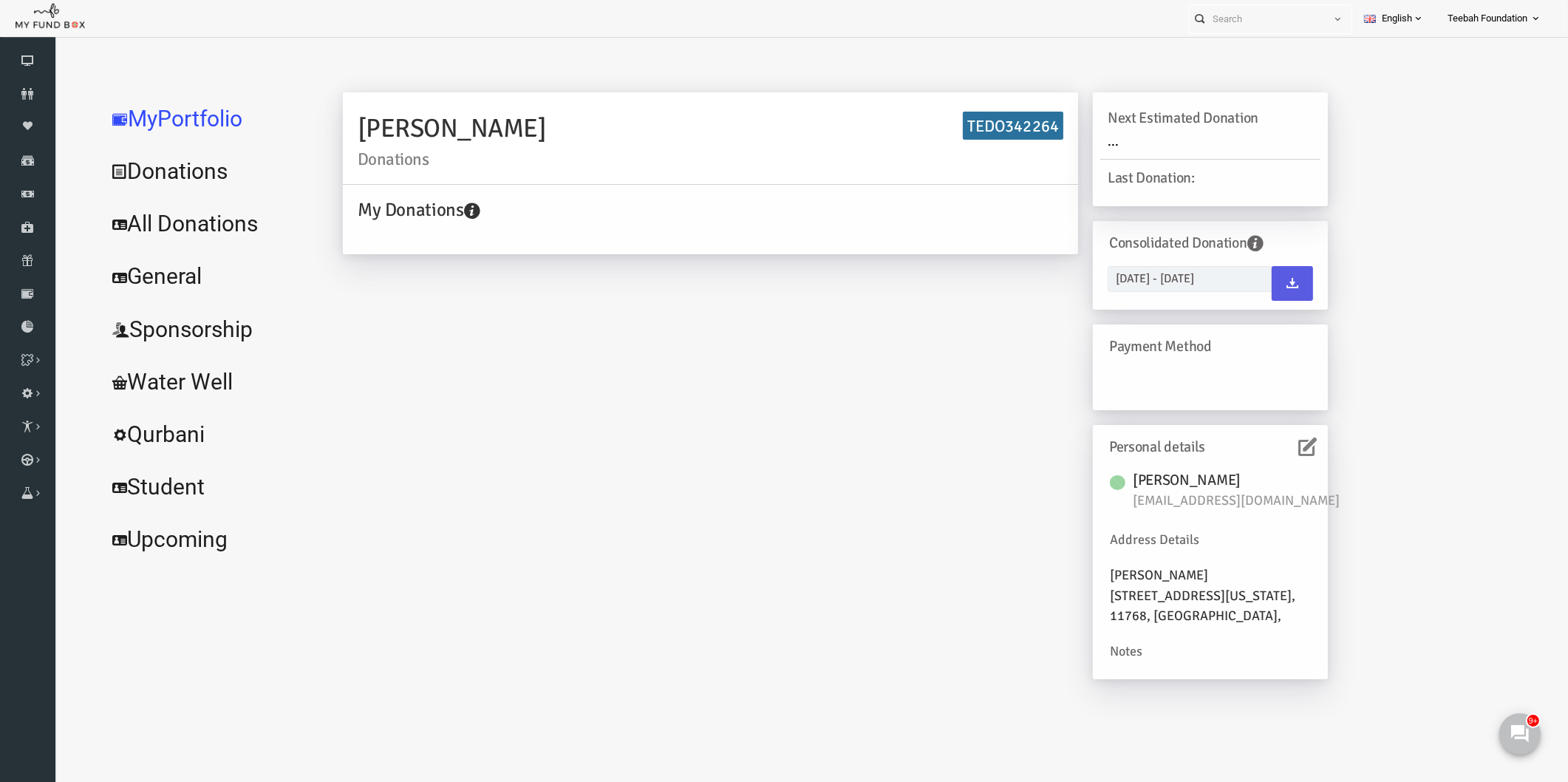
click at [1275, 455] on icon at bounding box center [1277, 447] width 19 height 19
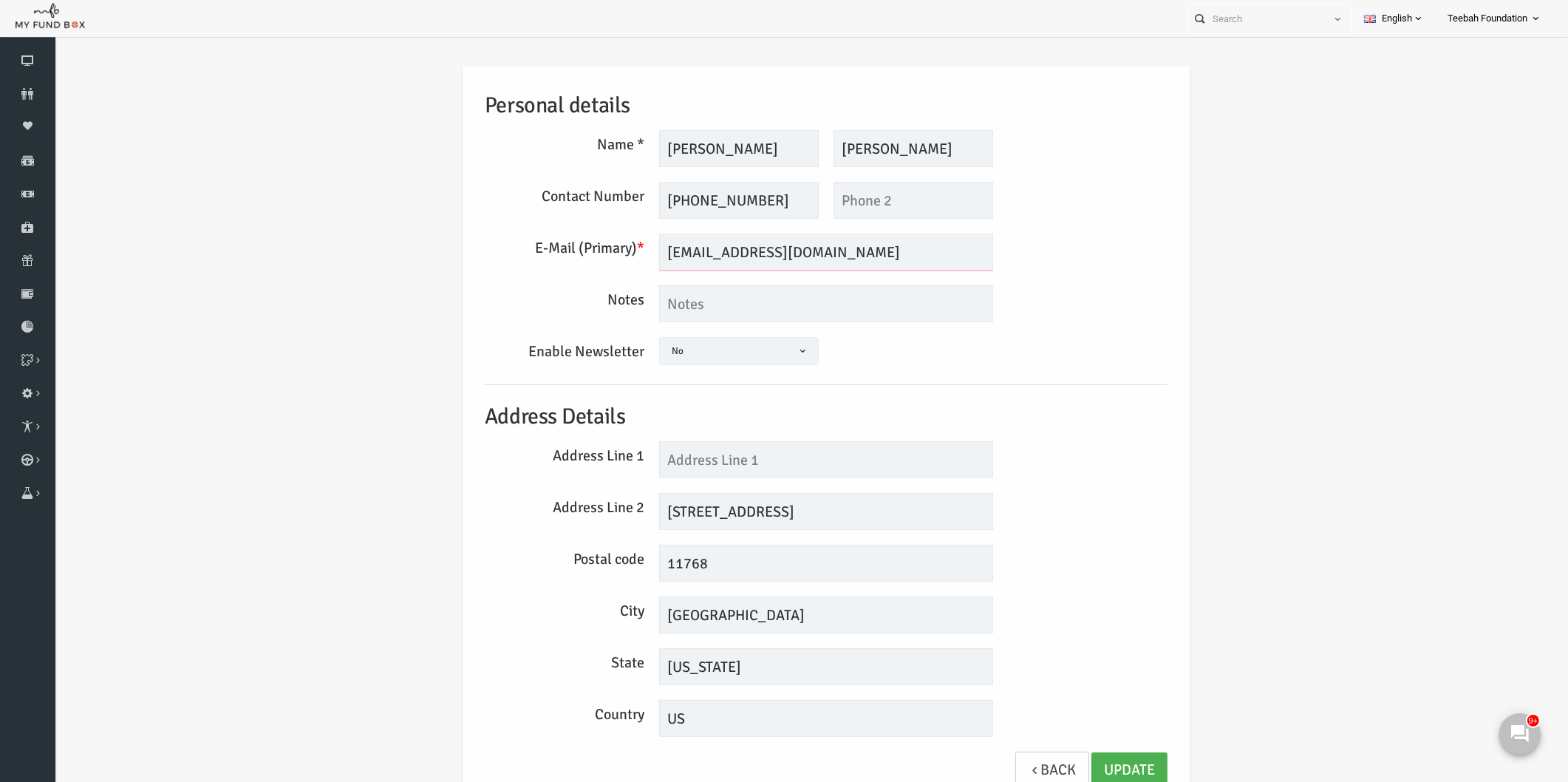
click at [688, 256] on input "[EMAIL_ADDRESS][DOMAIN_NAME]" at bounding box center [796, 252] width 335 height 37
click at [684, 252] on input "[EMAIL_ADDRESS][DOMAIN_NAME]" at bounding box center [796, 252] width 335 height 37
click at [692, 246] on input "[EMAIL_ADDRESS][DOMAIN_NAME]" at bounding box center [796, 252] width 335 height 37
type input "[EMAIL_ADDRESS][DOMAIN_NAME]"
click at [1091, 769] on link "Update" at bounding box center [1099, 770] width 76 height 36
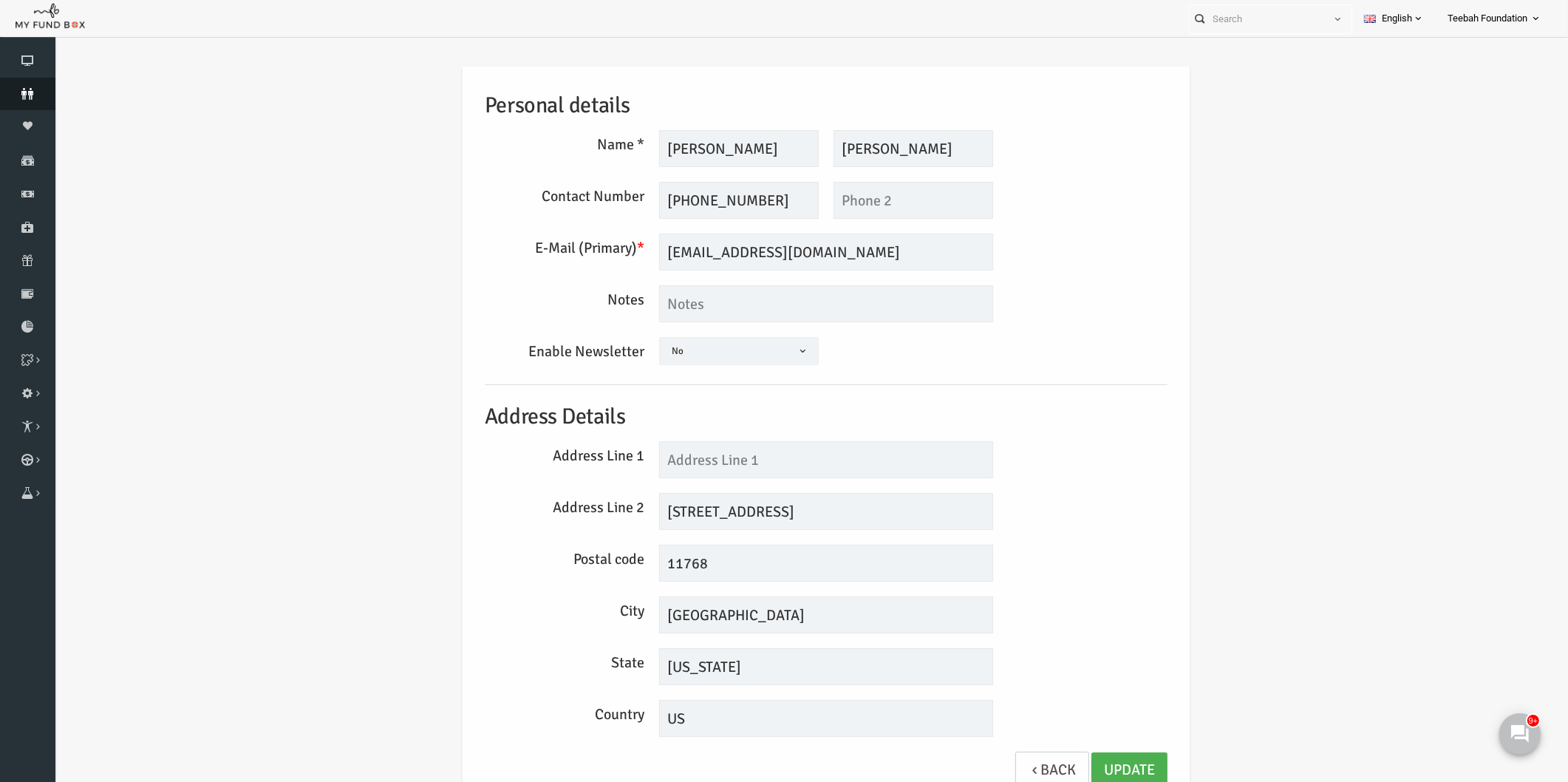
click at [31, 90] on icon at bounding box center [27, 93] width 55 height 12
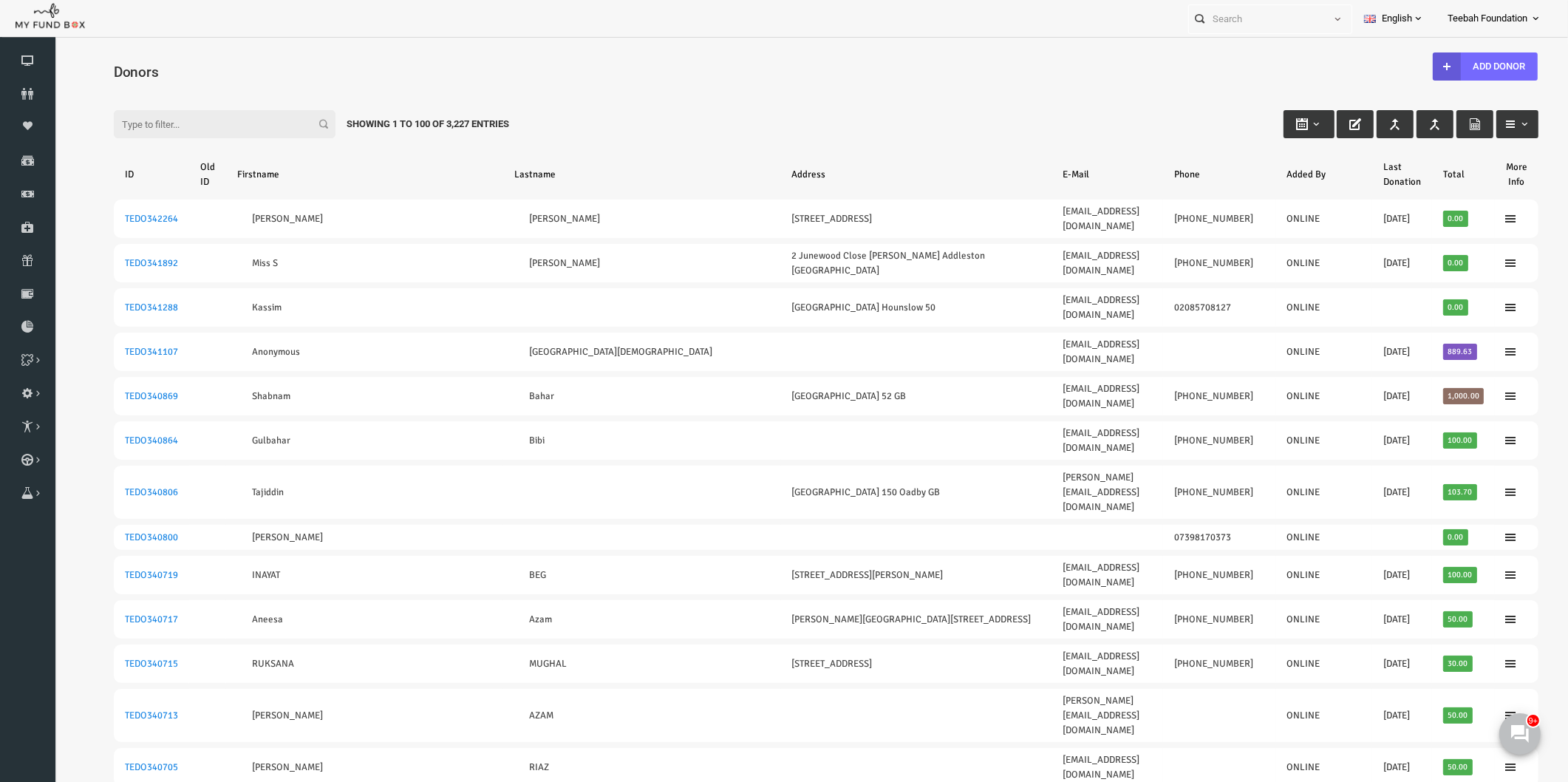
click at [734, 107] on div "Filter: Showing 1 to 100 of 3,227 Entries" at bounding box center [796, 109] width 1455 height 40
click at [30, 94] on icon at bounding box center [27, 93] width 55 height 12
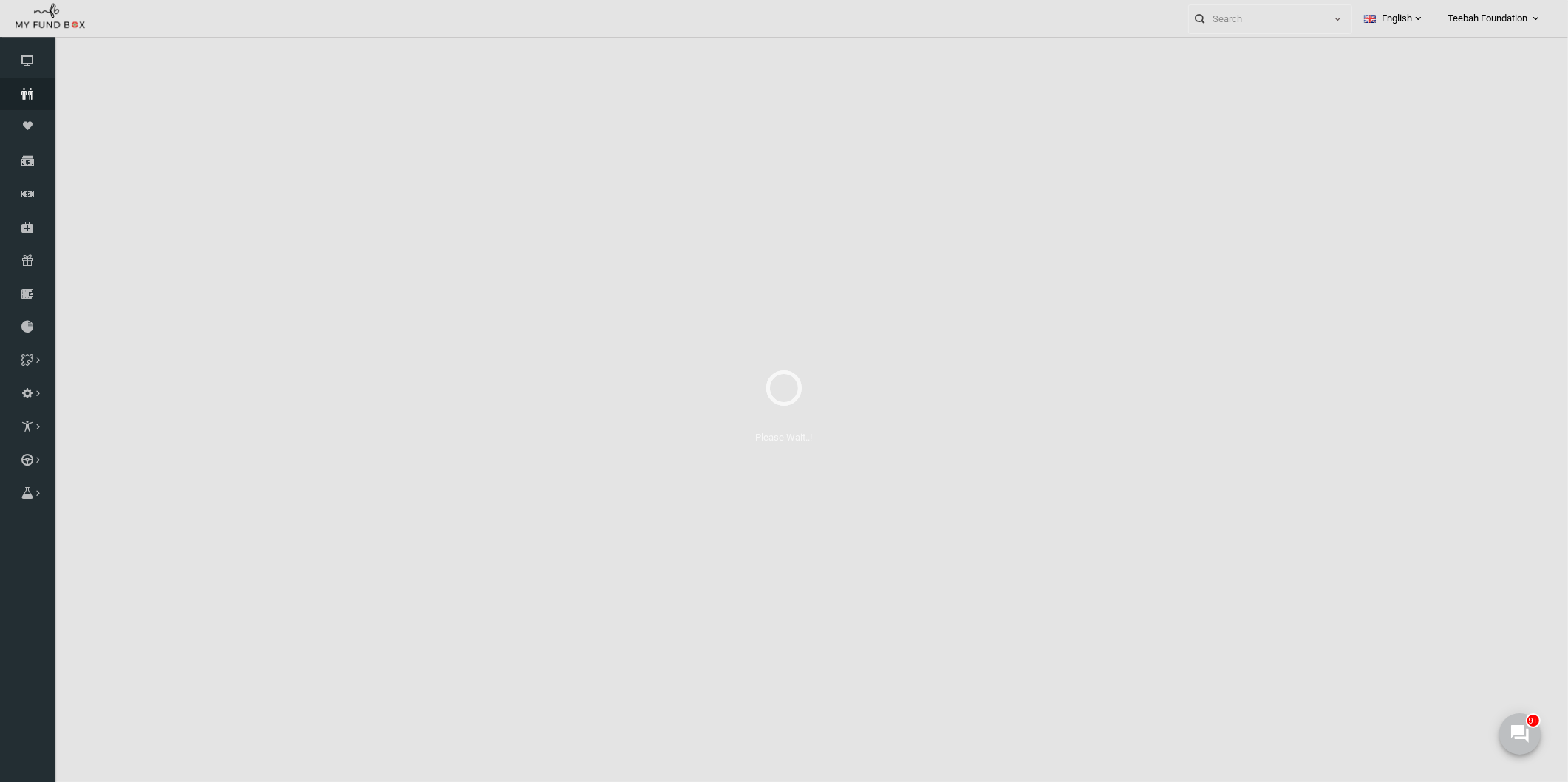
select select "100"
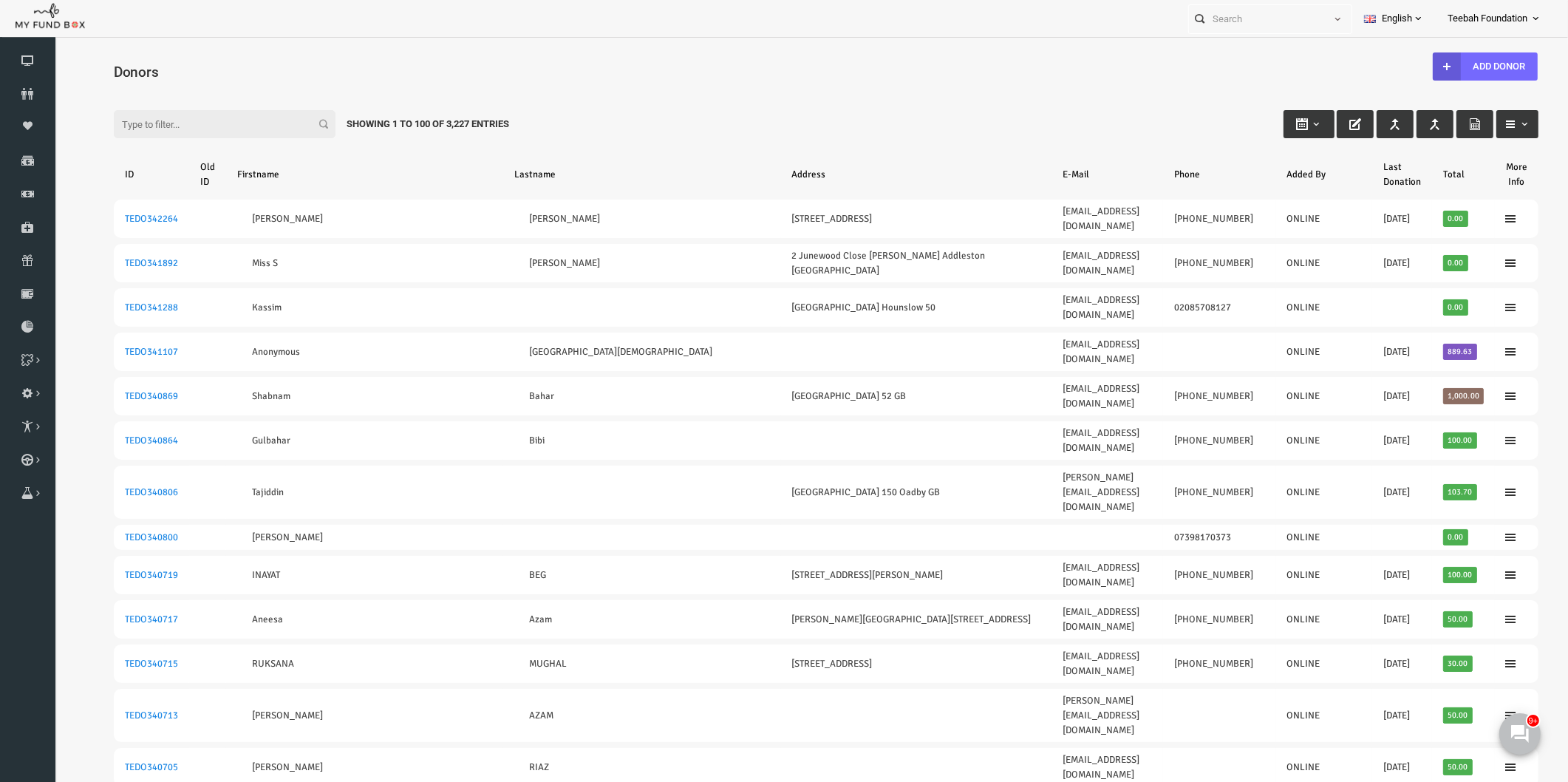
click at [593, 115] on div "Filter: Showing 1 to 100 of 3,227 Entries" at bounding box center [796, 109] width 1455 height 40
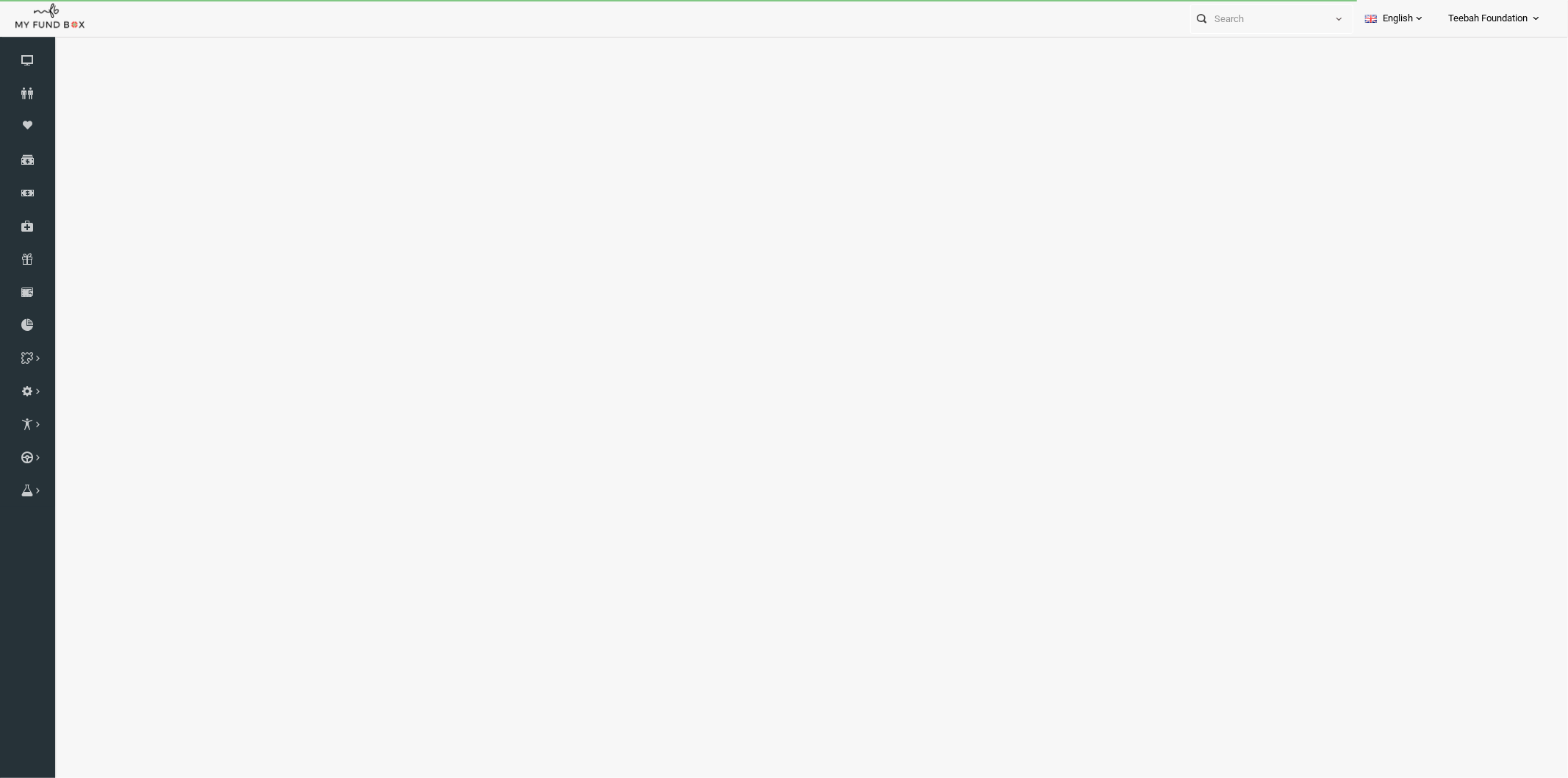
select select "100"
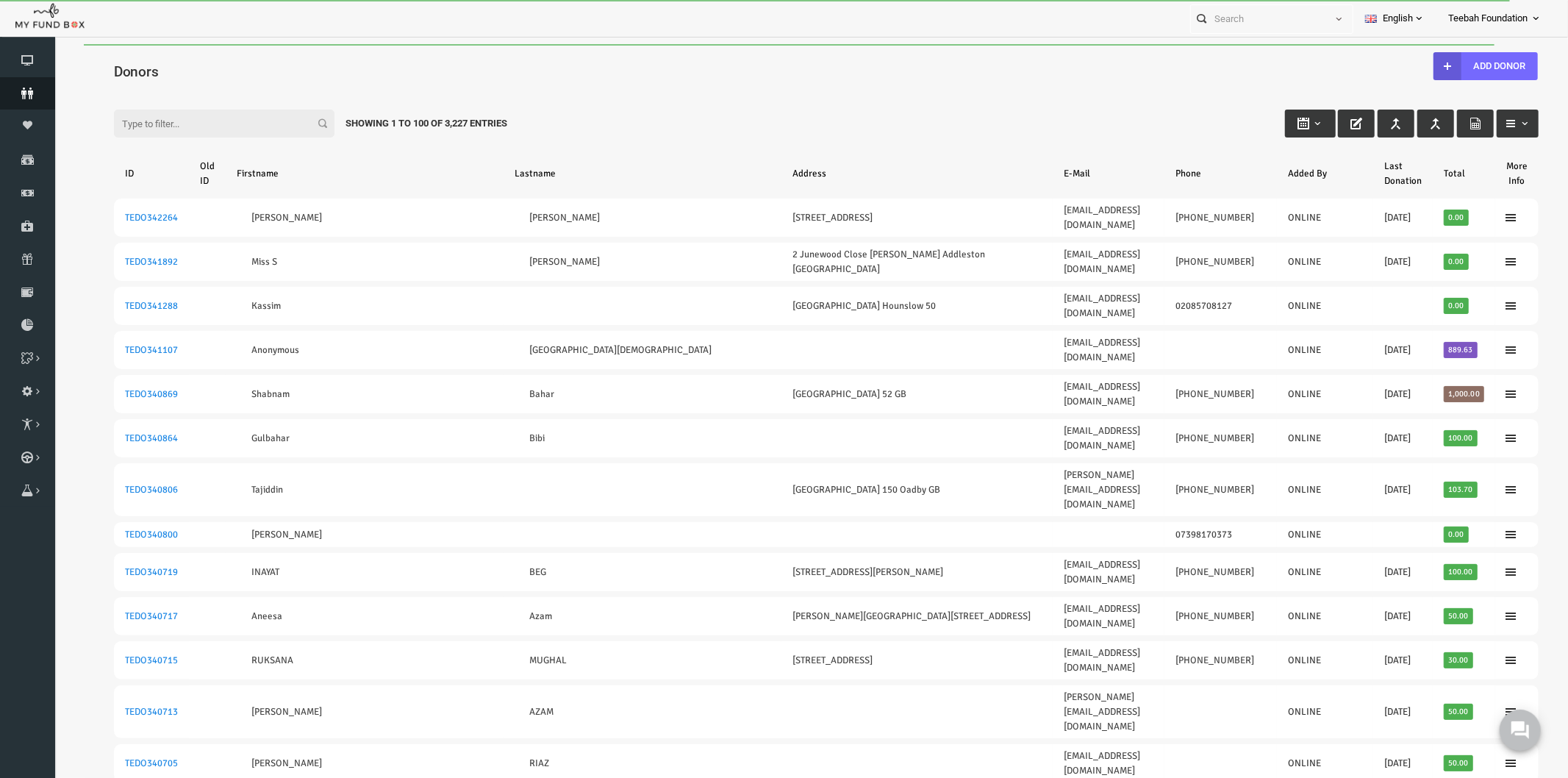
click at [20, 93] on icon at bounding box center [27, 93] width 55 height 12
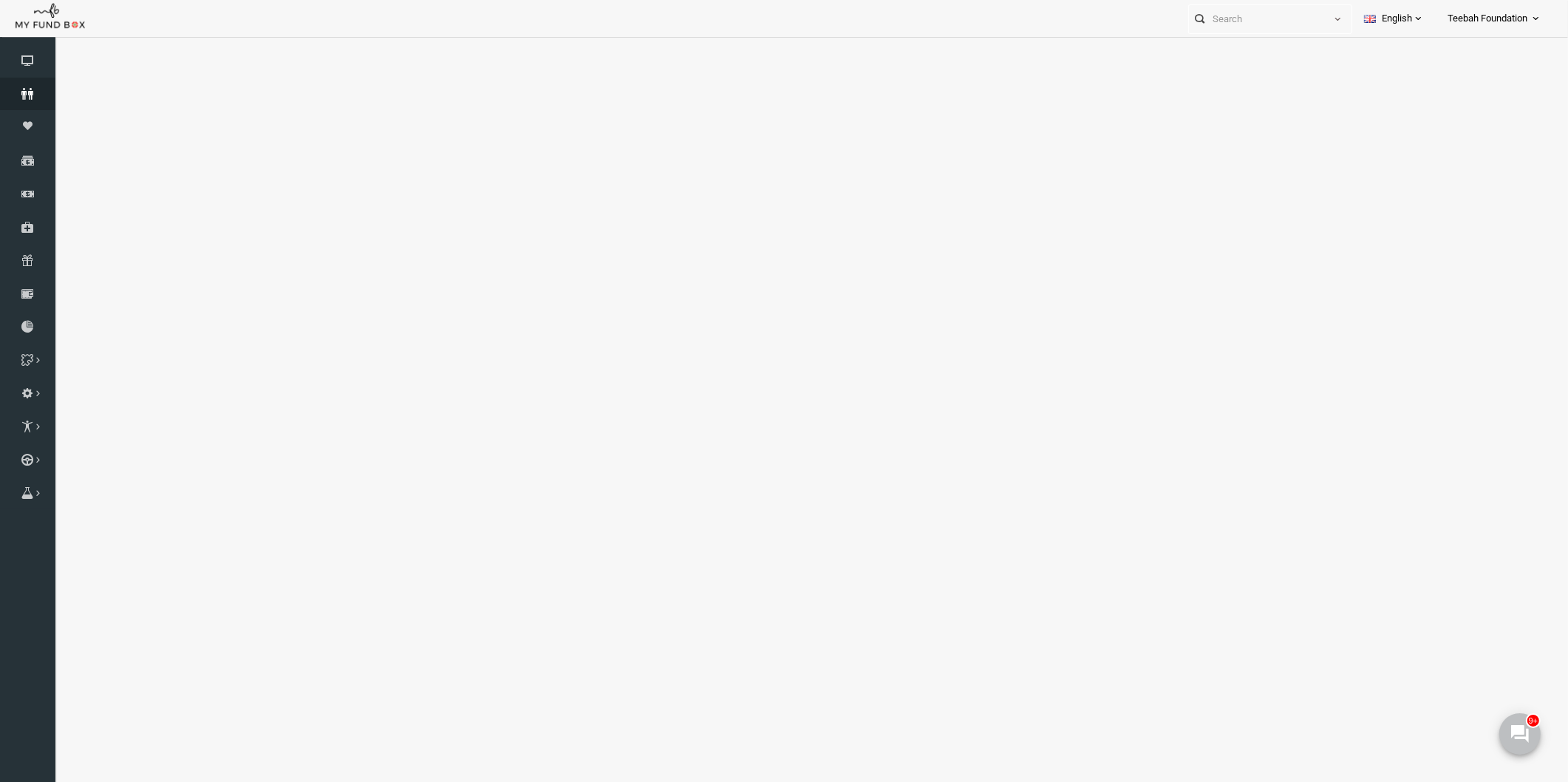
select select "100"
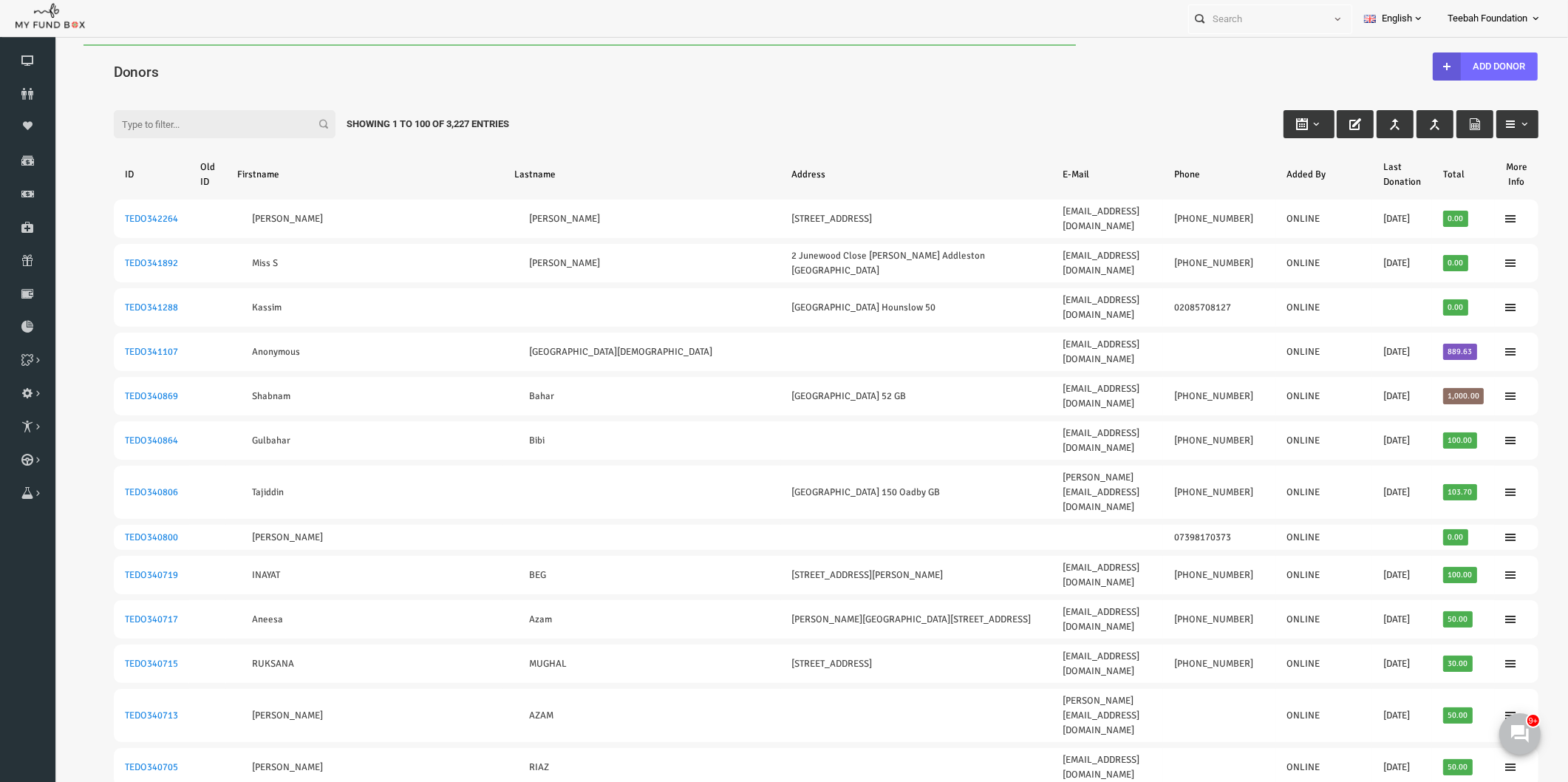
click at [164, 90] on div "Filter: Showing 1 to 100 of 3,227 Entries" at bounding box center [796, 109] width 1455 height 40
click at [155, 119] on input "Filter:" at bounding box center [193, 124] width 221 height 28
paste input "TEDO266600"
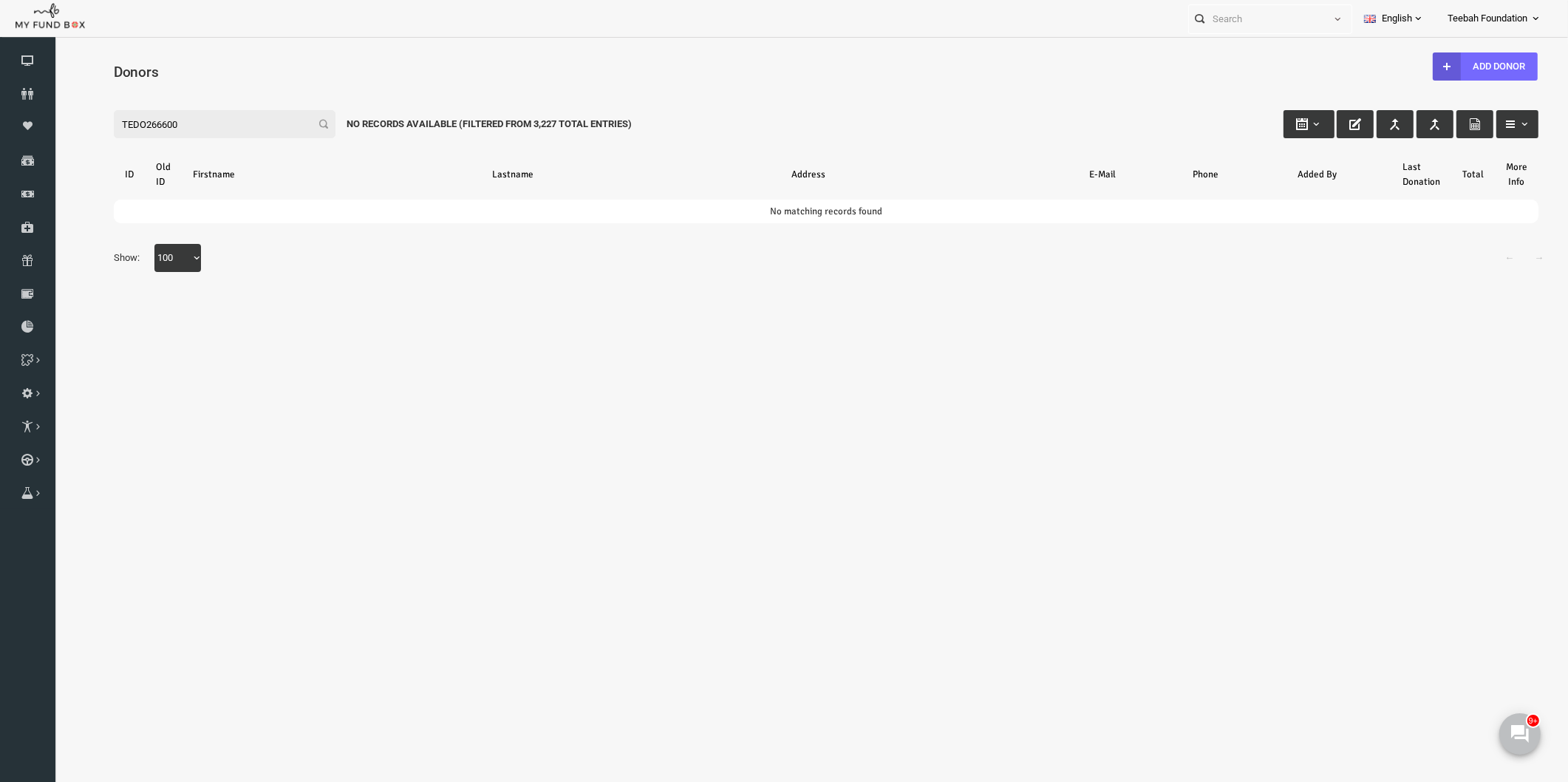
click at [161, 119] on input "TEDO266600" at bounding box center [193, 124] width 221 height 28
drag, startPoint x: 114, startPoint y: 122, endPoint x: 72, endPoint y: 128, distance: 42.4
click at [72, 128] on div "Filter: TEDO266600 No records available (Filtered From 3,227 Total Entries)" at bounding box center [796, 109] width 1455 height 40
drag, startPoint x: 176, startPoint y: 119, endPoint x: 122, endPoint y: 119, distance: 54.0
click at [122, 119] on input "266600" at bounding box center [193, 124] width 221 height 28
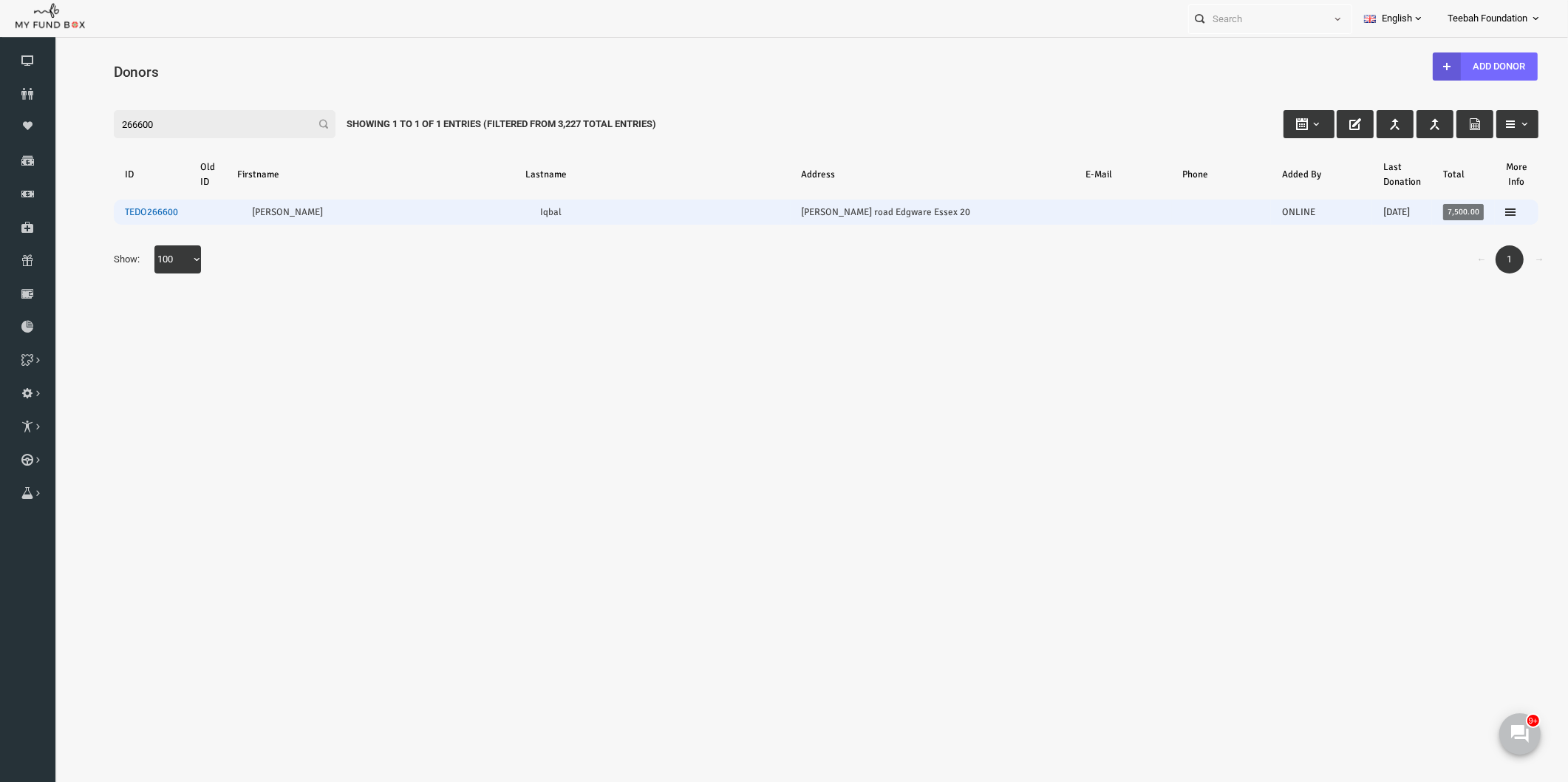
type input "266600"
click at [107, 210] on link "TEDO266600" at bounding box center [121, 212] width 53 height 12
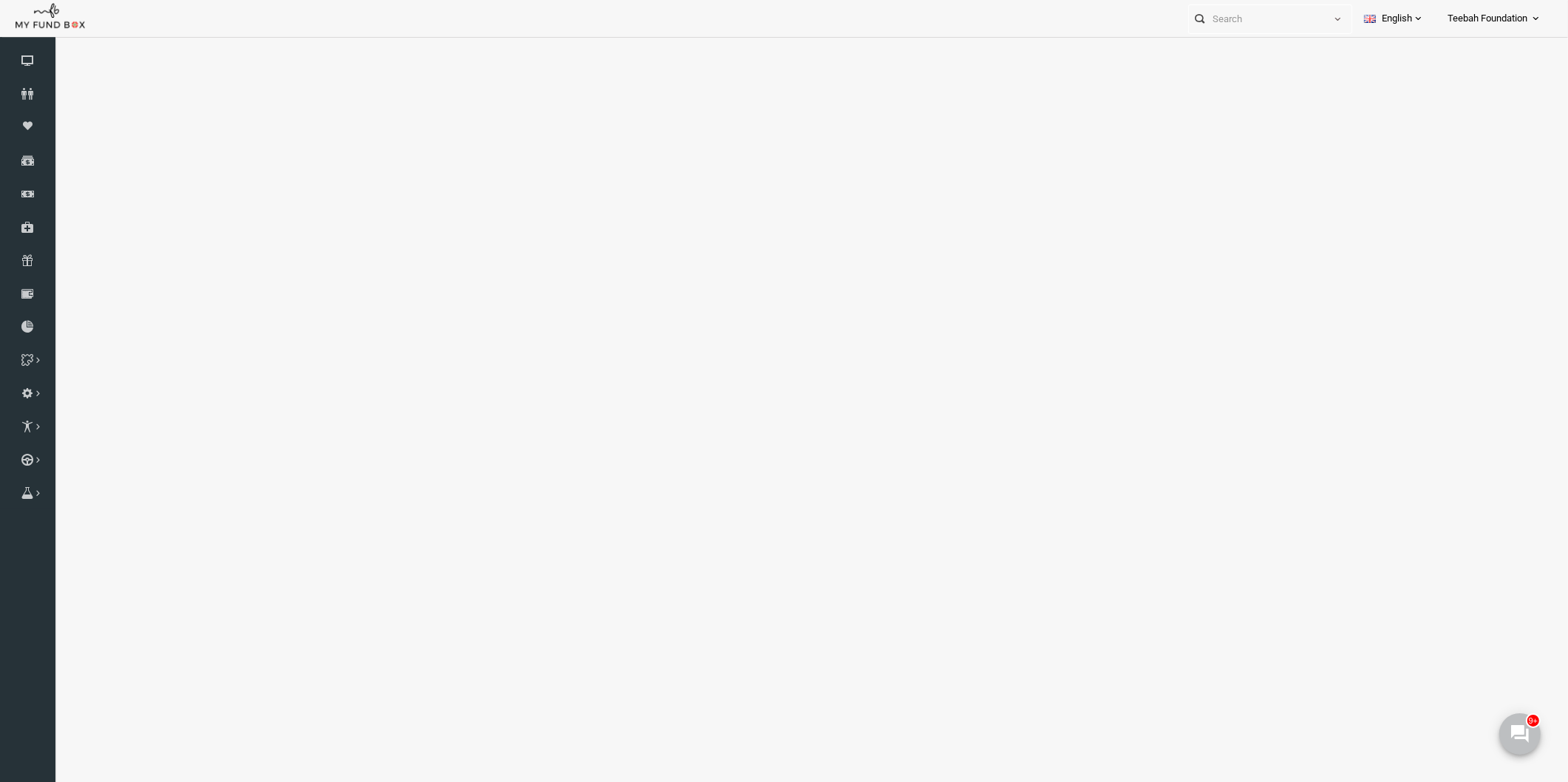
select select "100"
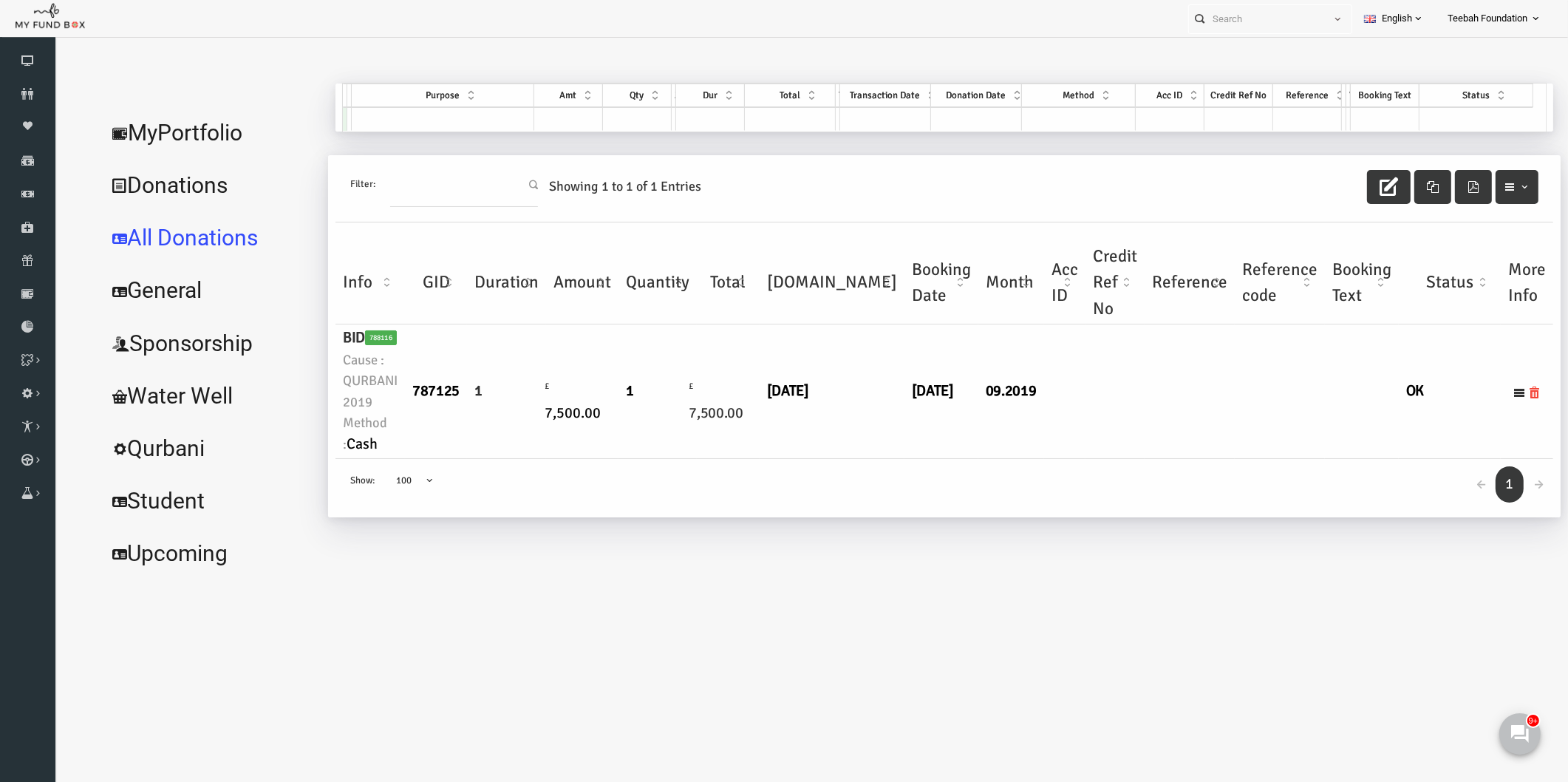
click at [799, 437] on td "[DATE]" at bounding box center [802, 391] width 145 height 135
click at [189, 129] on link "MyPortfolio" at bounding box center [179, 133] width 221 height 53
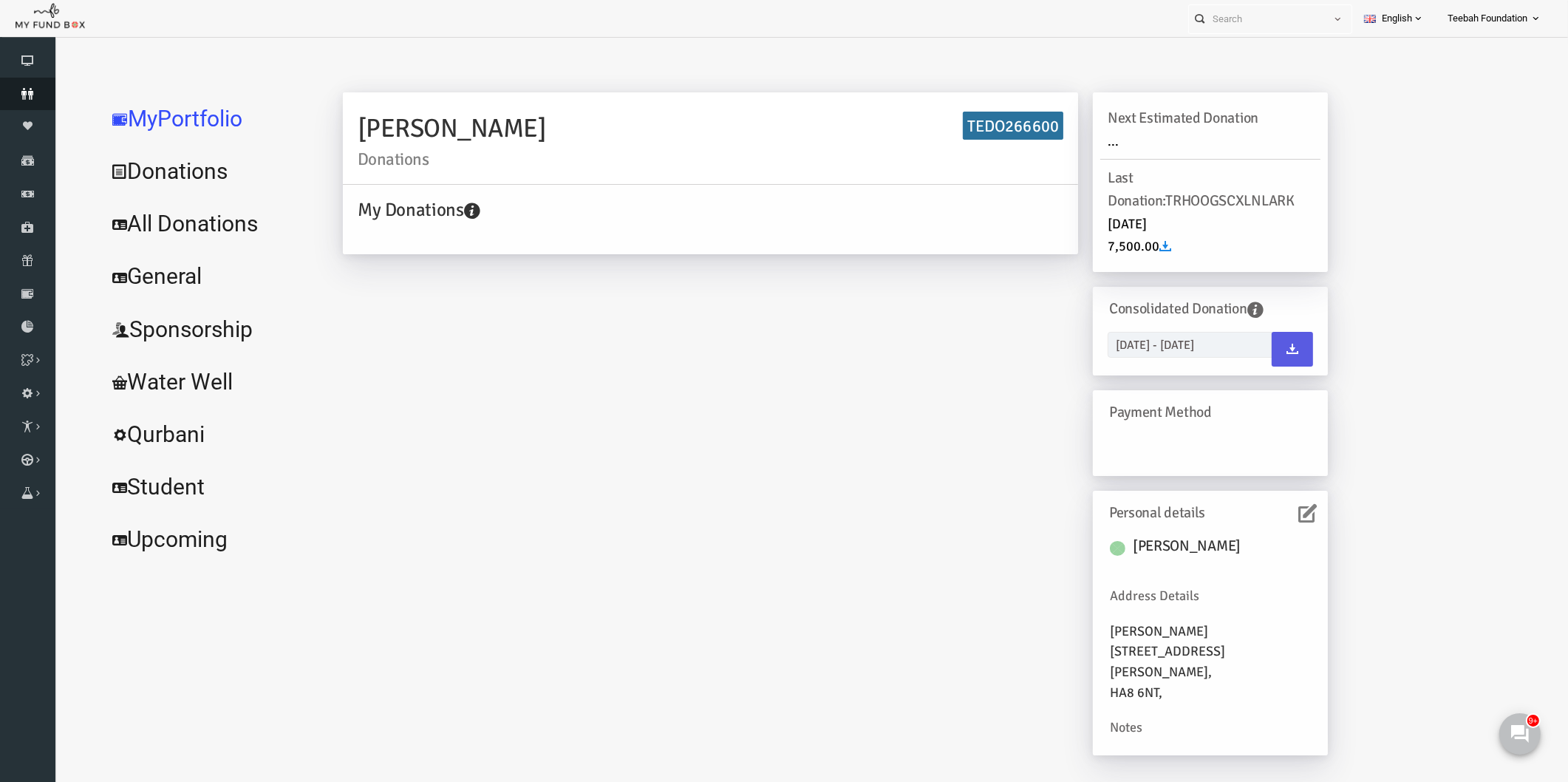
click at [28, 90] on icon at bounding box center [27, 93] width 55 height 12
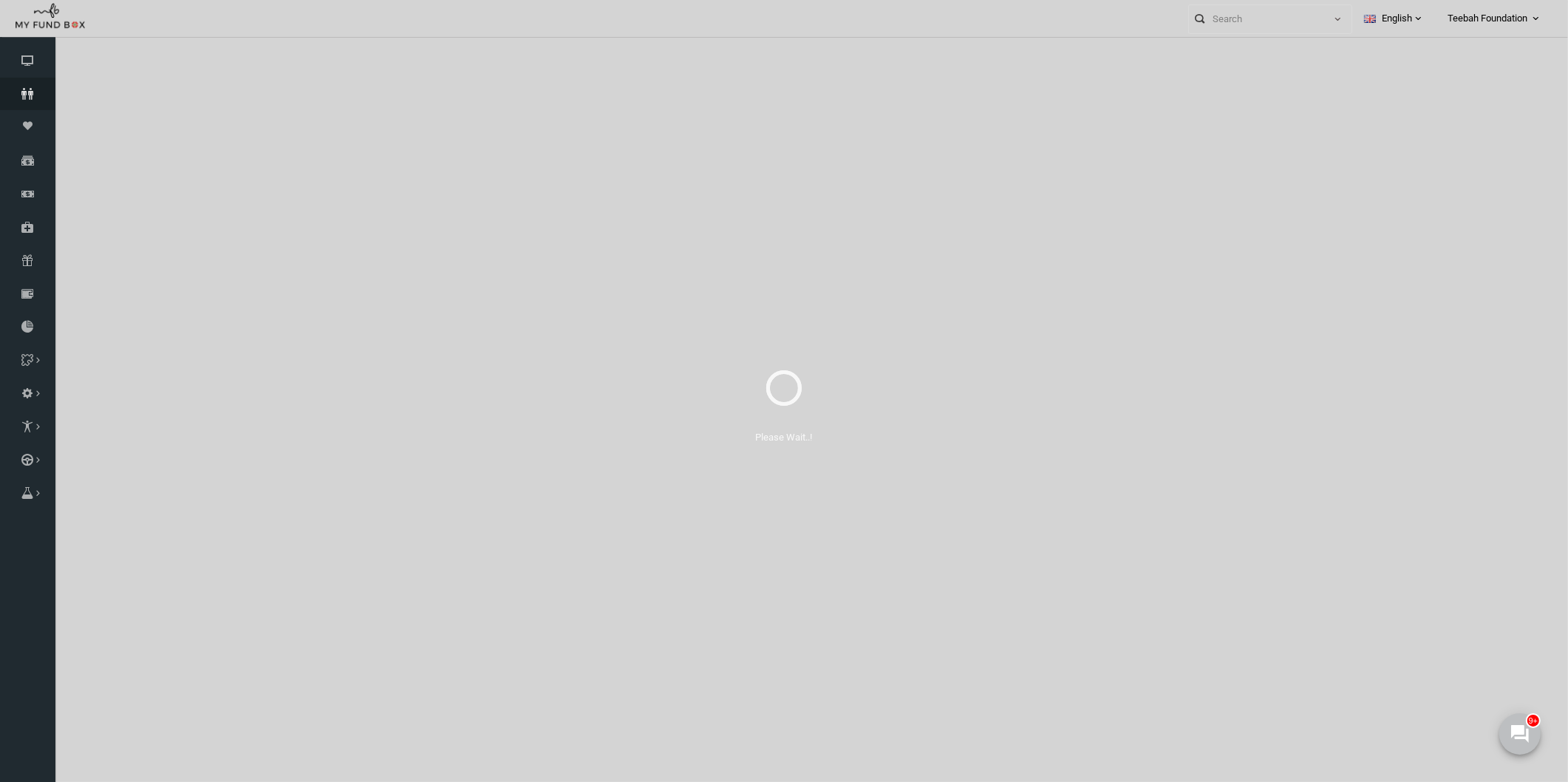
select select "100"
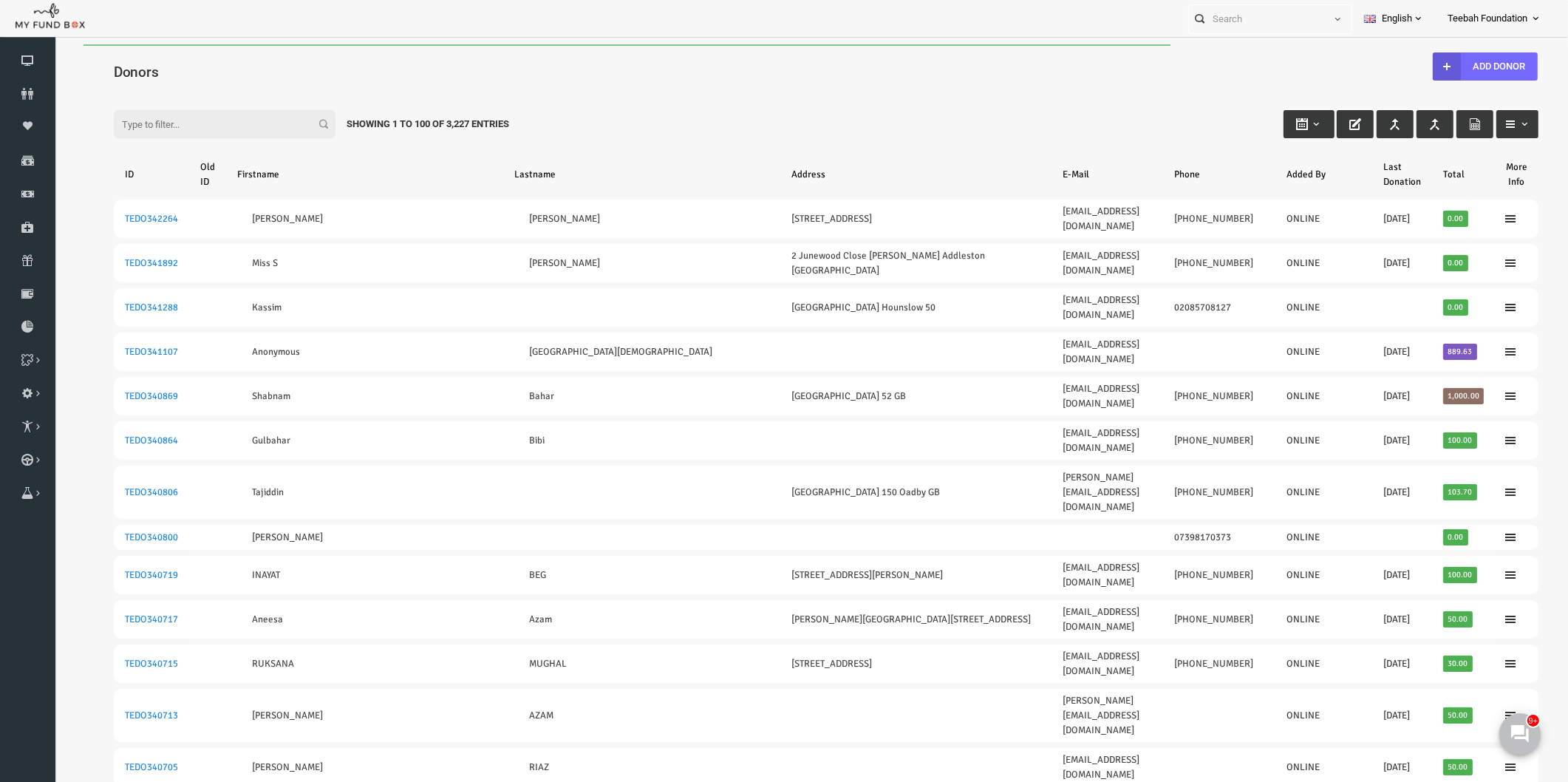
click at [166, 130] on input "Filter:" at bounding box center [193, 124] width 221 height 28
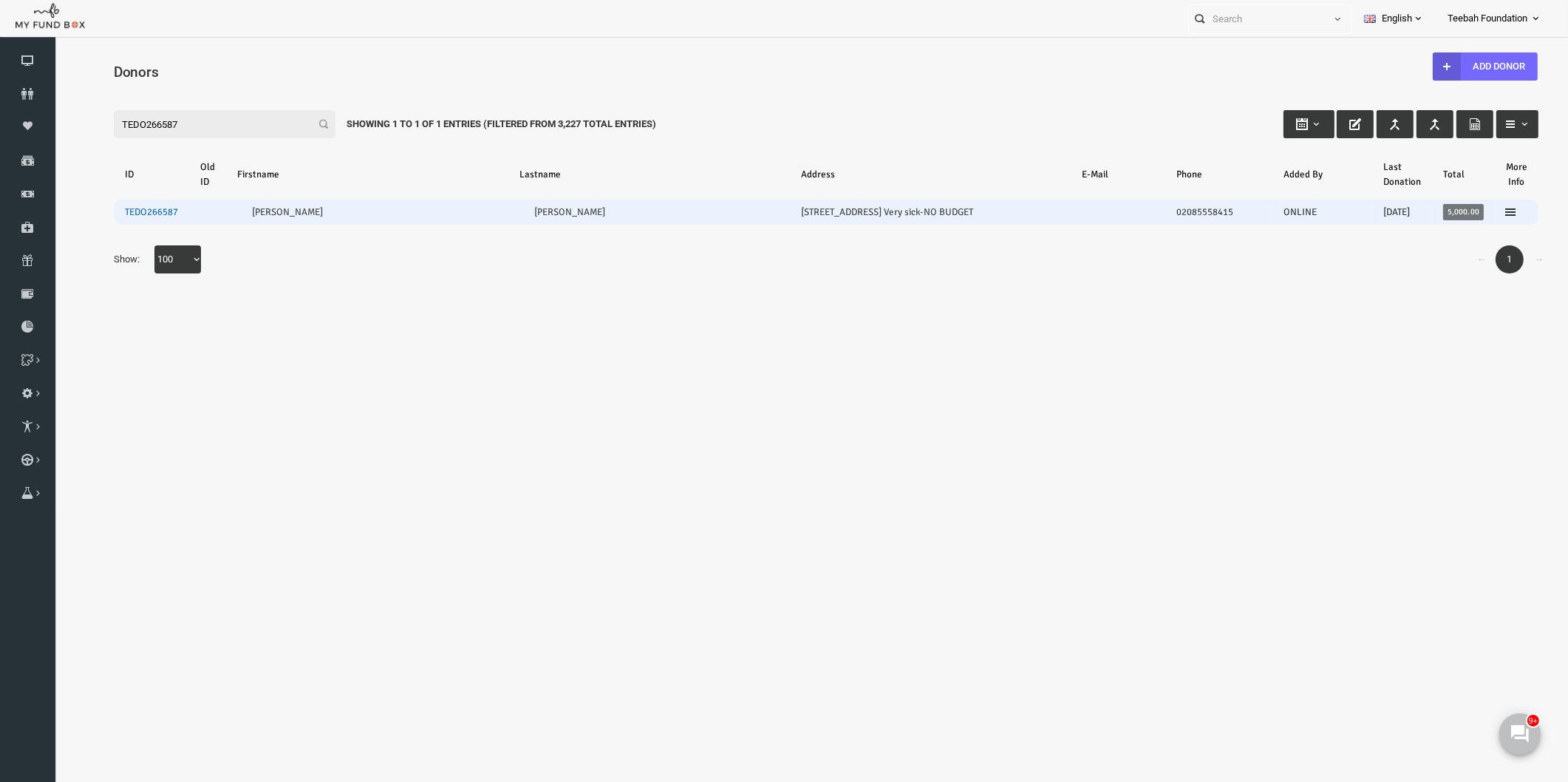
type input "TEDO266587"
click at [129, 208] on link "TEDO266587" at bounding box center [121, 212] width 53 height 12
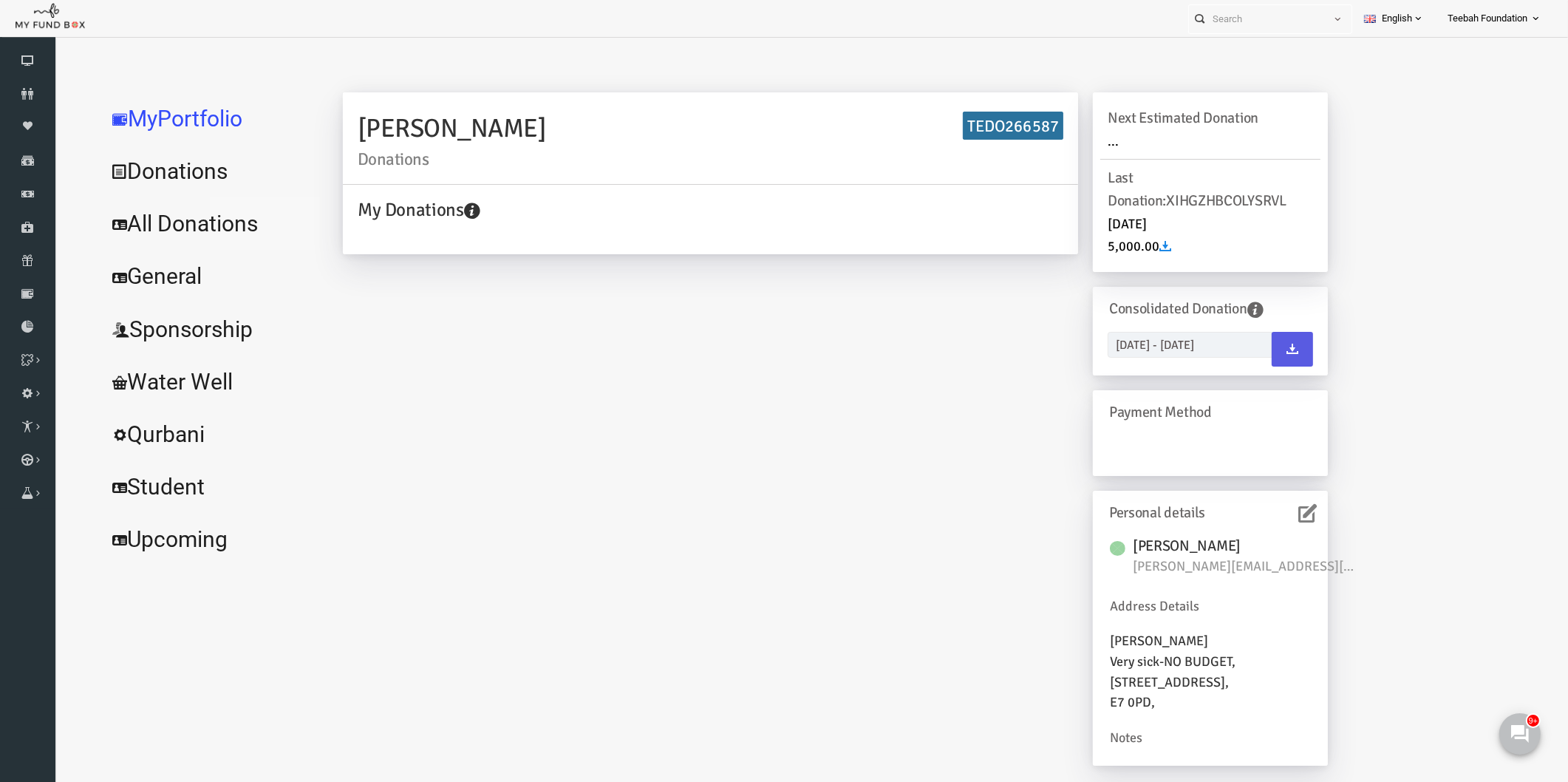
click at [218, 225] on link "All Donations" at bounding box center [179, 223] width 221 height 53
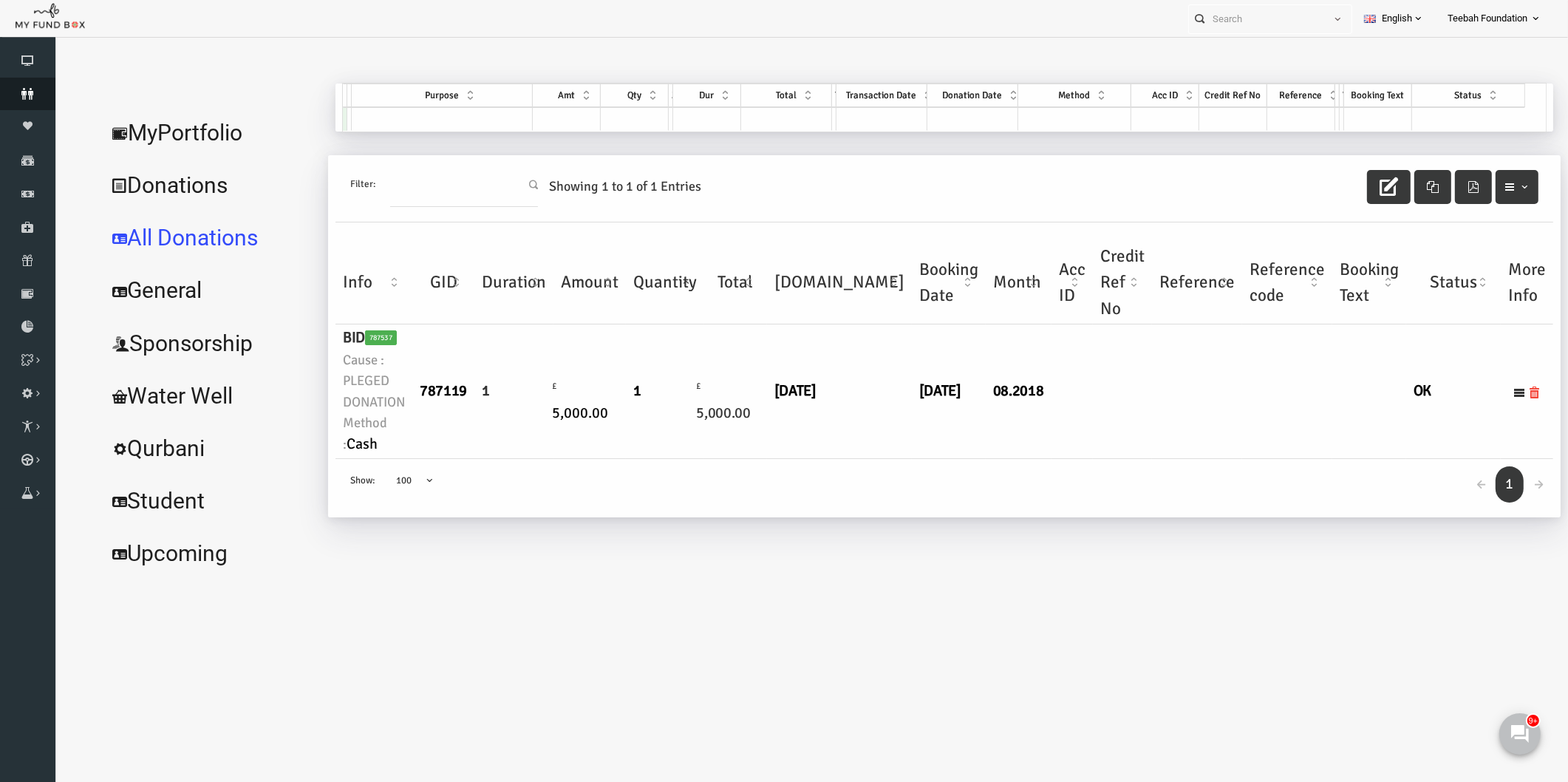
click at [20, 87] on link "Donors" at bounding box center [27, 93] width 55 height 33
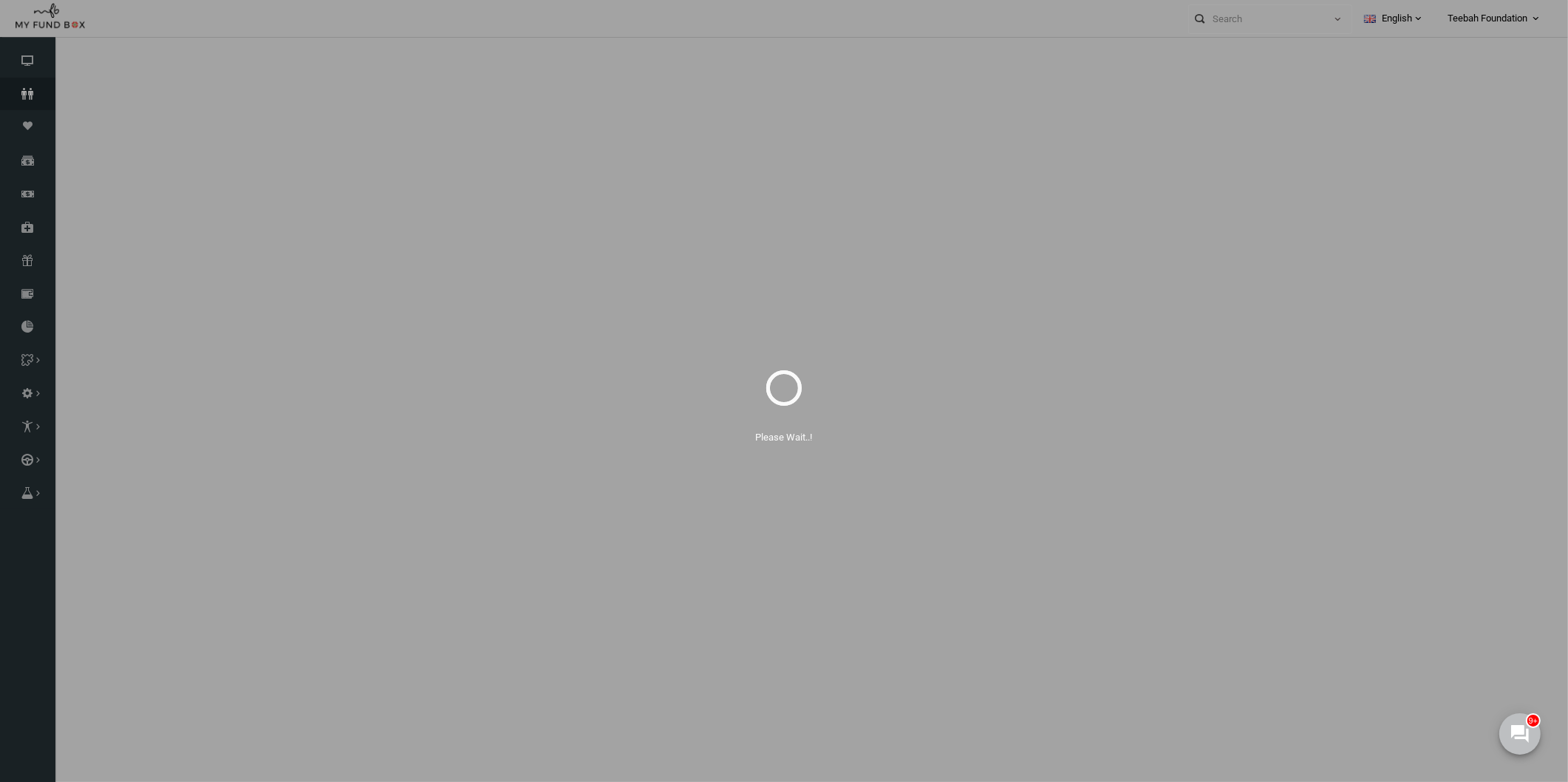
select select "100"
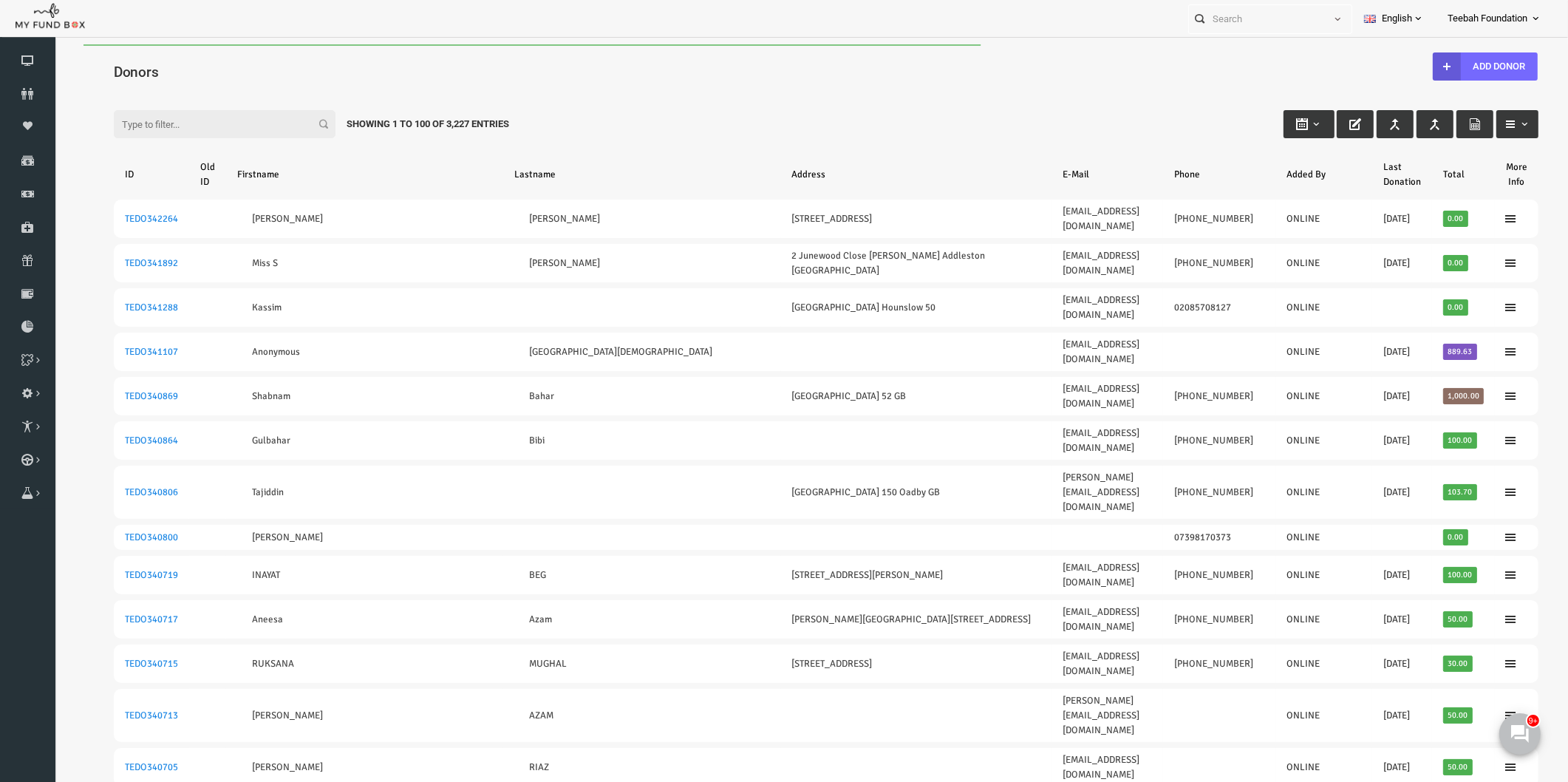
click at [144, 122] on input "Filter:" at bounding box center [193, 124] width 221 height 28
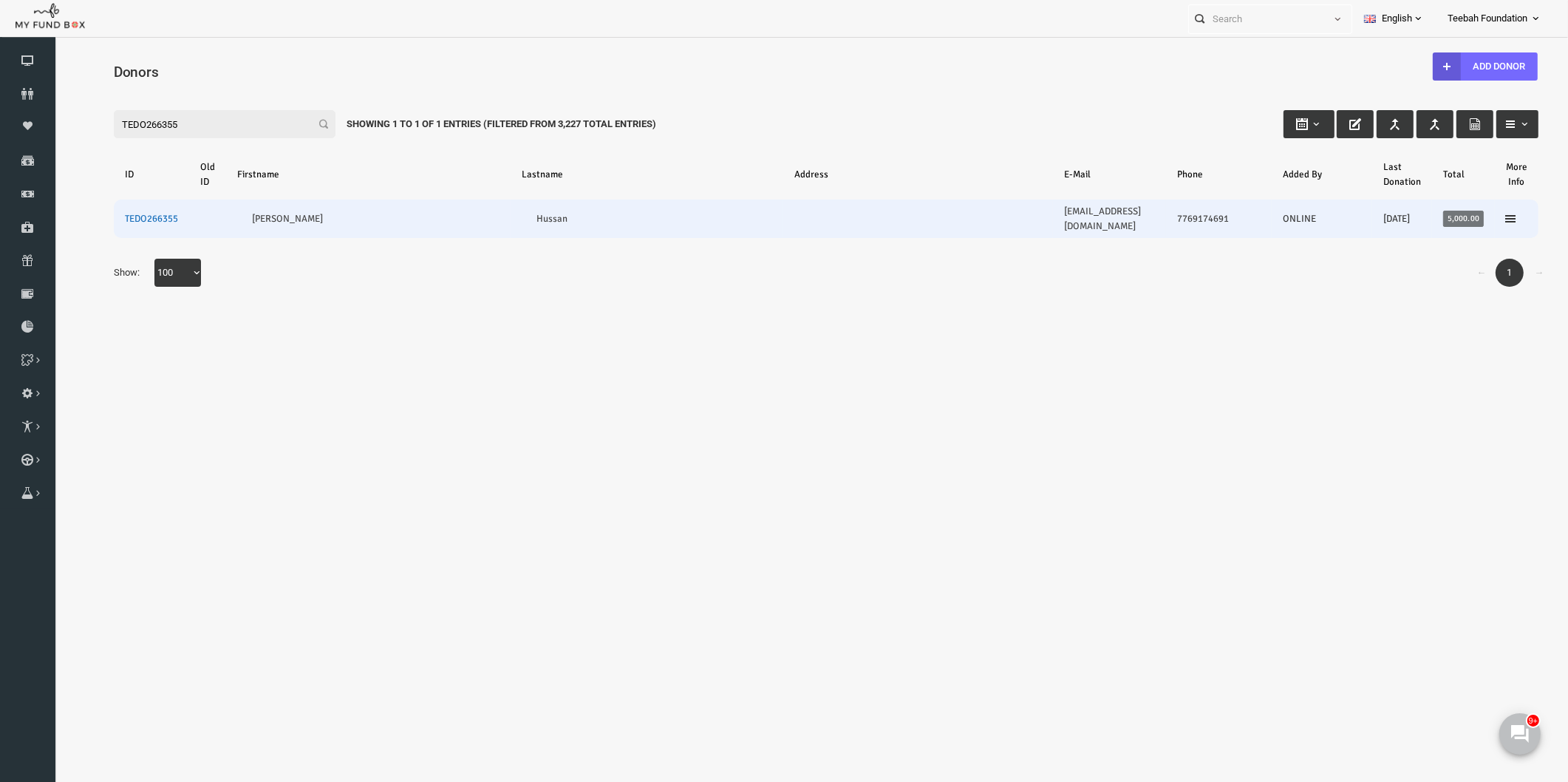
type input "TEDO266355"
click at [122, 213] on link "TEDO266355" at bounding box center [121, 219] width 53 height 12
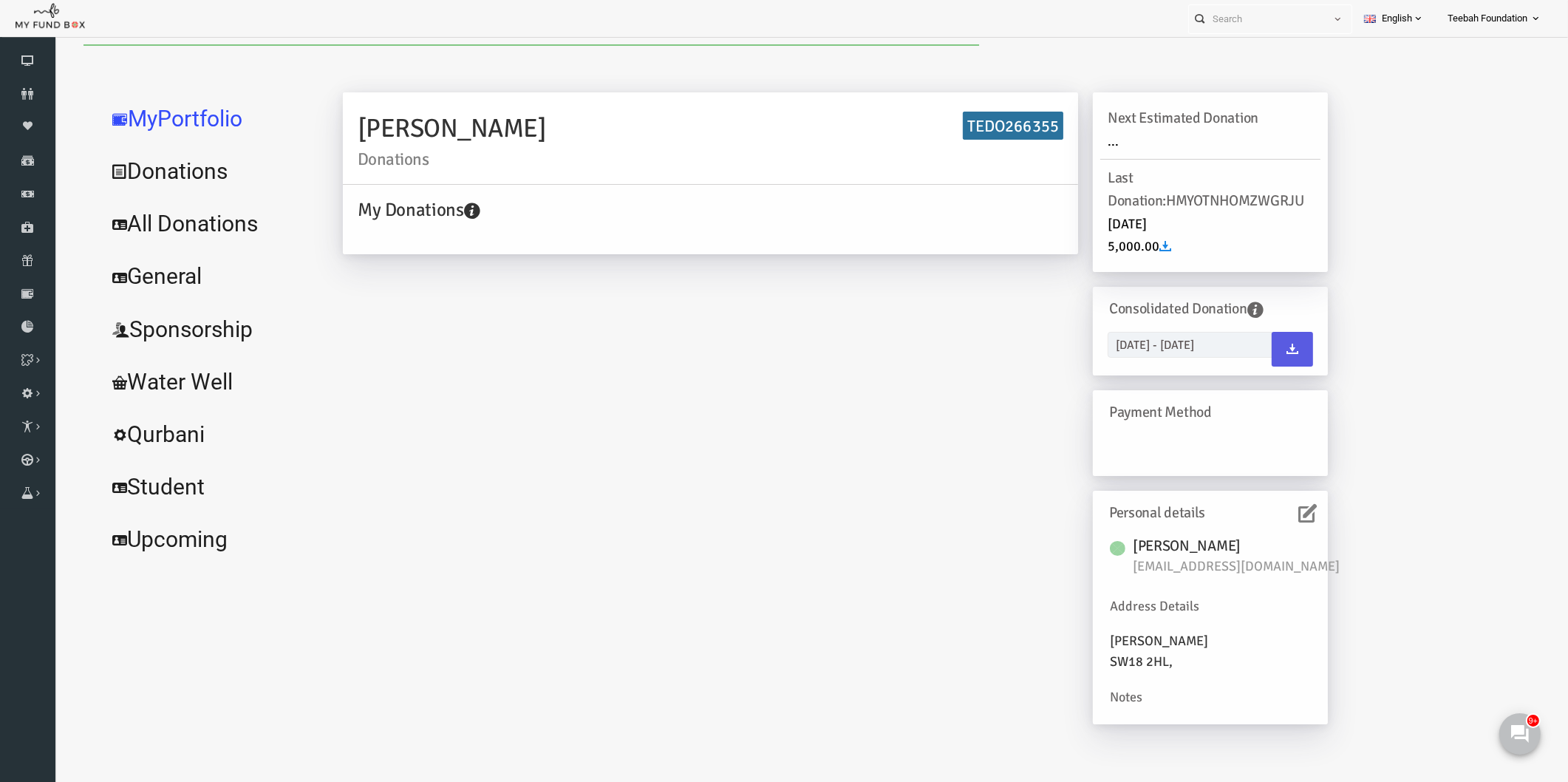
click at [174, 219] on link "All Donations" at bounding box center [179, 223] width 221 height 53
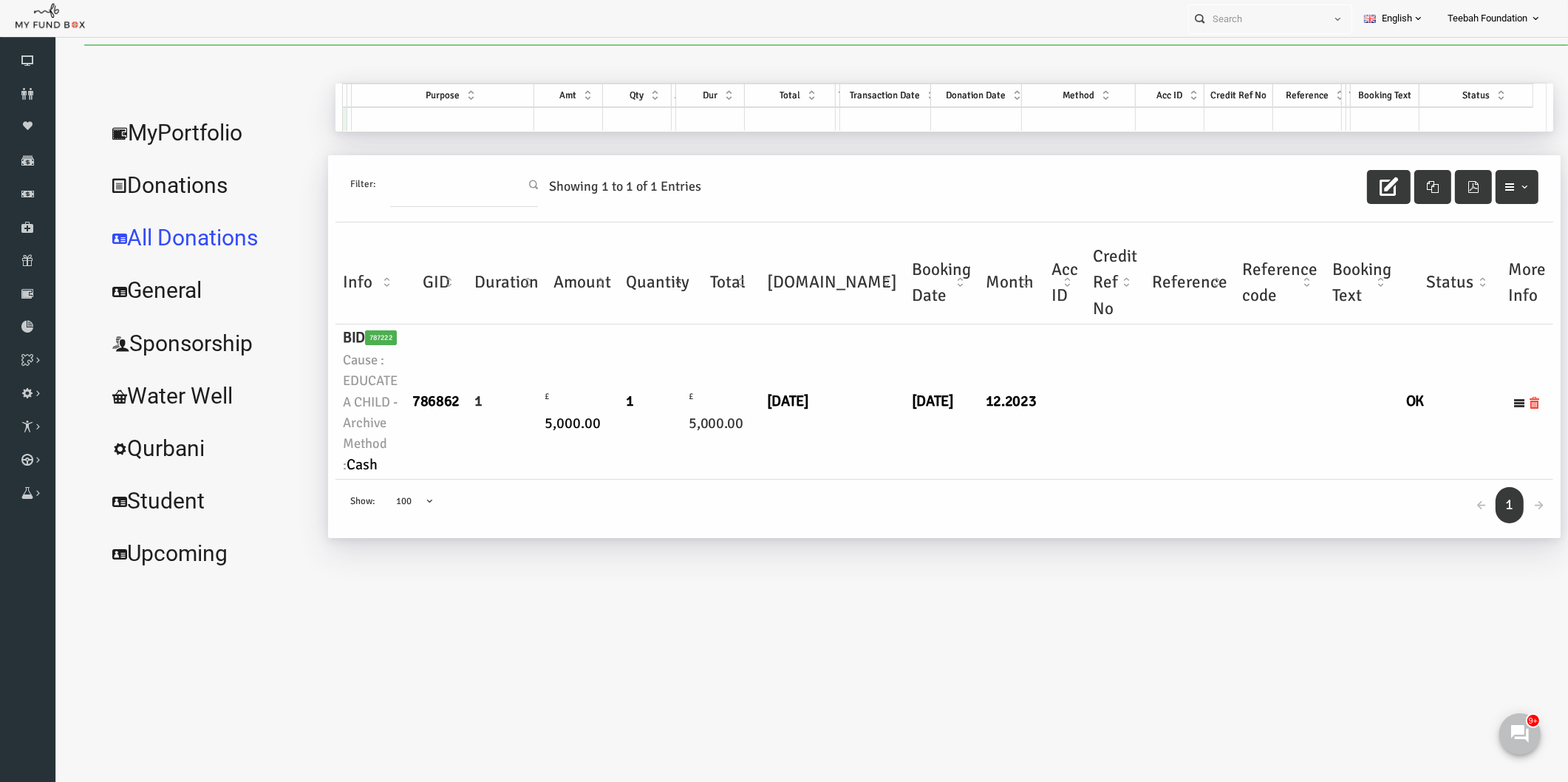
click at [695, 512] on div "← 1 → Show: 10 25 50 100 100" at bounding box center [915, 508] width 1219 height 58
